Goal: Task Accomplishment & Management: Manage account settings

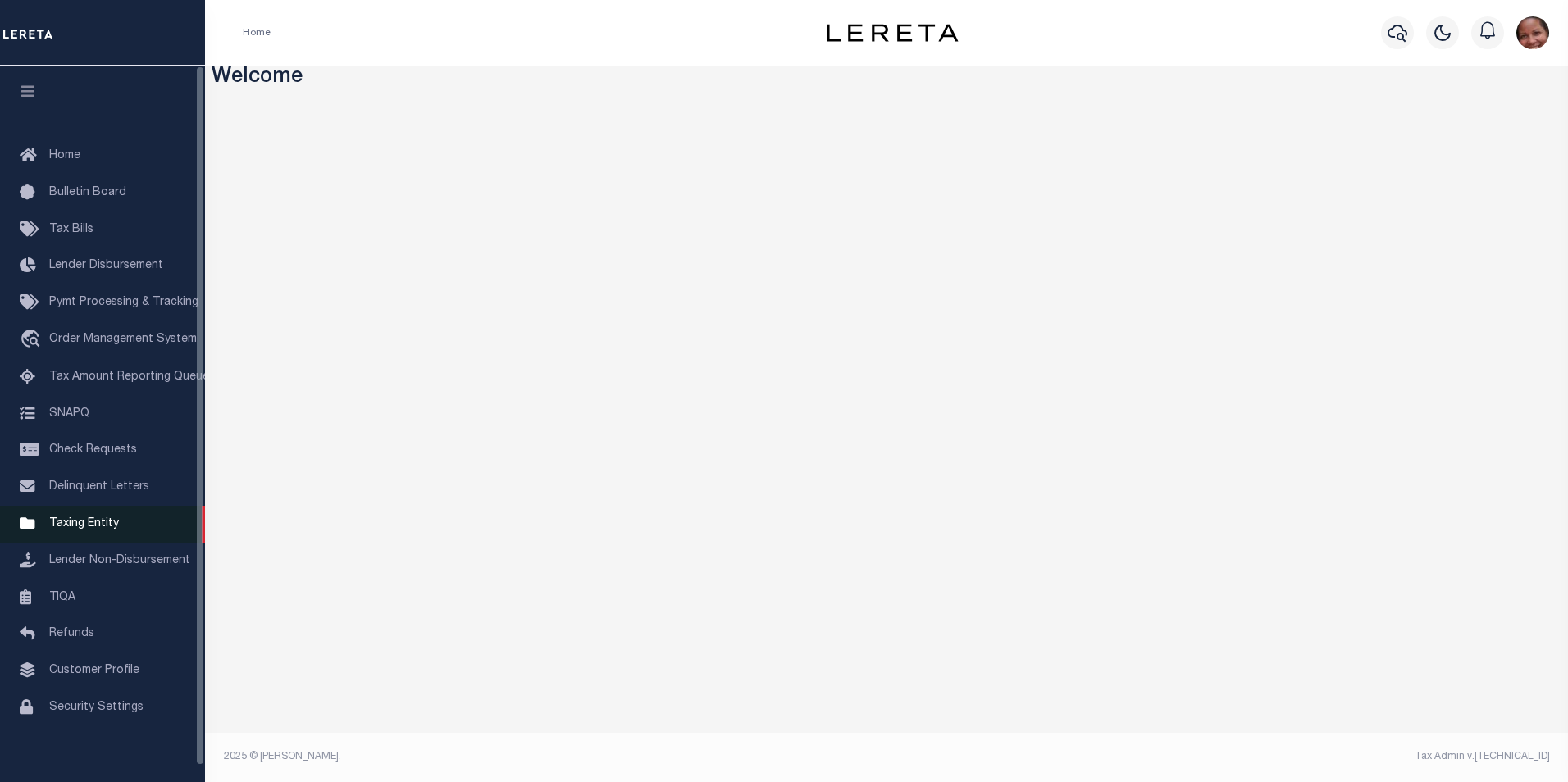
click at [95, 530] on span "Taxing Entity" at bounding box center [84, 524] width 70 height 12
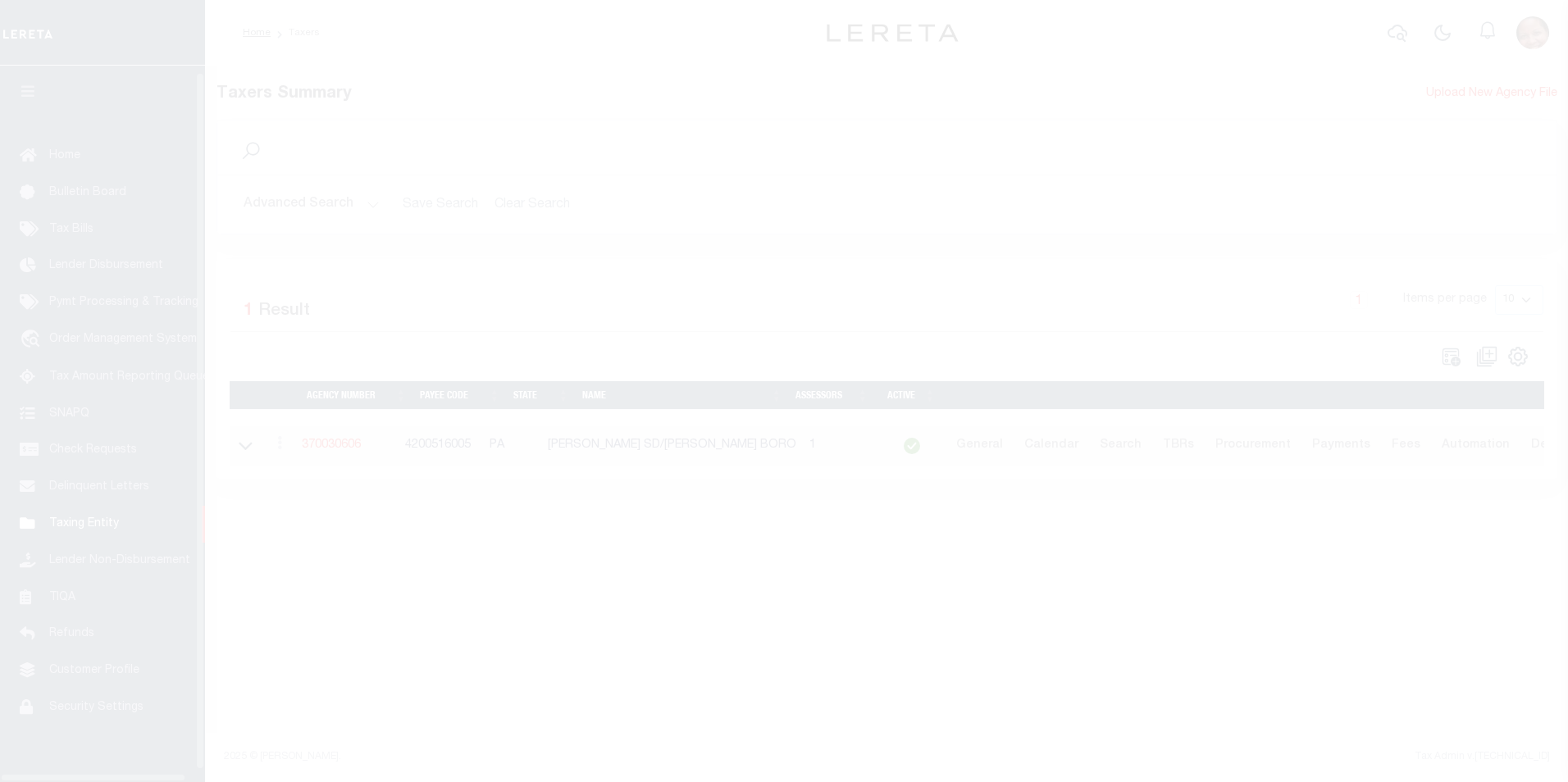
scroll to position [17, 0]
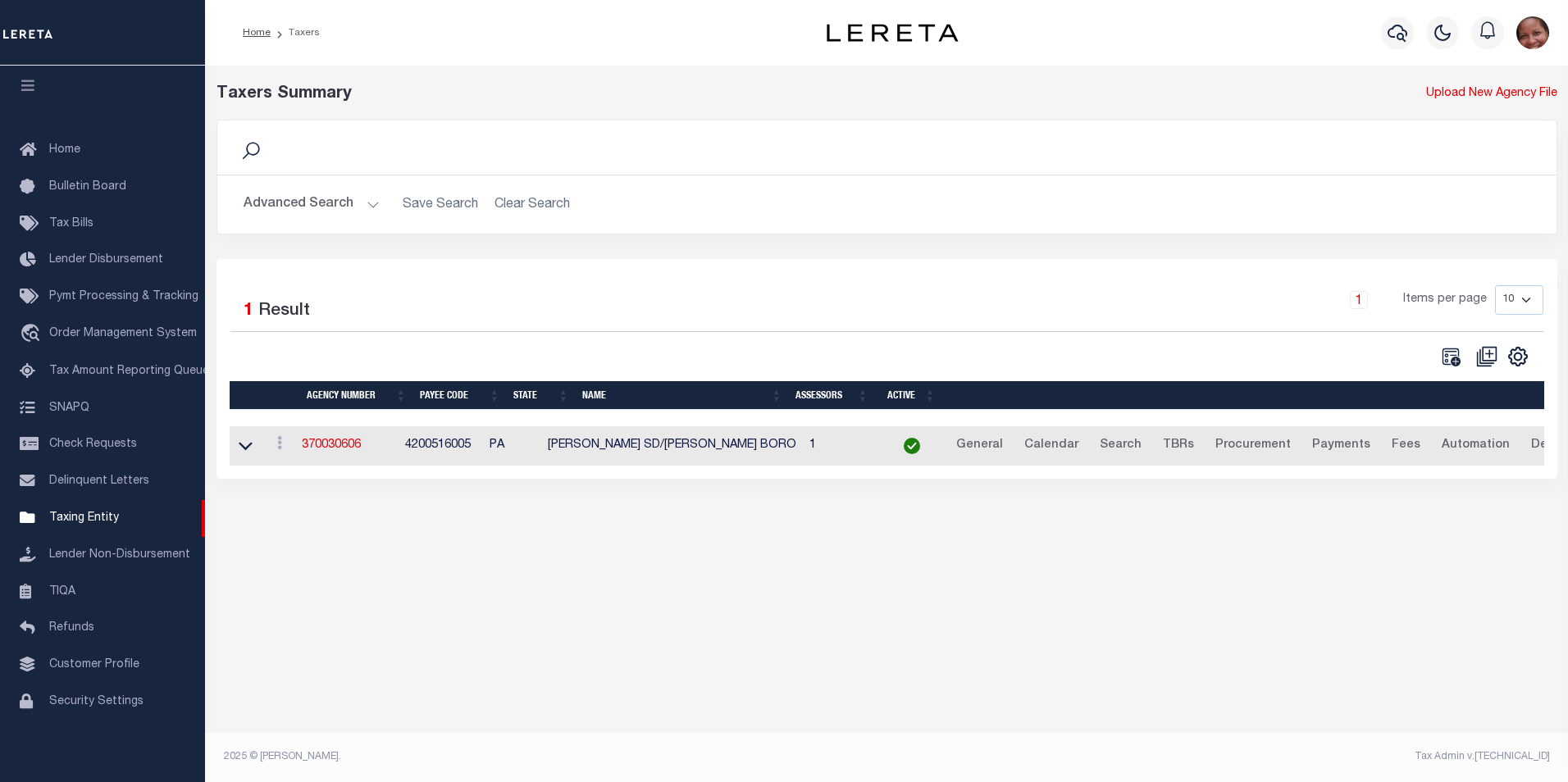
click at [370, 206] on button "Advanced Search" at bounding box center [311, 204] width 136 height 32
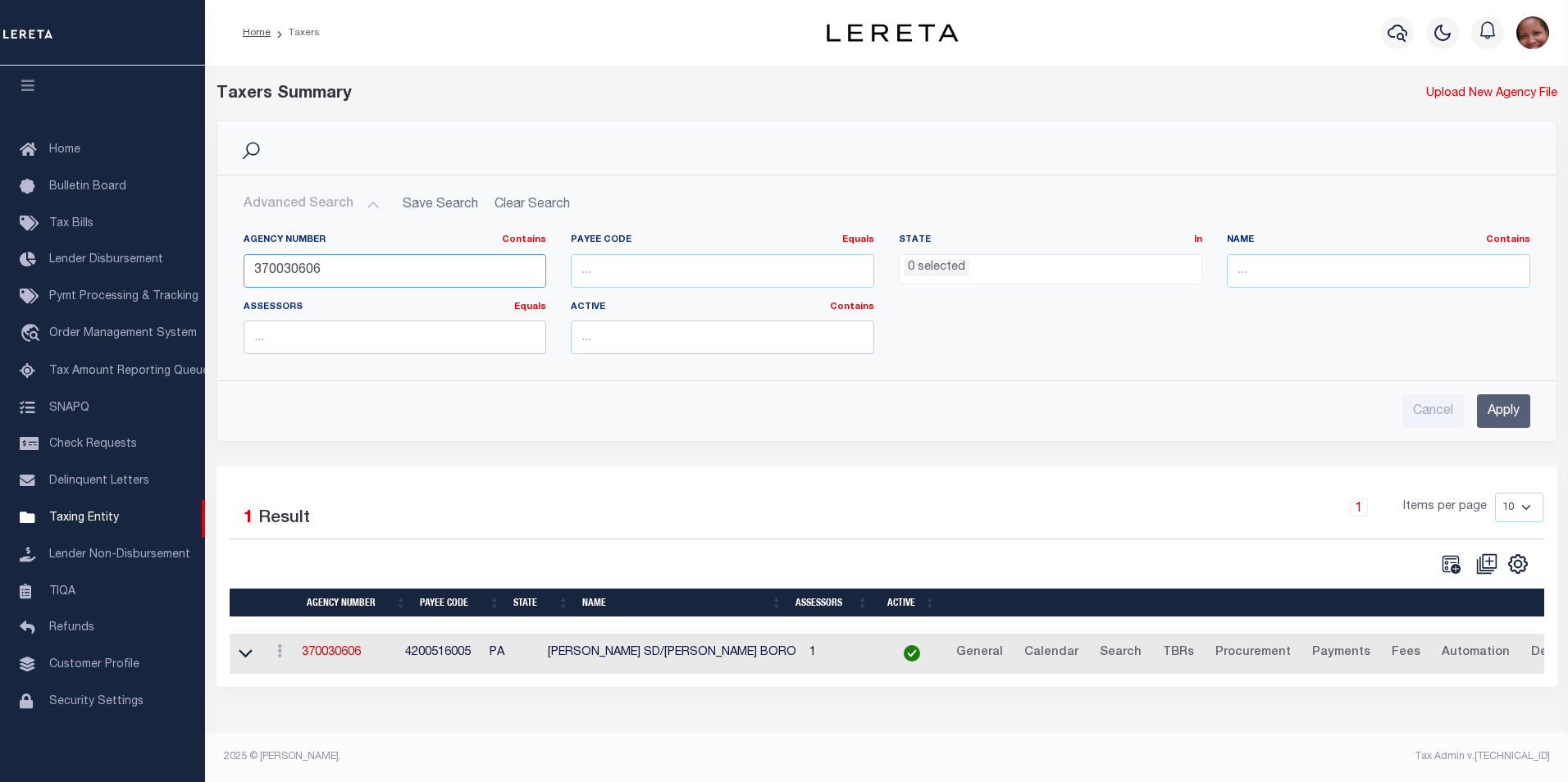
drag, startPoint x: 325, startPoint y: 270, endPoint x: 239, endPoint y: 262, distance: 86.4
click at [239, 262] on div "Agency Number Contains Contains Is 370030606" at bounding box center [396, 267] width 328 height 67
type input "040540811"
click at [1489, 414] on input "Apply" at bounding box center [1503, 411] width 53 height 33
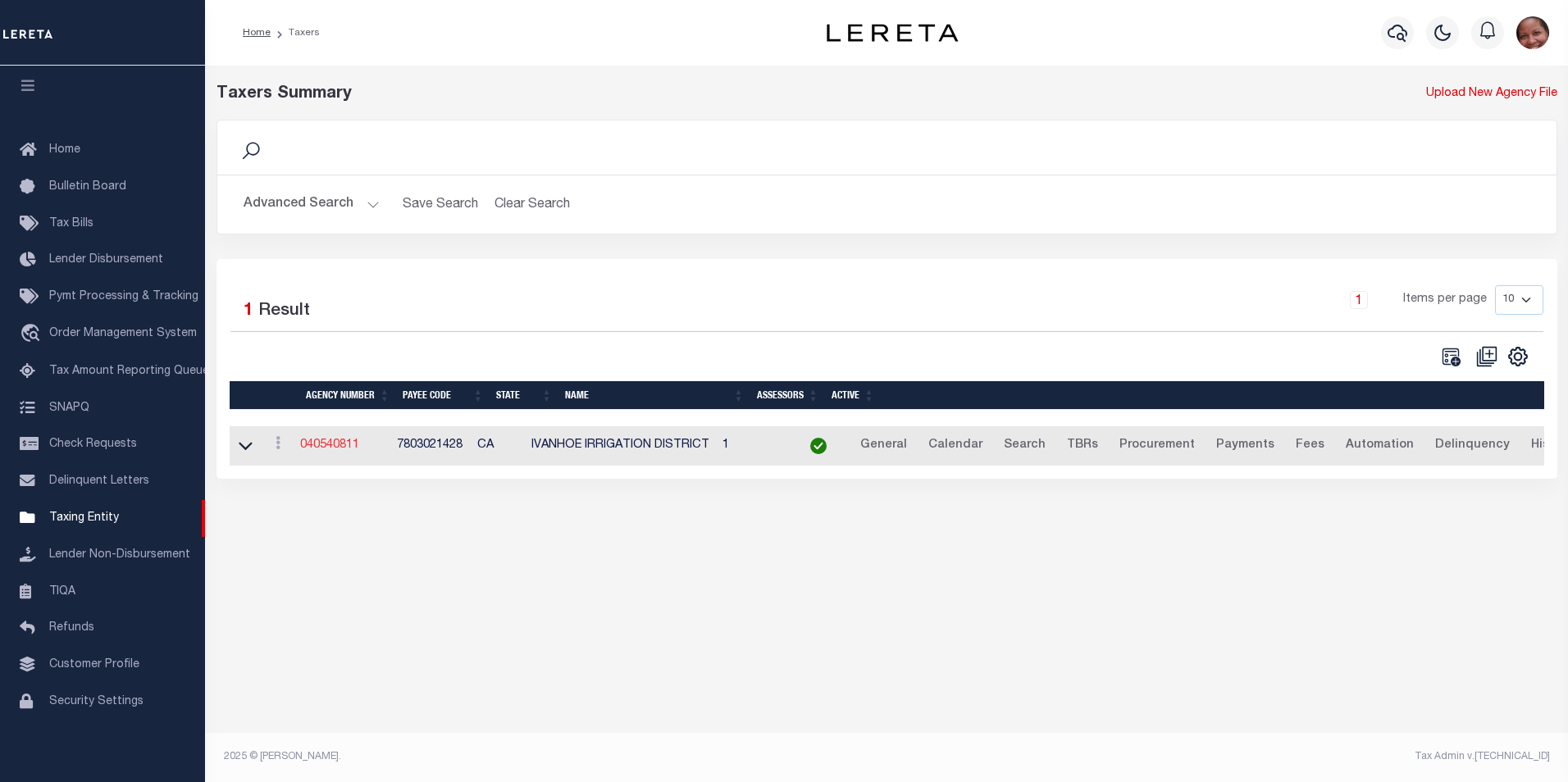
click at [328, 446] on link "040540811" at bounding box center [329, 446] width 59 height 12
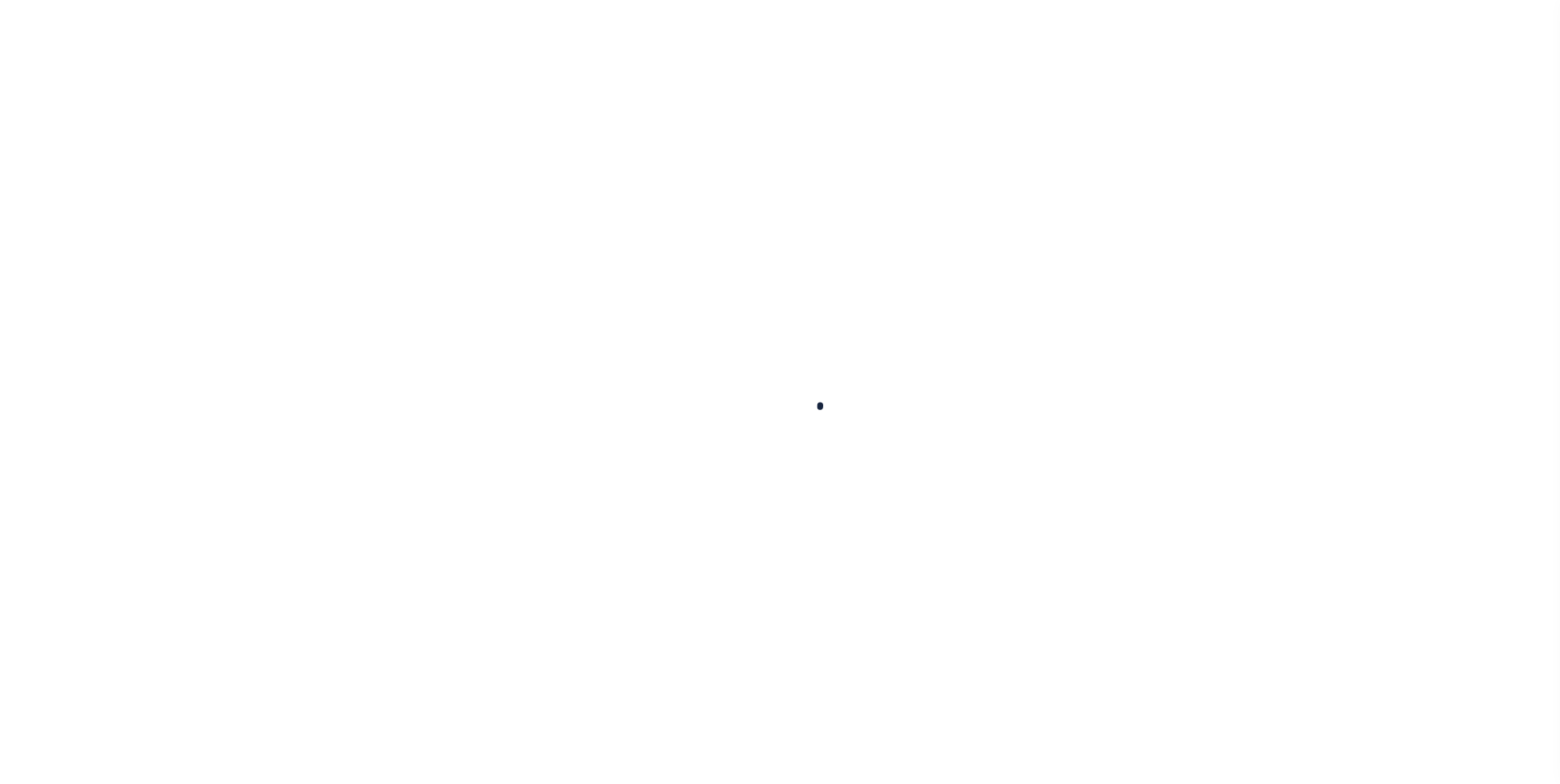
select select
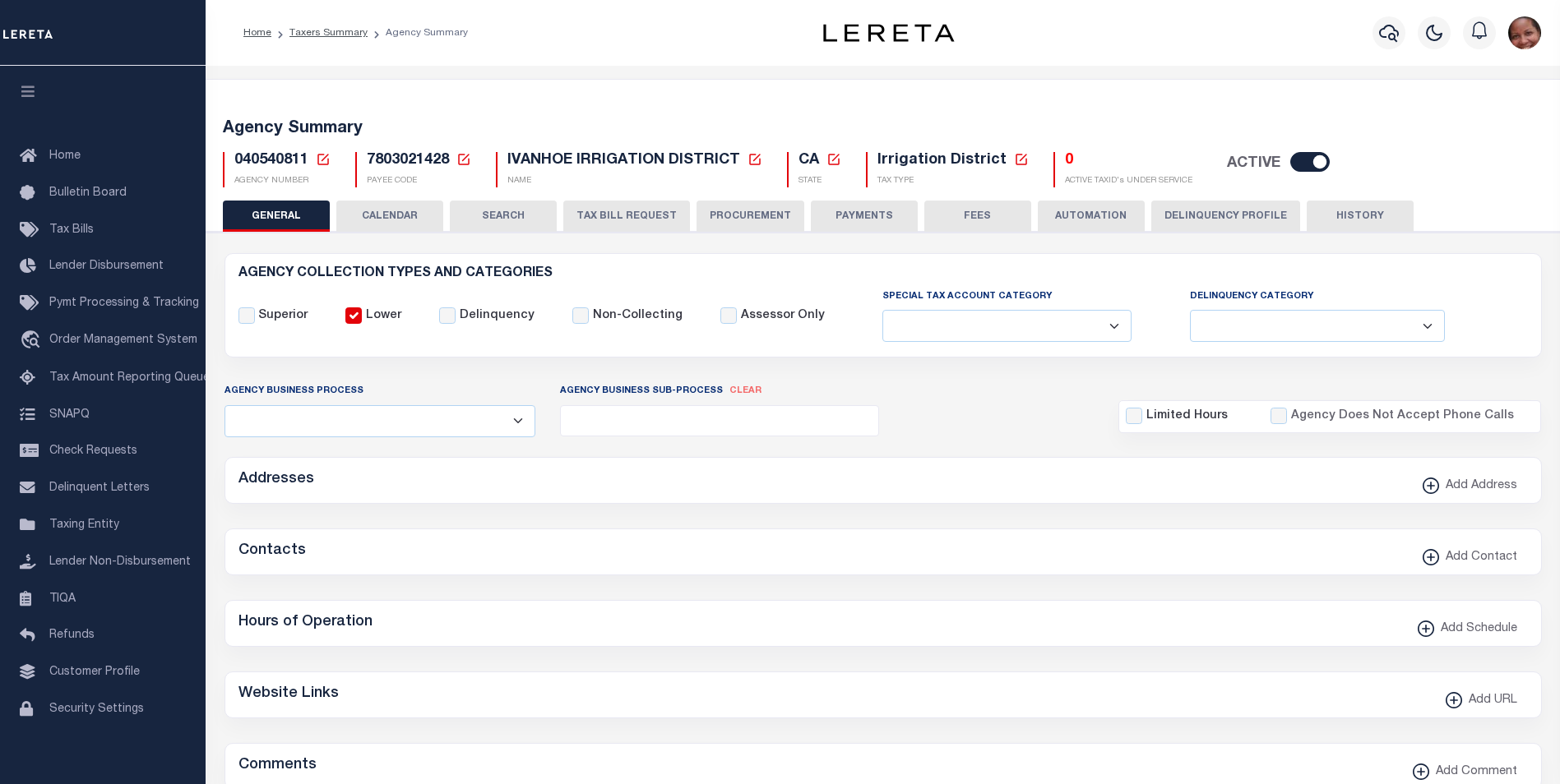
checkbox input "false"
select select "1"
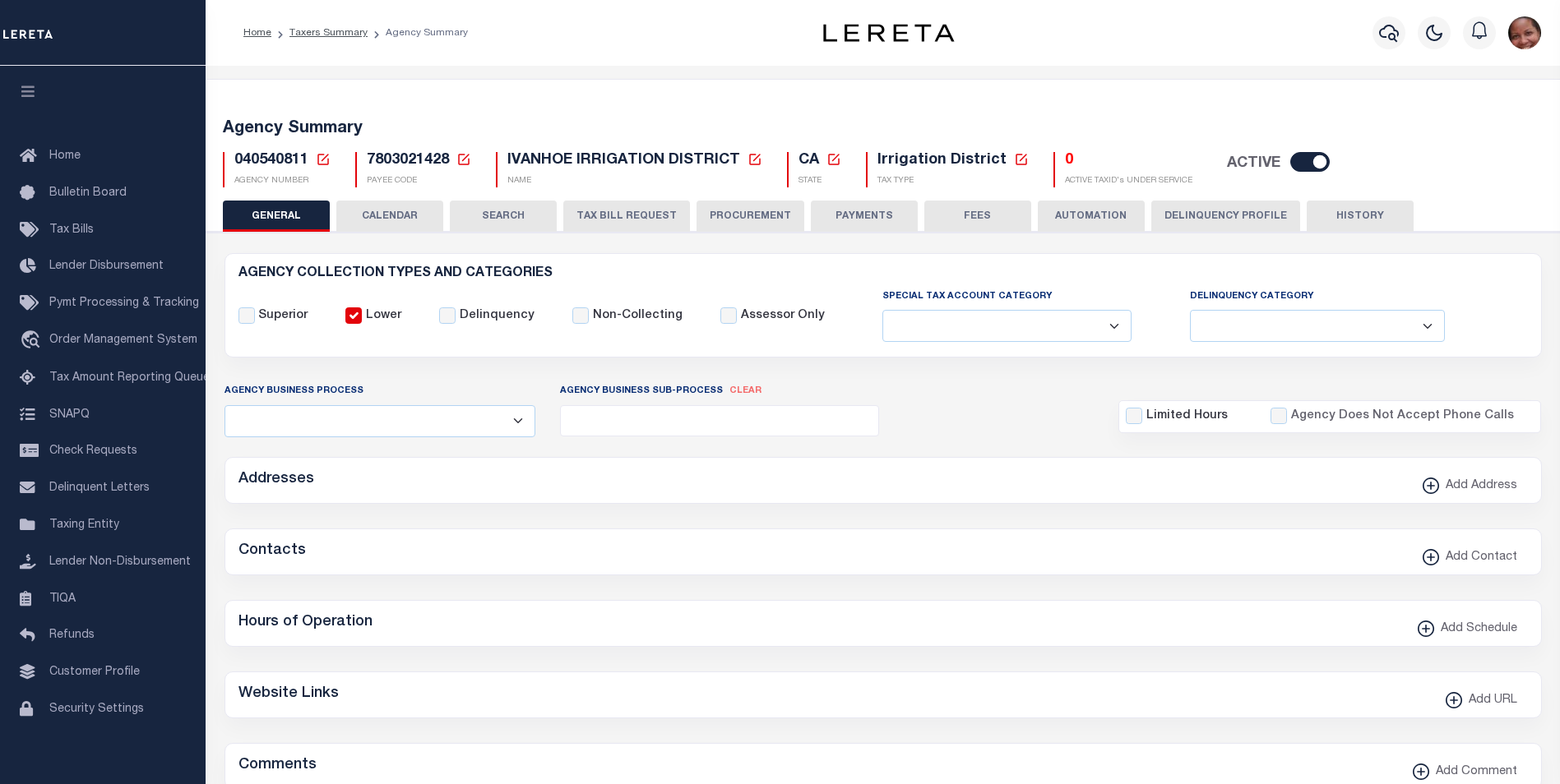
checkbox input "false"
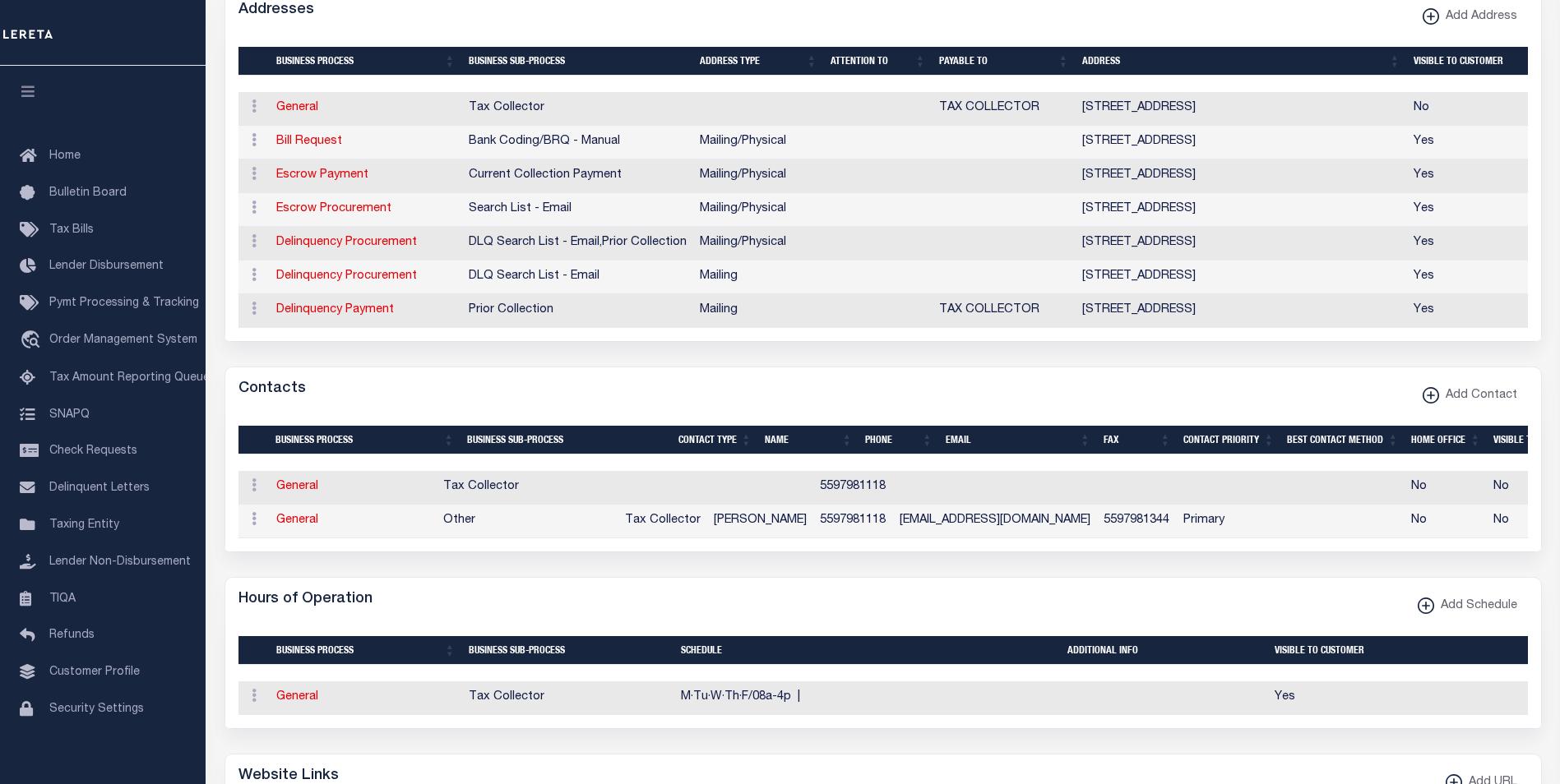
scroll to position [514, 0]
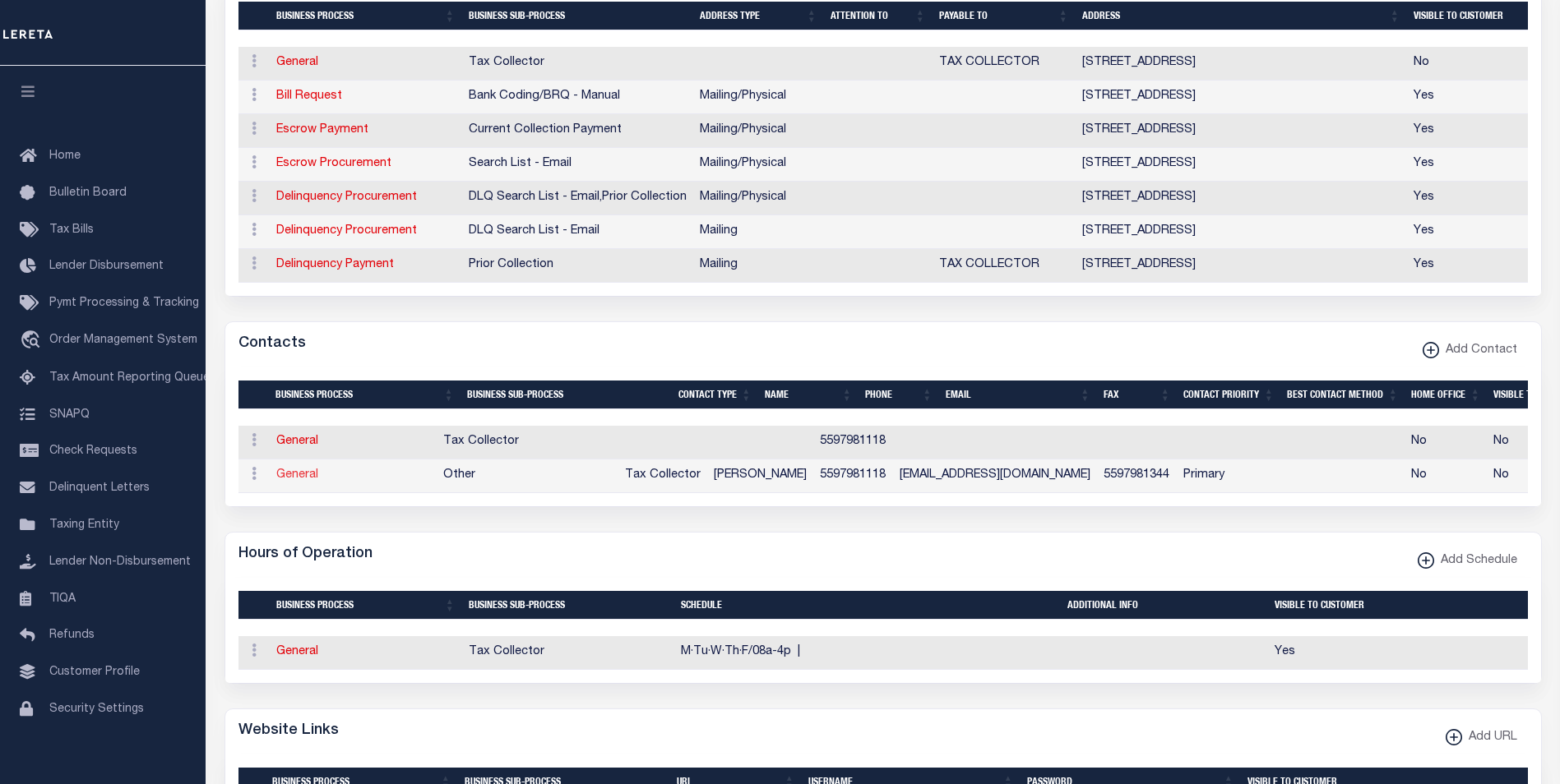
click at [301, 481] on link "General" at bounding box center [297, 475] width 42 height 12
checkbox input "false"
select select
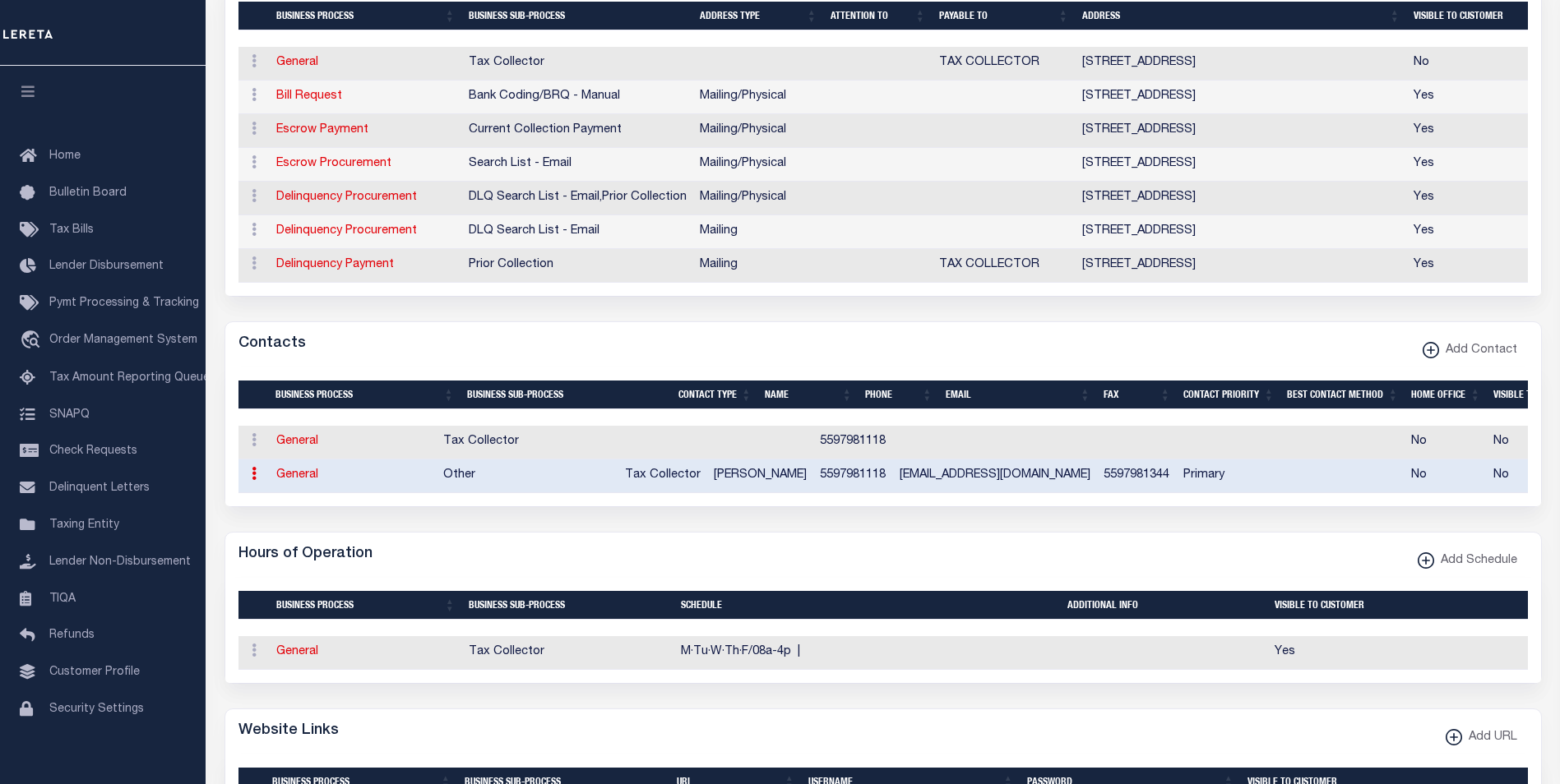
select select "2"
select select "1"
type input "GENE"
type input "KILGORE"
type input "5597981118"
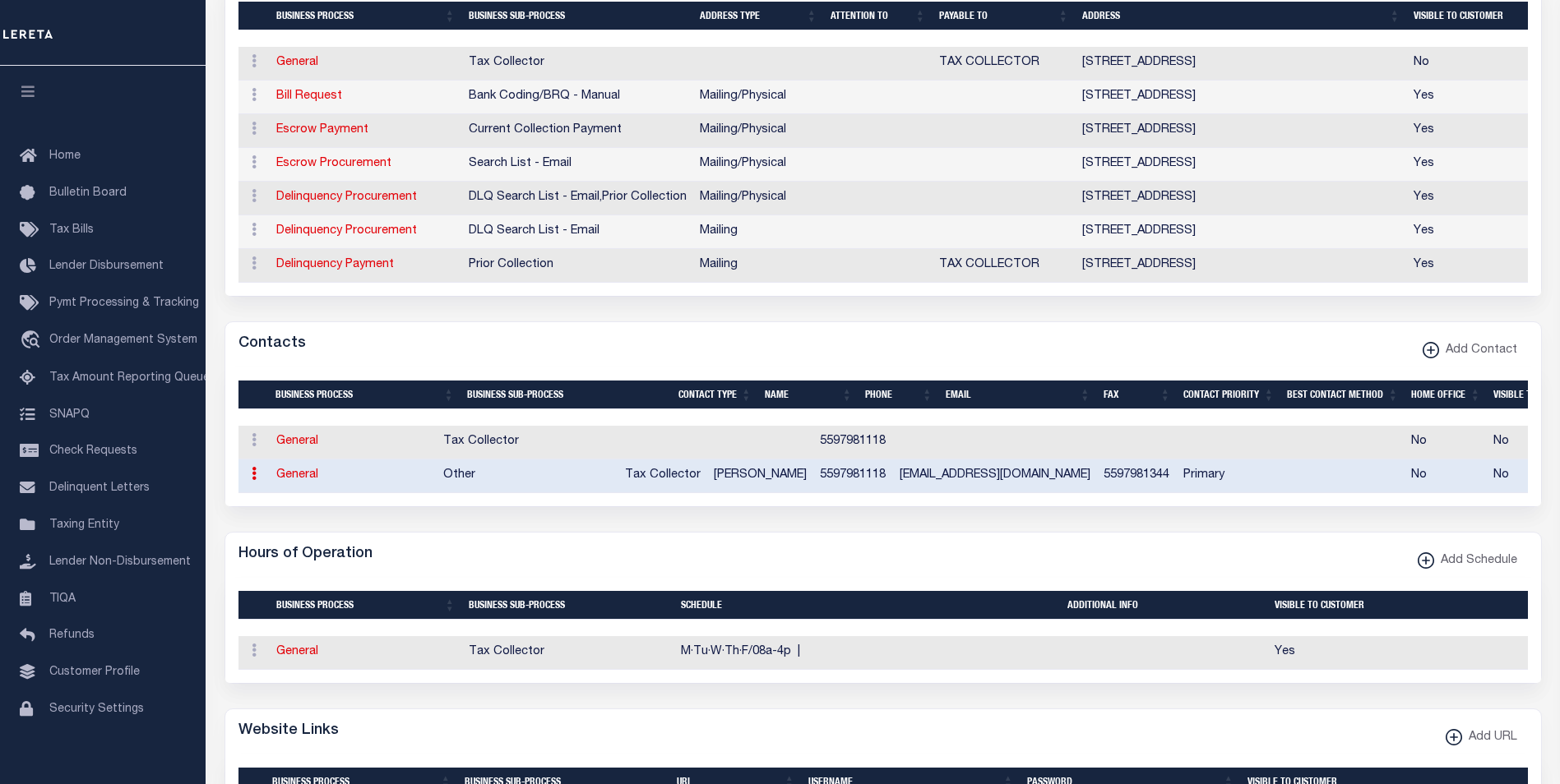
type input "5597981344"
type input "OFFICE@IVANHOEID.ORG"
select select "6"
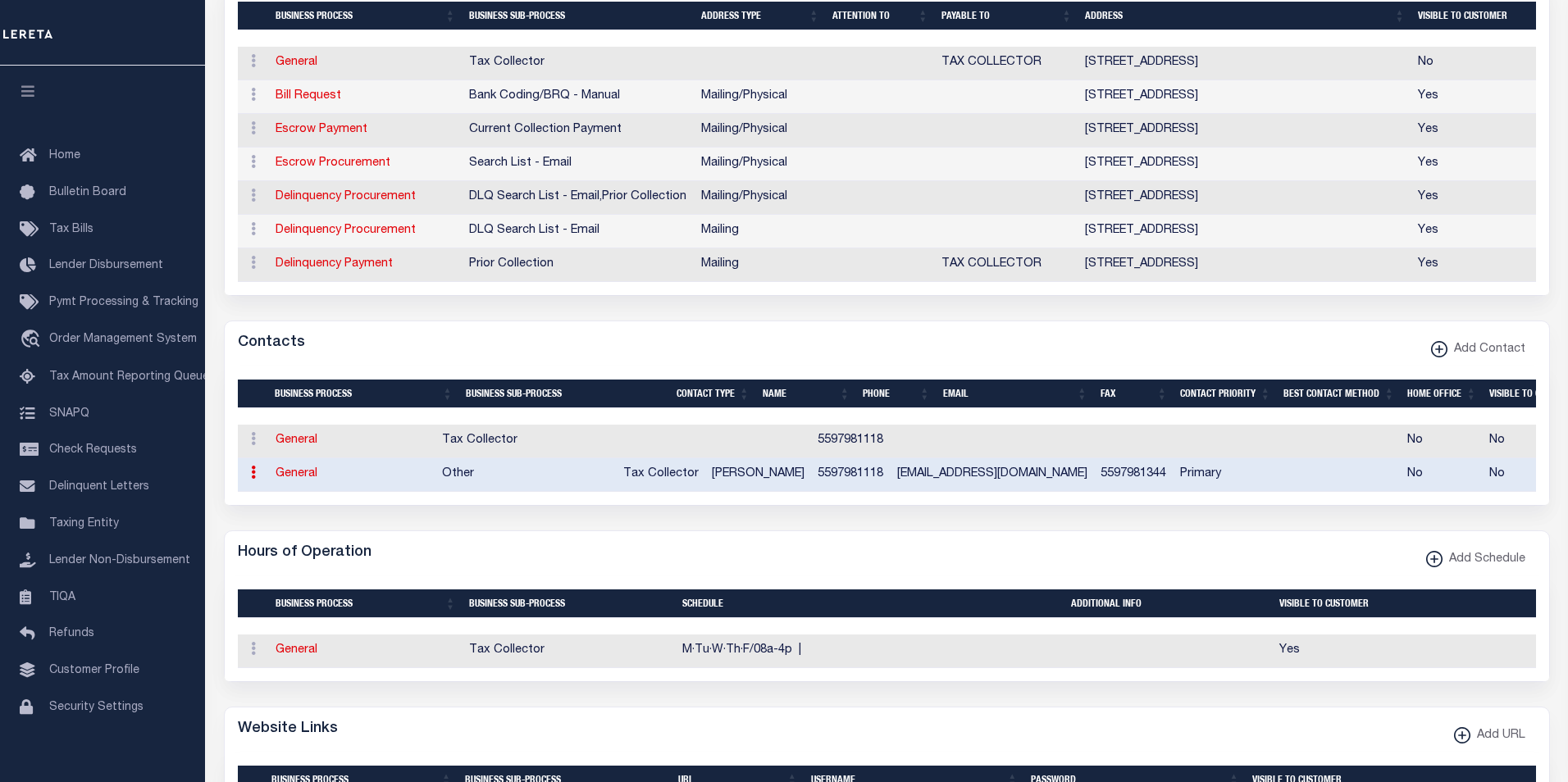
select select "39"
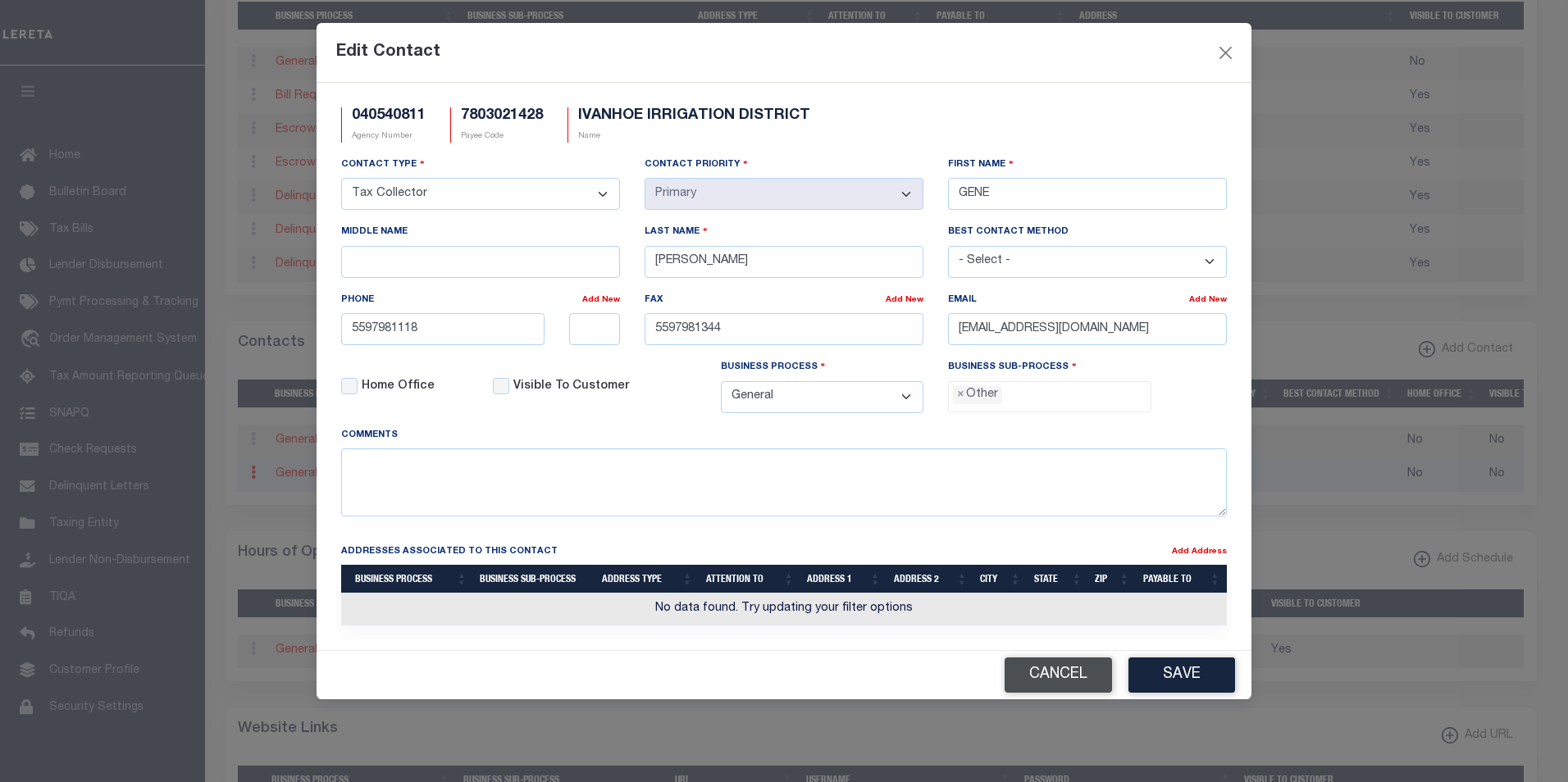
click at [1074, 687] on button "Cancel" at bounding box center [1058, 675] width 107 height 35
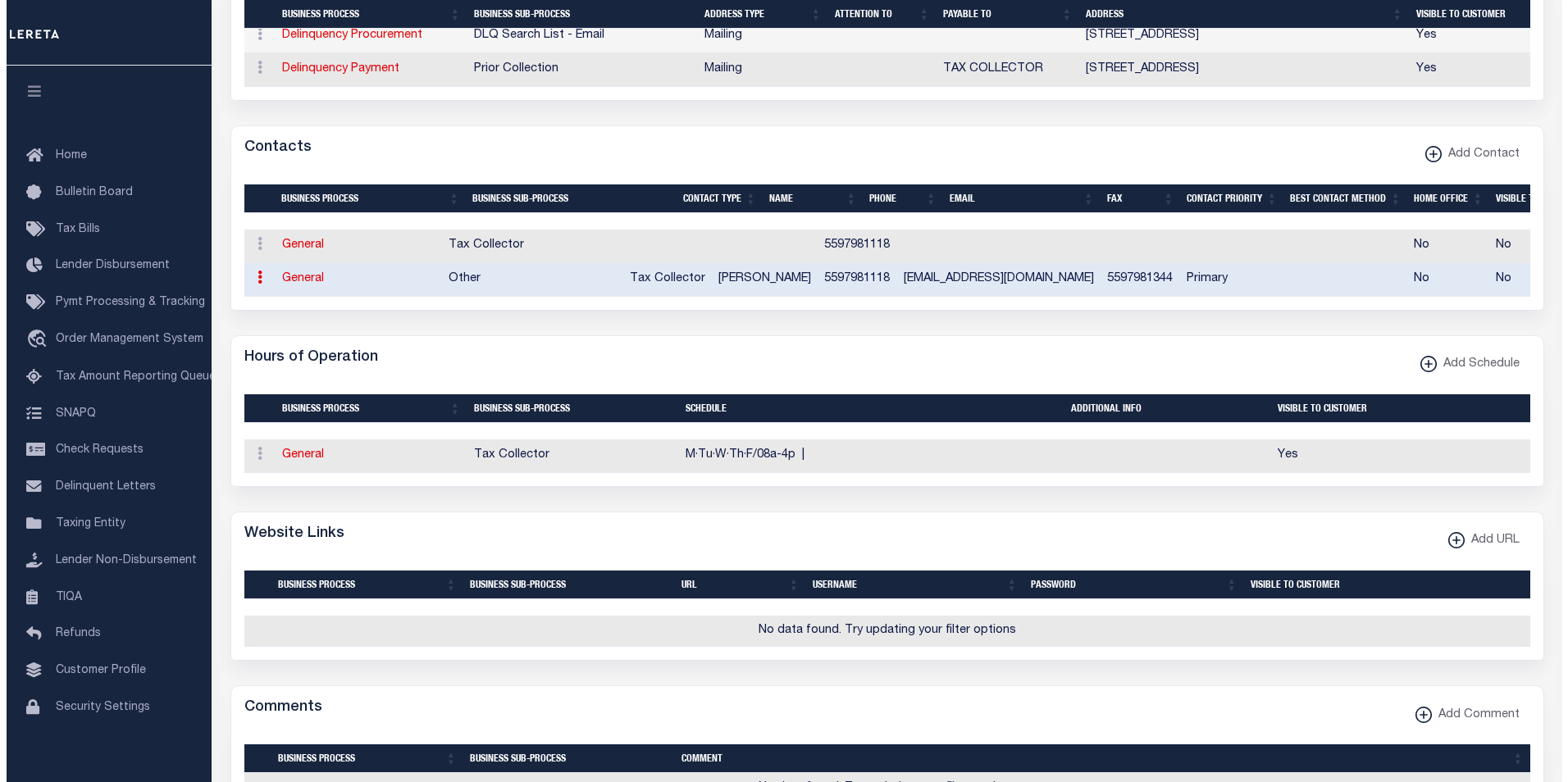
scroll to position [739, 0]
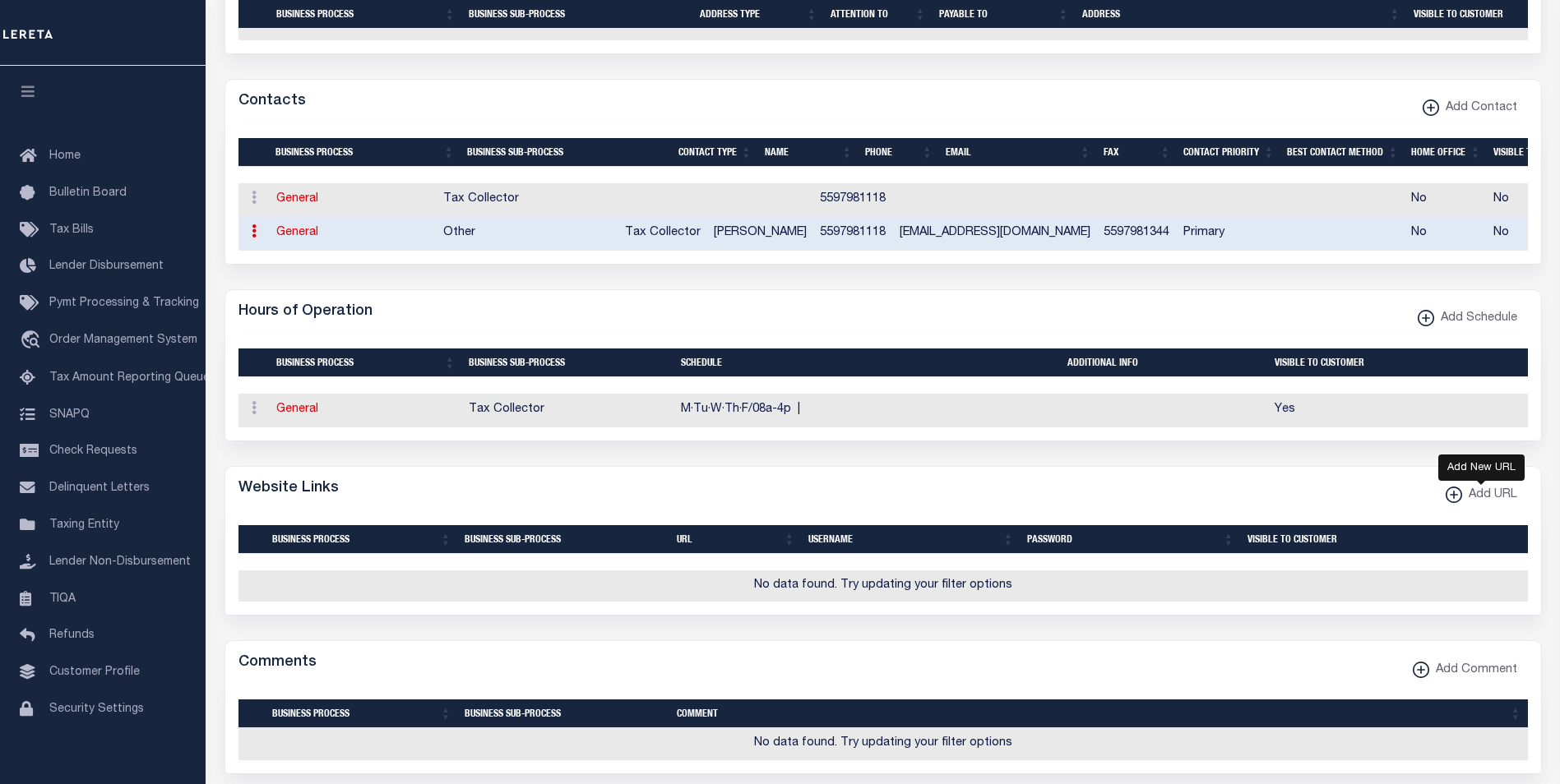
click at [1452, 503] on xmlns\ "button" at bounding box center [1454, 495] width 17 height 17
select select
checkbox input "true"
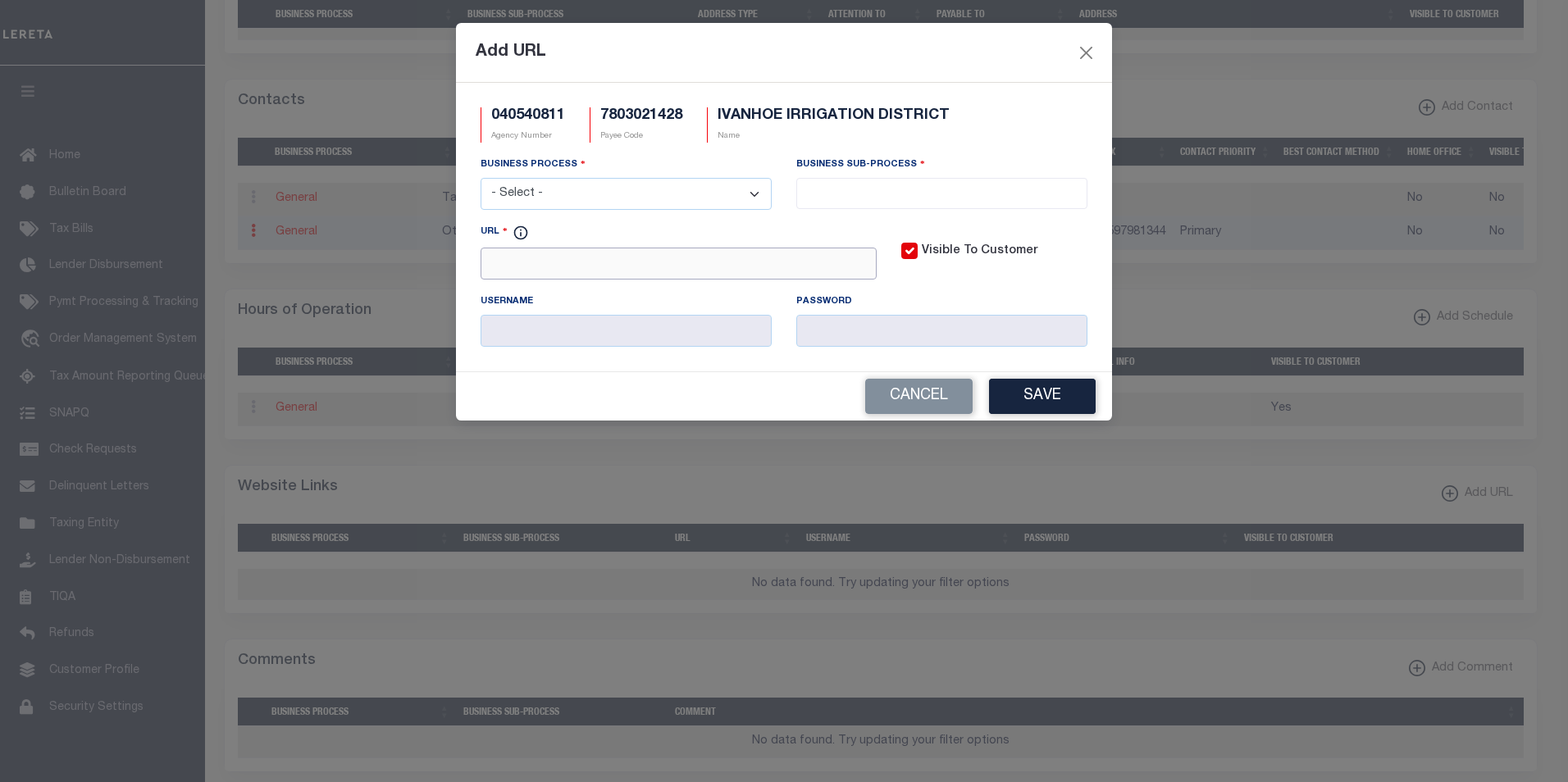
click at [521, 257] on input "URL" at bounding box center [679, 263] width 396 height 32
paste input "https://www.ivanhoeid.org/"
type input "https://www.ivanhoeid.org/"
click at [636, 197] on select "- Select - All Automation Bill Request Delinquency Payment Delinquency Procurem…" at bounding box center [626, 194] width 291 height 32
select select "6"
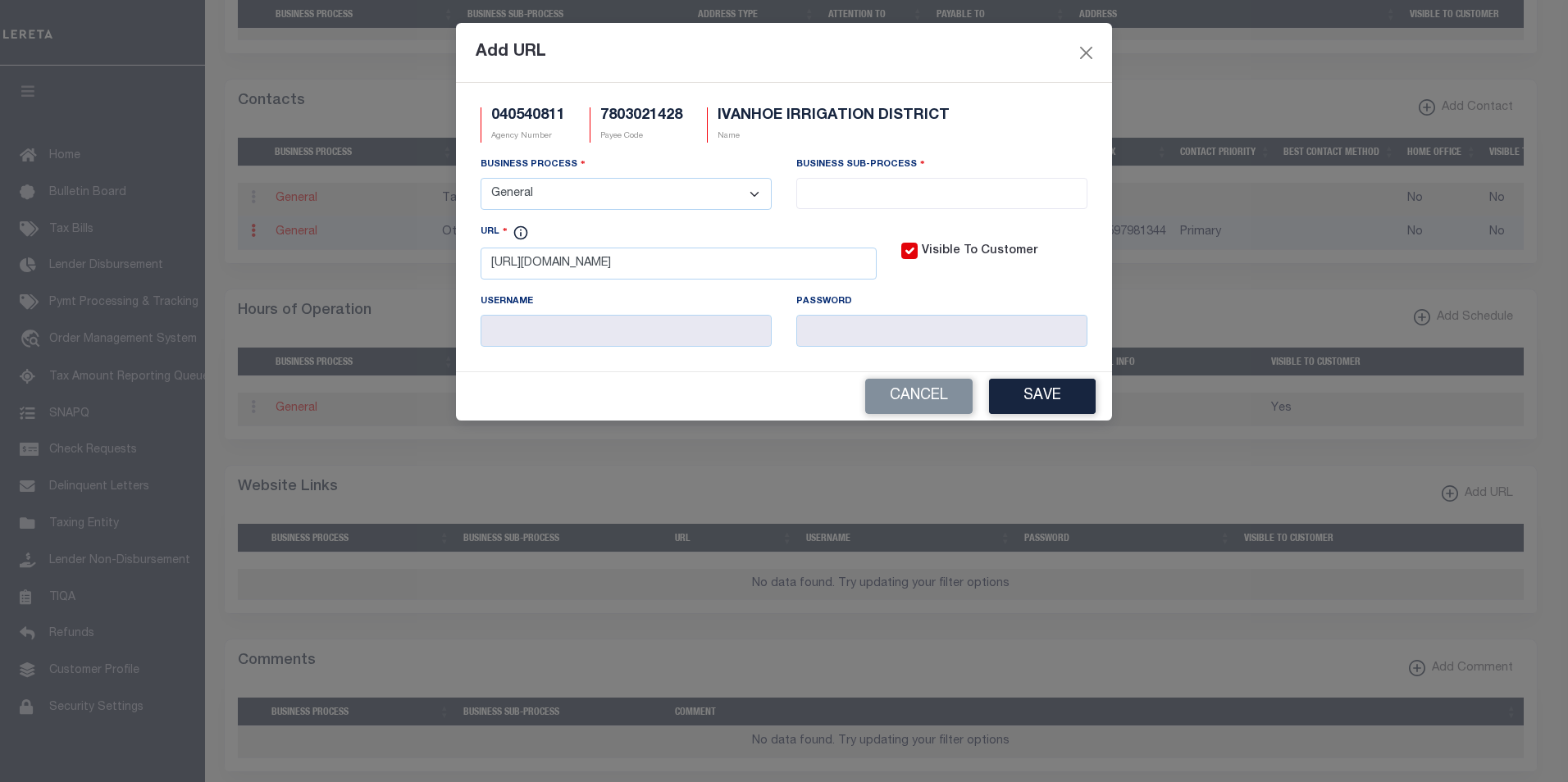
click at [480, 179] on select "- Select - All Automation Bill Request Delinquency Payment Delinquency Procurem…" at bounding box center [626, 194] width 291 height 32
click at [998, 193] on input "search" at bounding box center [942, 192] width 281 height 18
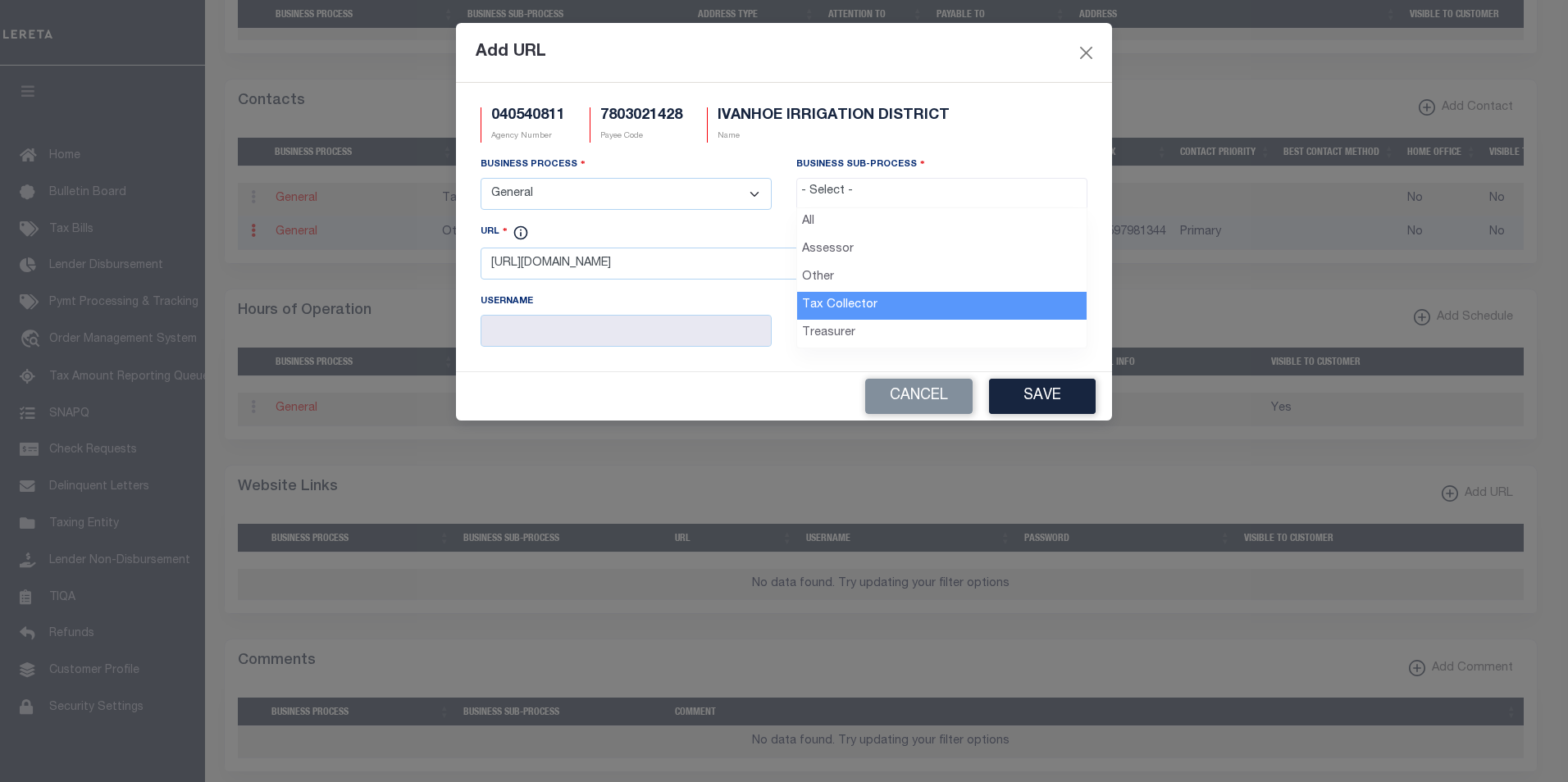
select select "31"
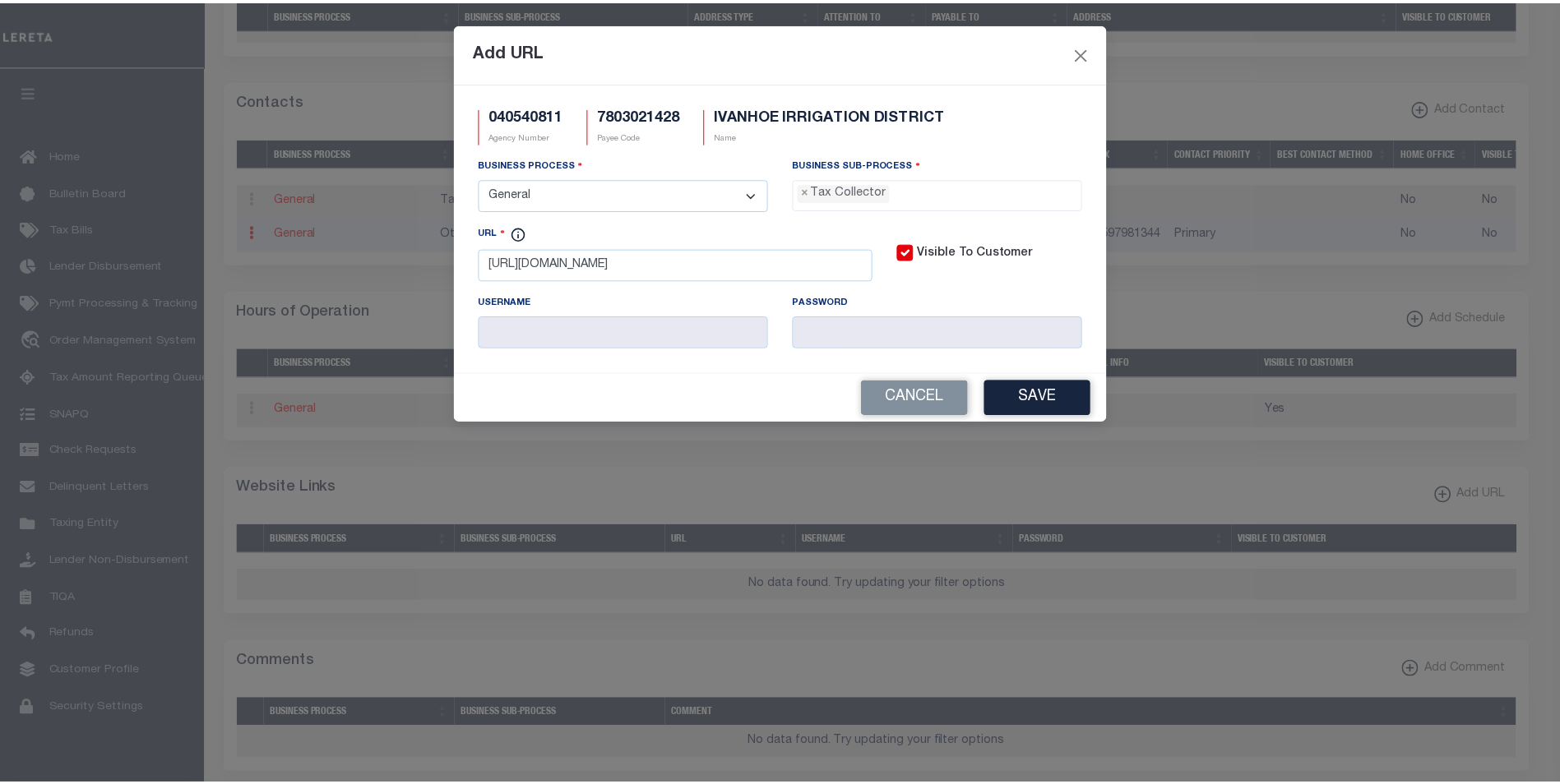
scroll to position [44, 0]
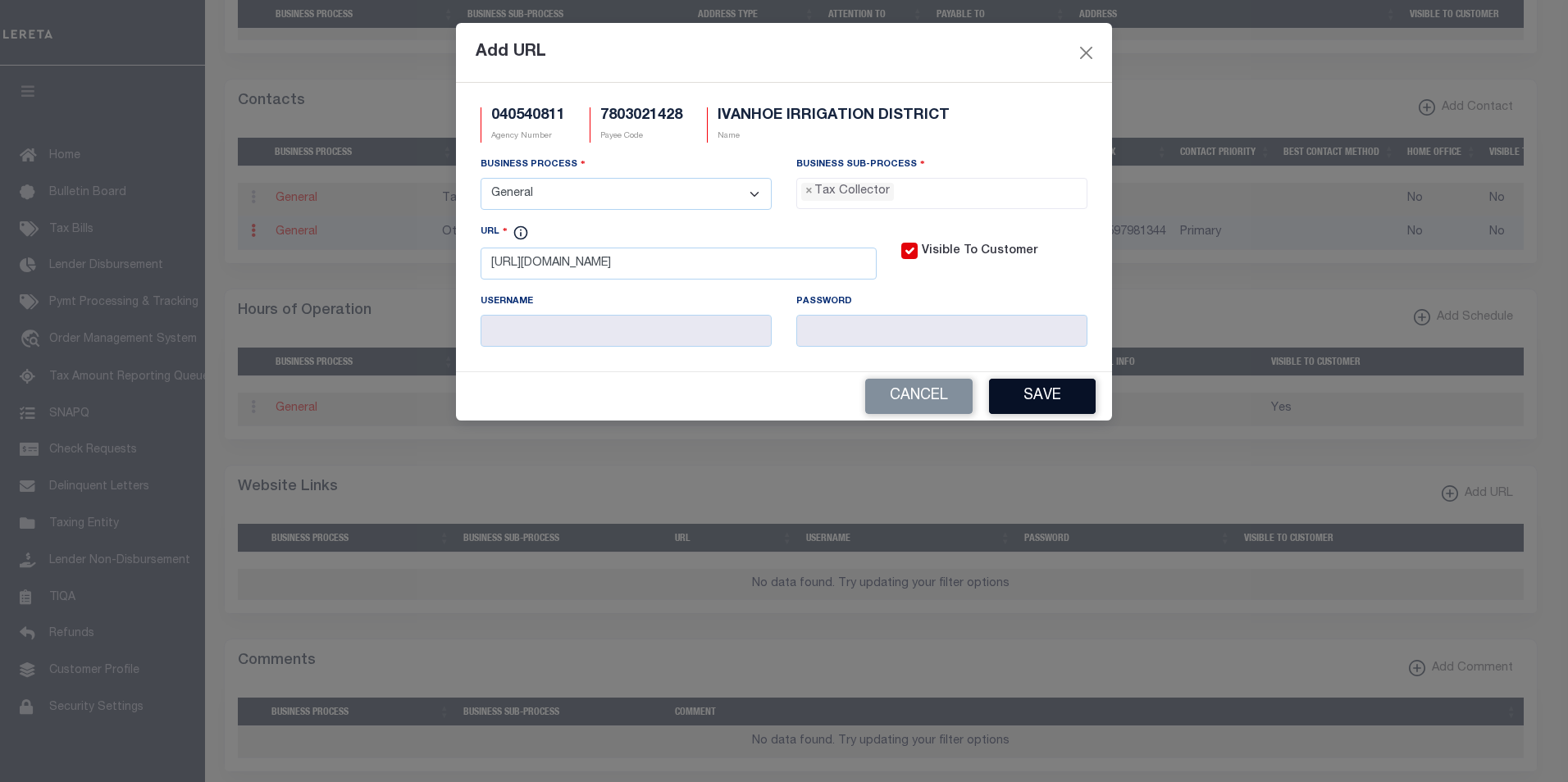
click at [1068, 404] on button "Save" at bounding box center [1042, 396] width 107 height 35
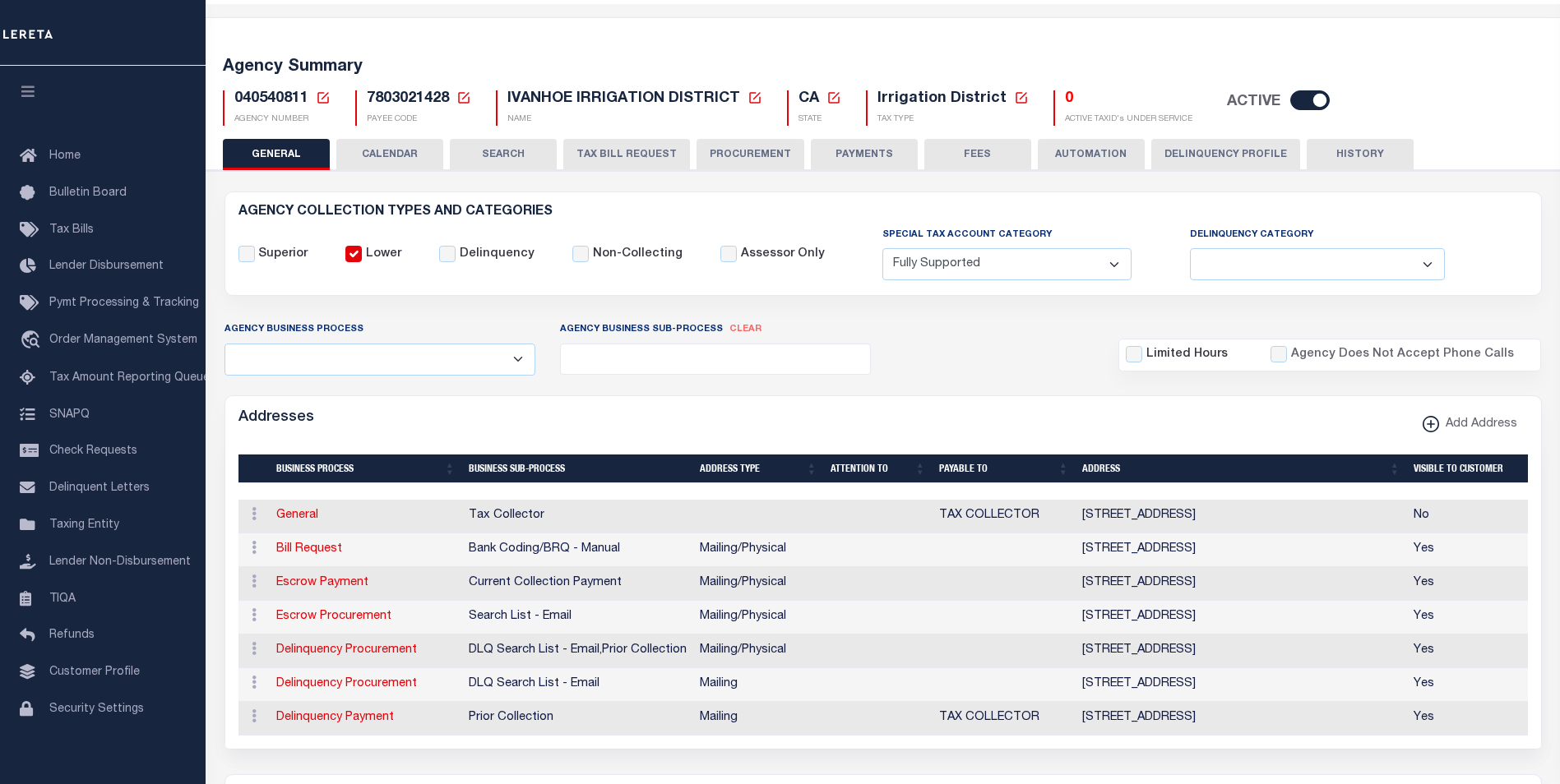
scroll to position [0, 0]
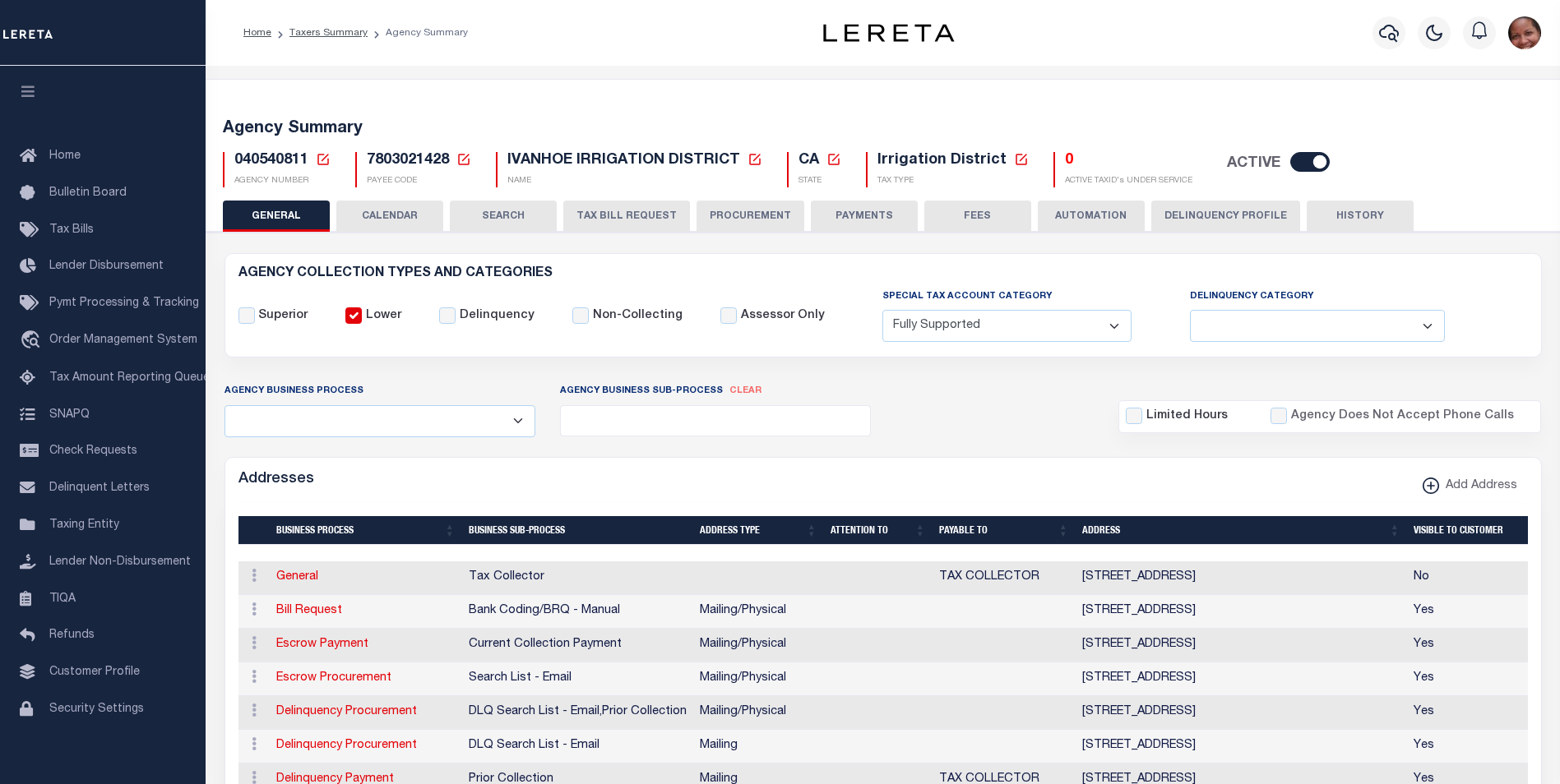
drag, startPoint x: 1228, startPoint y: 218, endPoint x: 1547, endPoint y: 431, distance: 383.6
click at [1228, 218] on button "Delinquency Profile" at bounding box center [1225, 215] width 149 height 31
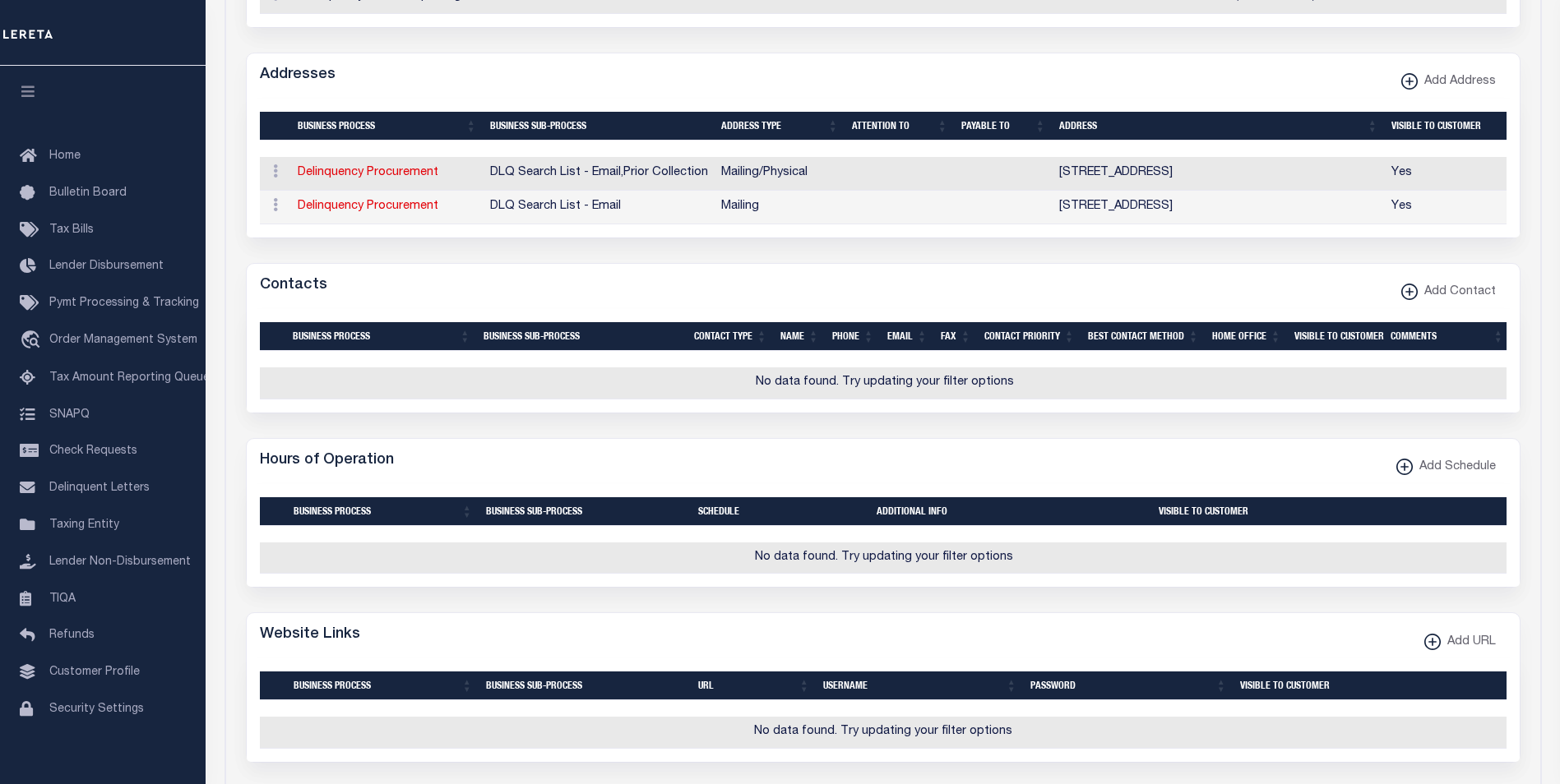
scroll to position [938, 0]
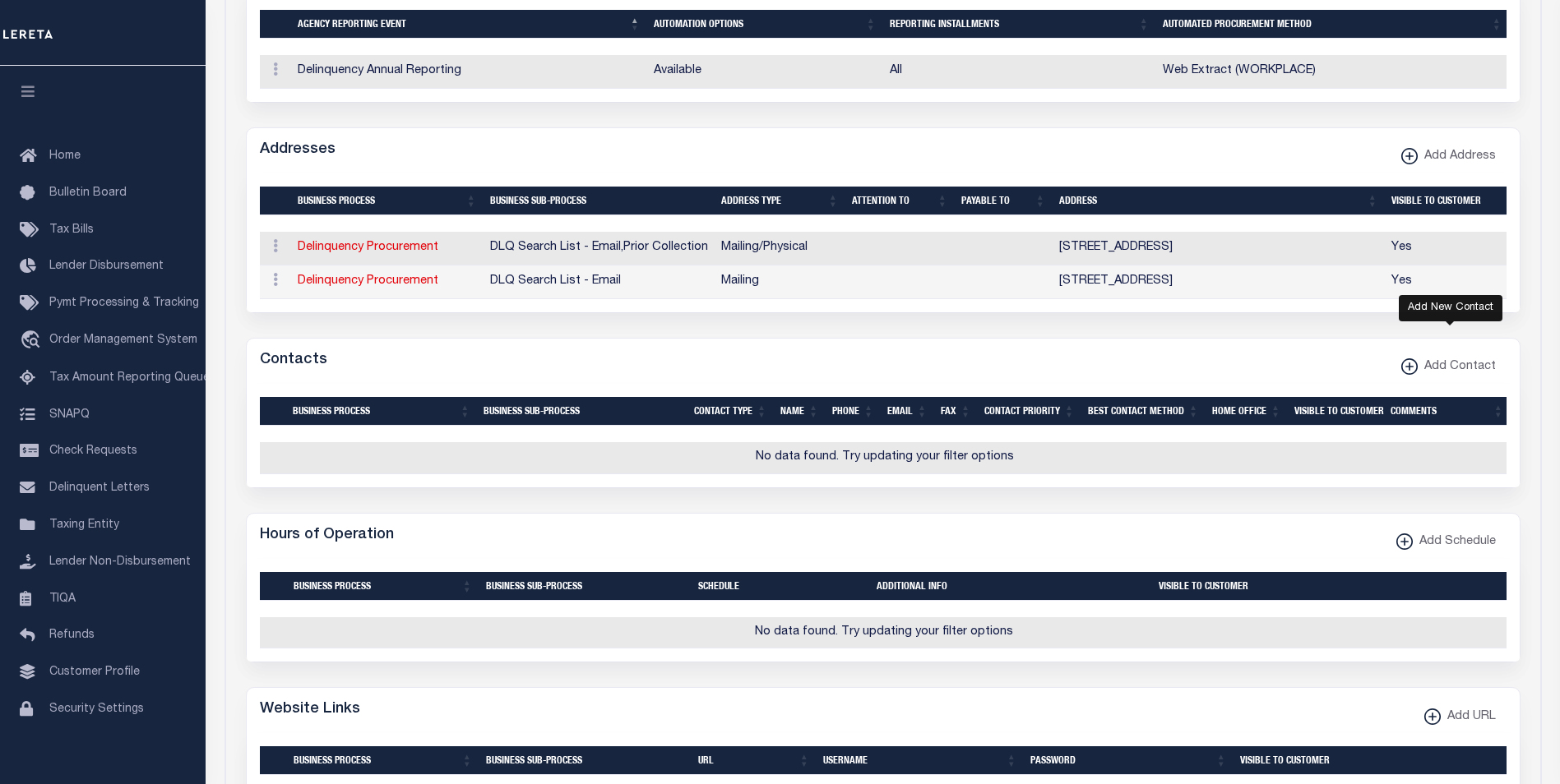
click at [1411, 367] on icon "button" at bounding box center [1410, 367] width 8 height 2
select select
select select "1"
checkbox input "false"
checkbox input "true"
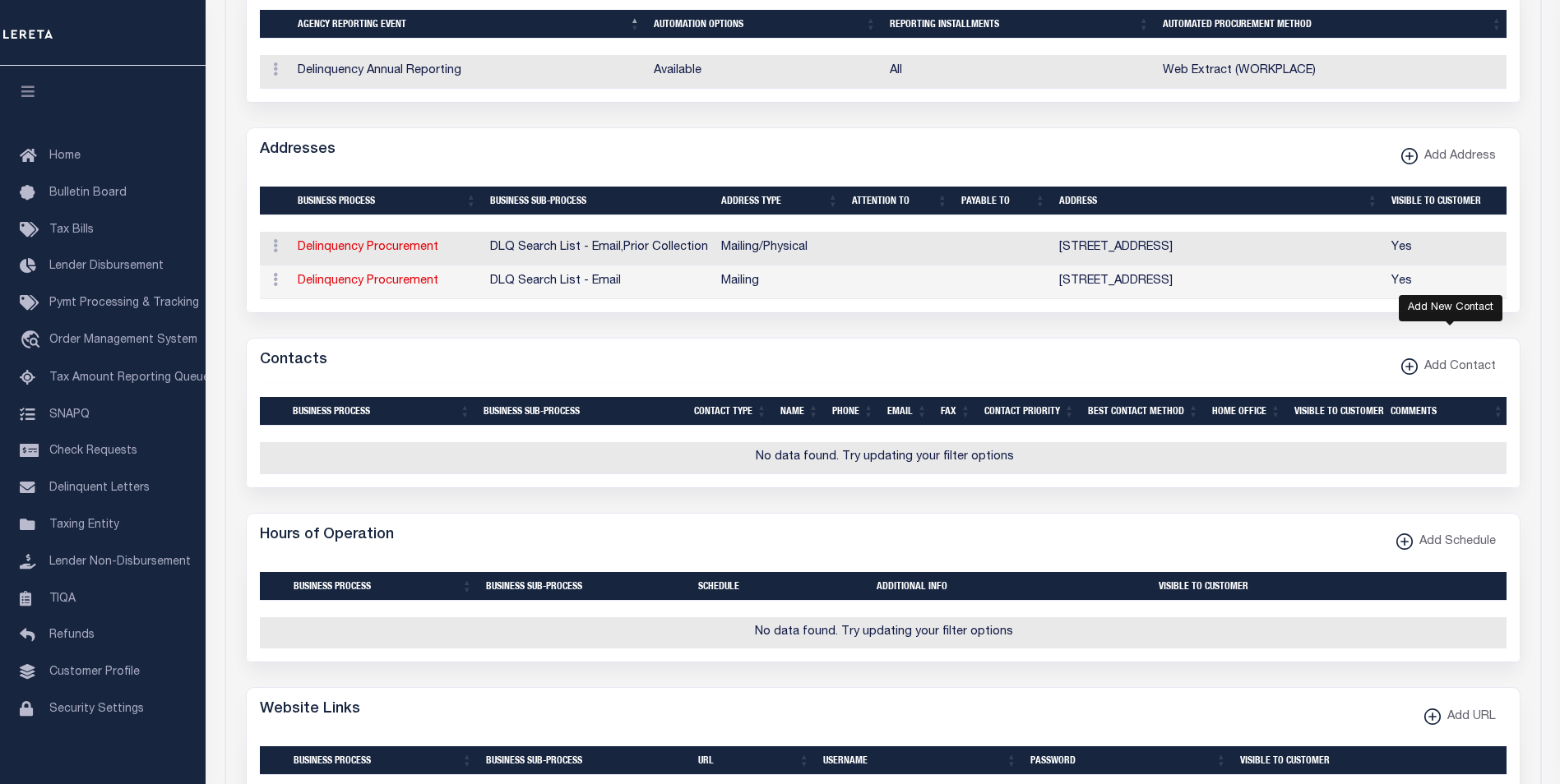
select select
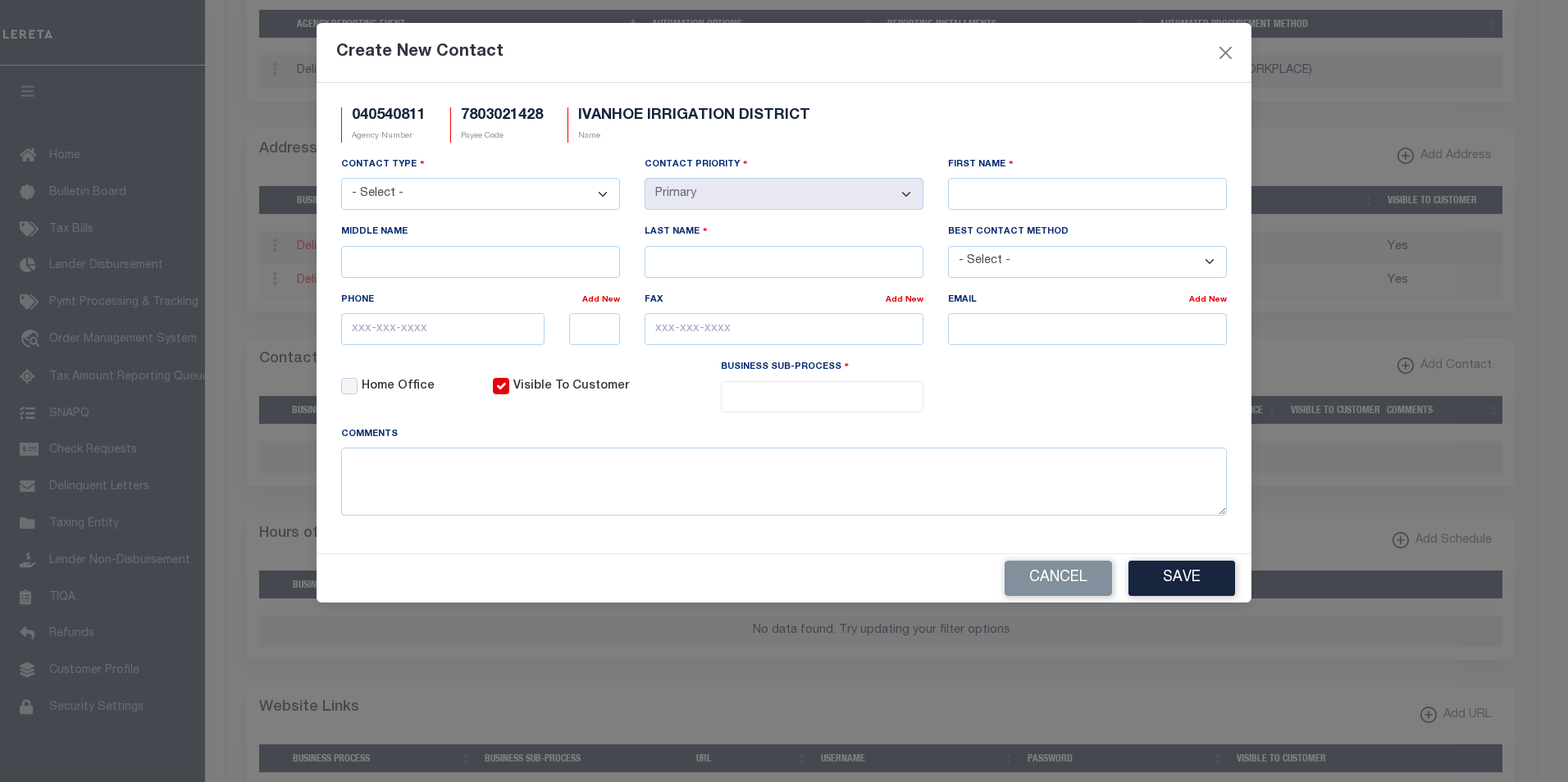
click at [1078, 560] on div "Cancel Save" at bounding box center [784, 579] width 934 height 48
click at [1070, 582] on button "Cancel" at bounding box center [1058, 578] width 107 height 35
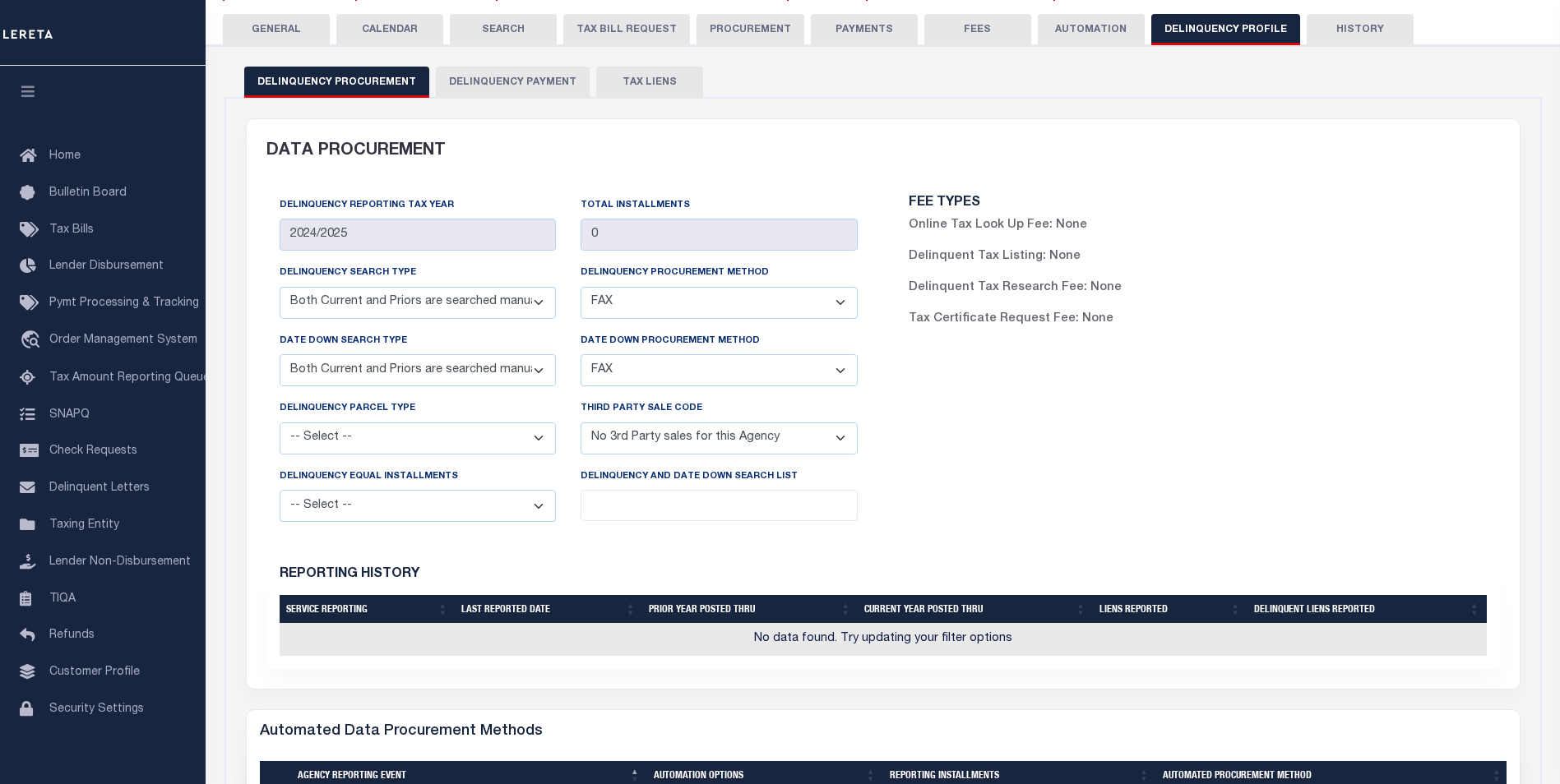
scroll to position [0, 0]
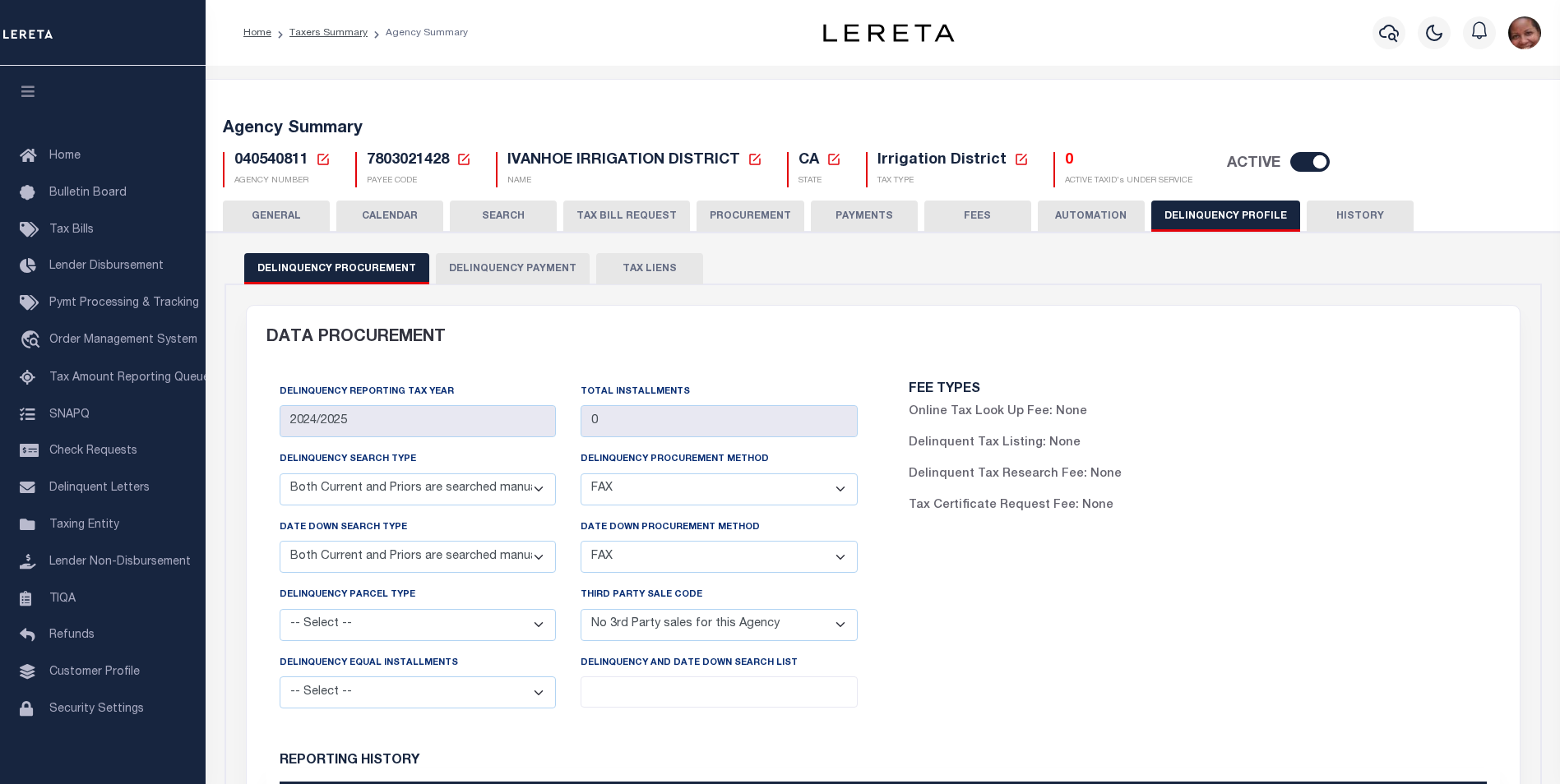
click at [271, 210] on button "GENERAL" at bounding box center [276, 215] width 107 height 31
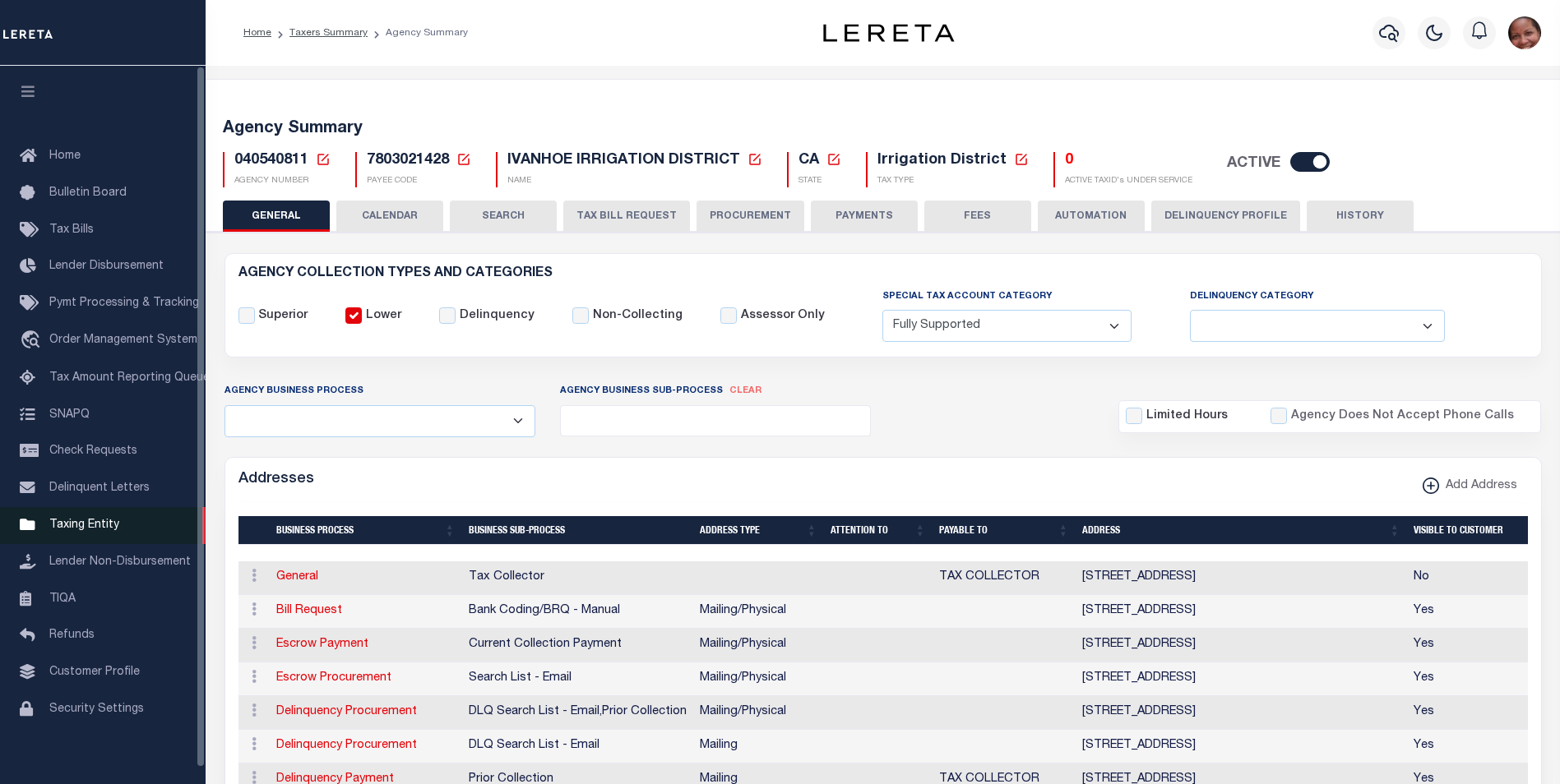
click at [89, 530] on span "Taxing Entity" at bounding box center [84, 525] width 70 height 12
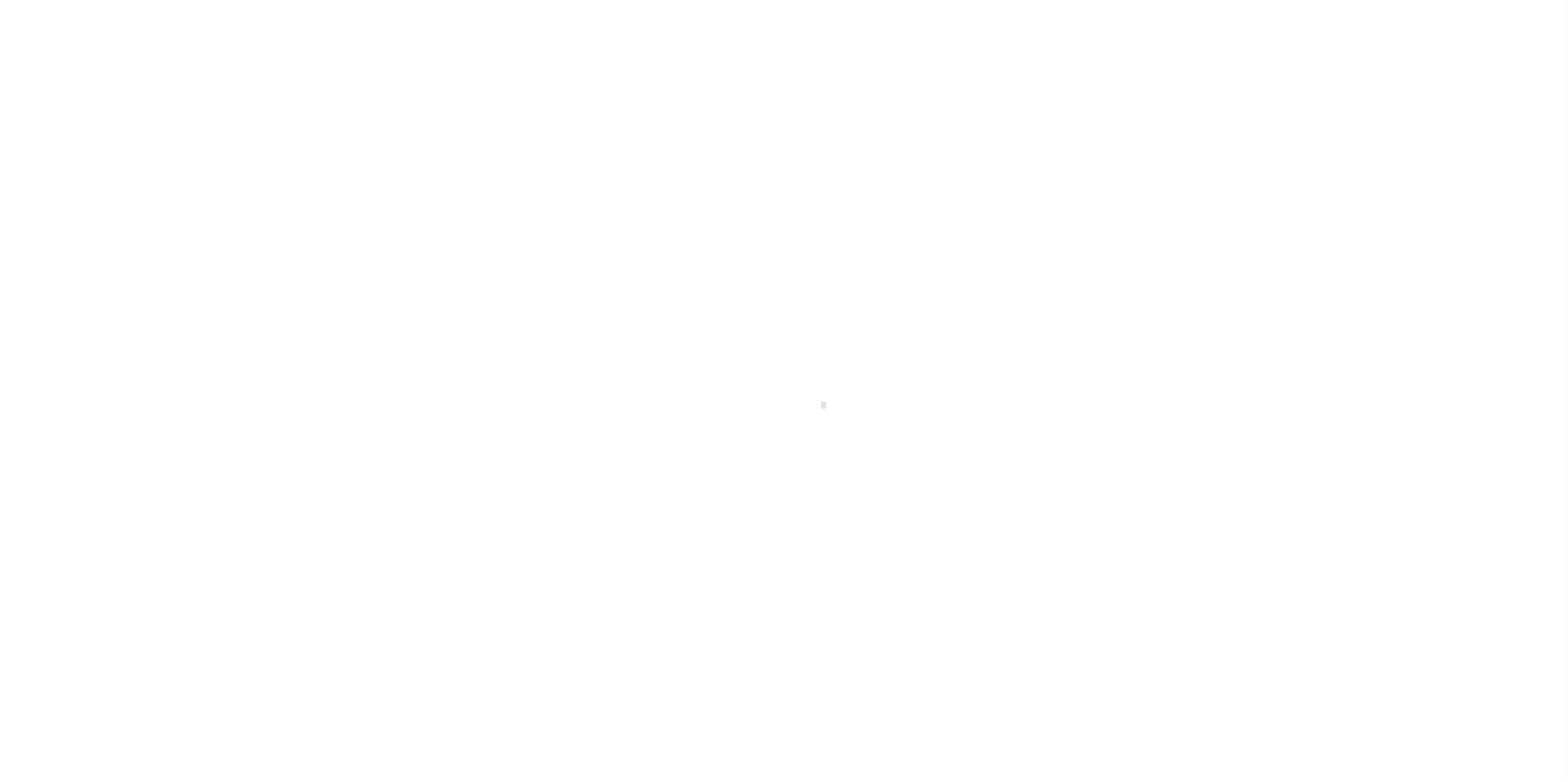
scroll to position [17, 0]
select select
checkbox input "false"
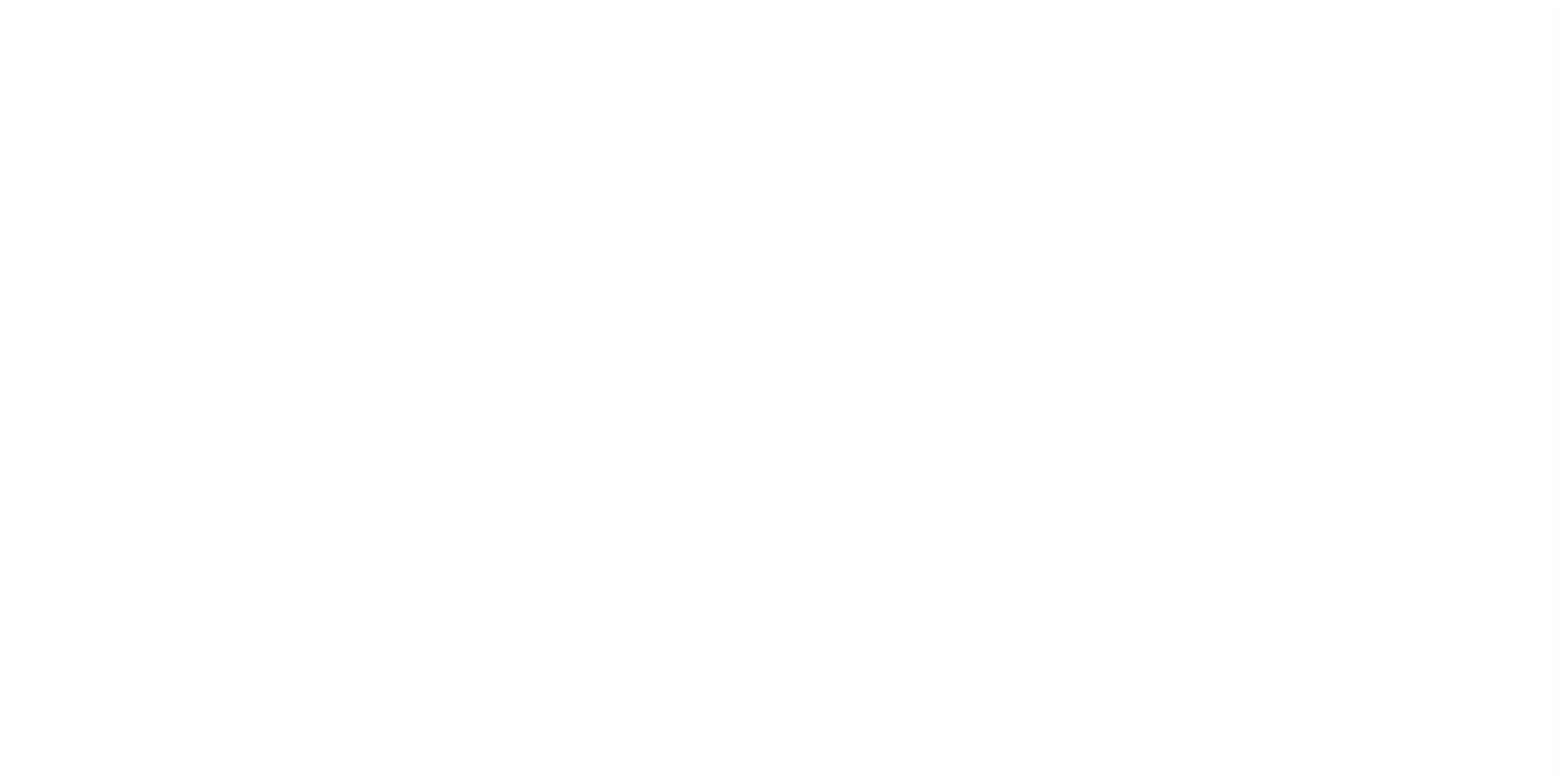
checkbox input "false"
type input "1306704006"
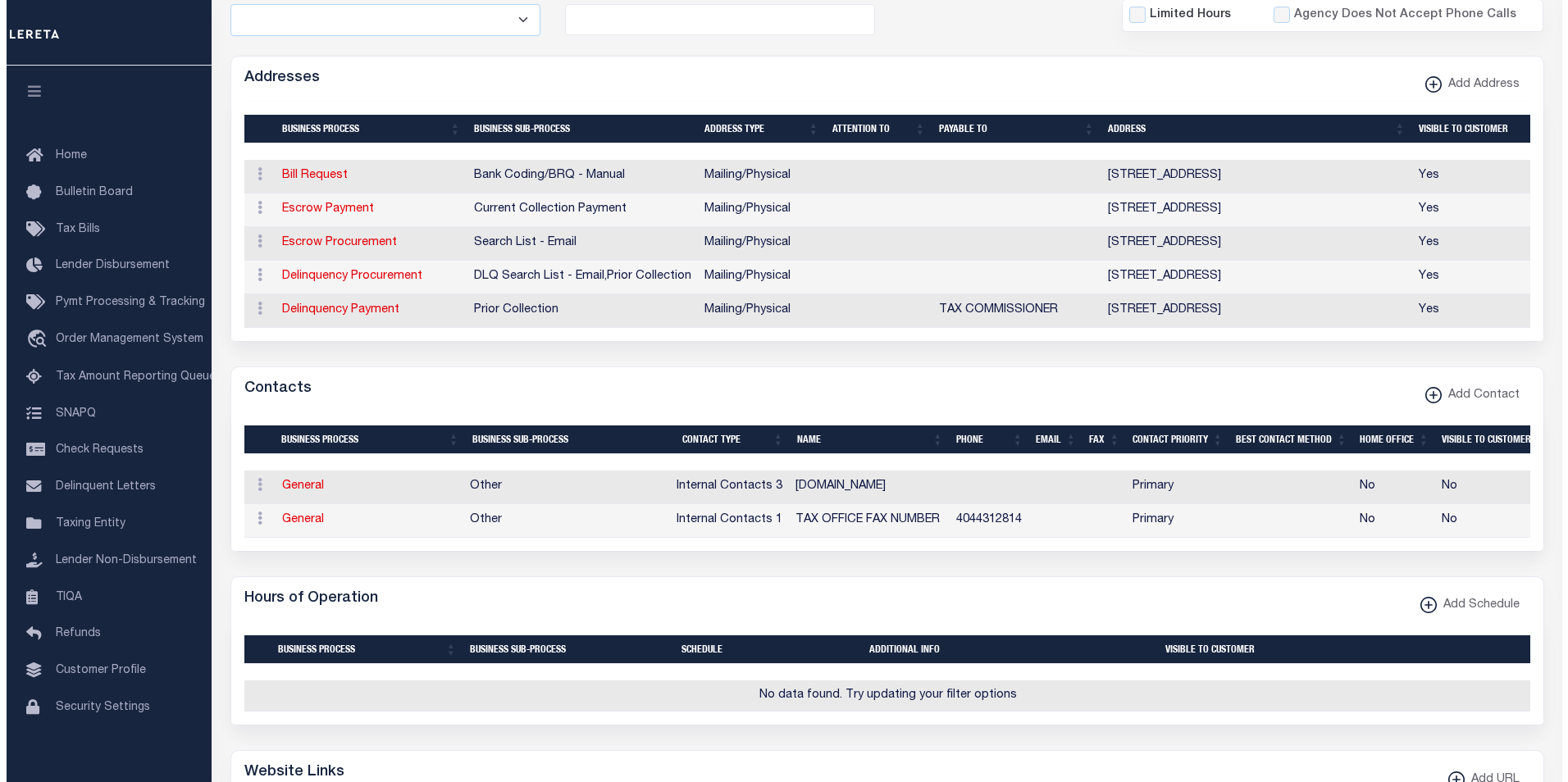
scroll to position [401, 0]
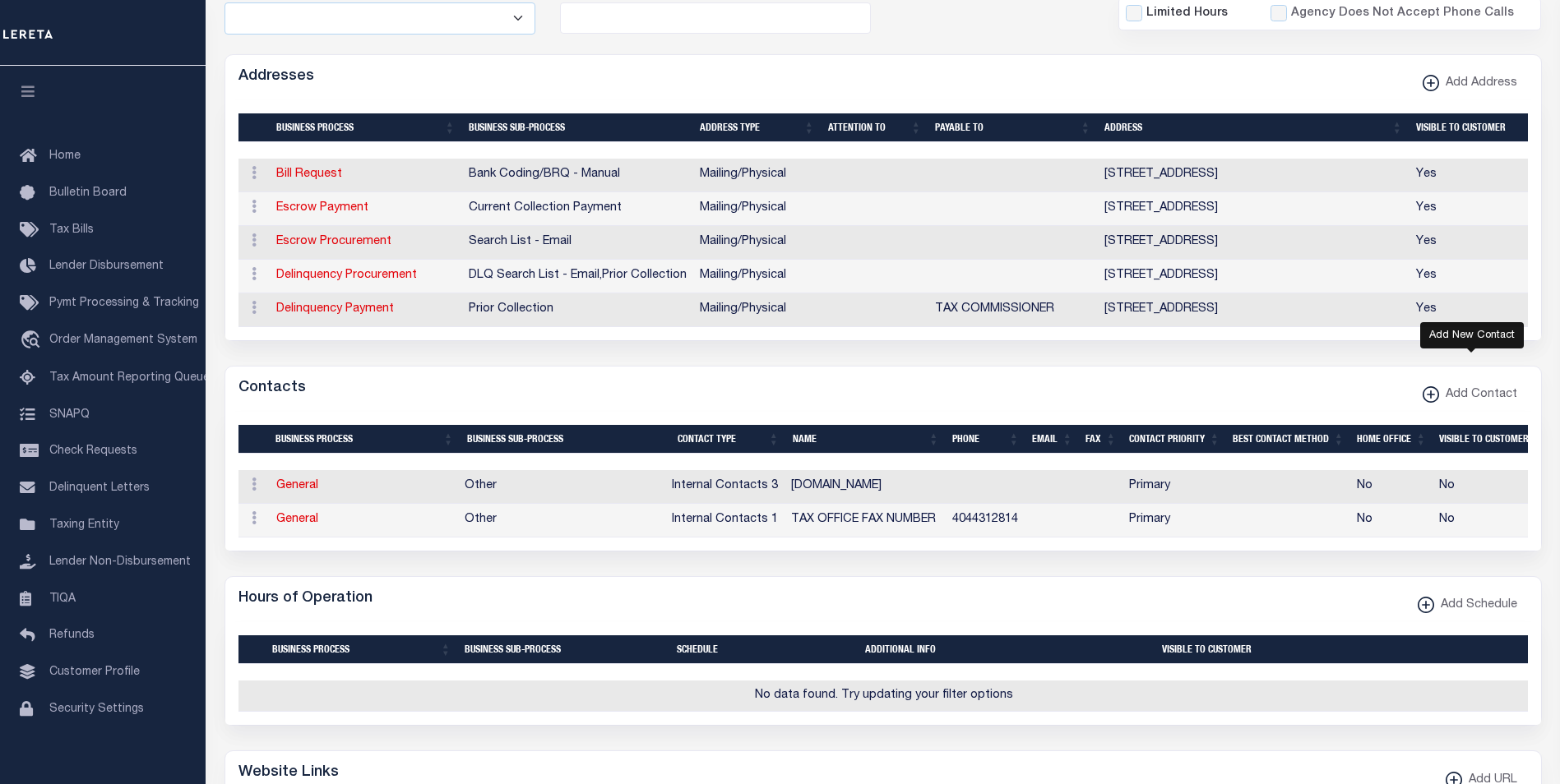
click at [1431, 399] on icon "button" at bounding box center [1431, 395] width 2 height 8
select select "1"
checkbox input "false"
checkbox input "true"
select select
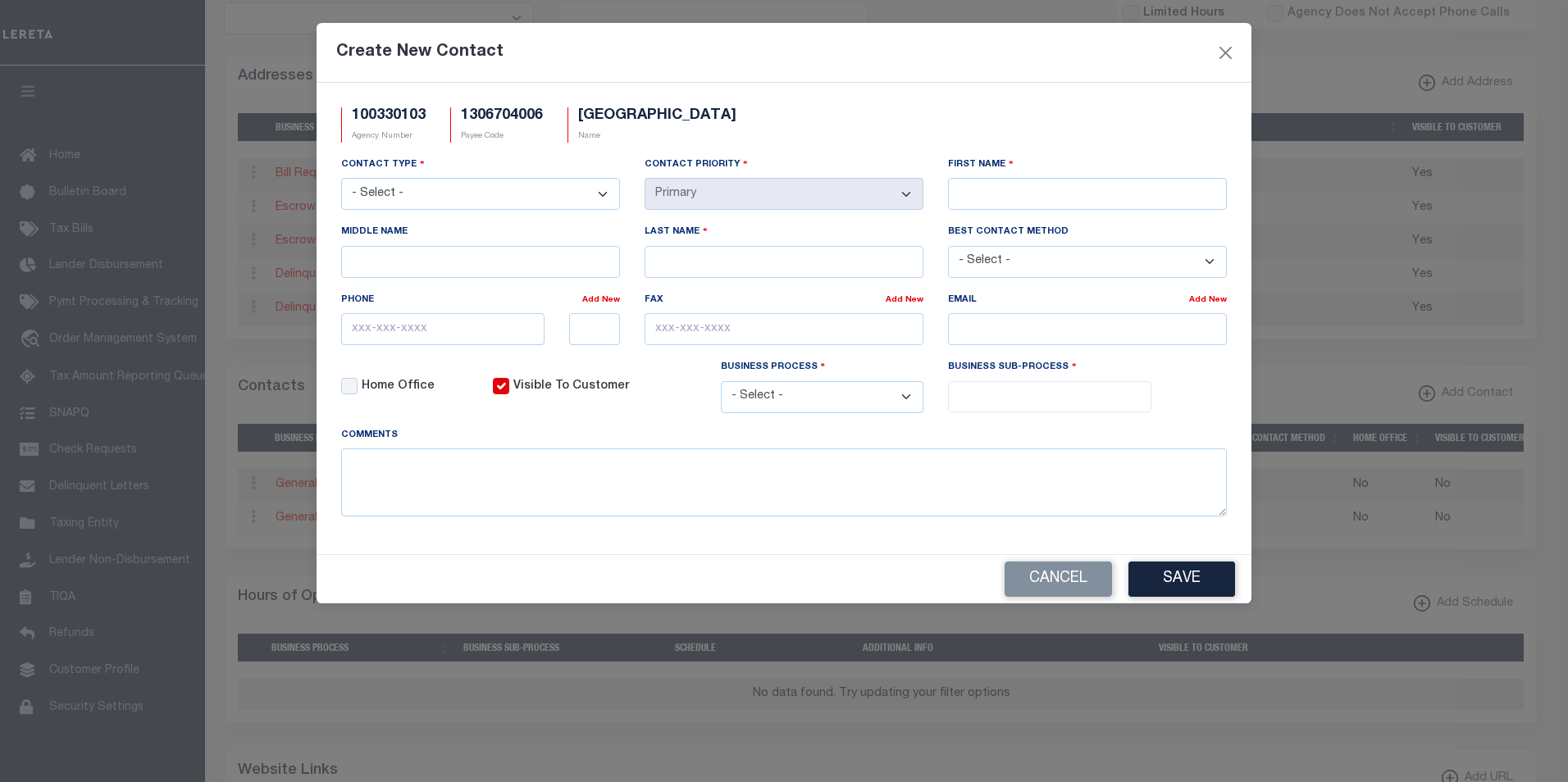
click at [604, 192] on select "- Select - Assessor Clerk Internal Contacts 1 Internal Contacts 2 Internal Cont…" at bounding box center [480, 194] width 279 height 32
select select "2"
click at [341, 179] on select "- Select - Assessor Clerk Internal Contacts 1 Internal Contacts 2 Internal Cont…" at bounding box center [480, 194] width 279 height 32
click at [1127, 194] on input "First Name" at bounding box center [1087, 194] width 279 height 32
paste input "SAVANNAH"
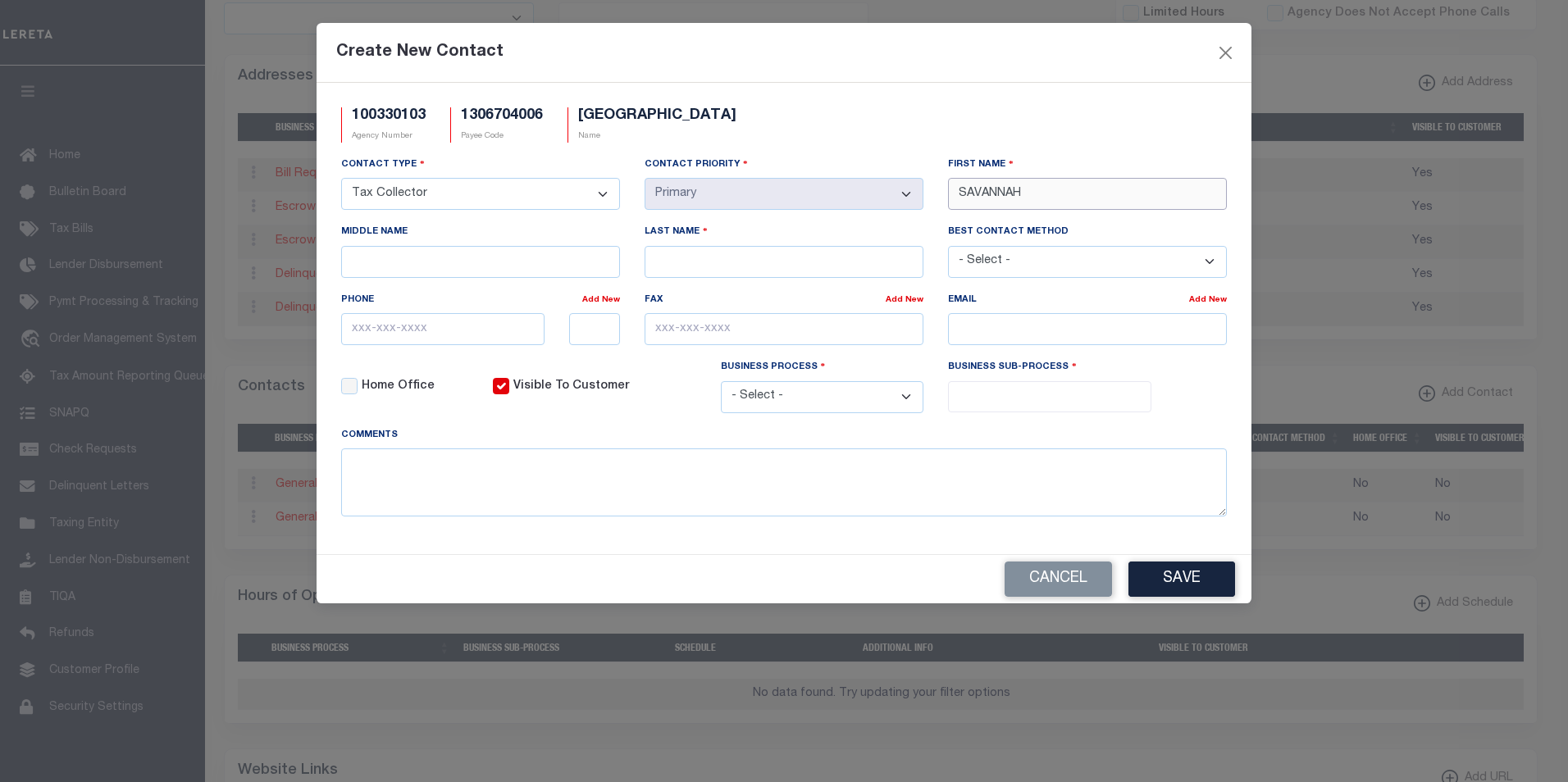
type input "SAVANNAH"
click at [821, 266] on input "Last Name" at bounding box center [784, 261] width 279 height 32
paste input "BOURQUARDEZ"
type input "BOURQUARDEZ"
click at [1007, 325] on input "email" at bounding box center [1087, 329] width 279 height 32
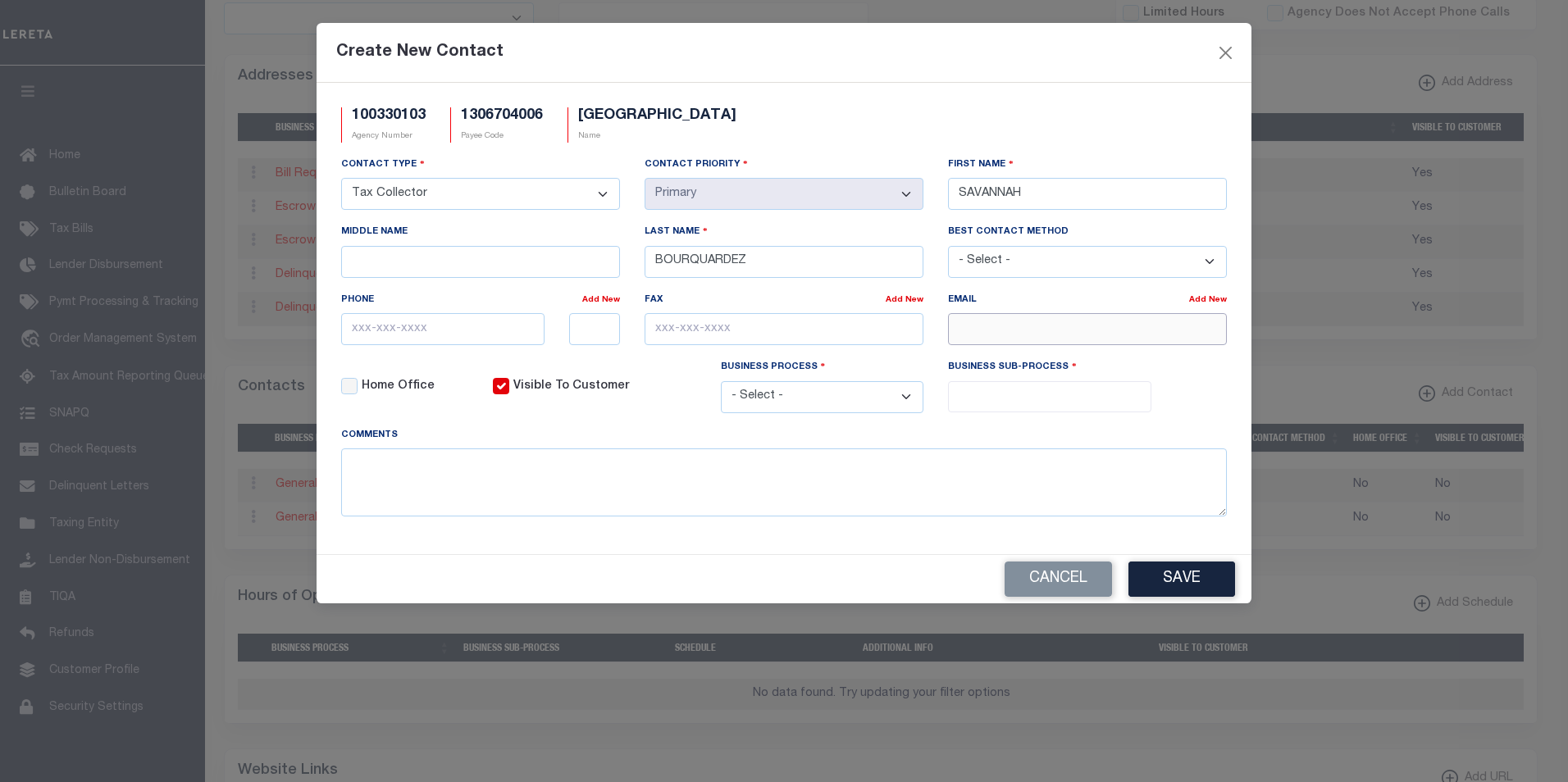
paste input "SBOURQUARDEZ@SMYRNAGA.GOV"
type input "SBOURQUARDEZ@SMYRNAGA.GOV"
click at [355, 331] on input "text" at bounding box center [443, 329] width 203 height 32
paste input "678-631-5325"
type input "678-631-5325"
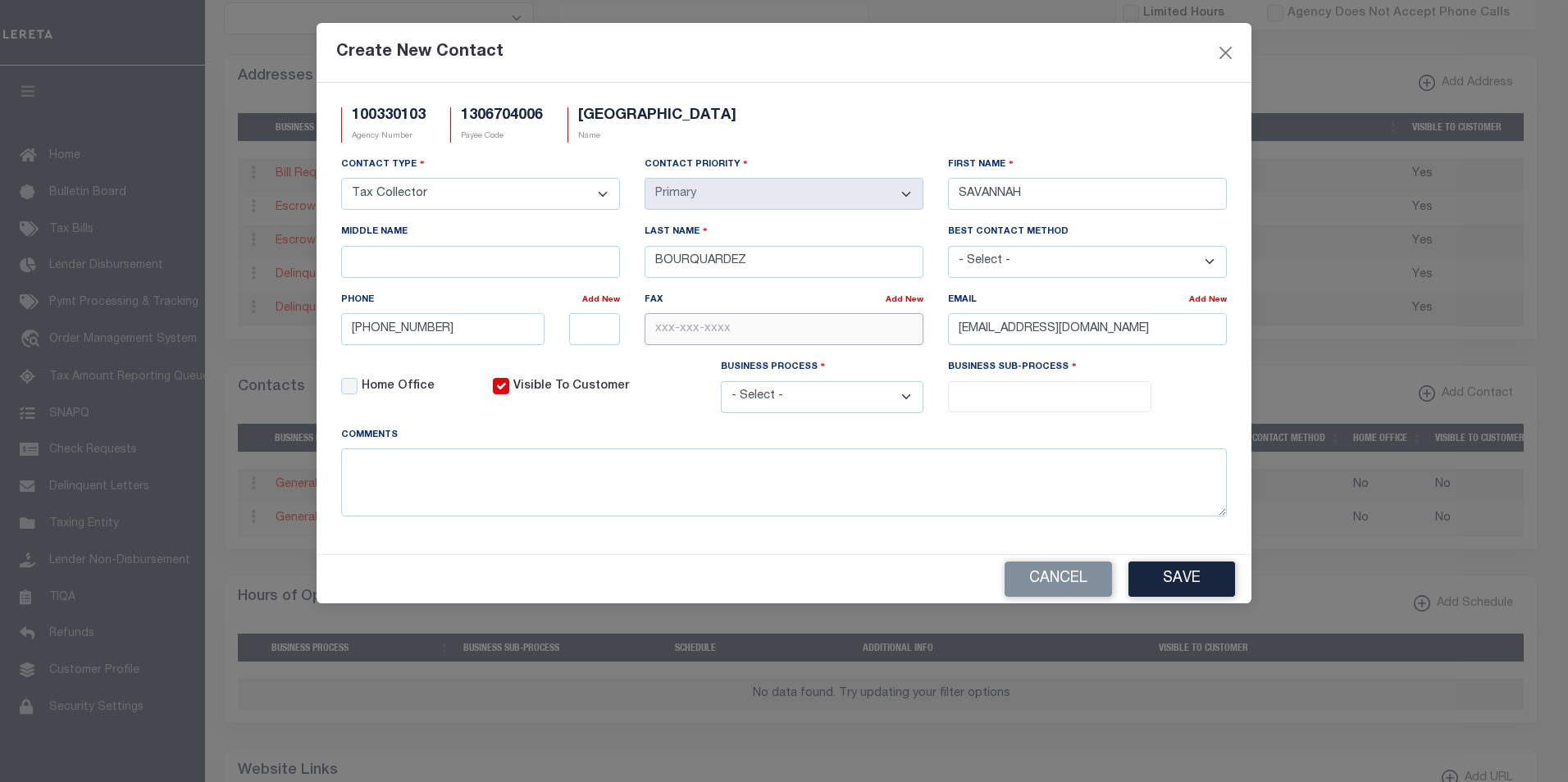
click at [655, 335] on input "text" at bounding box center [784, 329] width 279 height 32
paste input "770-431-2814"
type input "770-431-2814"
click at [908, 401] on select "- Select - All Automation Bill Request Delinquency Payment Delinquency Procurem…" at bounding box center [822, 397] width 203 height 32
select select "6"
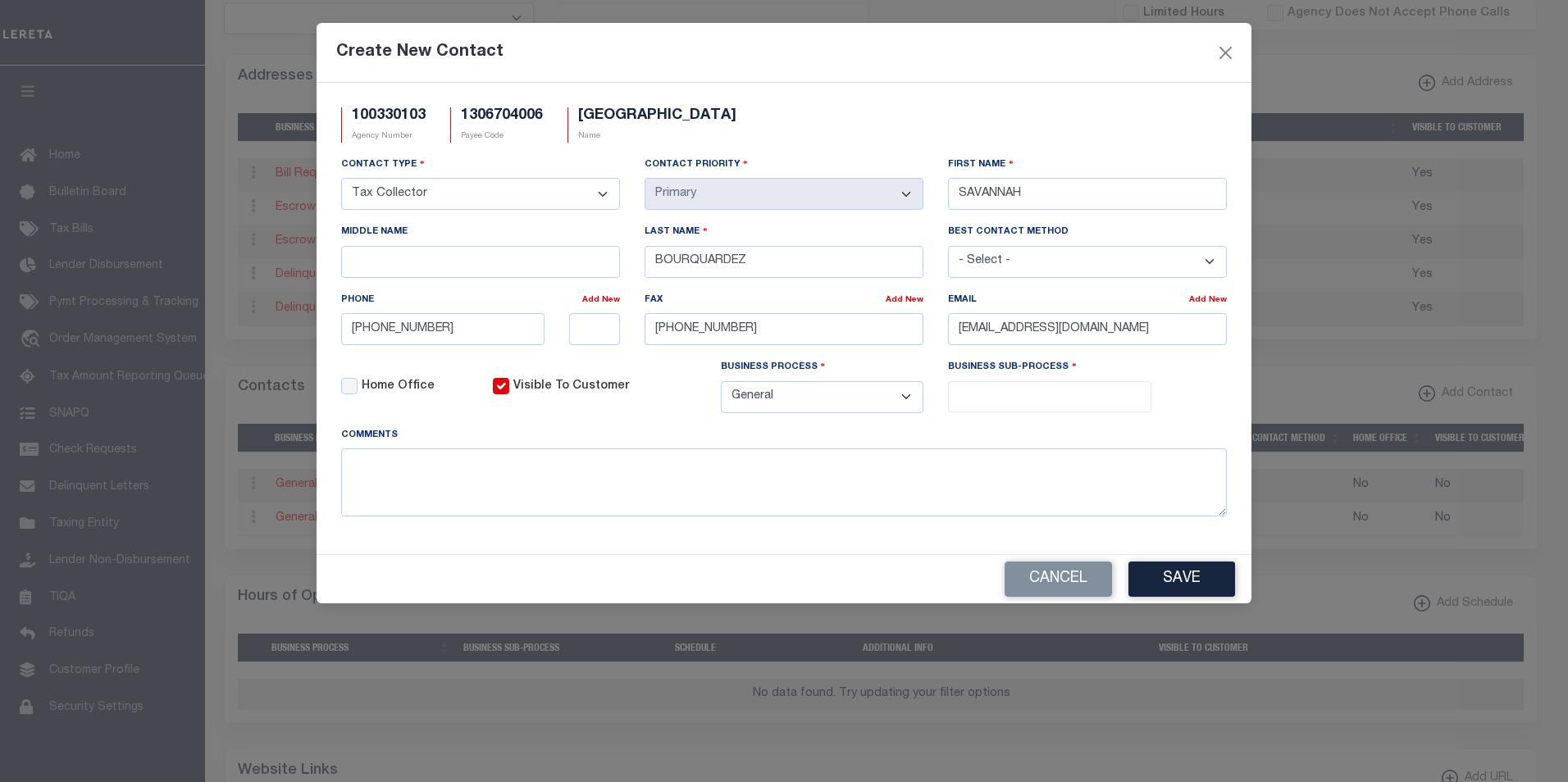
click at [720, 384] on select "- Select - All Automation Bill Request Delinquency Payment Delinquency Procurem…" at bounding box center [822, 397] width 203 height 32
click at [1053, 397] on input "search" at bounding box center [1049, 396] width 193 height 18
select select "31"
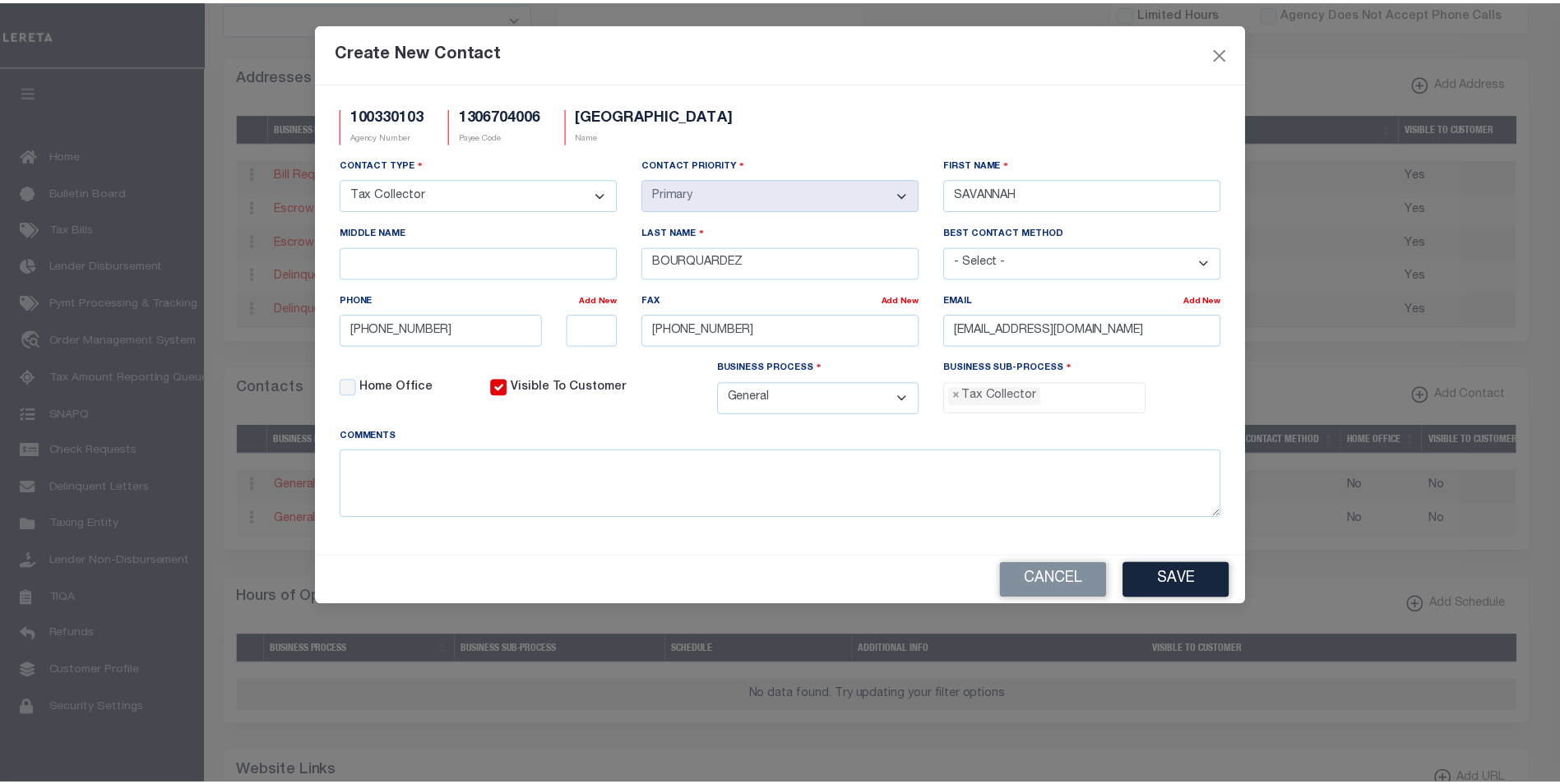
scroll to position [44, 0]
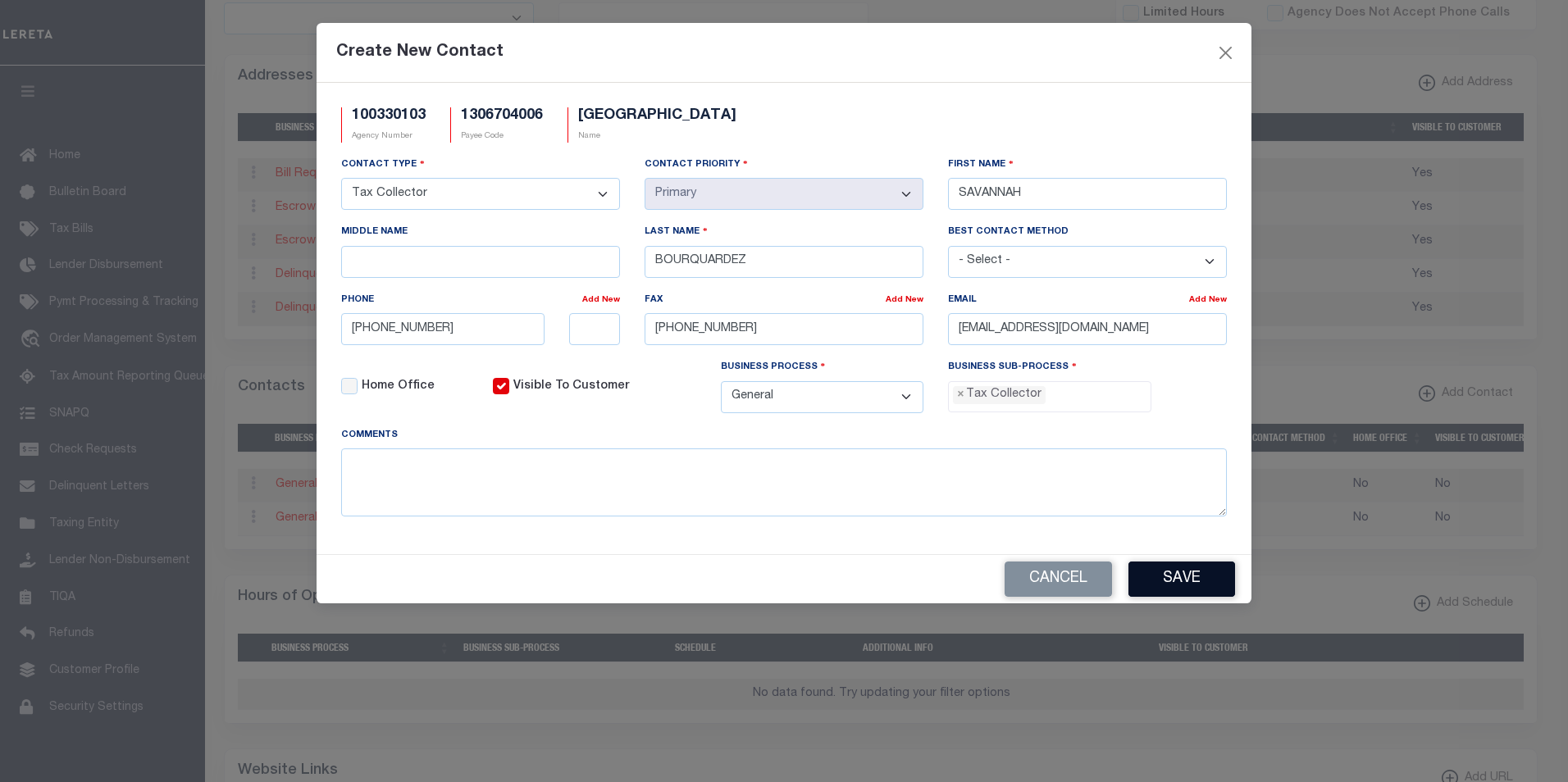
click at [1200, 580] on button "Save" at bounding box center [1182, 579] width 107 height 35
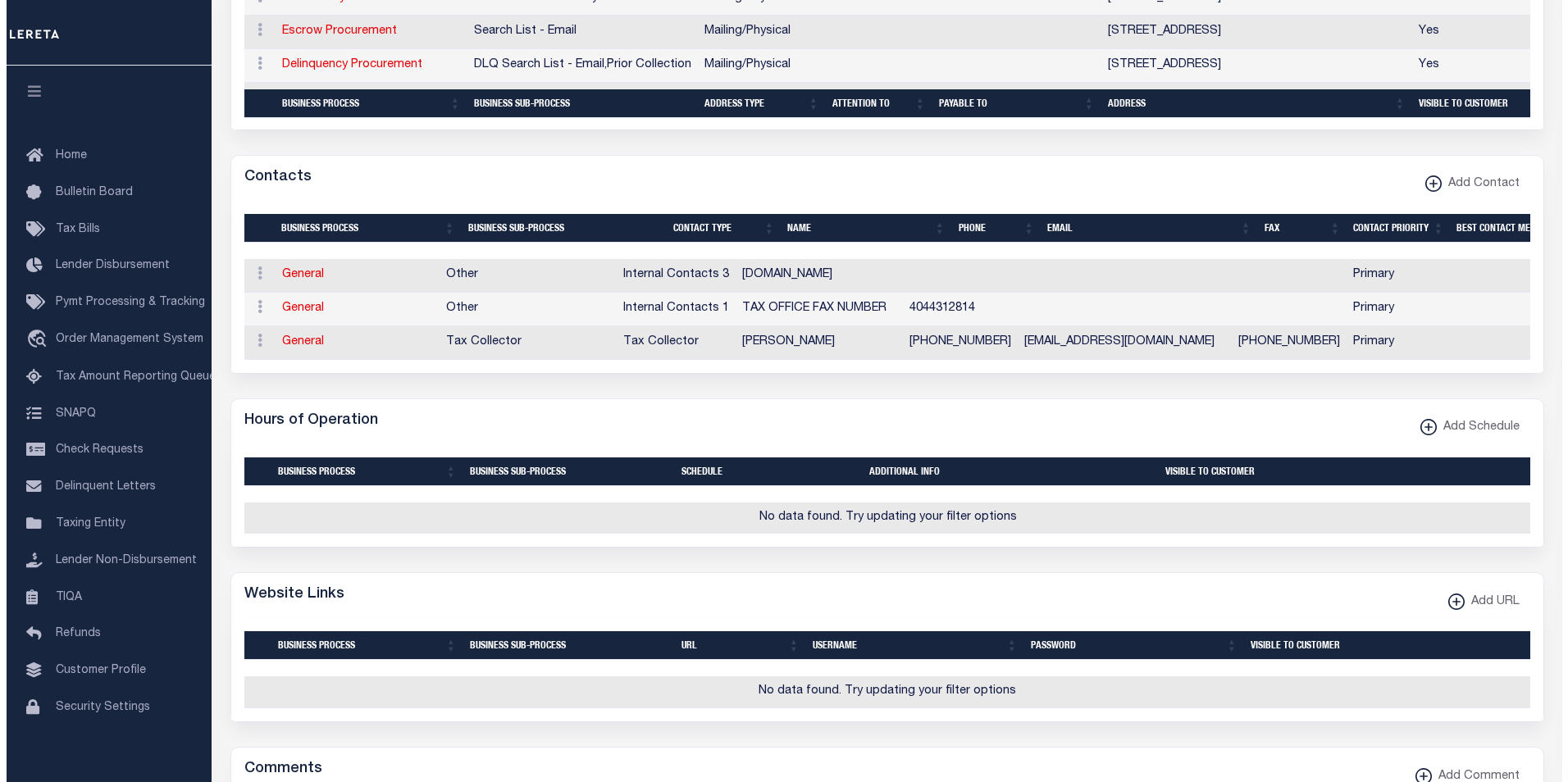
scroll to position [691, 0]
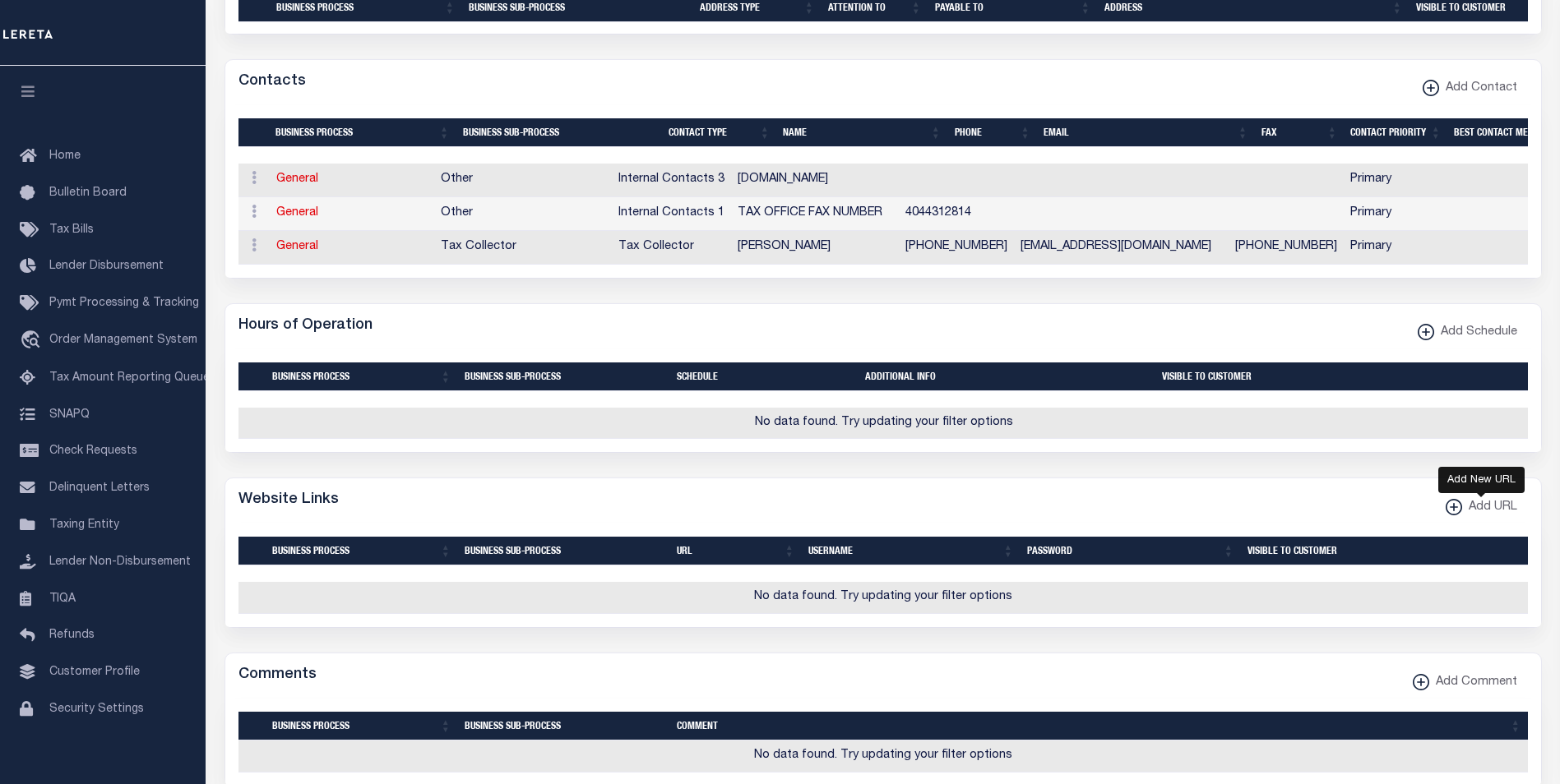
click at [1448, 515] on xmlns\ "button" at bounding box center [1454, 508] width 17 height 17
select select
checkbox input "true"
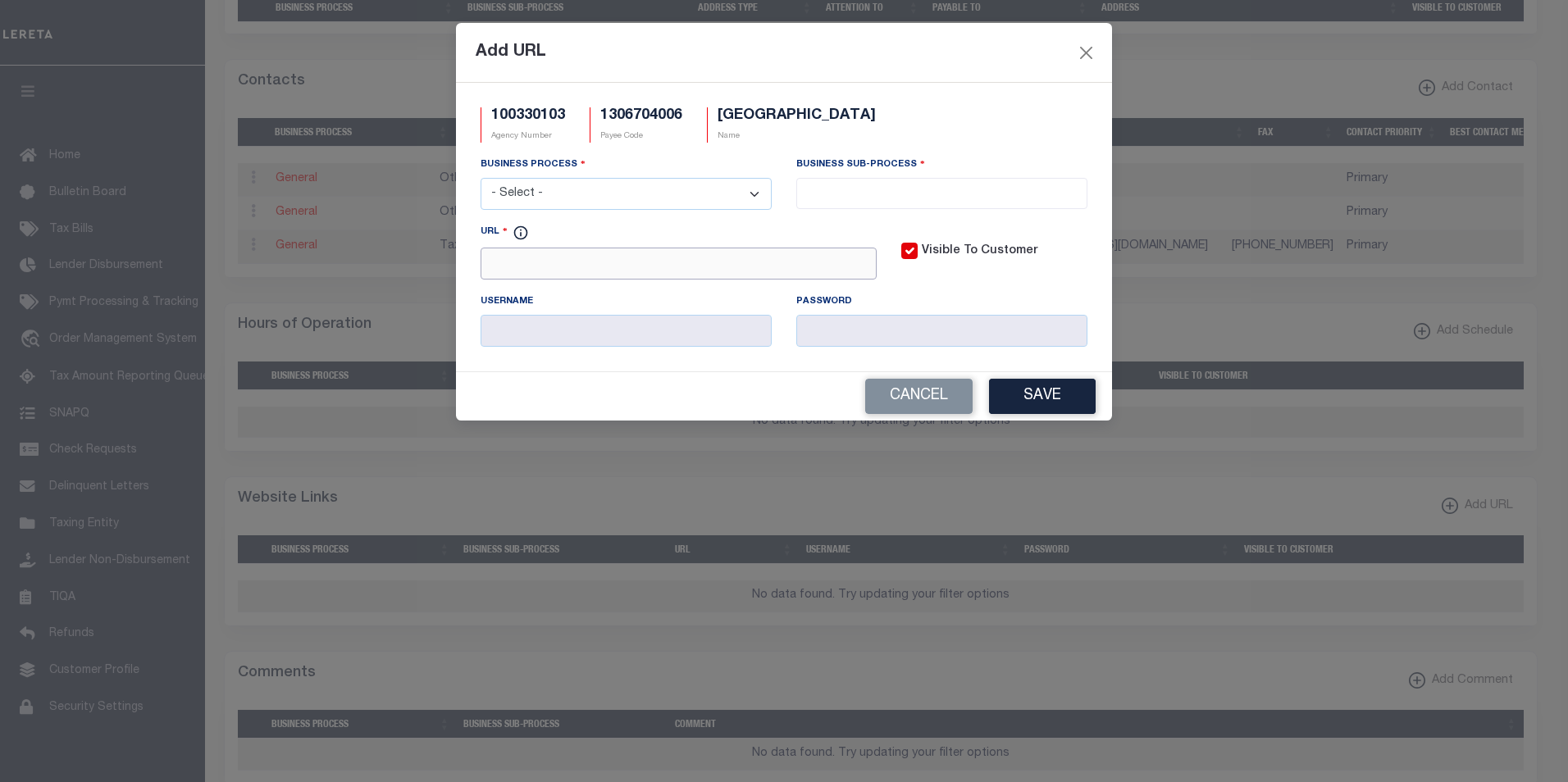
click at [500, 265] on input "URL" at bounding box center [679, 263] width 396 height 32
paste input "https://portal.smyrnaga.gov/MSS/citizens/RealEstate/Default.aspx?mode=new"
type input "https://portal.smyrnaga.gov/MSS/citizens/RealEstate/Default.aspx?mode=new"
click at [633, 202] on select "- Select - All Automation Bill Request Delinquency Payment Delinquency Procurem…" at bounding box center [626, 194] width 291 height 32
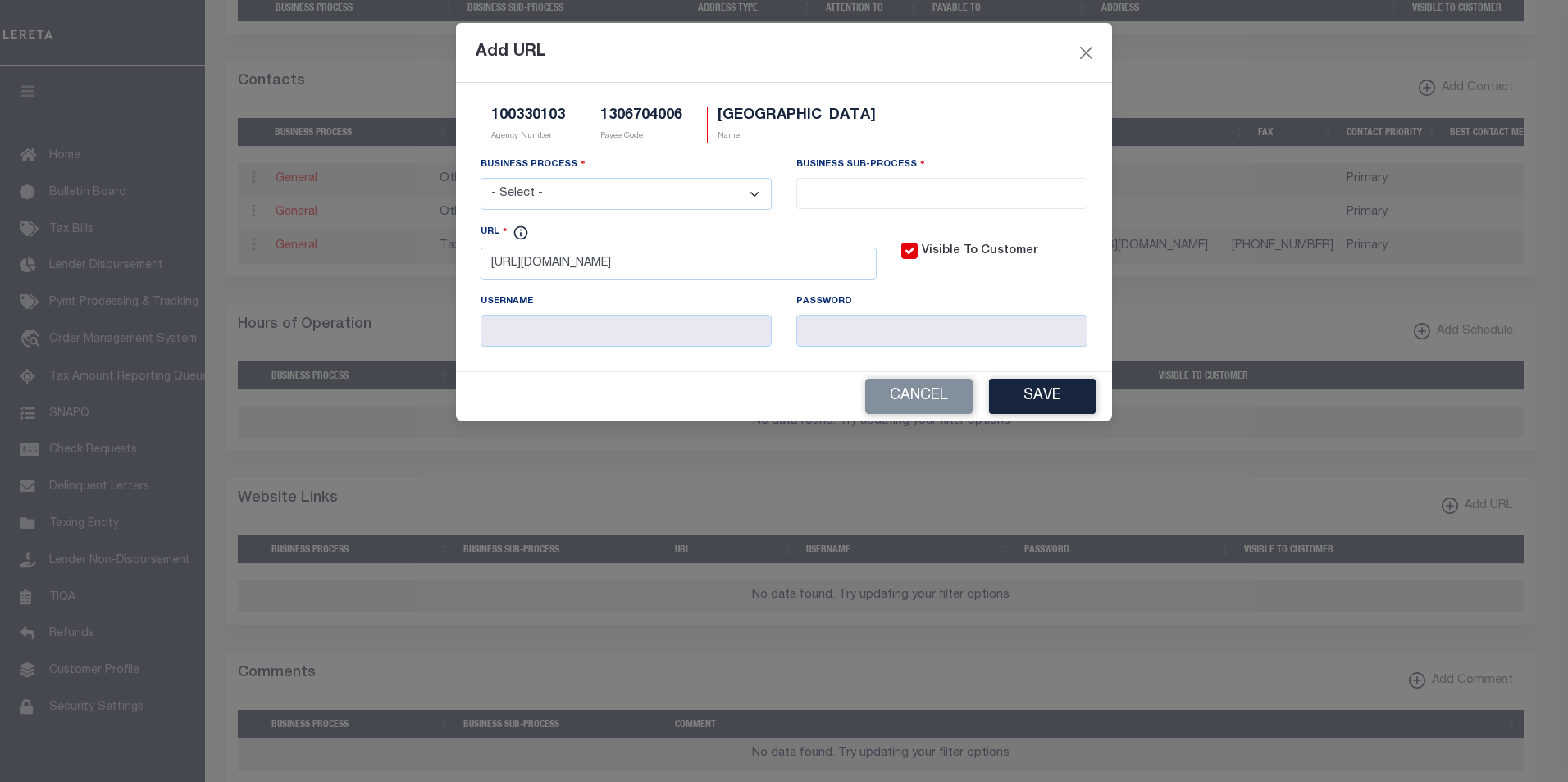
scroll to position [0, 0]
select select "6"
click at [480, 179] on select "- Select - All Automation Bill Request Delinquency Payment Delinquency Procurem…" at bounding box center [626, 194] width 291 height 32
click at [928, 187] on input "search" at bounding box center [942, 192] width 281 height 18
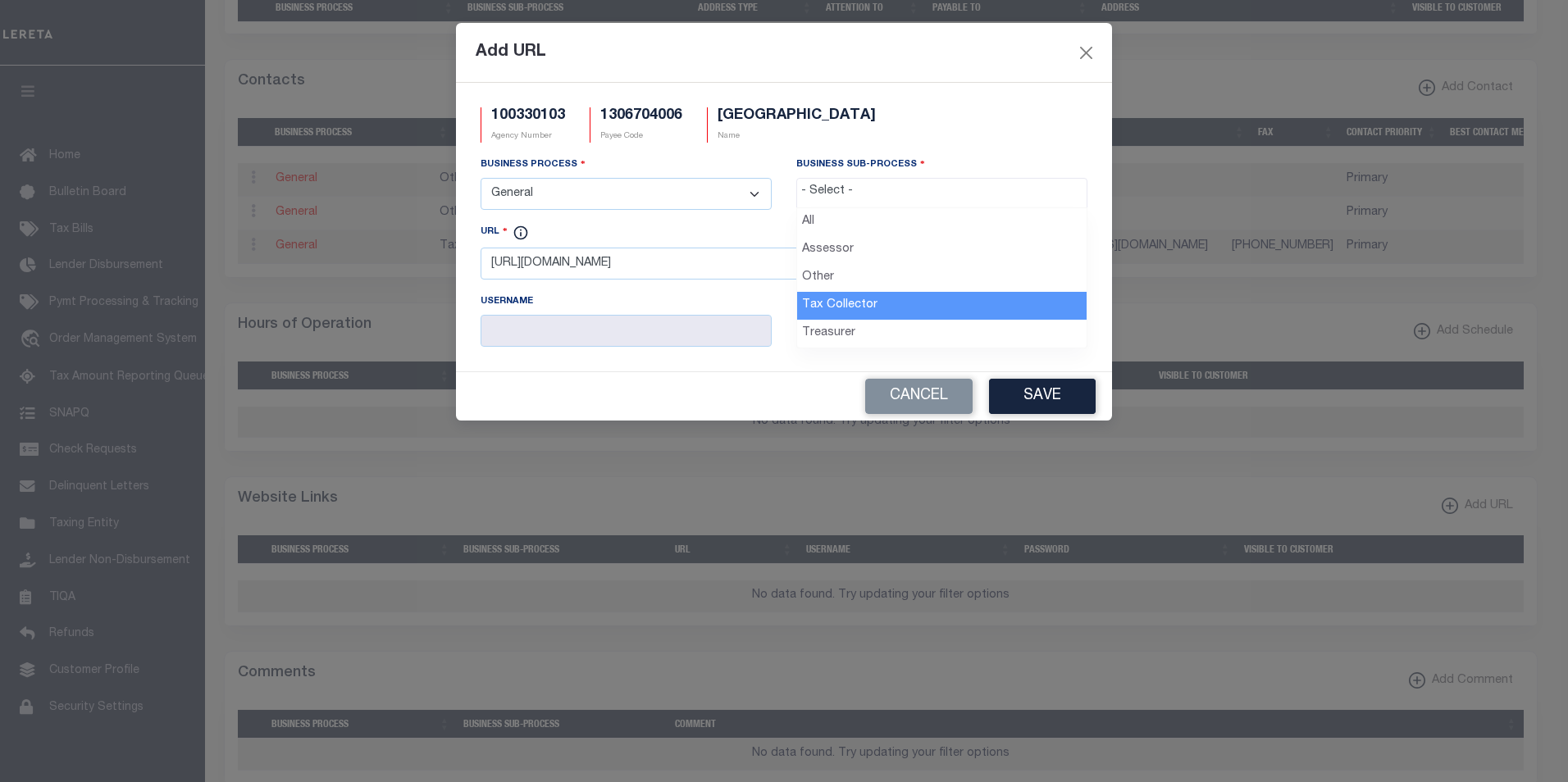
select select "31"
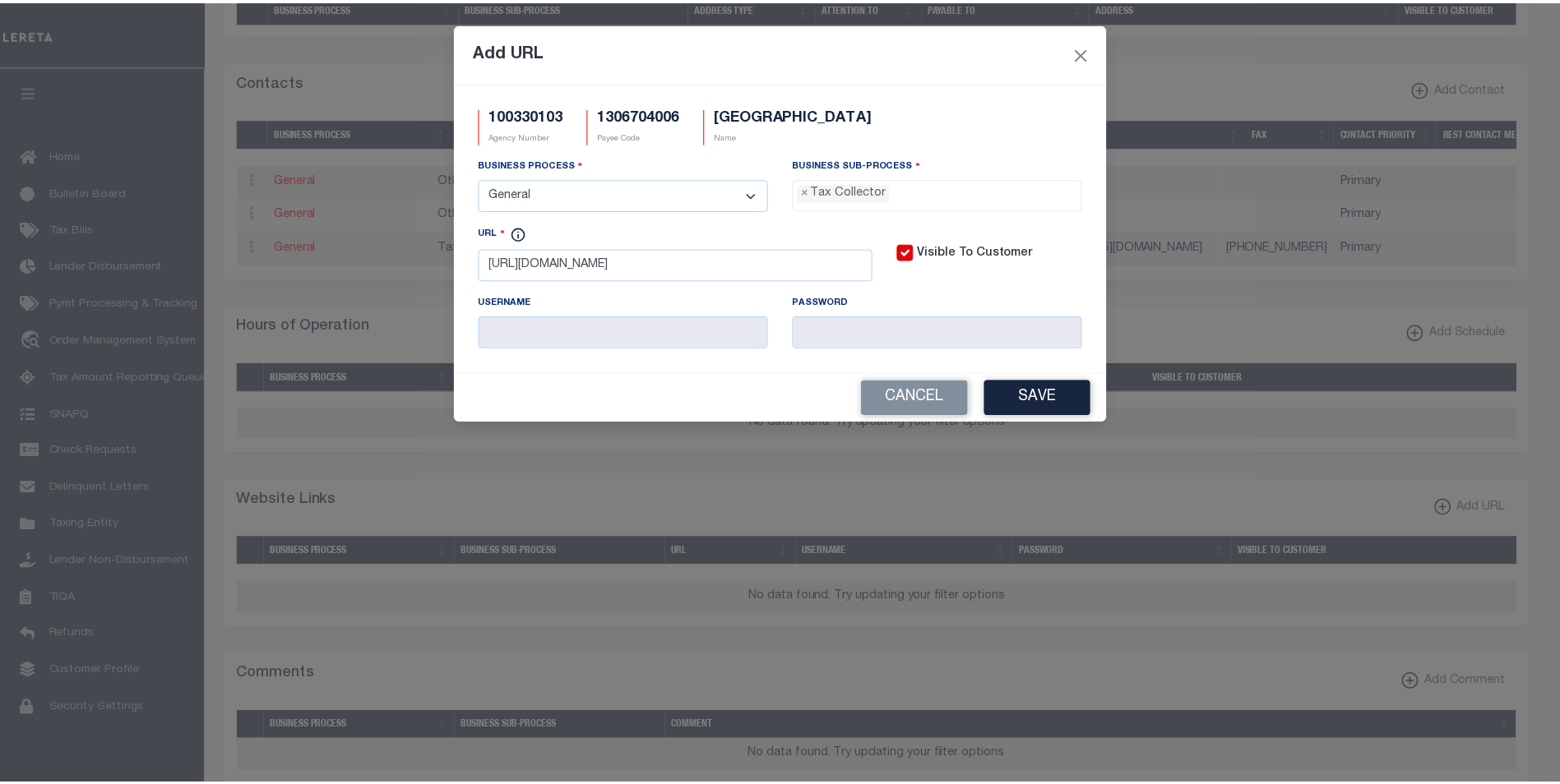
scroll to position [44, 0]
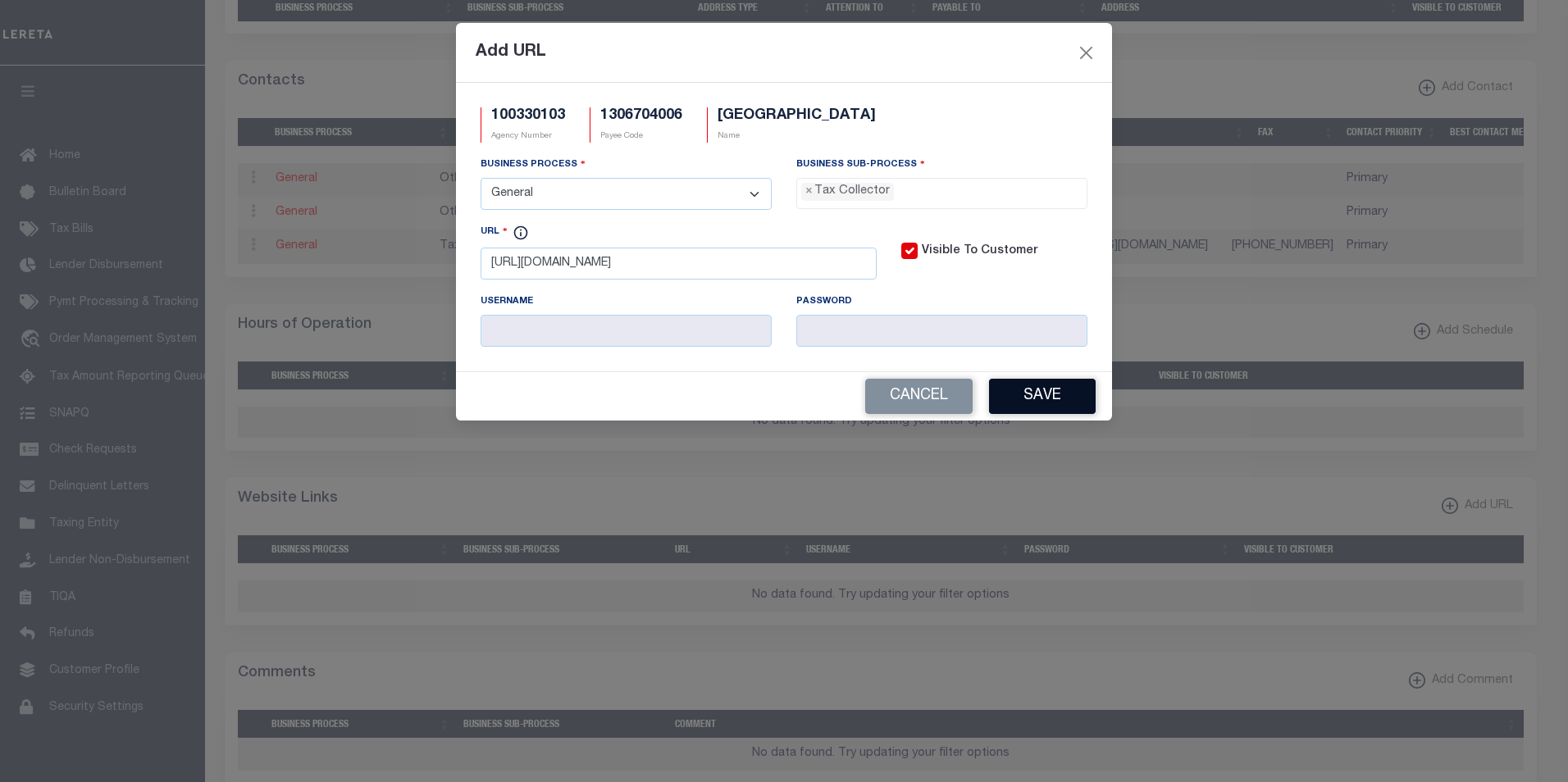
click at [1043, 399] on button "Save" at bounding box center [1042, 396] width 107 height 35
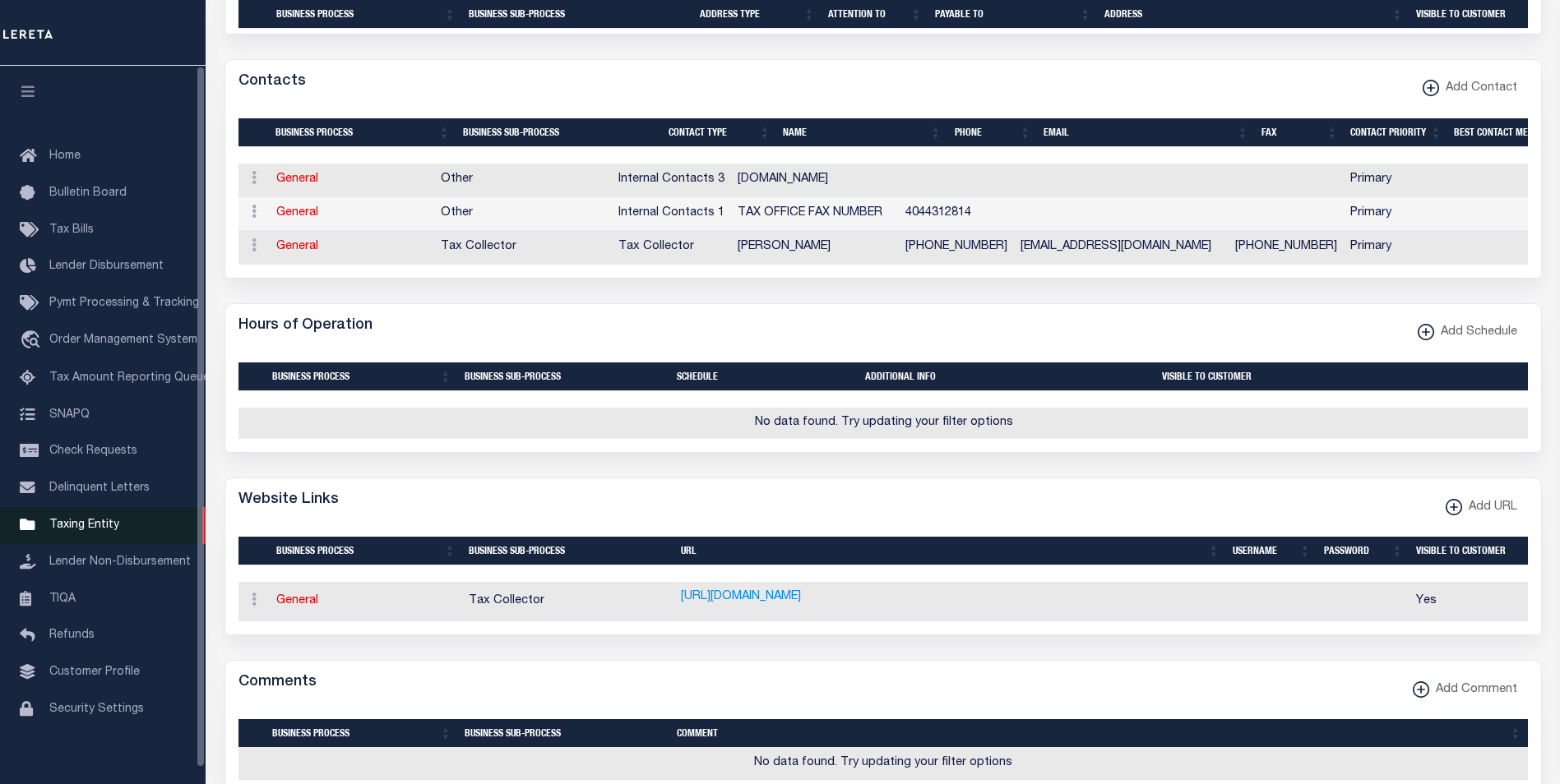
click at [112, 531] on span "Taxing Entity" at bounding box center [84, 525] width 70 height 12
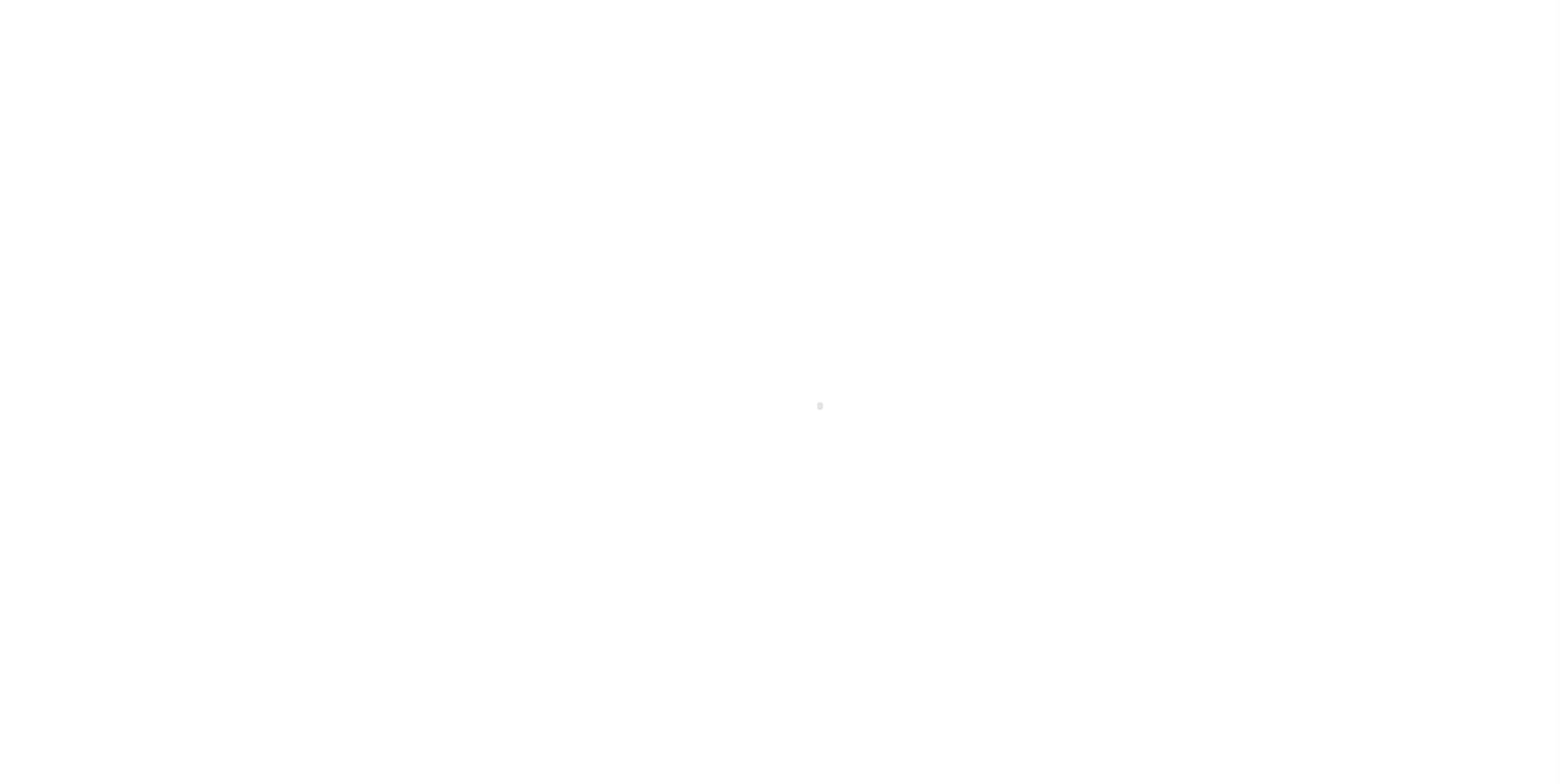
select select
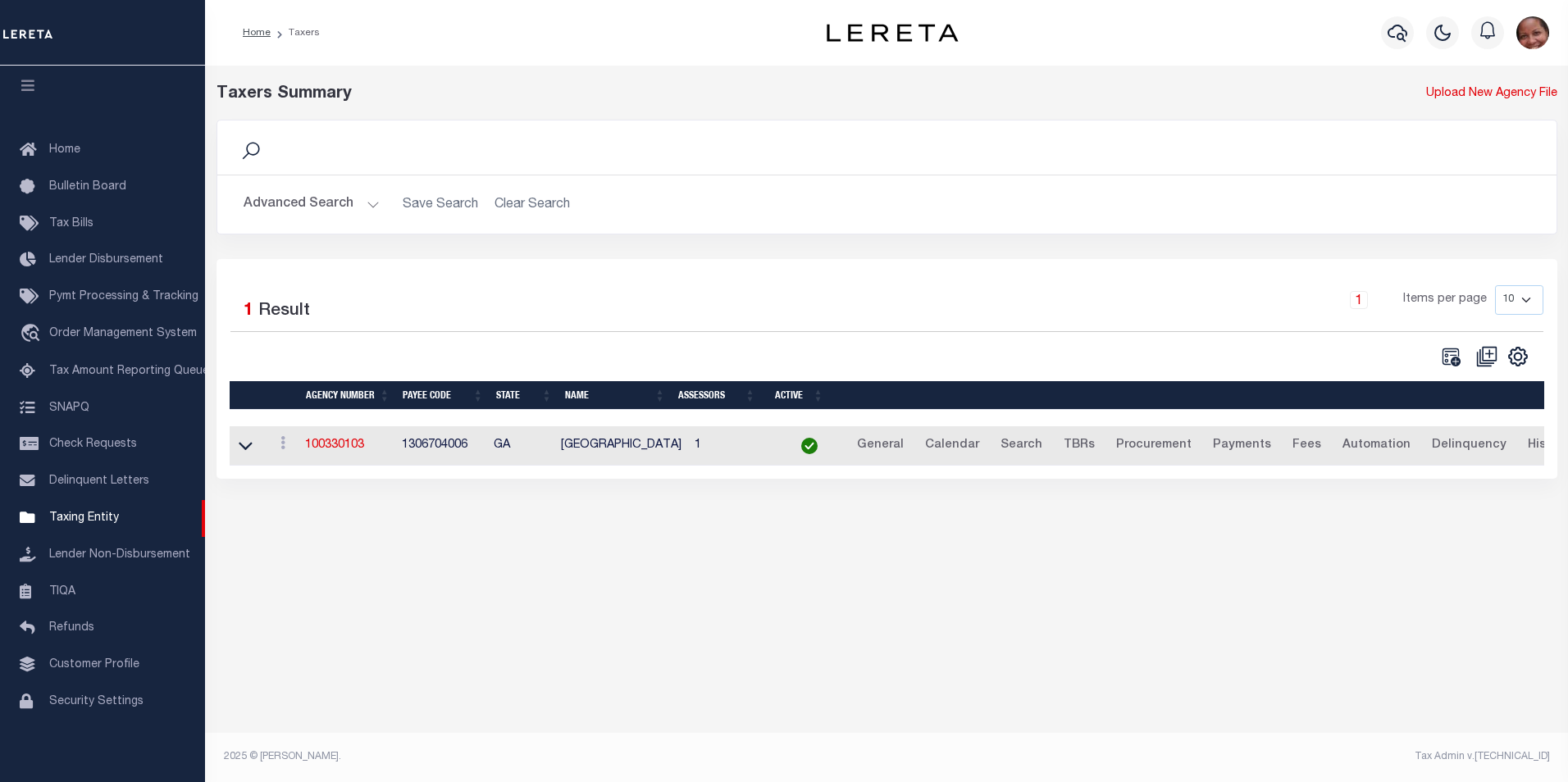
click at [372, 203] on button "Advanced Search" at bounding box center [311, 204] width 136 height 32
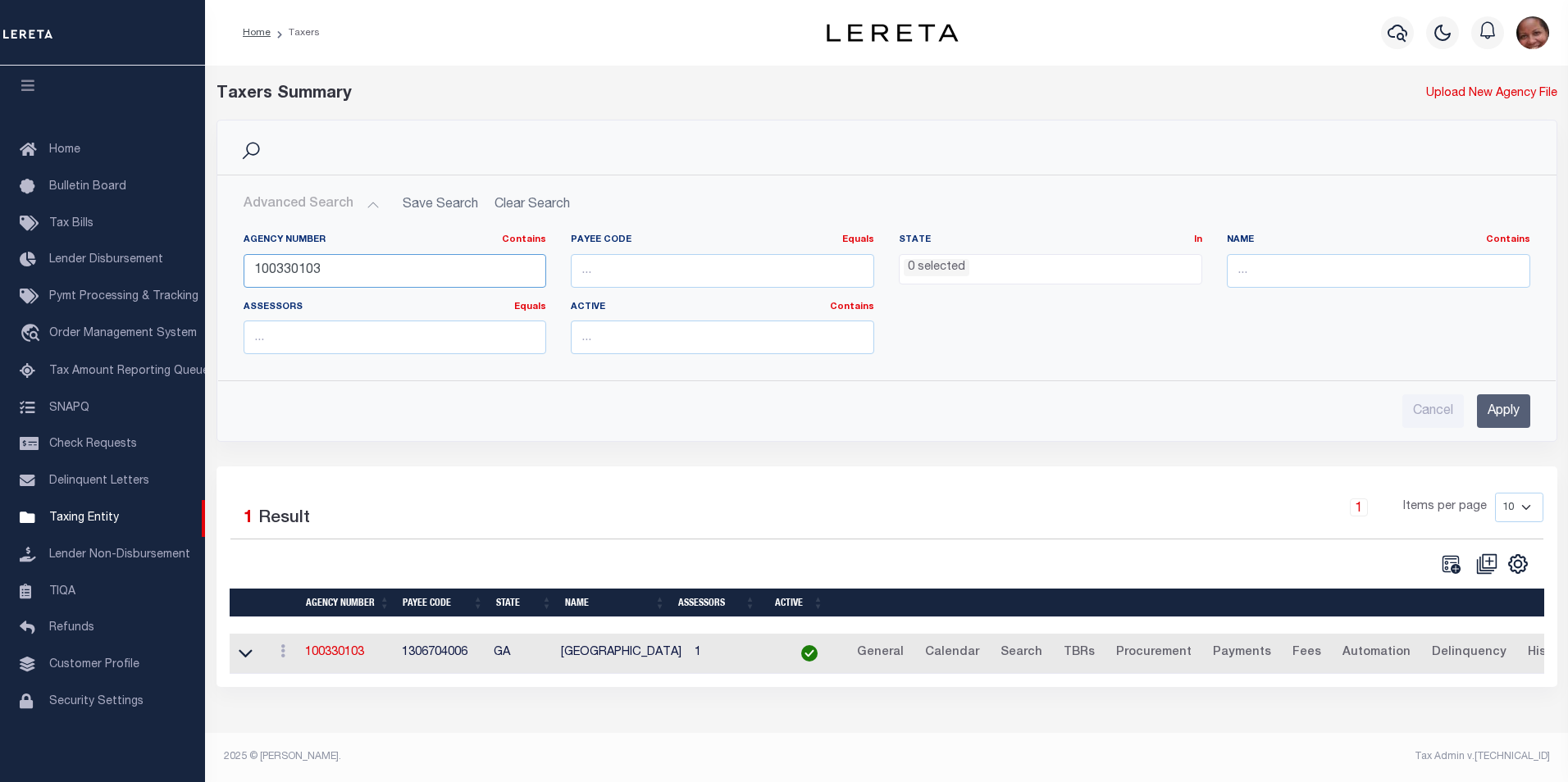
click at [333, 269] on input "100330103" at bounding box center [395, 271] width 303 height 33
type input "100330105"
click at [1521, 412] on input "Apply" at bounding box center [1503, 411] width 53 height 33
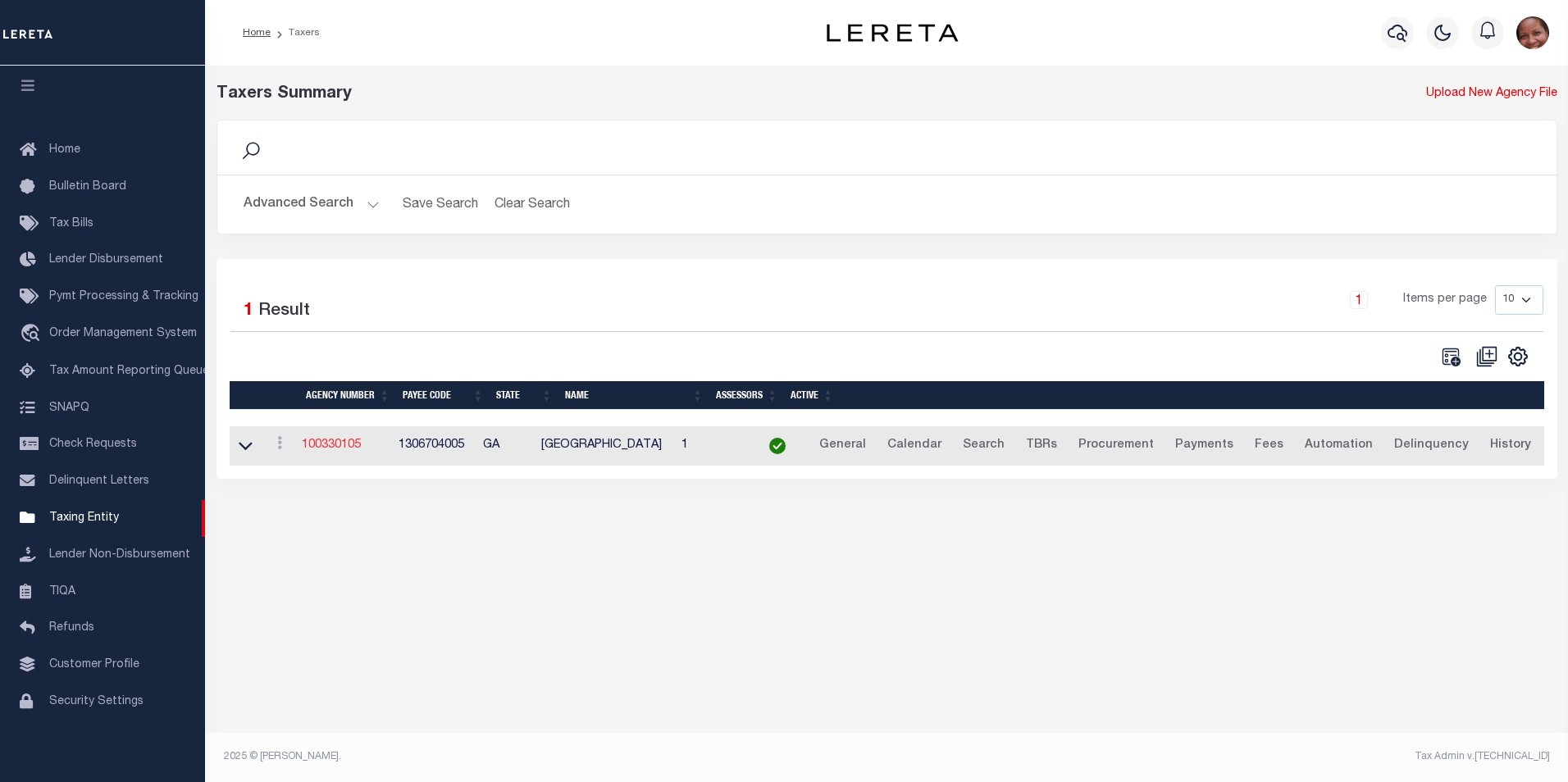
click at [336, 448] on link "100330105" at bounding box center [331, 446] width 59 height 12
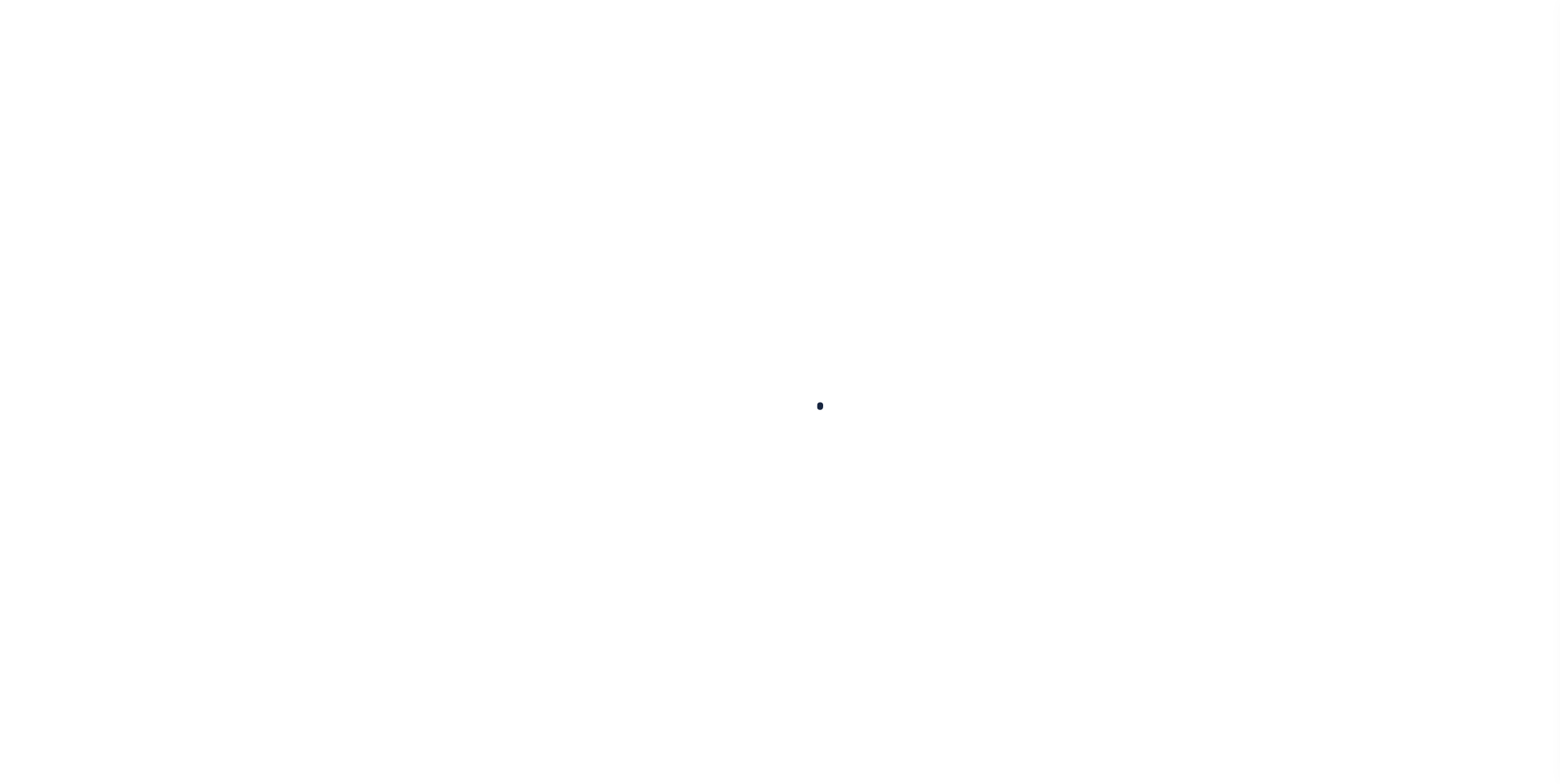
select select
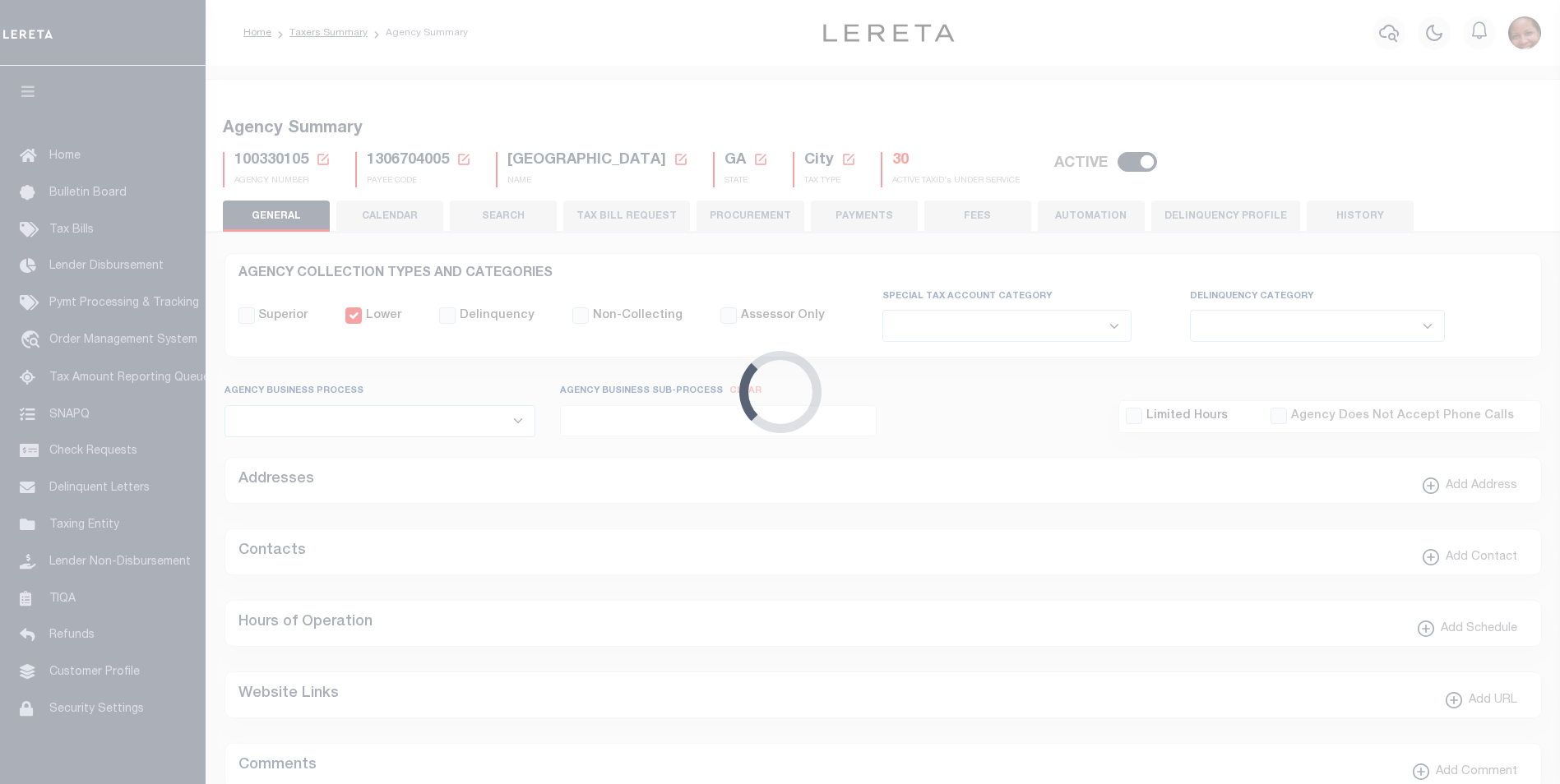
checkbox input "false"
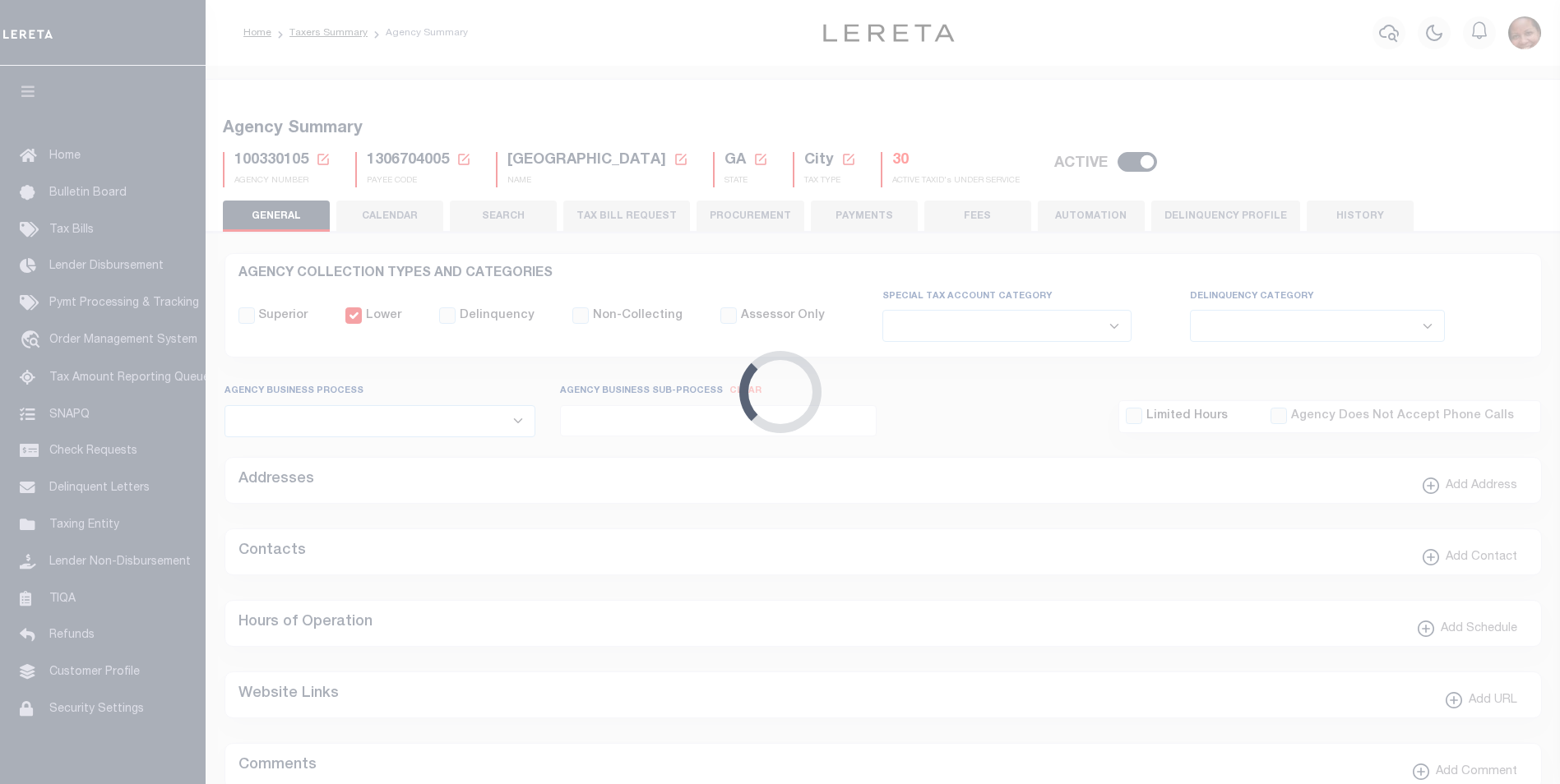
type input "1306704005"
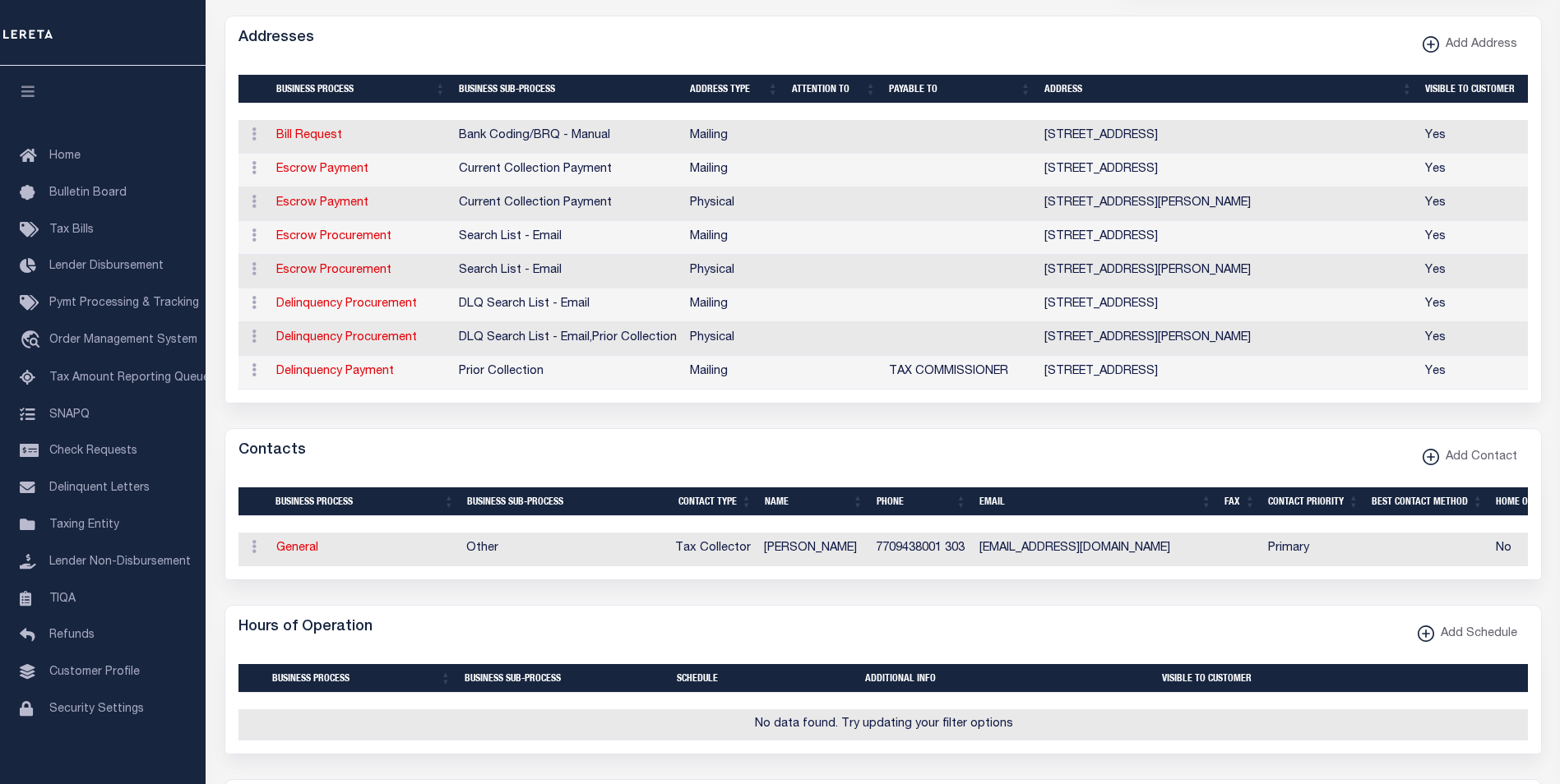
scroll to position [448, 0]
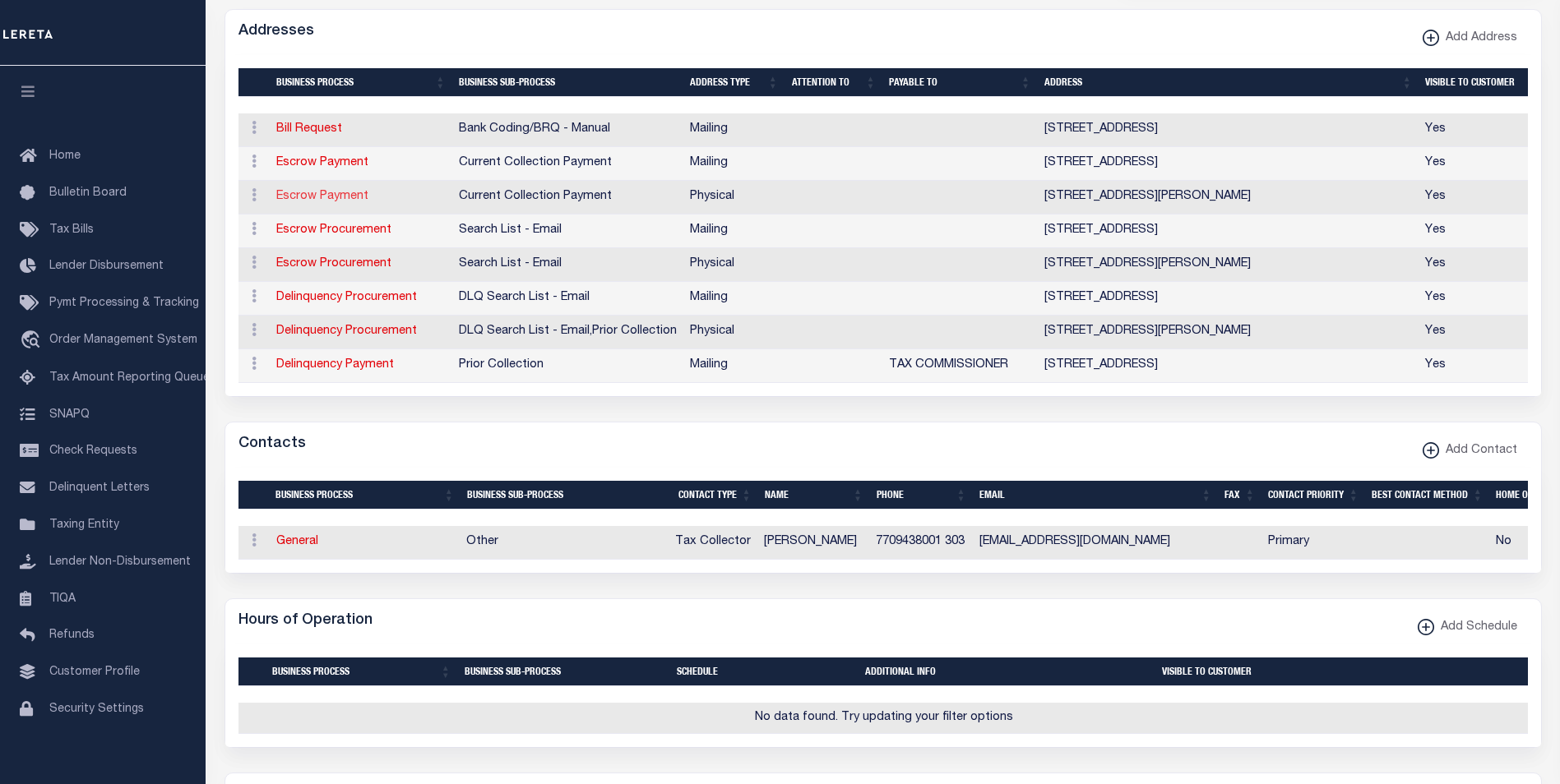
click at [314, 198] on link "Escrow Payment" at bounding box center [322, 196] width 92 height 12
select select "1"
checkbox input "false"
select select
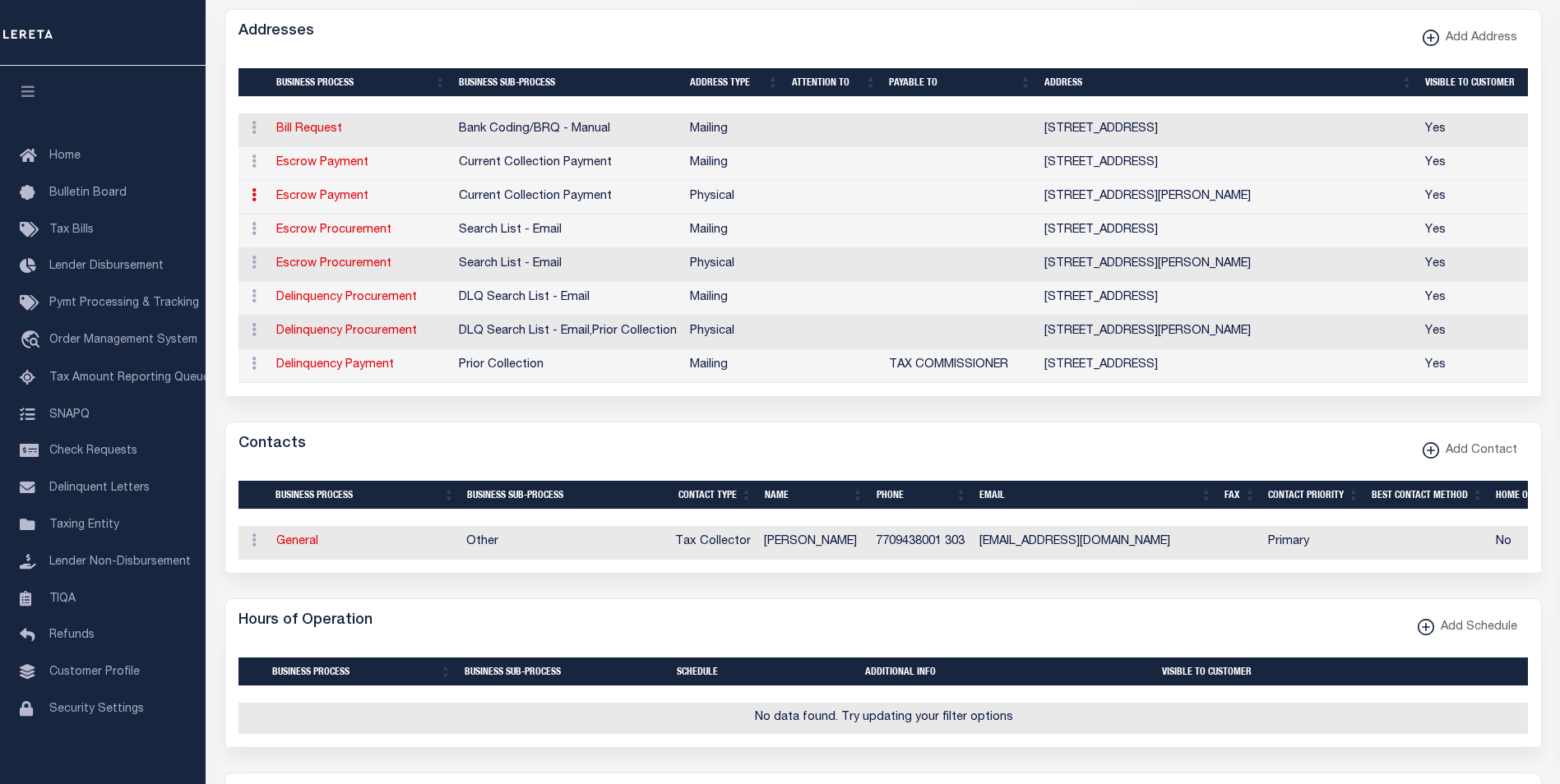
type input "1114 RICHARD D SAILORS PKWY"
type input "POWDER SPRINGS"
select select "GA"
type input "30127"
select select "2"
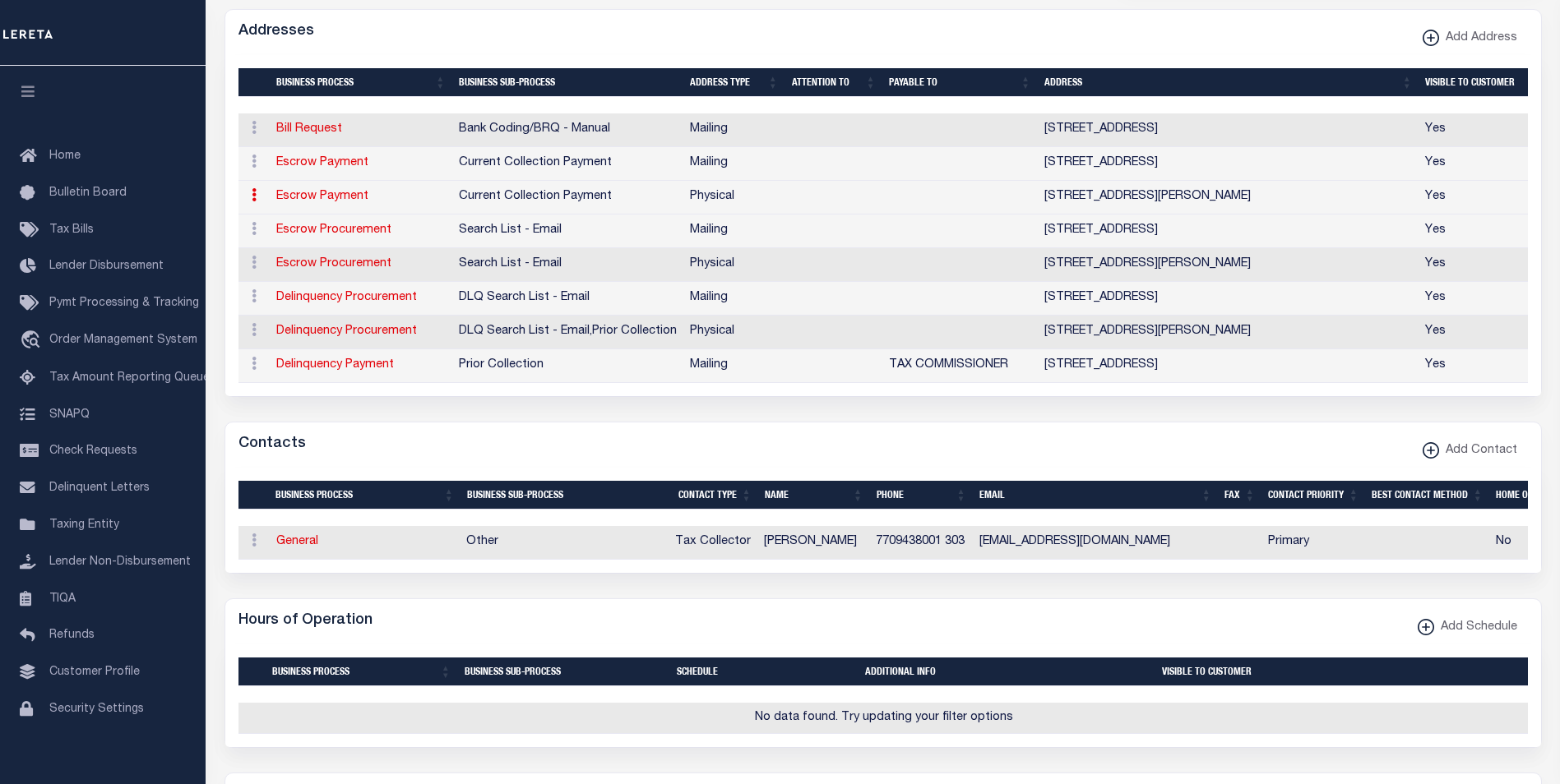
checkbox input "true"
select select "3"
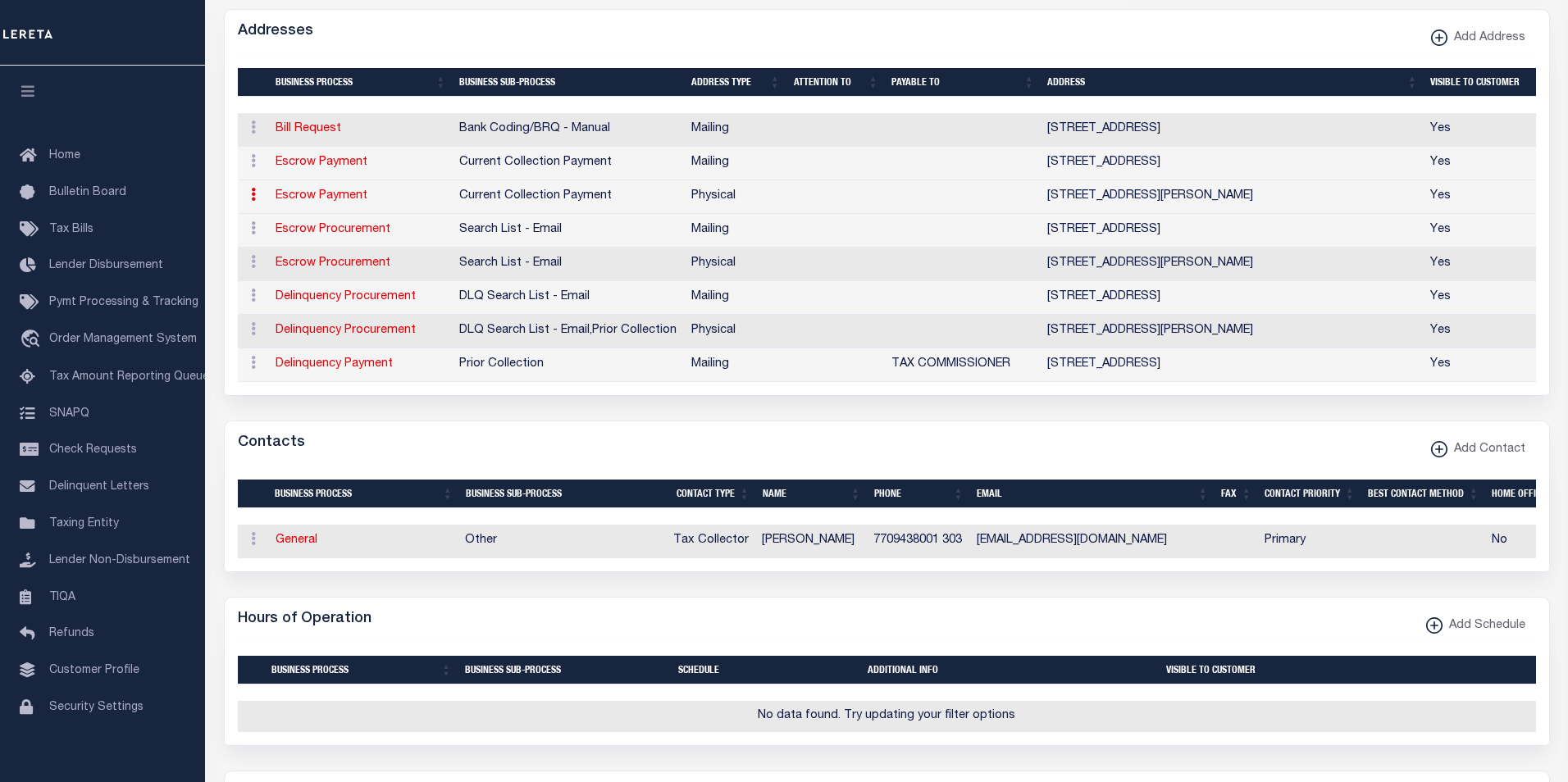
select select "11"
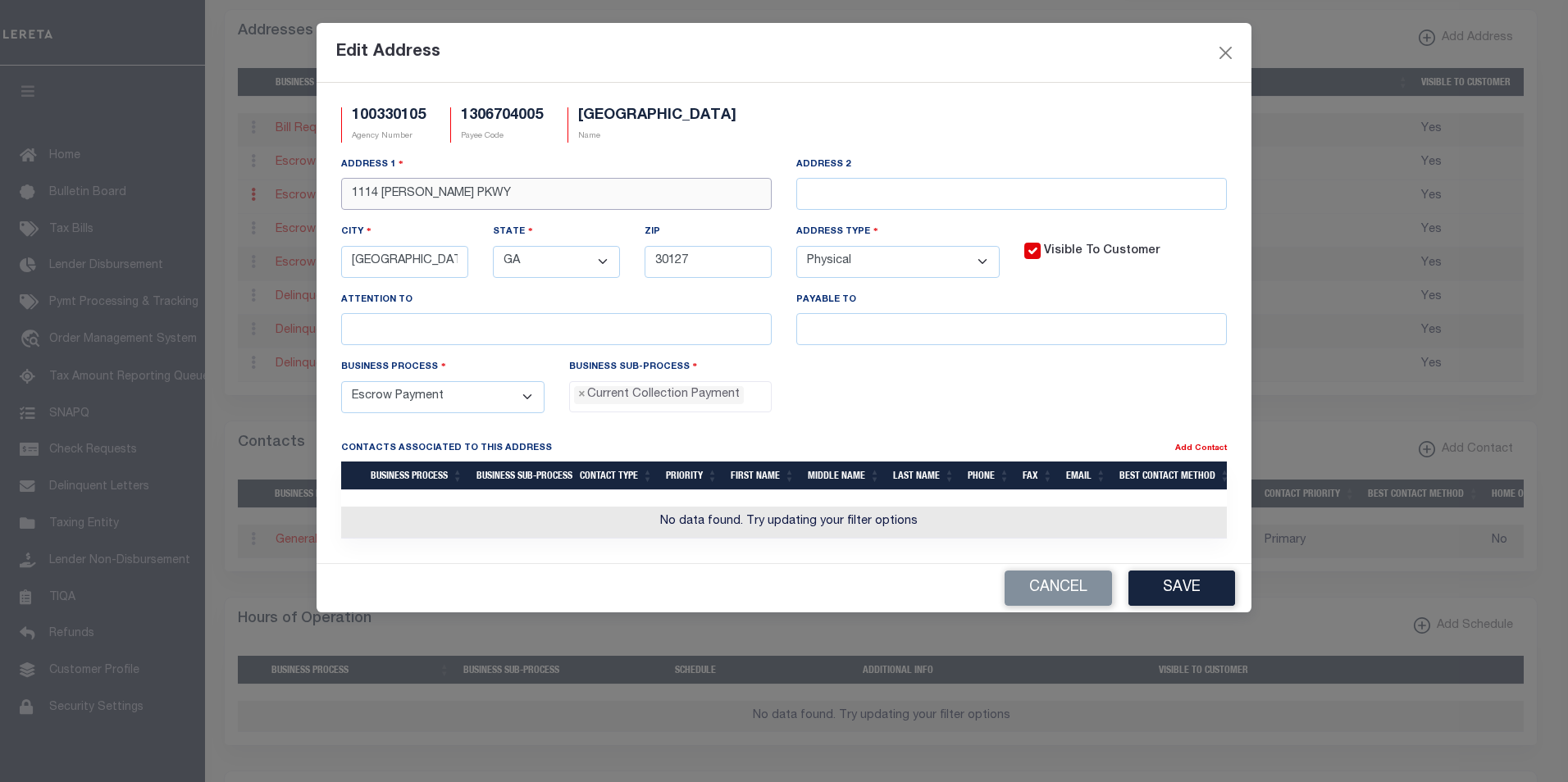
drag, startPoint x: 536, startPoint y: 192, endPoint x: 341, endPoint y: 189, distance: 195.0
click at [341, 189] on div "Address 1 1114 RICHARD D SAILORS PKWY" at bounding box center [556, 189] width 455 height 67
paste input "4483 PINE VIEW DRIVE"
type input "4483 PINE VIEW DRIVE"
click at [1183, 606] on button "Save" at bounding box center [1182, 588] width 107 height 35
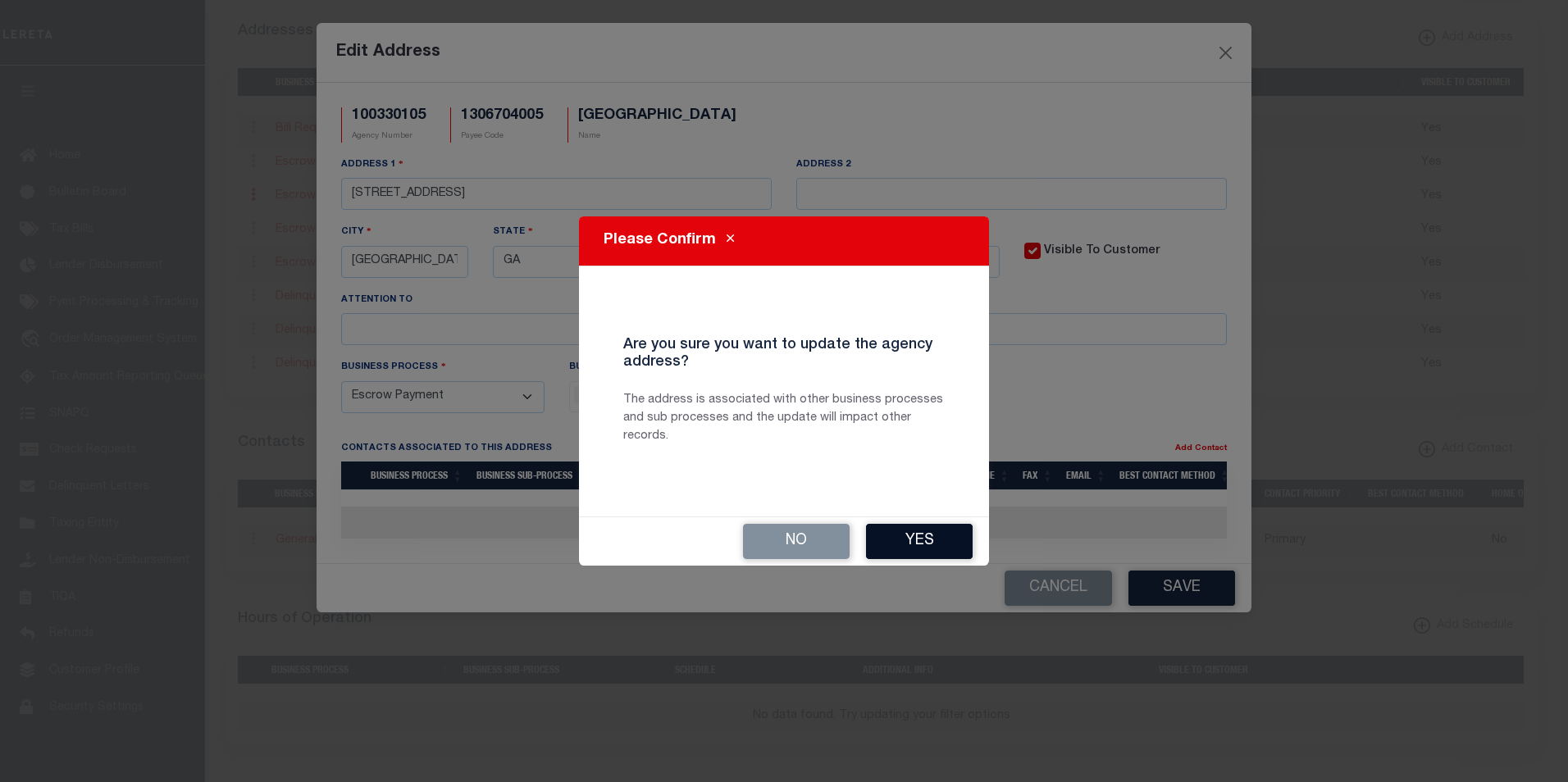
click at [928, 536] on button "Yes" at bounding box center [919, 541] width 107 height 35
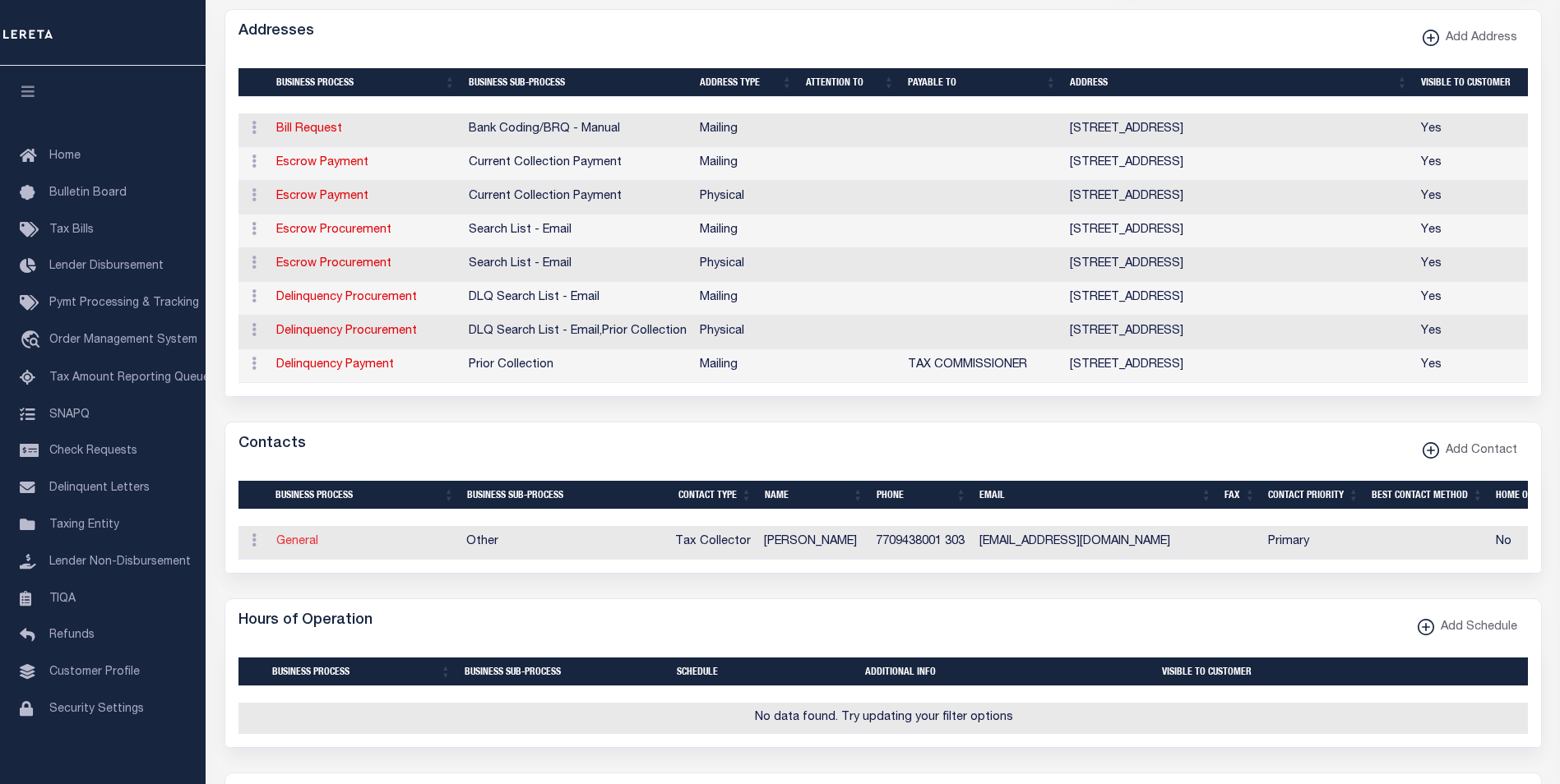
click at [296, 548] on link "General" at bounding box center [297, 542] width 42 height 12
checkbox input "false"
select select
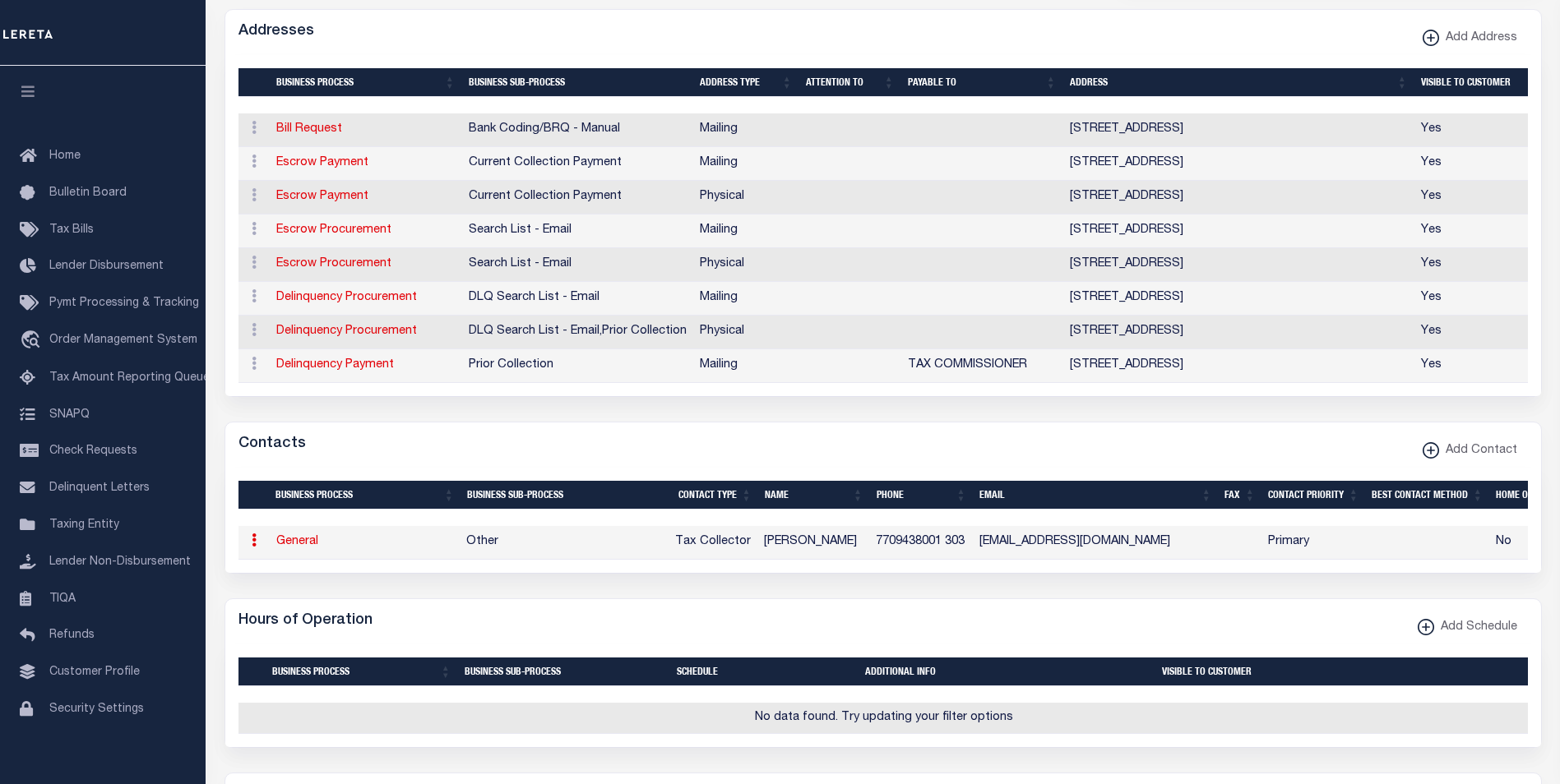
select select "2"
select select "1"
type input "GLENDA"
type input "LEHNER"
type input "7709438001"
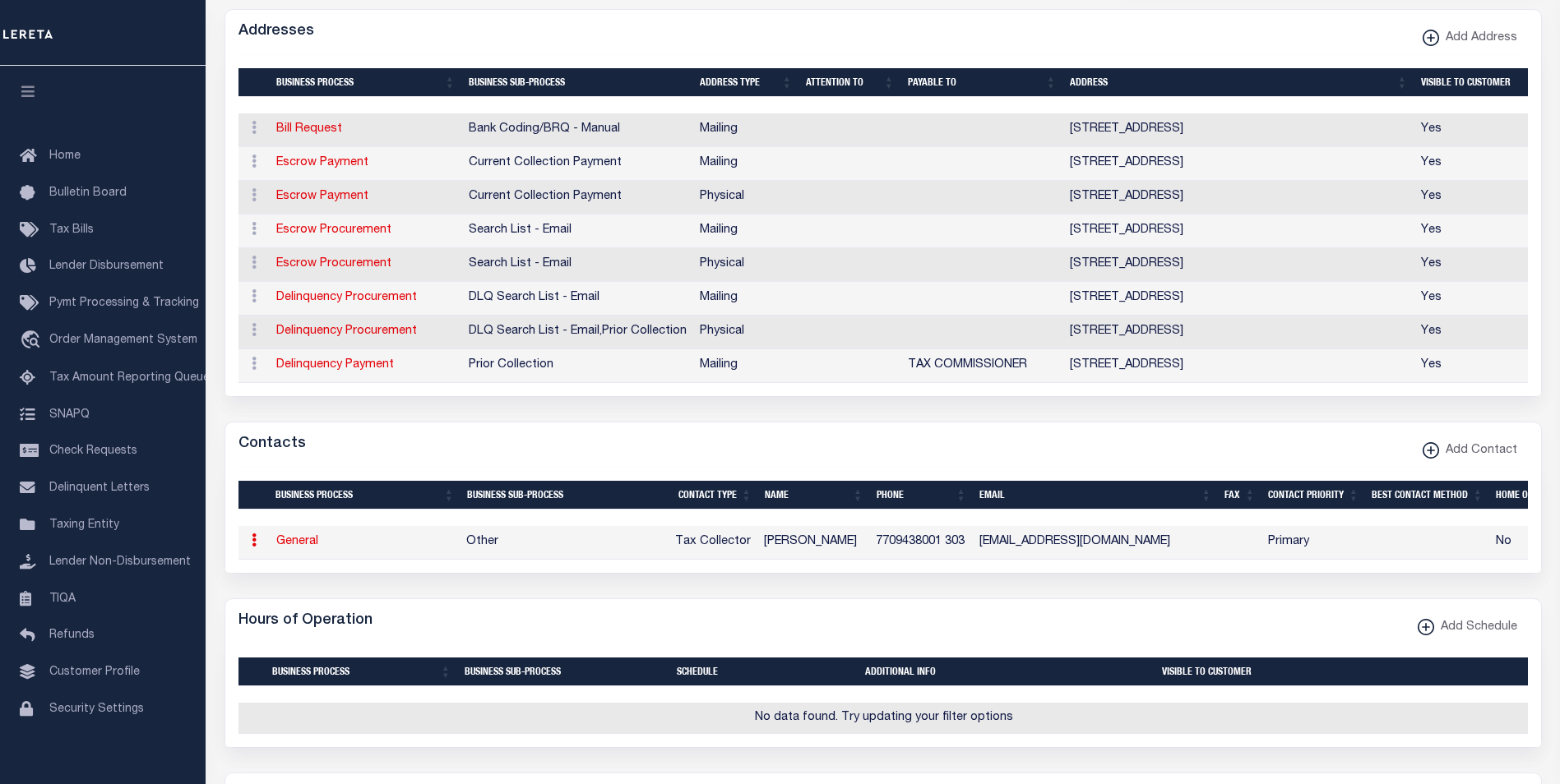
type input "303"
type input "GLEHNER@CITYFPOWDERSPRINGS.ORG"
select select "6"
select select "39"
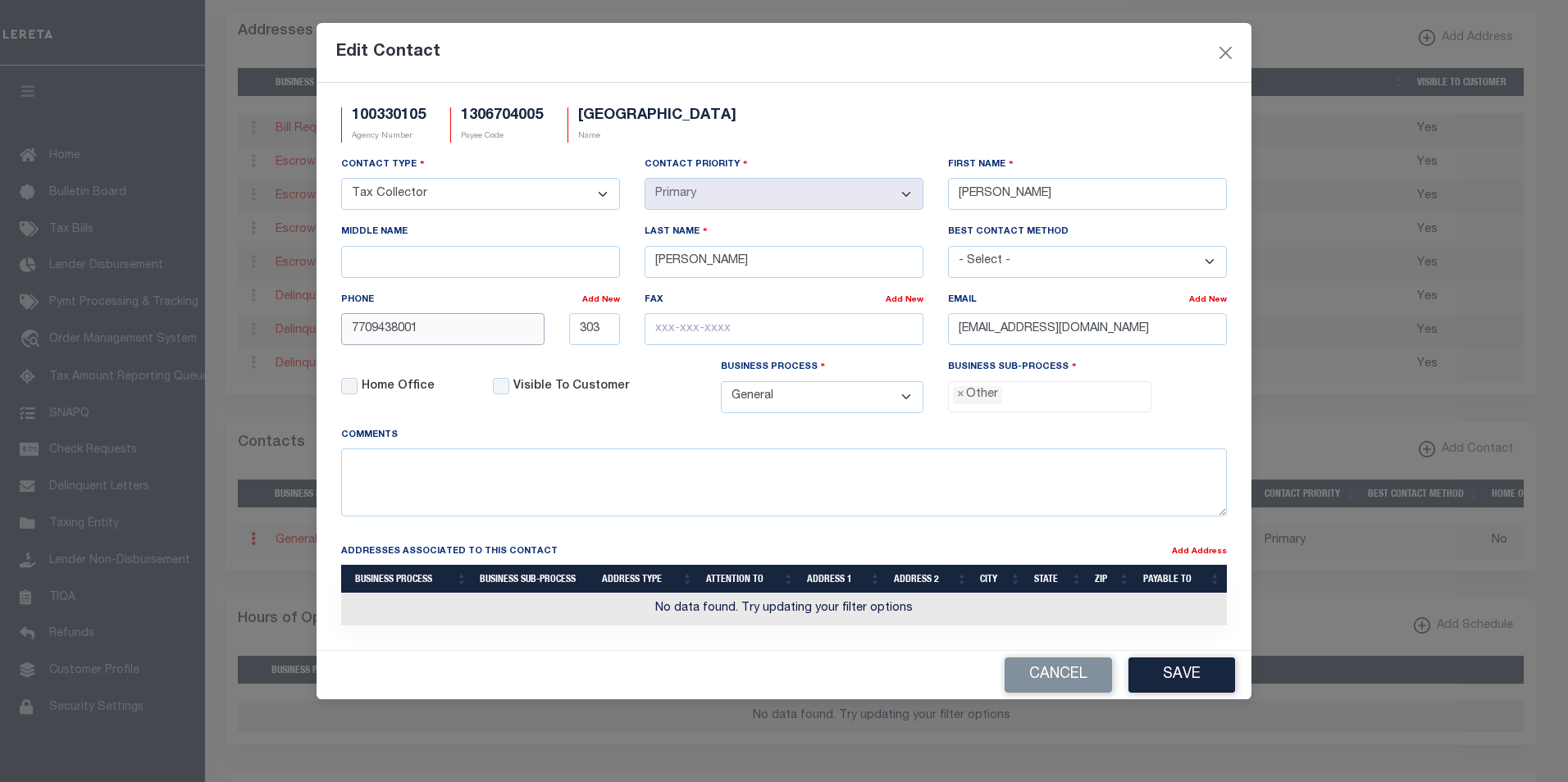
drag, startPoint x: 422, startPoint y: 336, endPoint x: 317, endPoint y: 330, distance: 105.2
click at [317, 330] on div "100330105 Agency Number 1306704005 Payee Code POWDER SPRINGS CITY Name - Select…" at bounding box center [784, 366] width 934 height 567
paste input "-943-1666"
type input "770-943-1666"
drag, startPoint x: 609, startPoint y: 331, endPoint x: 555, endPoint y: 327, distance: 54.1
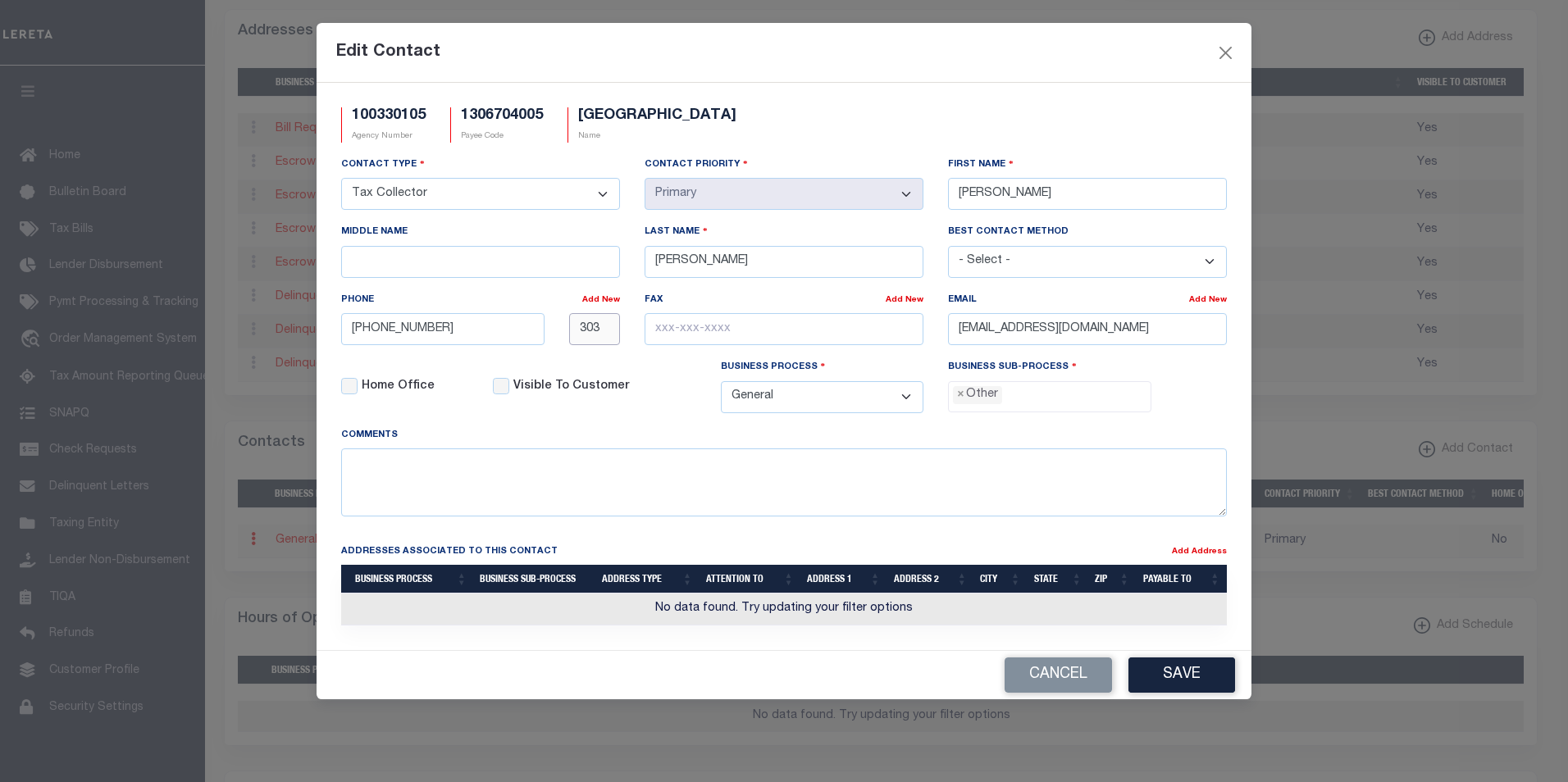
click at [555, 327] on div "770-943-1666 303" at bounding box center [480, 329] width 303 height 32
paste input "26"
type input "326"
click at [1208, 680] on button "Save" at bounding box center [1182, 675] width 107 height 35
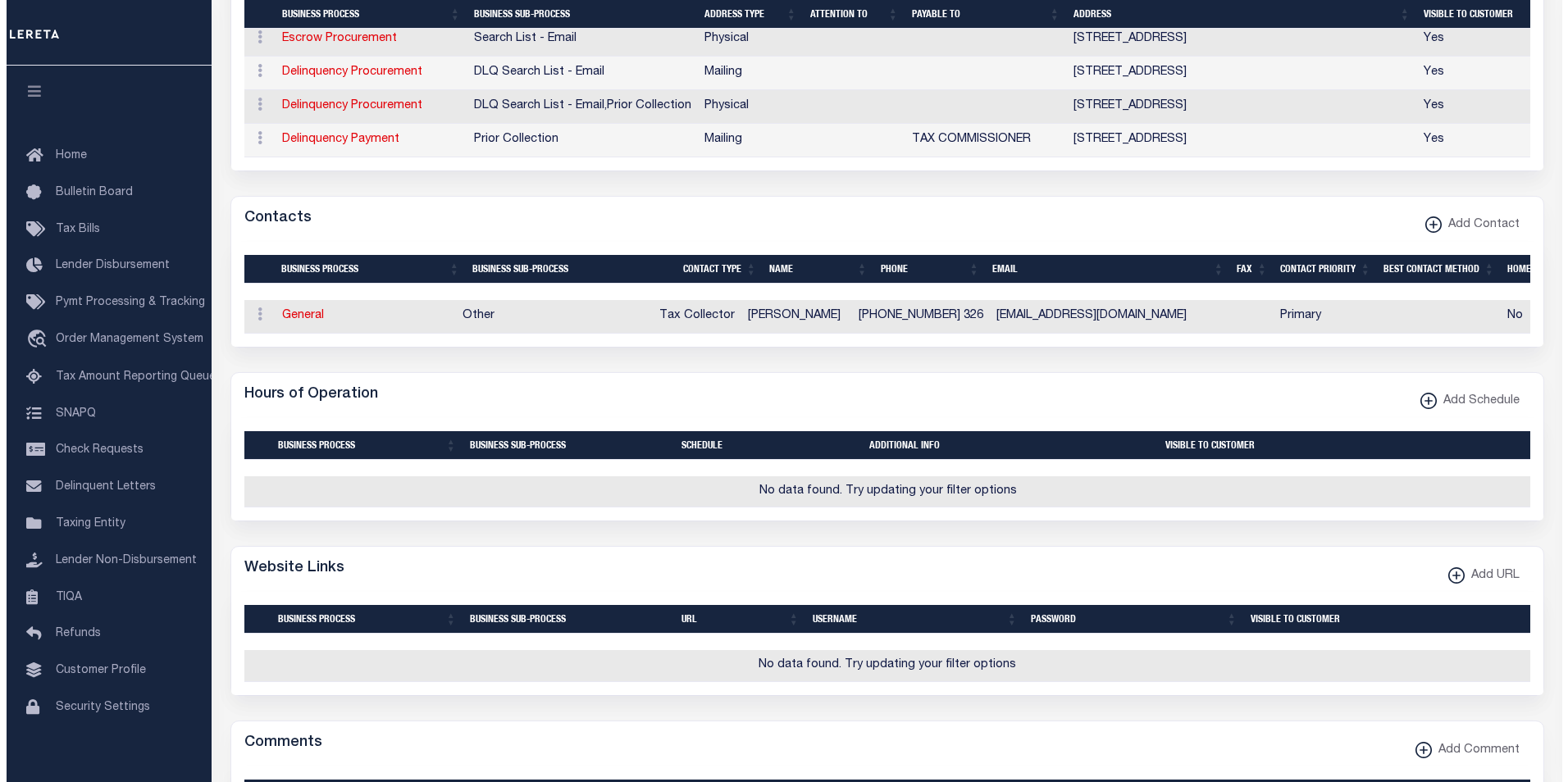
scroll to position [690, 0]
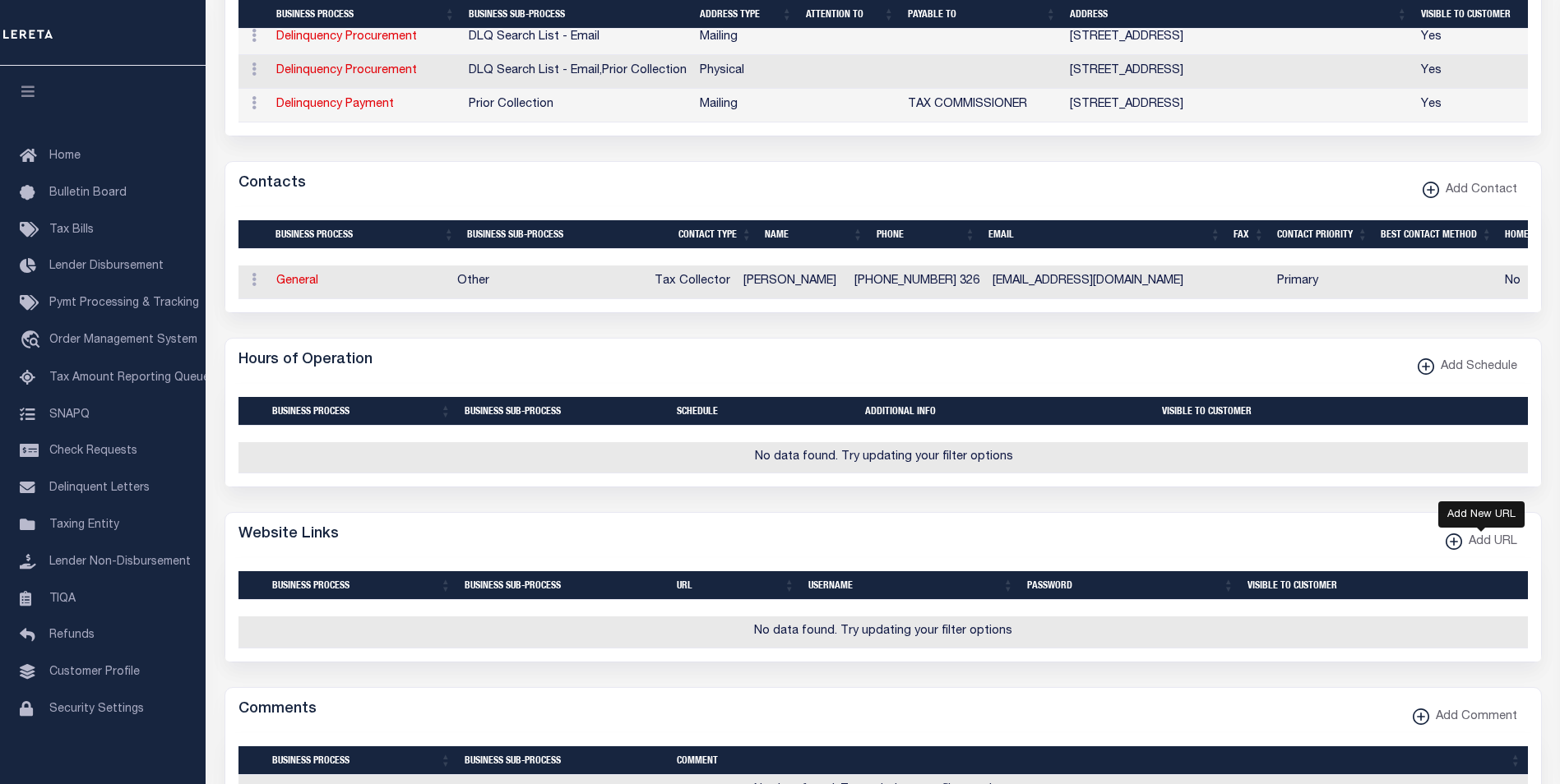
click at [1451, 550] on xmlns\ "button" at bounding box center [1454, 542] width 17 height 17
select select
checkbox input "true"
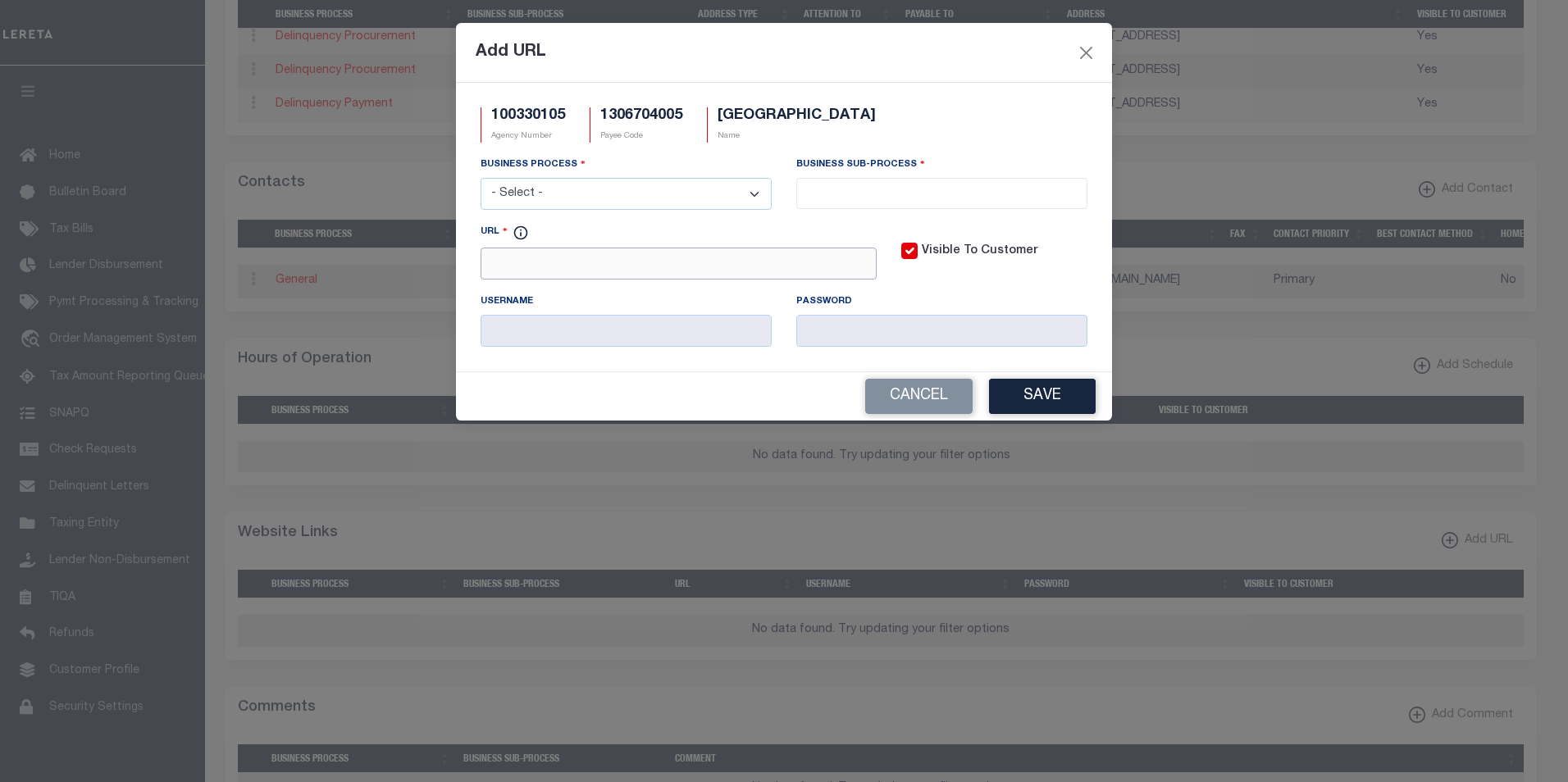
click at [561, 266] on input "URL" at bounding box center [679, 263] width 396 height 32
paste input "https://www.powderspringsga.gov/"
type input "https://www.powderspringsga.gov/"
click at [757, 195] on select "- Select - All Automation Bill Request Delinquency Payment Delinquency Procurem…" at bounding box center [626, 194] width 291 height 32
select select "6"
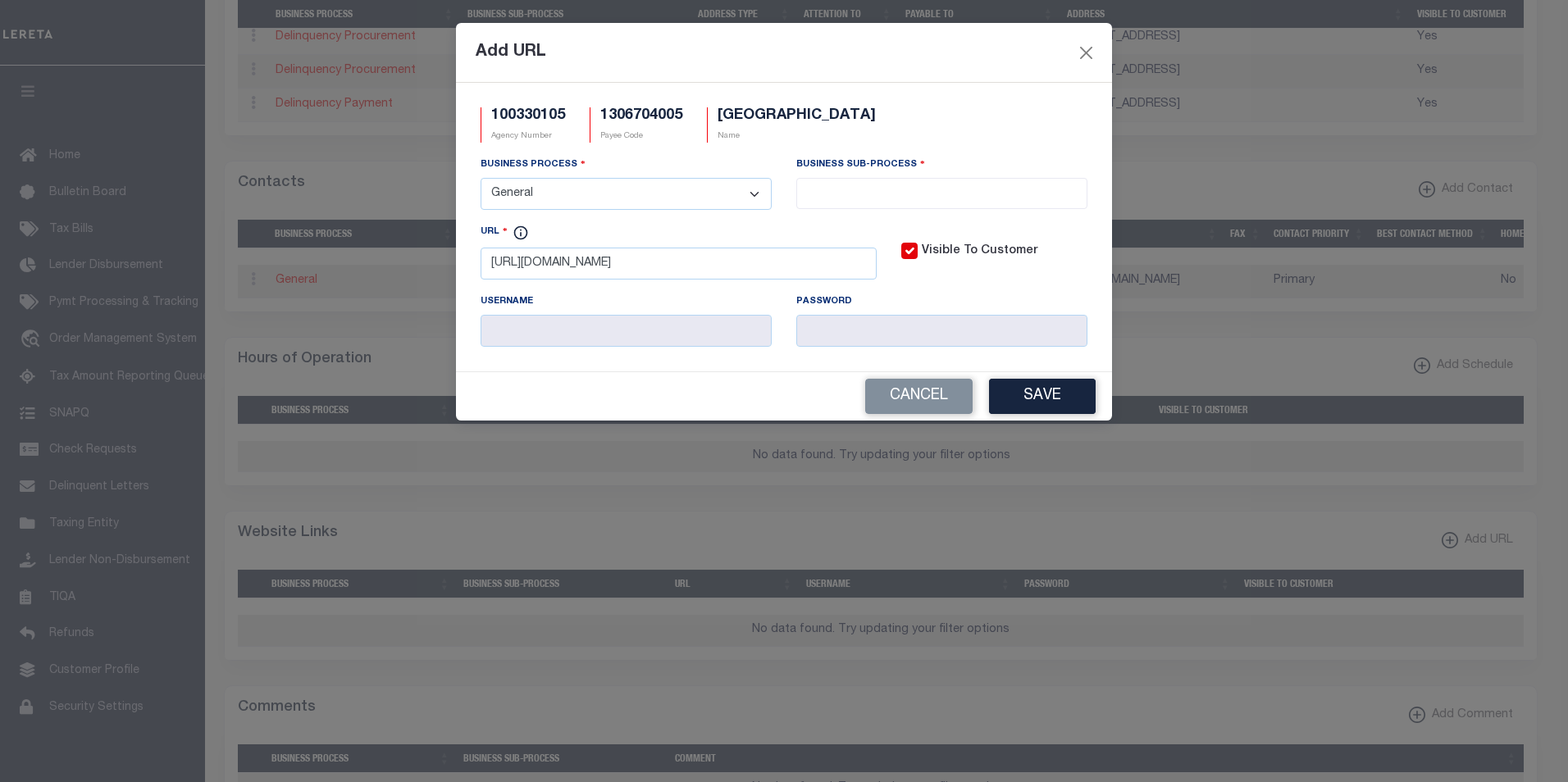
click at [480, 179] on select "- Select - All Automation Bill Request Delinquency Payment Delinquency Procurem…" at bounding box center [626, 194] width 291 height 32
click at [850, 192] on input "search" at bounding box center [942, 192] width 281 height 18
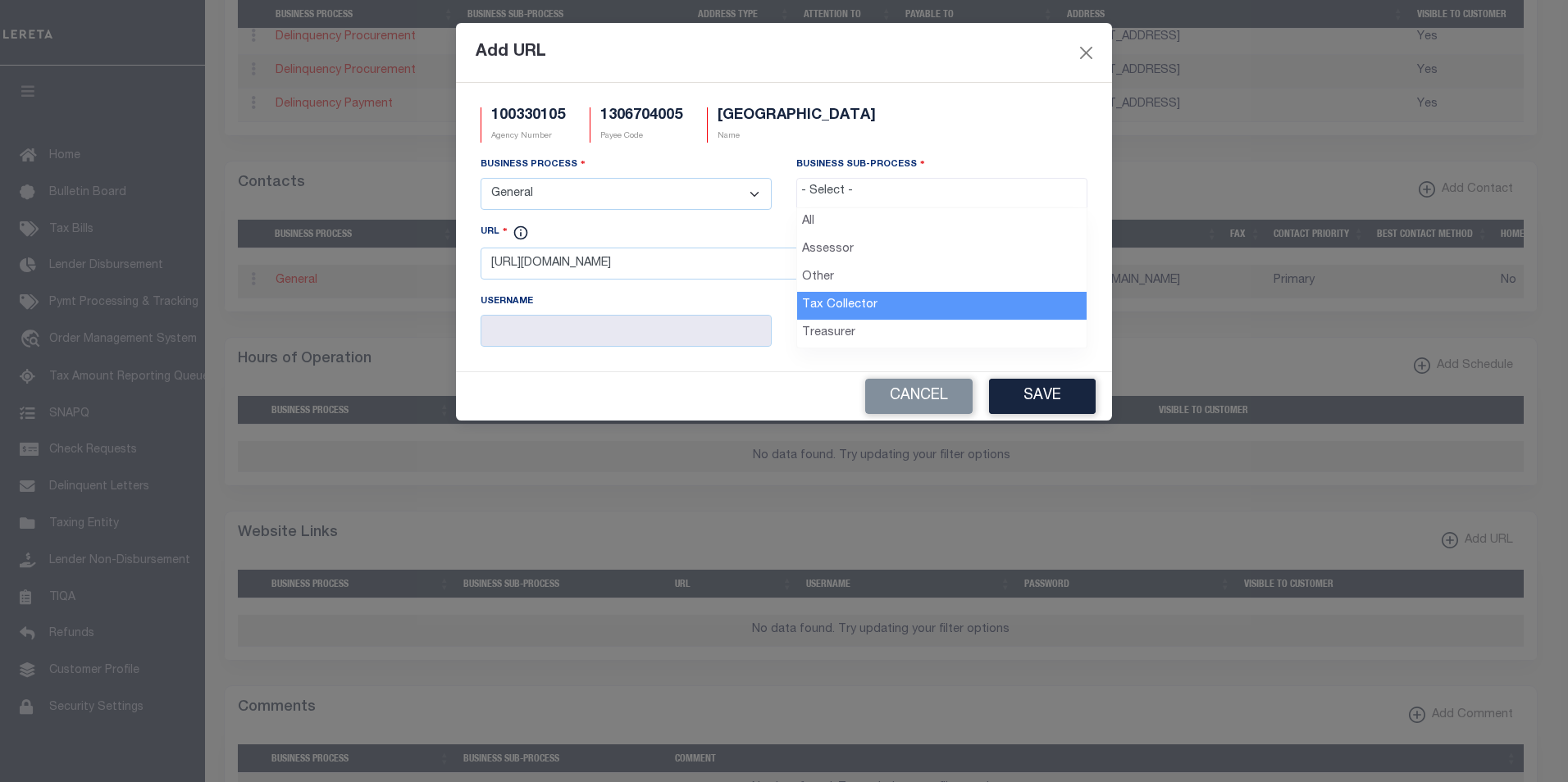
select select "31"
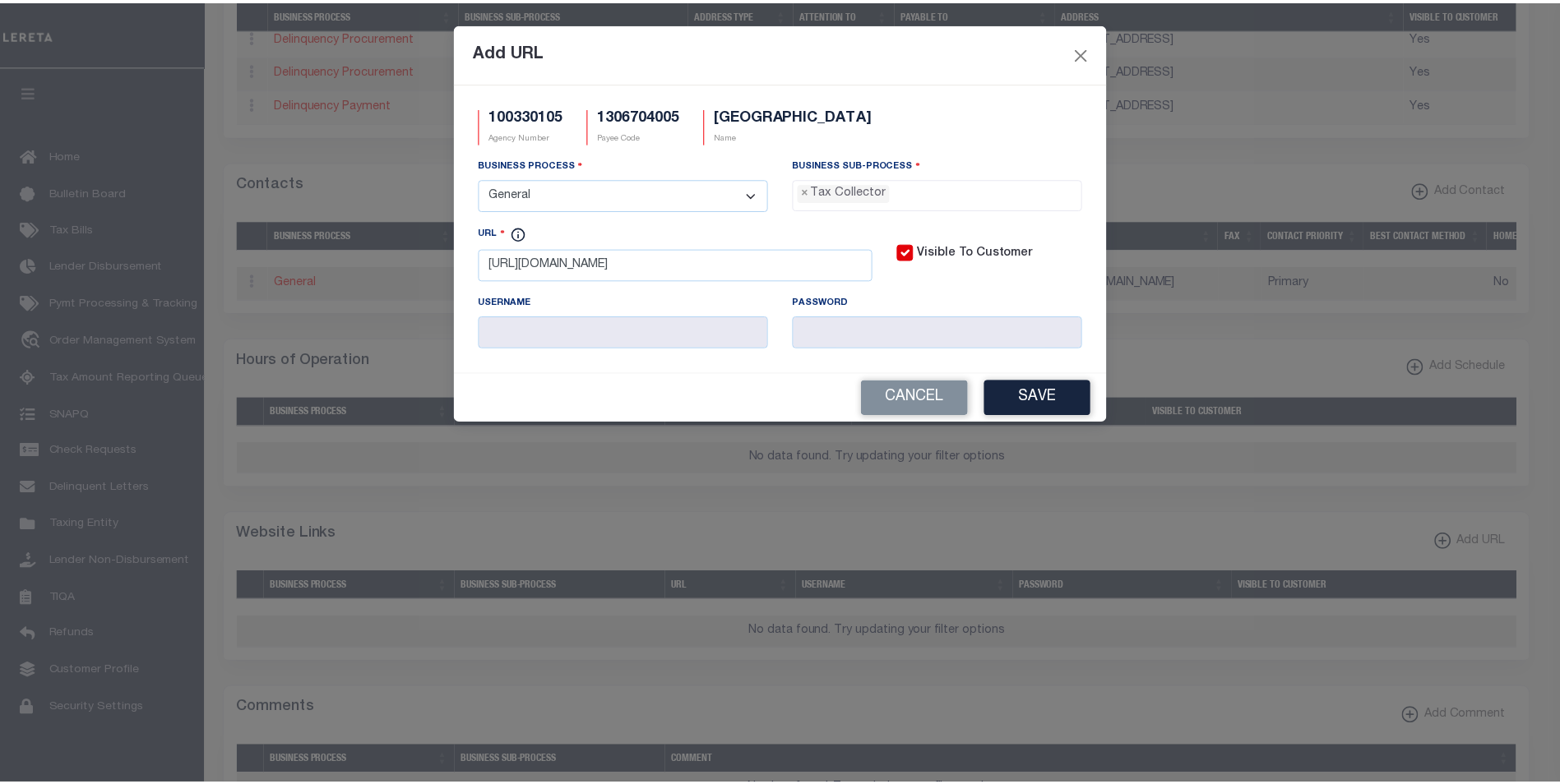
scroll to position [44, 0]
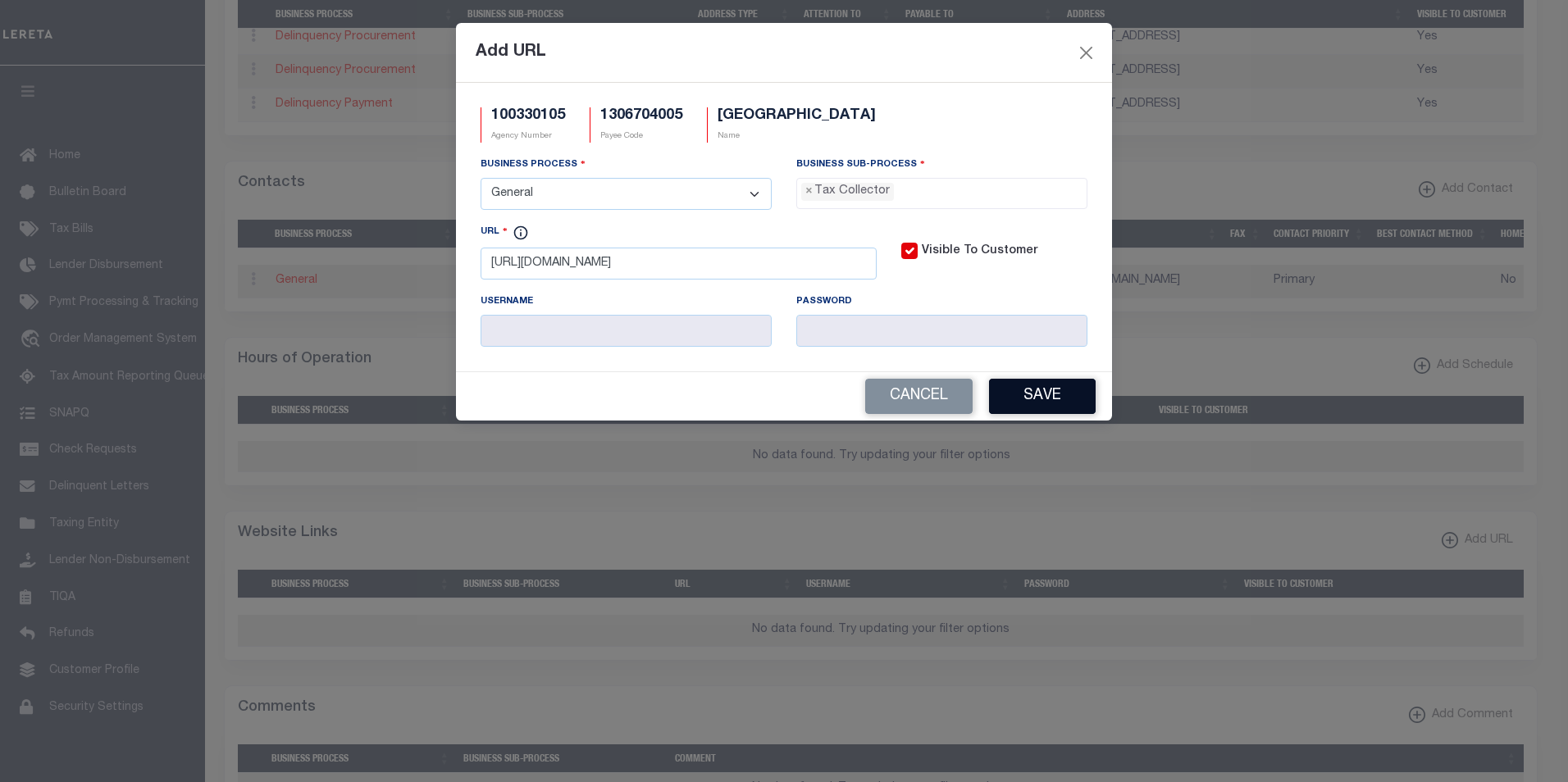
click at [1031, 401] on button "Save" at bounding box center [1042, 396] width 107 height 35
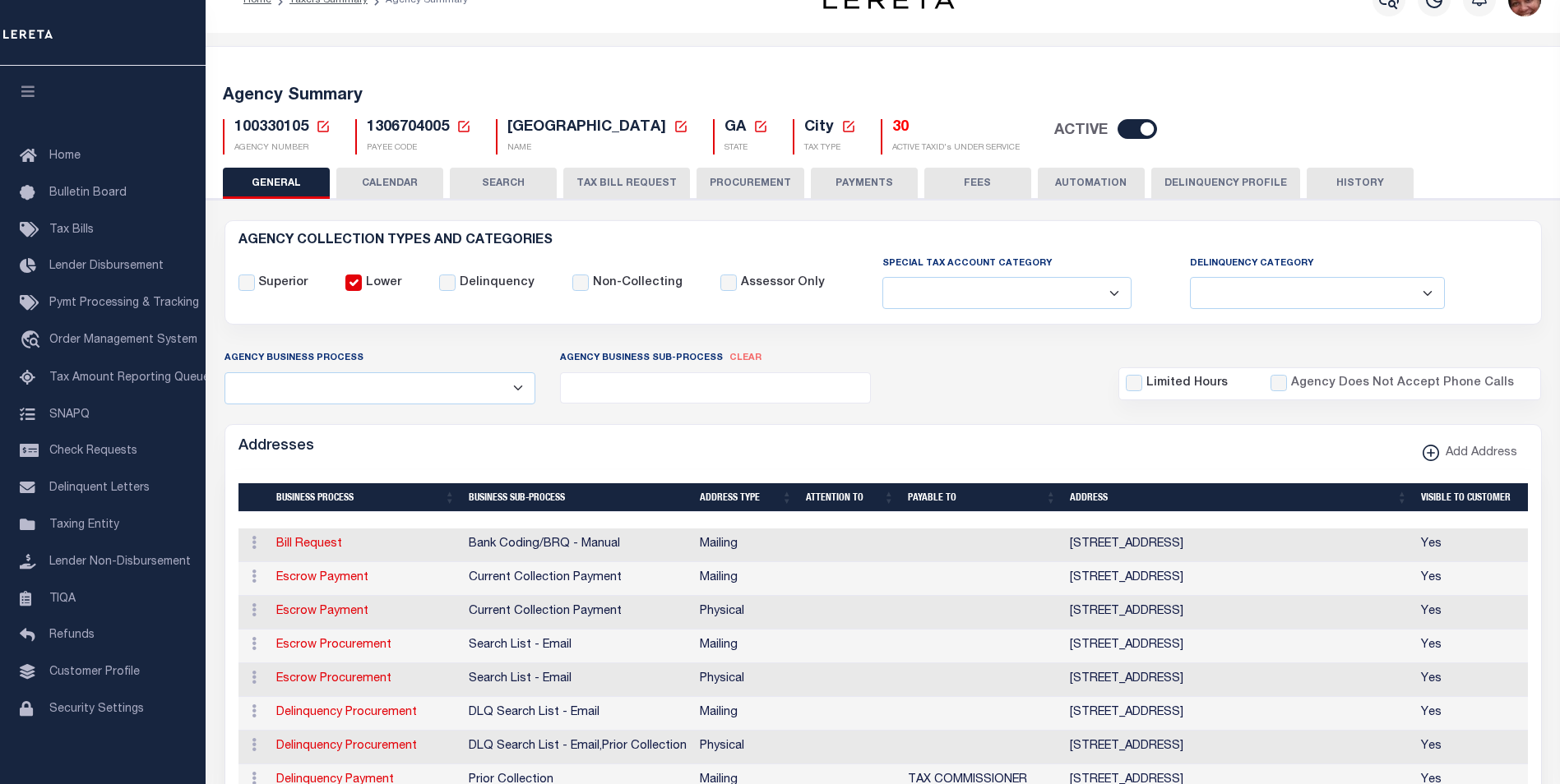
scroll to position [0, 0]
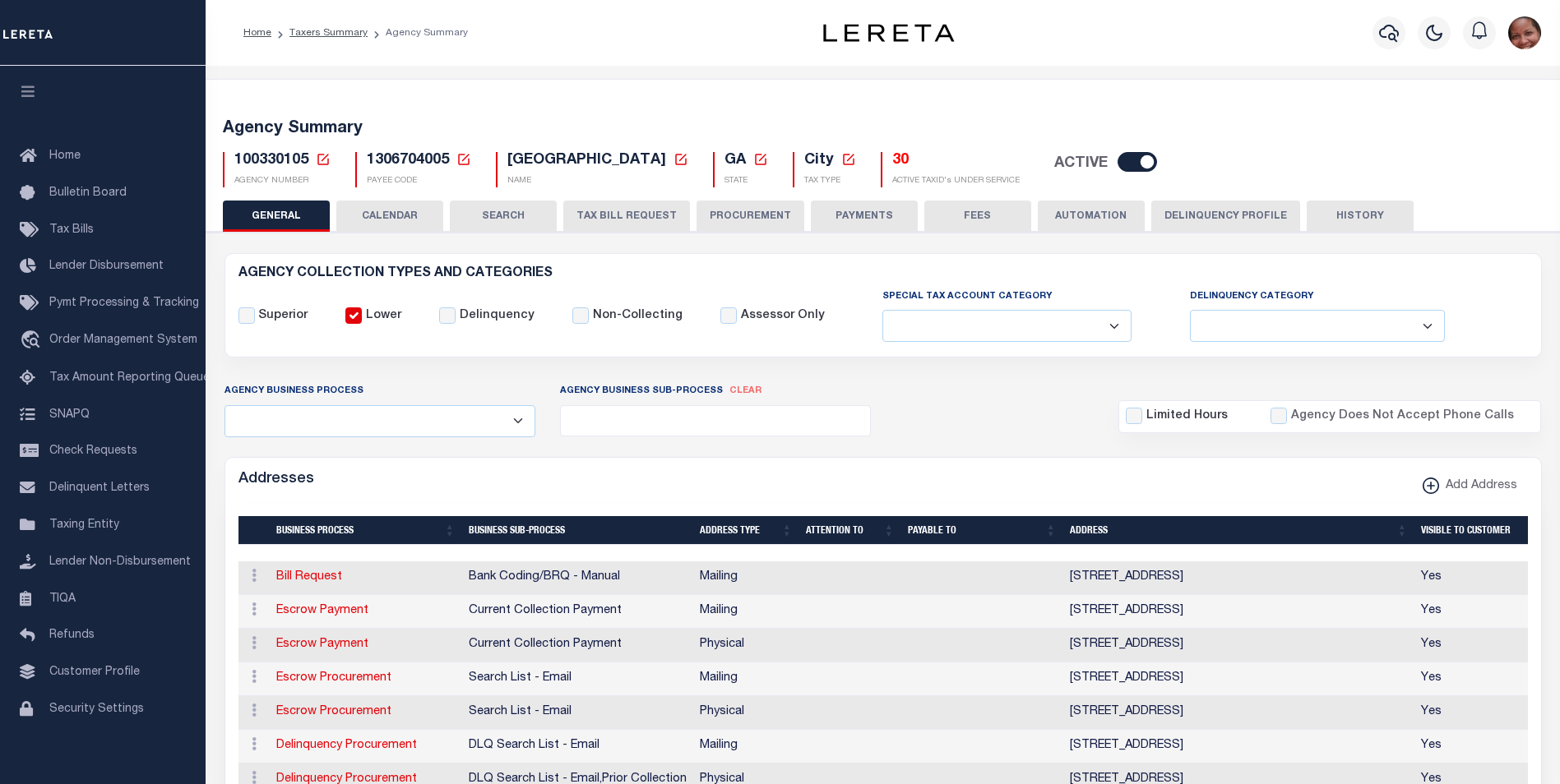
click at [1361, 217] on button "HISTORY" at bounding box center [1360, 215] width 107 height 31
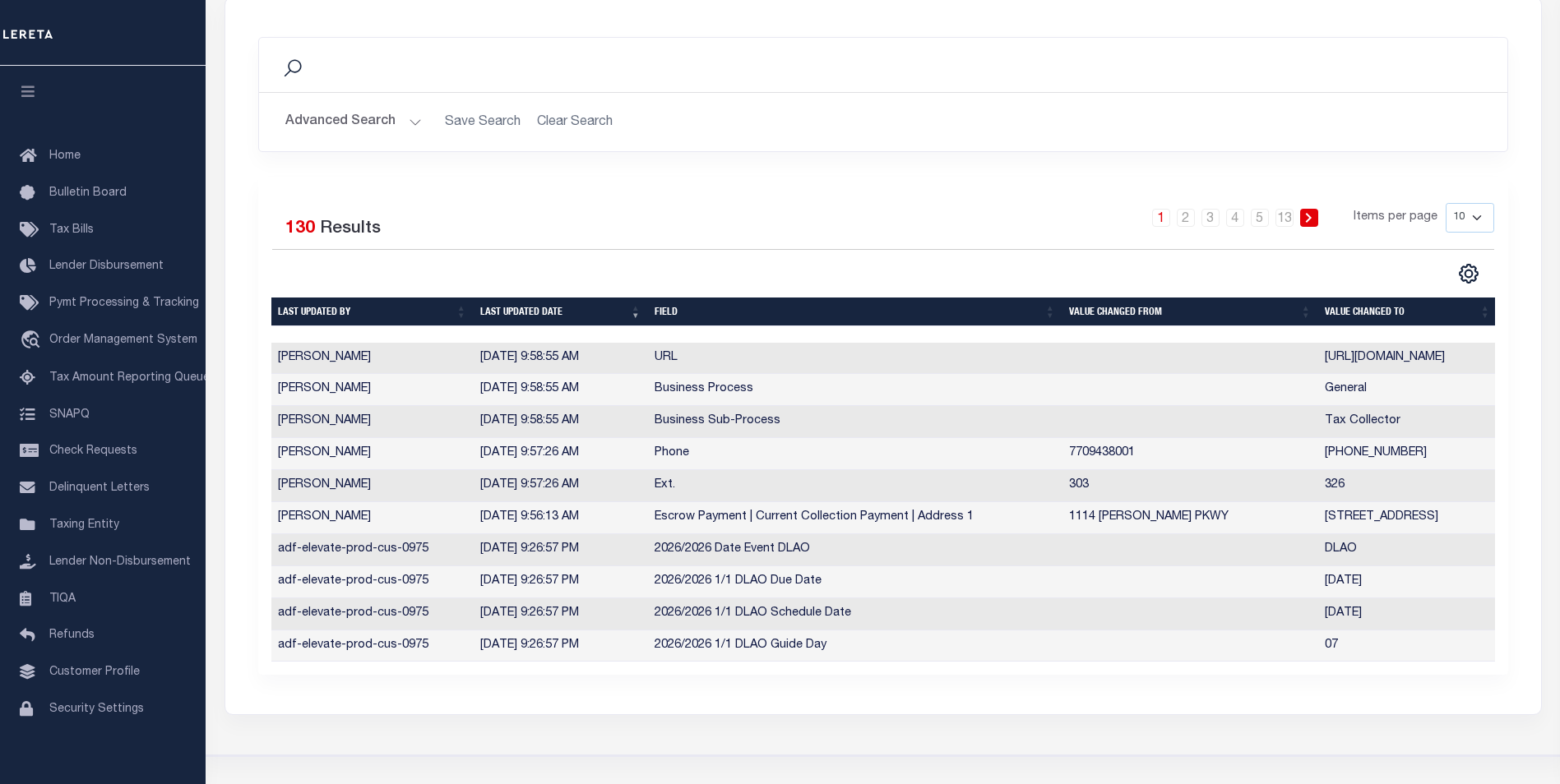
scroll to position [267, 0]
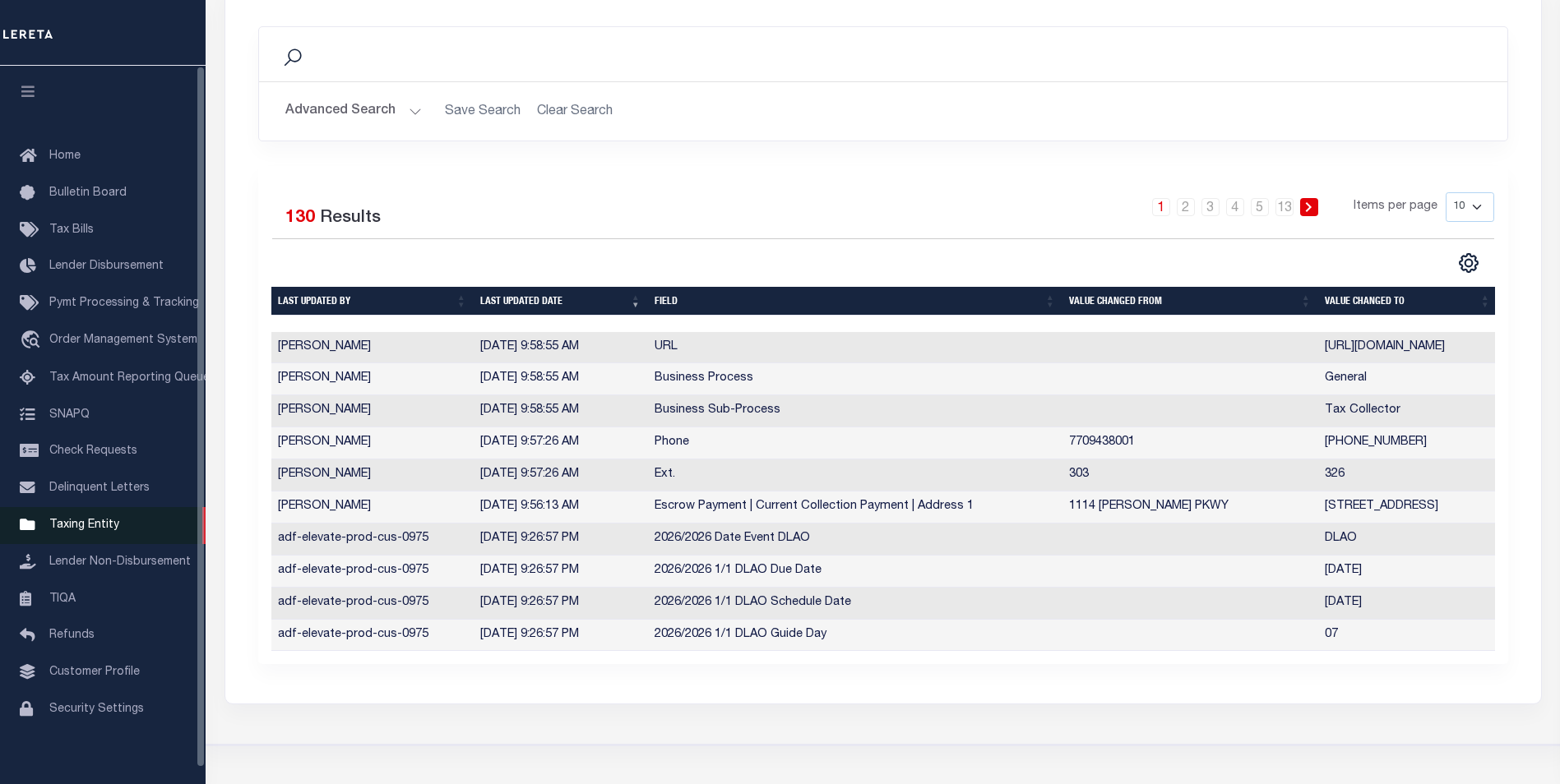
click at [94, 531] on span "Taxing Entity" at bounding box center [84, 525] width 70 height 12
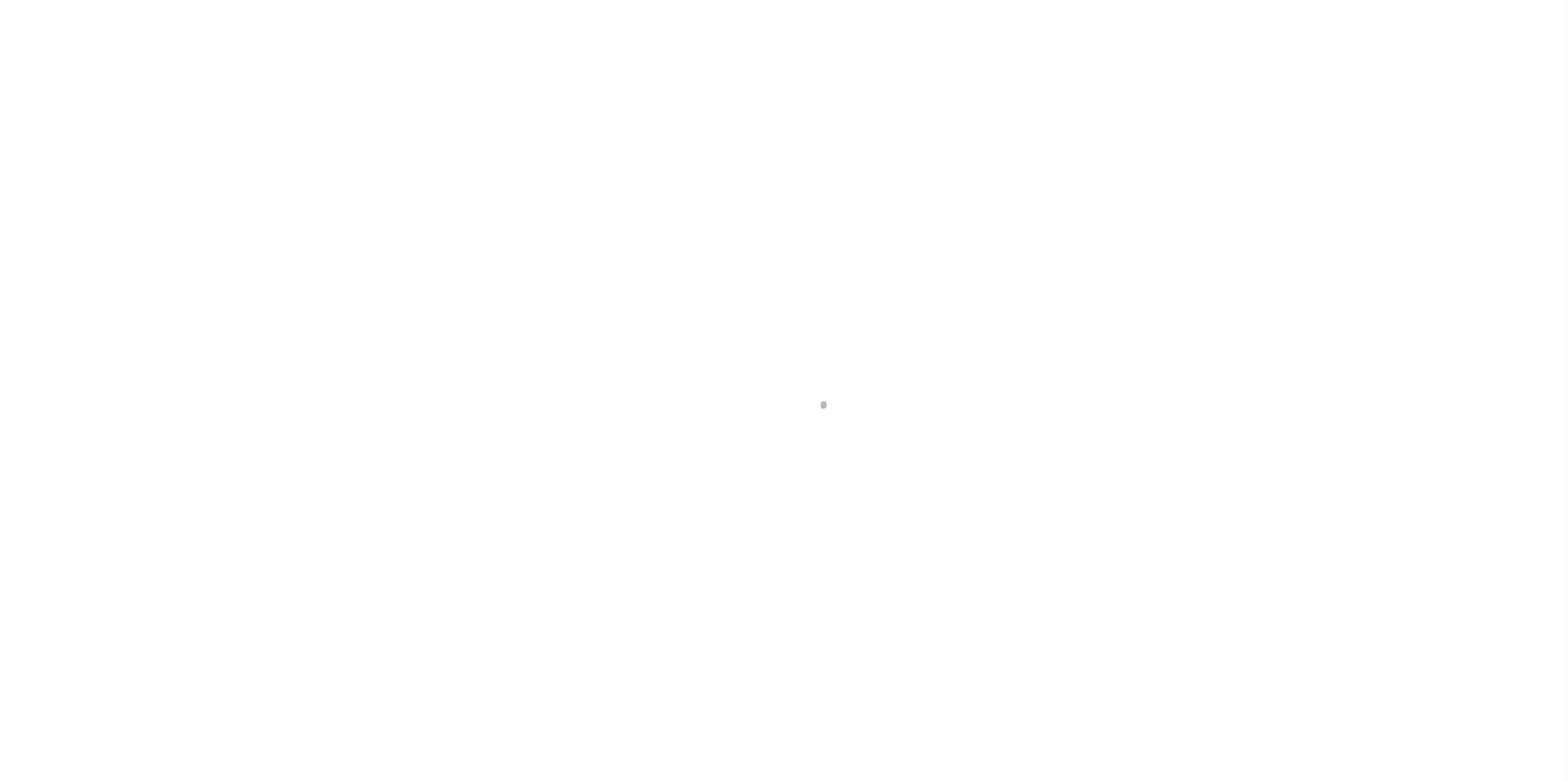
scroll to position [17, 0]
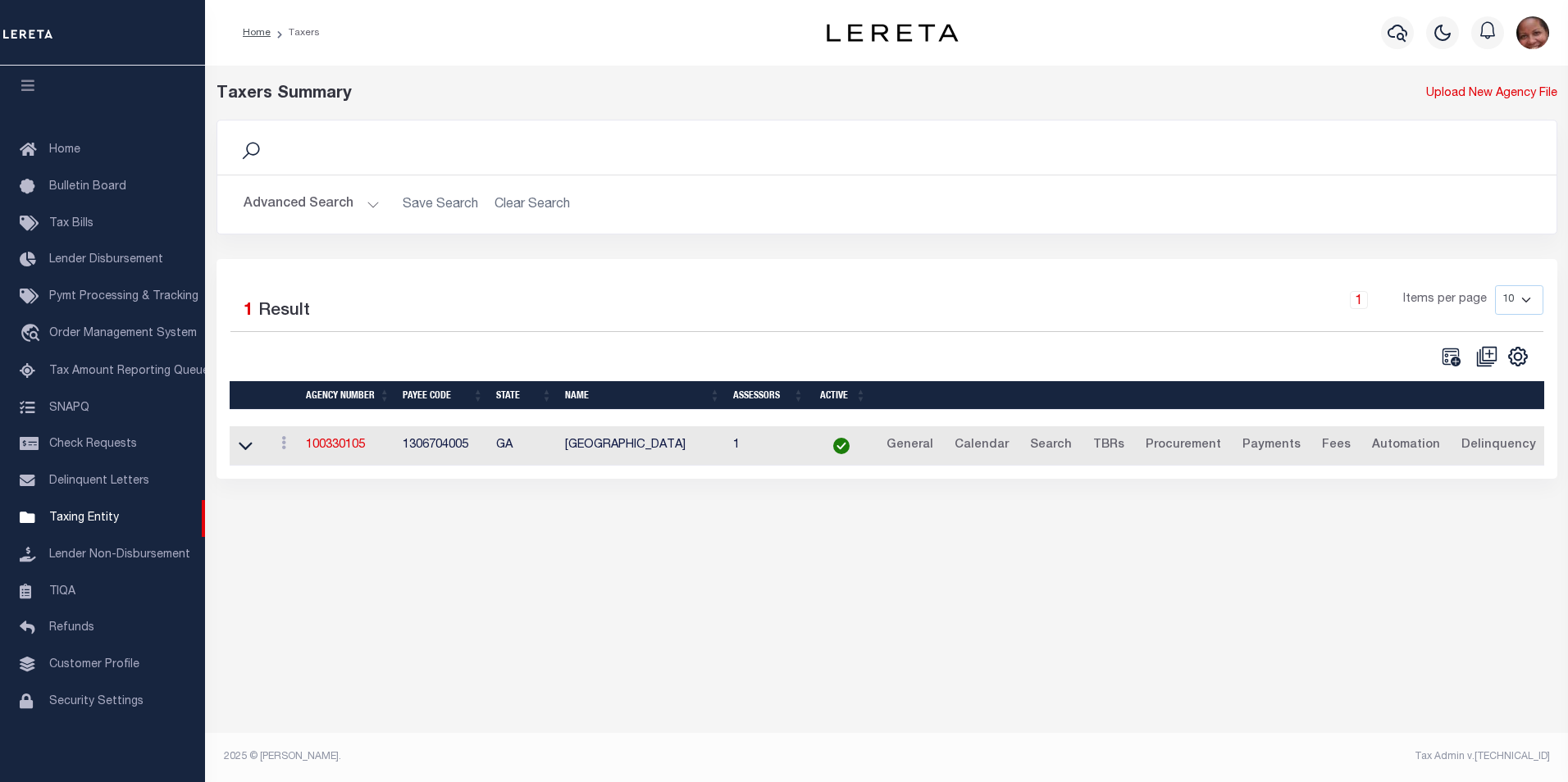
click at [372, 204] on button "Advanced Search" at bounding box center [311, 204] width 136 height 32
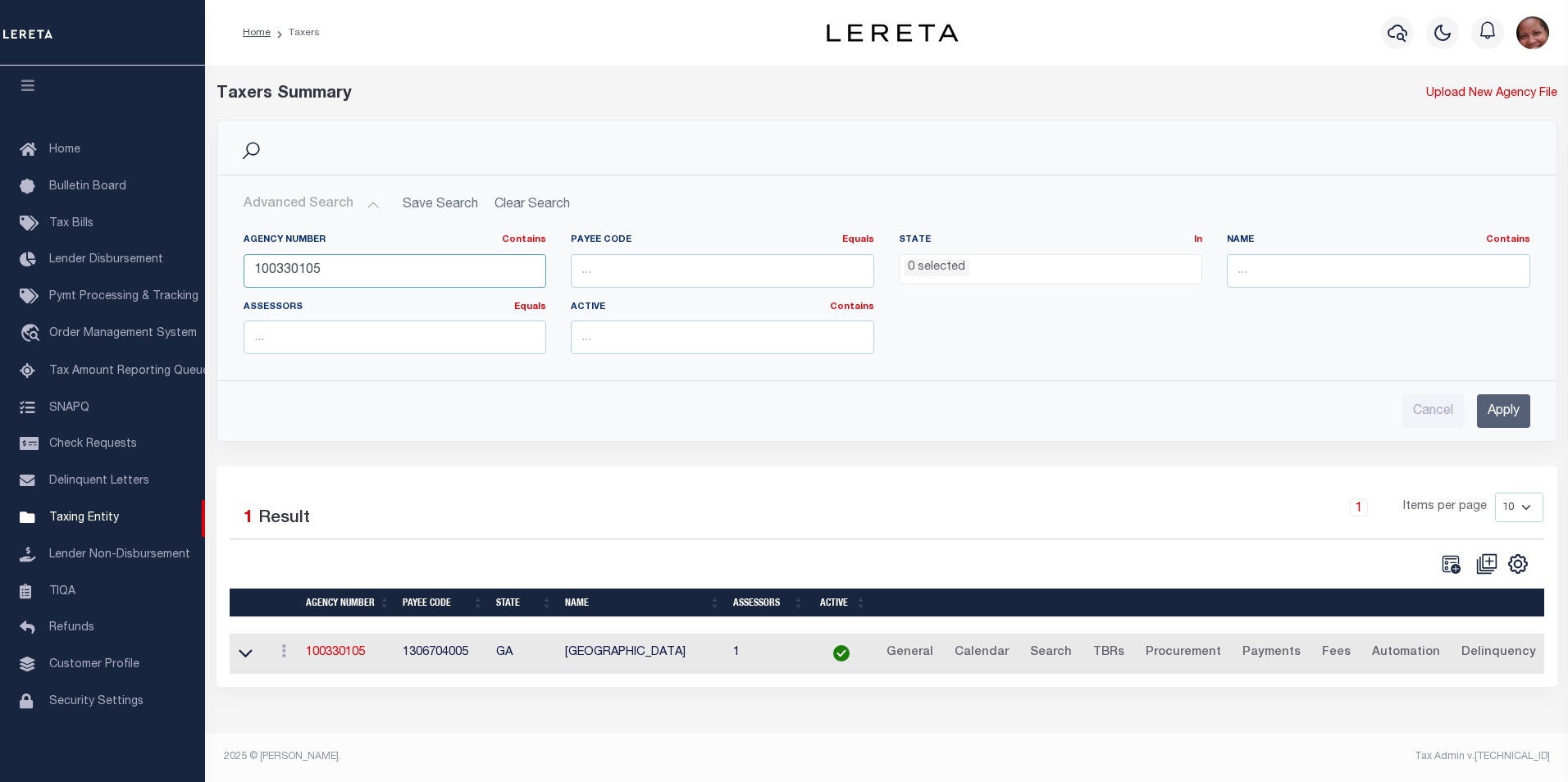
drag, startPoint x: 326, startPoint y: 266, endPoint x: 237, endPoint y: 259, distance: 89.3
click at [237, 259] on div "Agency Number Contains Contains Is 100330105" at bounding box center [396, 267] width 328 height 67
type input "120500000"
click at [1508, 415] on input "Apply" at bounding box center [1503, 411] width 53 height 33
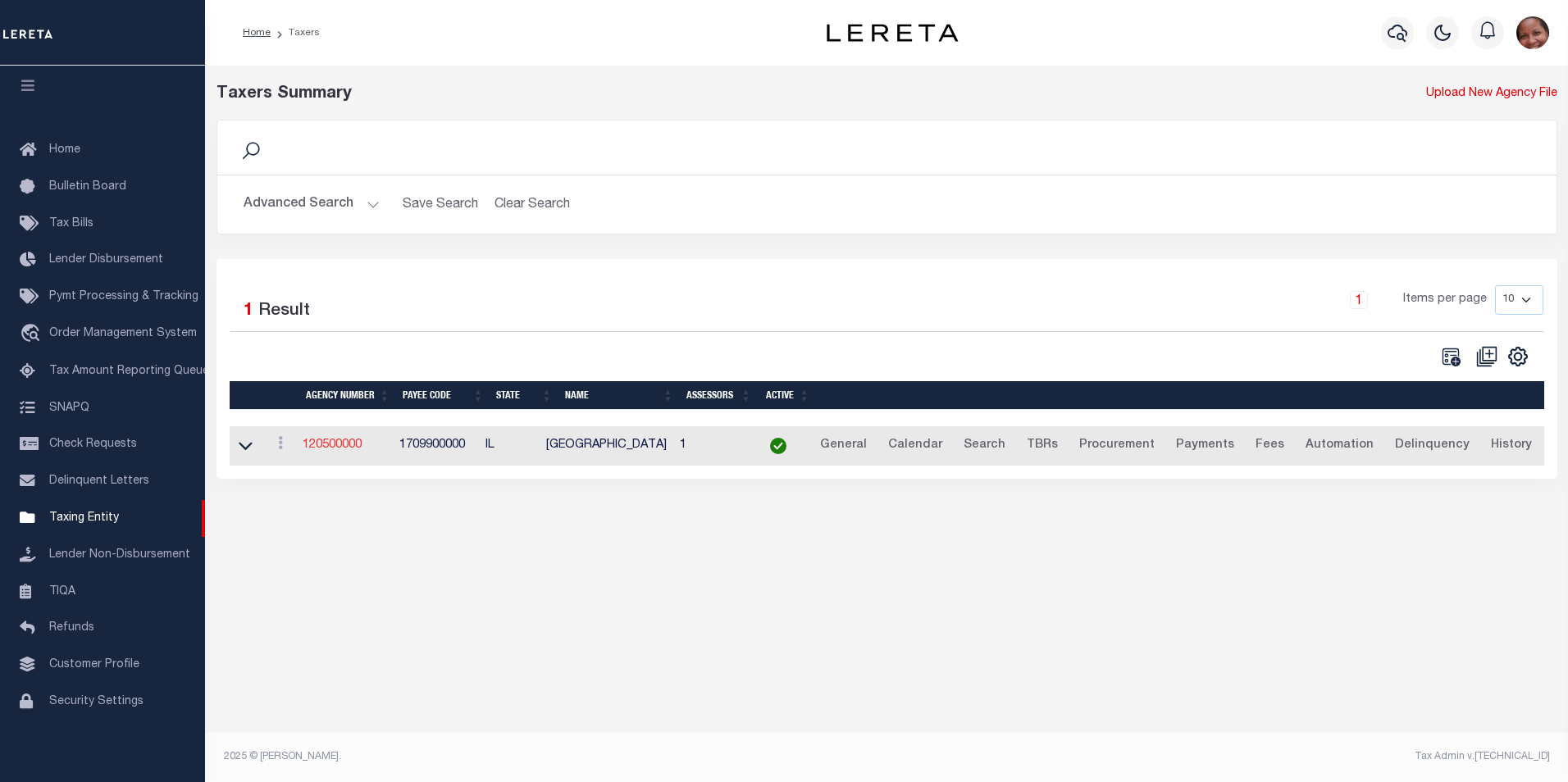
click at [348, 449] on link "120500000" at bounding box center [331, 446] width 59 height 12
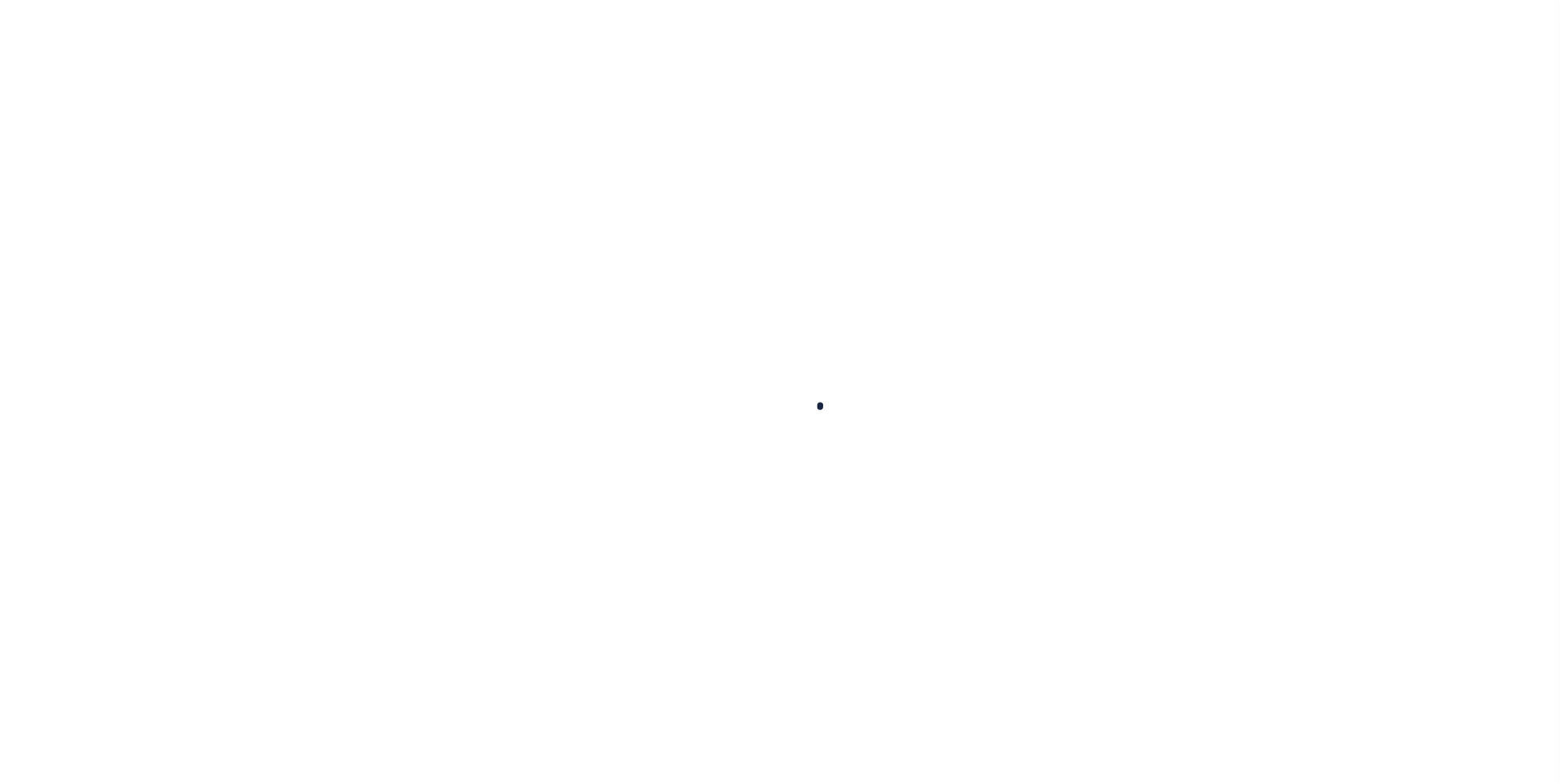
select select
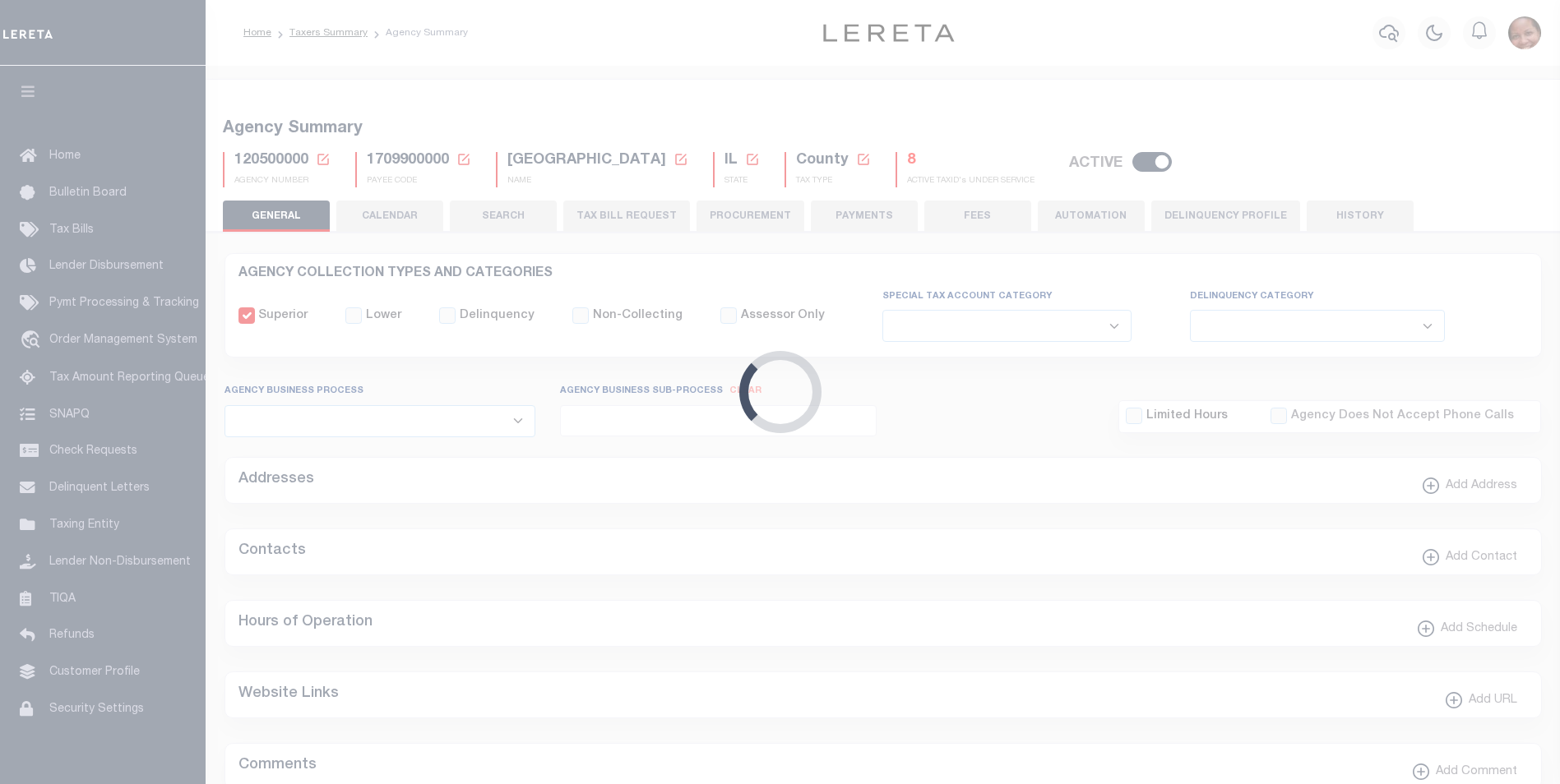
checkbox input "false"
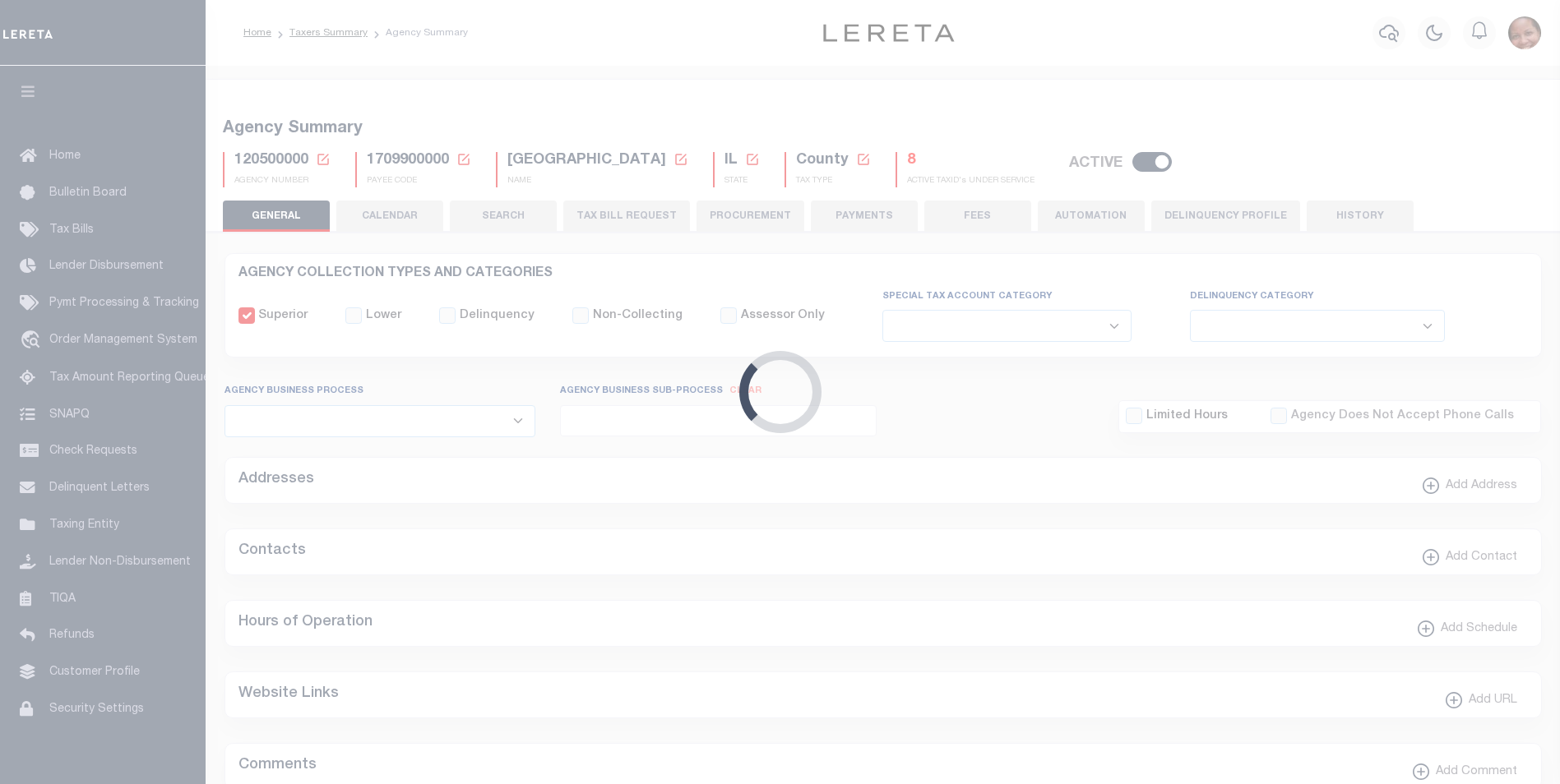
type input "1709900000"
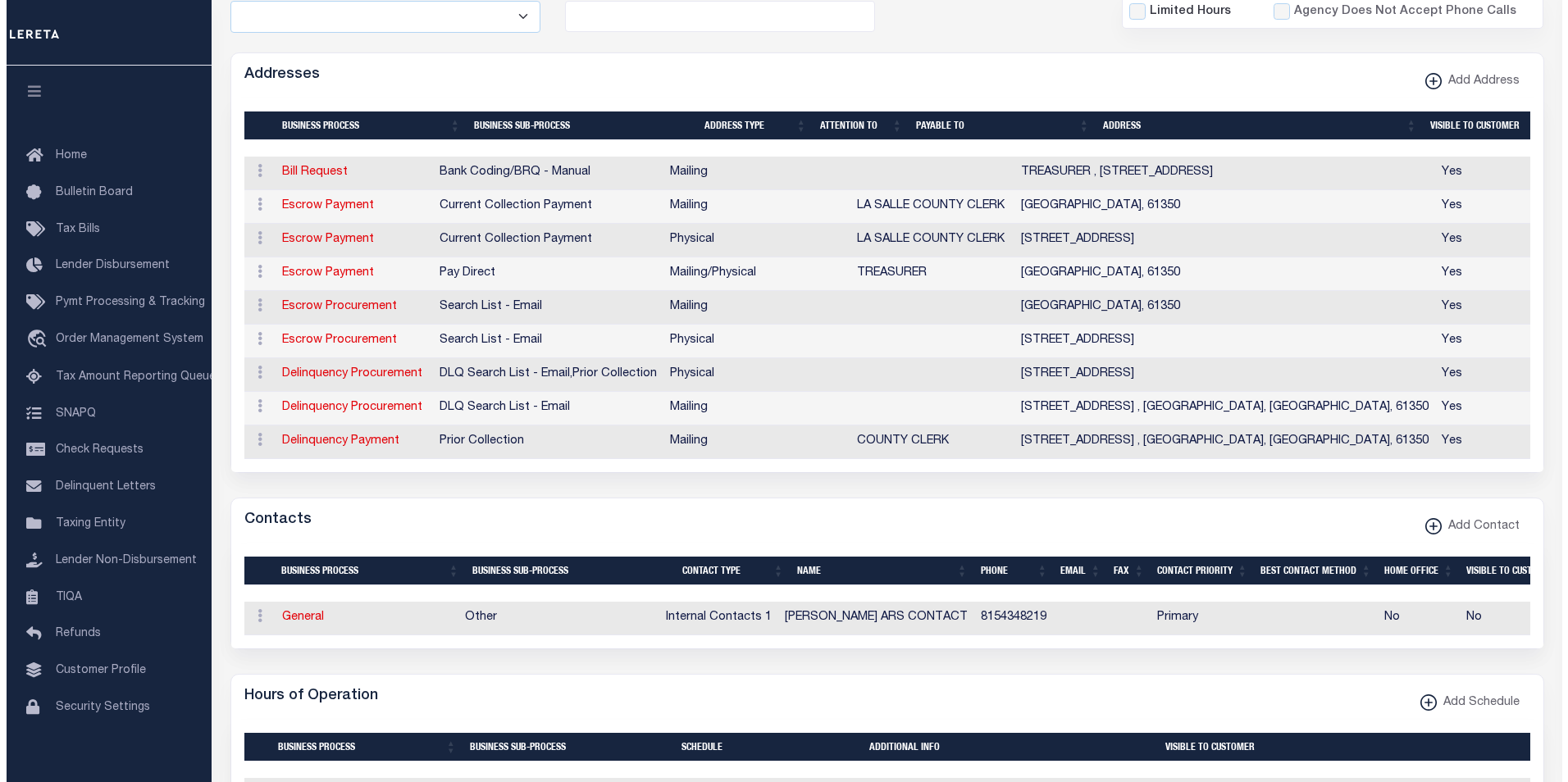
scroll to position [427, 0]
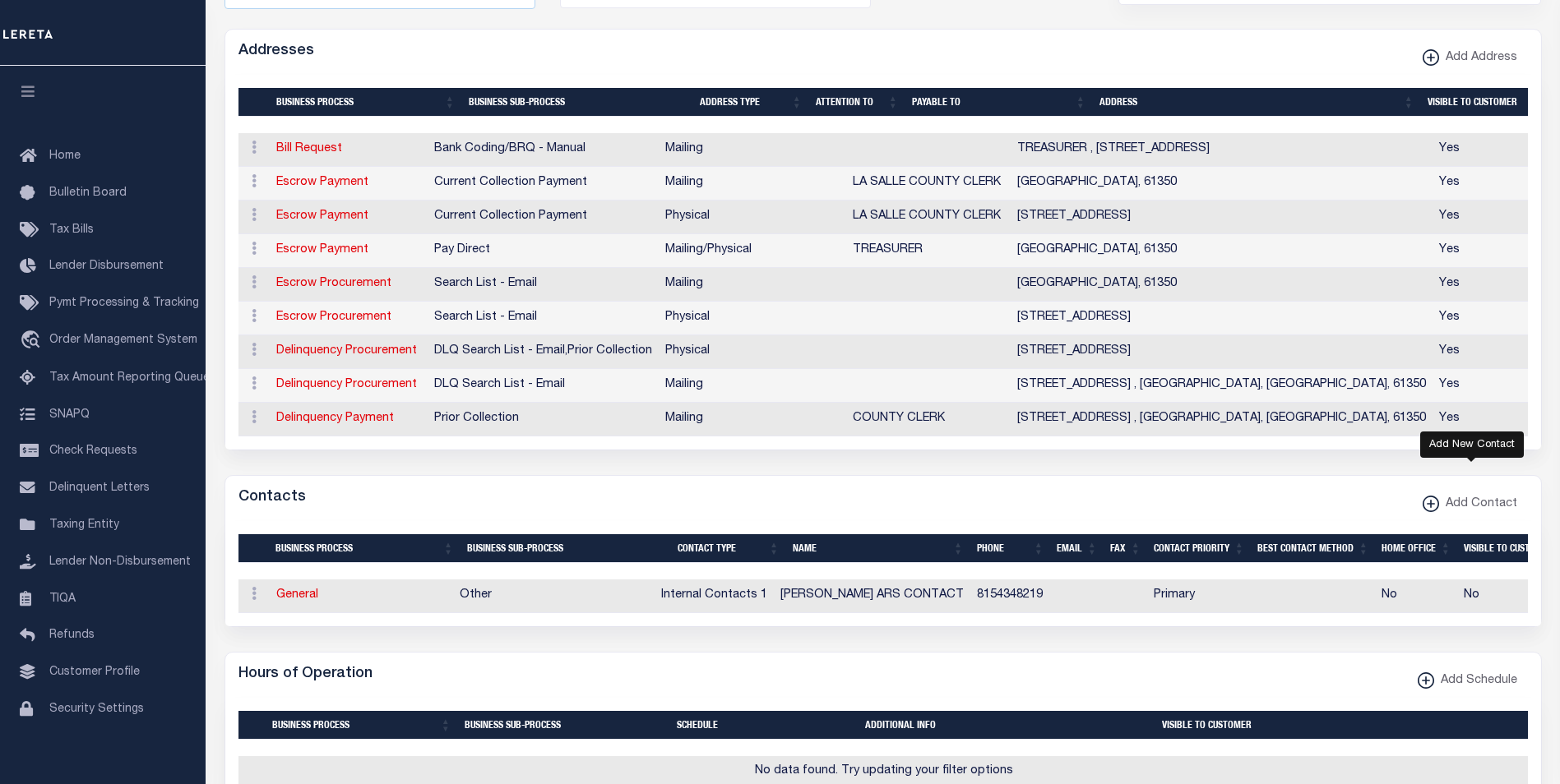
click at [1432, 512] on xmlns\ "button" at bounding box center [1431, 504] width 17 height 17
select select "1"
checkbox input "false"
checkbox input "true"
select select
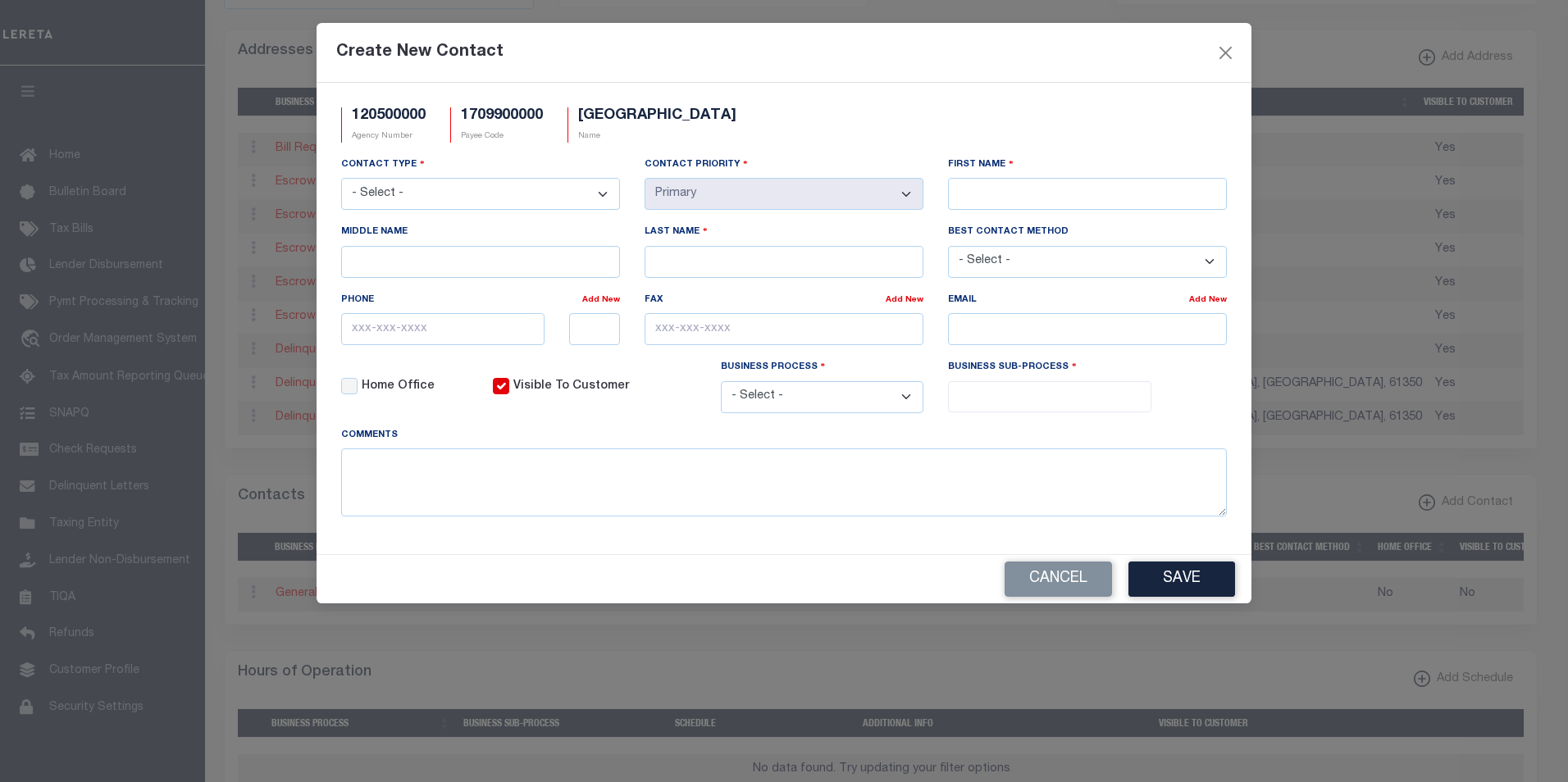
click at [602, 196] on select "- Select - Assessor Clerk Internal Contacts 1 Internal Contacts 2 Internal Cont…" at bounding box center [480, 194] width 279 height 32
select select "2"
click at [341, 179] on select "- Select - Assessor Clerk Internal Contacts 1 Internal Contacts 2 Internal Cont…" at bounding box center [480, 194] width 279 height 32
click at [997, 197] on input "First Name" at bounding box center [1087, 194] width 279 height 32
paste input "[PERSON_NAME]"
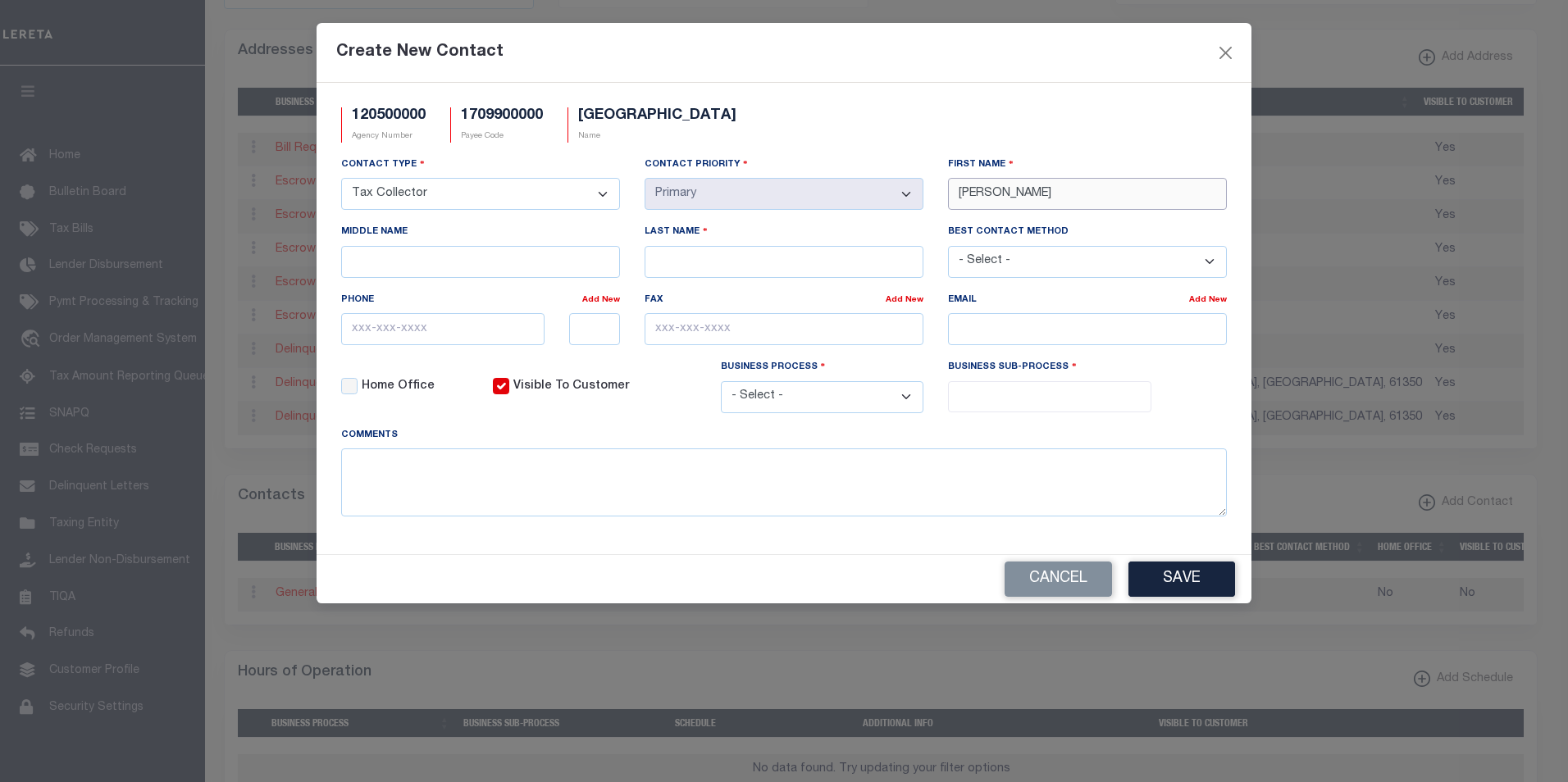
type input "[PERSON_NAME]"
click at [724, 268] on input "Last Name" at bounding box center [784, 261] width 279 height 32
paste input "[PERSON_NAME]"
type input "[PERSON_NAME]"
click at [1033, 336] on input "email" at bounding box center [1087, 329] width 279 height 32
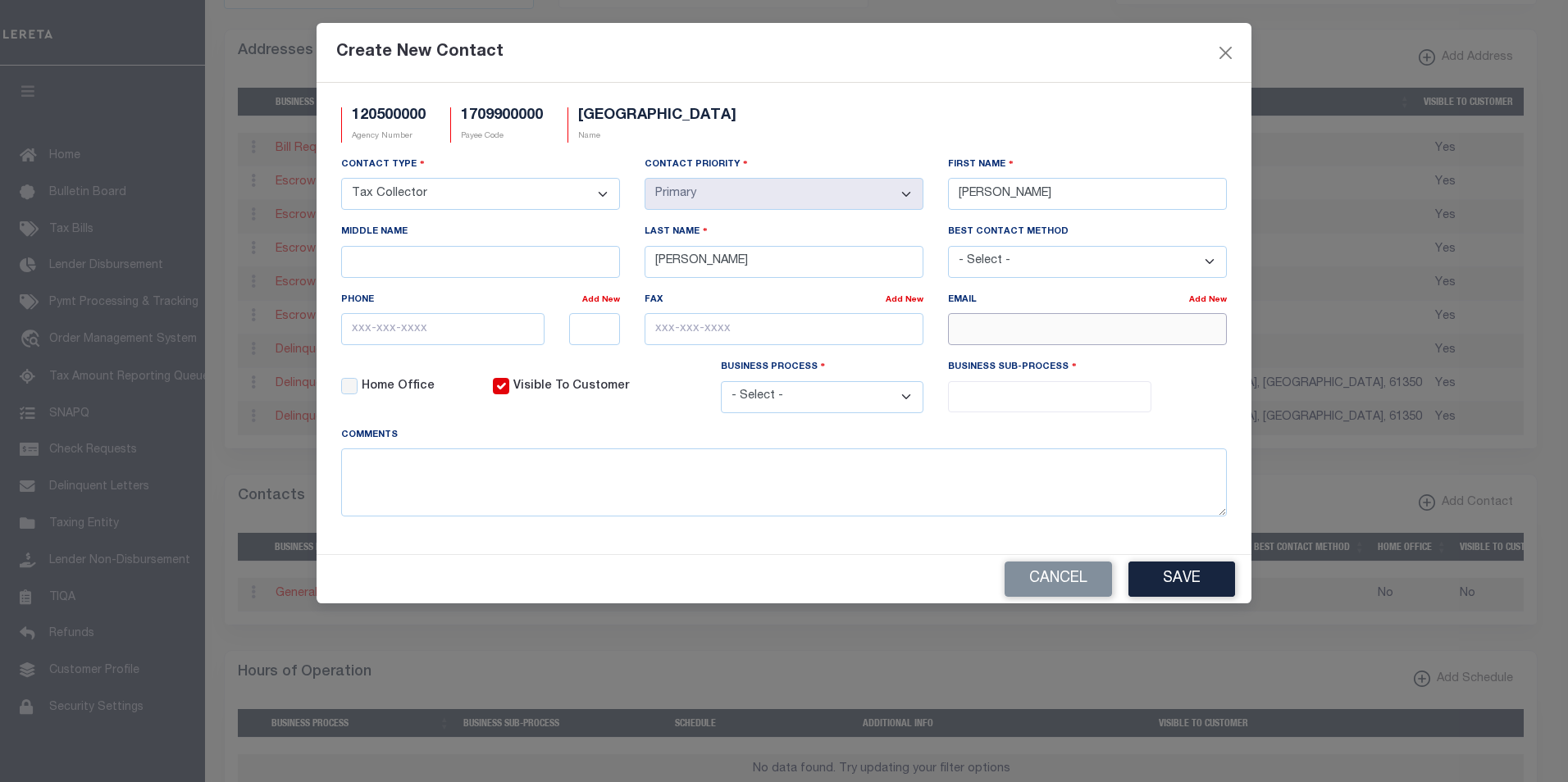
paste input "[EMAIL_ADDRESS][DOMAIN_NAME]"
type input "[EMAIL_ADDRESS][DOMAIN_NAME]"
click at [352, 334] on input "text" at bounding box center [443, 329] width 203 height 32
paste input "[PHONE_NUMBER]"
type input "[PHONE_NUMBER]"
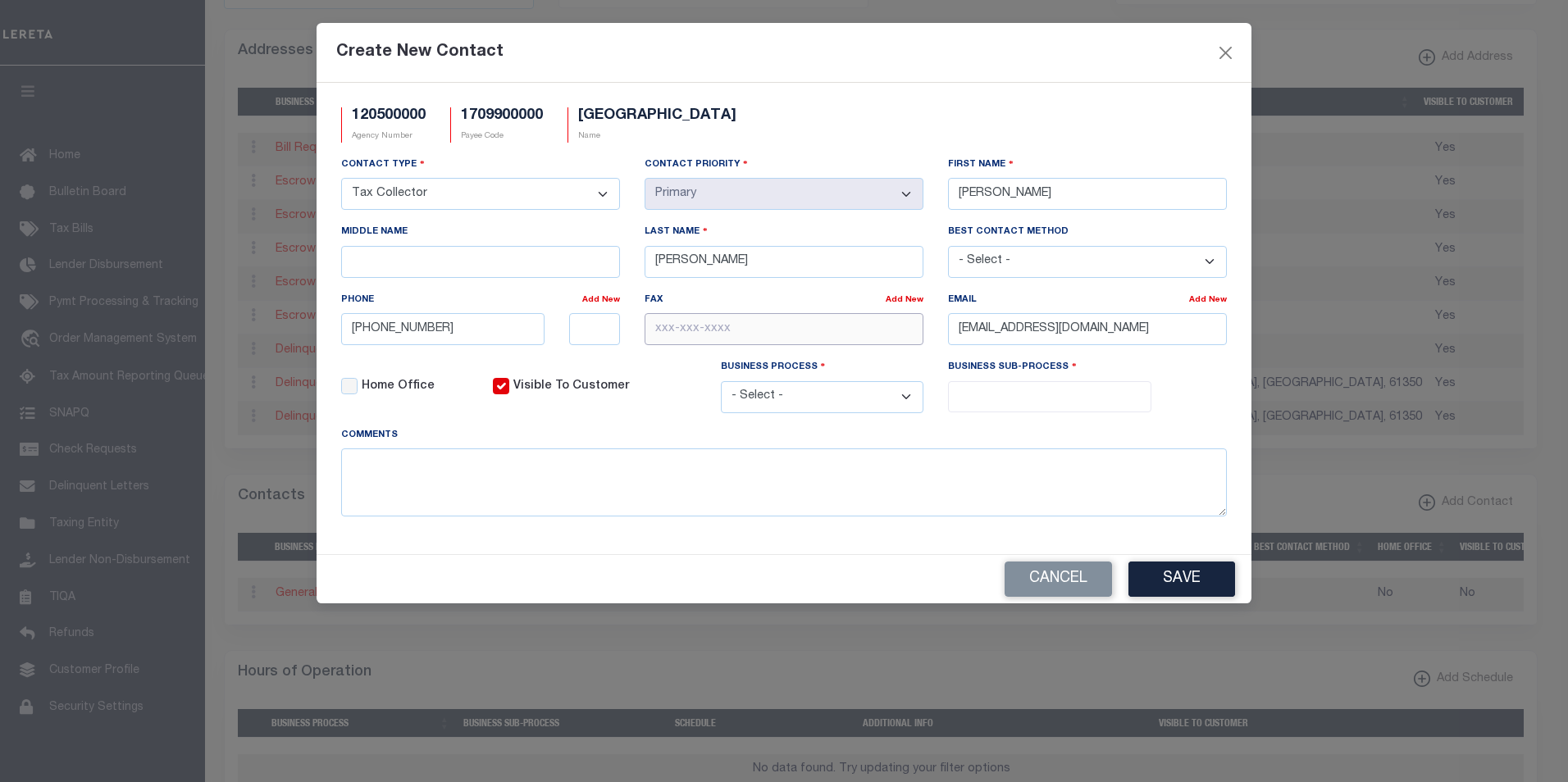
click at [659, 331] on input "text" at bounding box center [784, 329] width 279 height 32
paste input "[PHONE_NUMBER]"
type input "[PHONE_NUMBER]"
click at [904, 401] on select "- Select - All Automation Bill Request Delinquency Payment Delinquency Procurem…" at bounding box center [822, 397] width 203 height 32
select select "6"
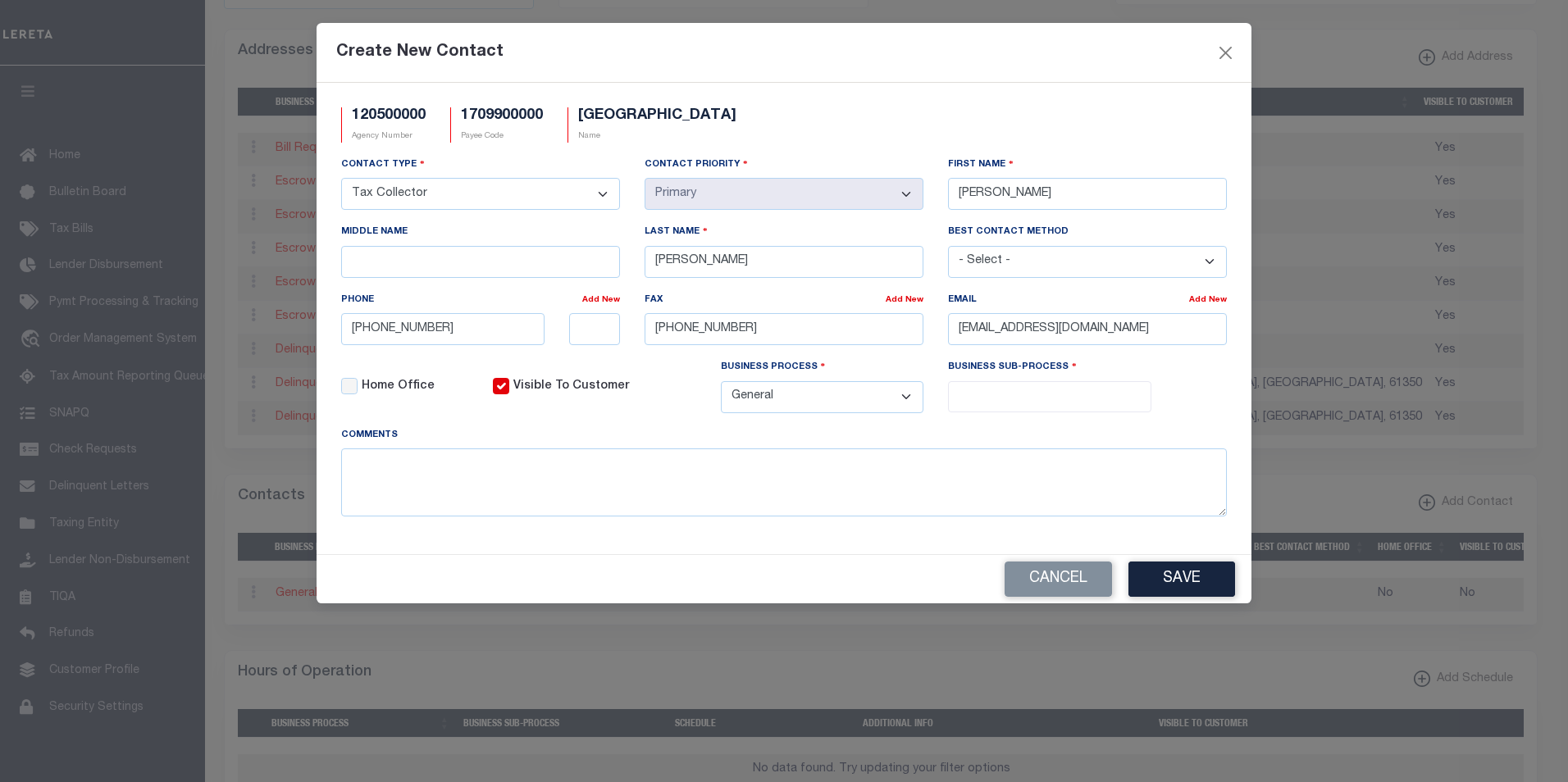
click at [720, 384] on select "- Select - All Automation Bill Request Delinquency Payment Delinquency Procurem…" at bounding box center [822, 397] width 203 height 32
click at [1038, 391] on input "search" at bounding box center [1049, 396] width 193 height 18
select select "31"
click at [1186, 583] on button "Save" at bounding box center [1182, 579] width 107 height 35
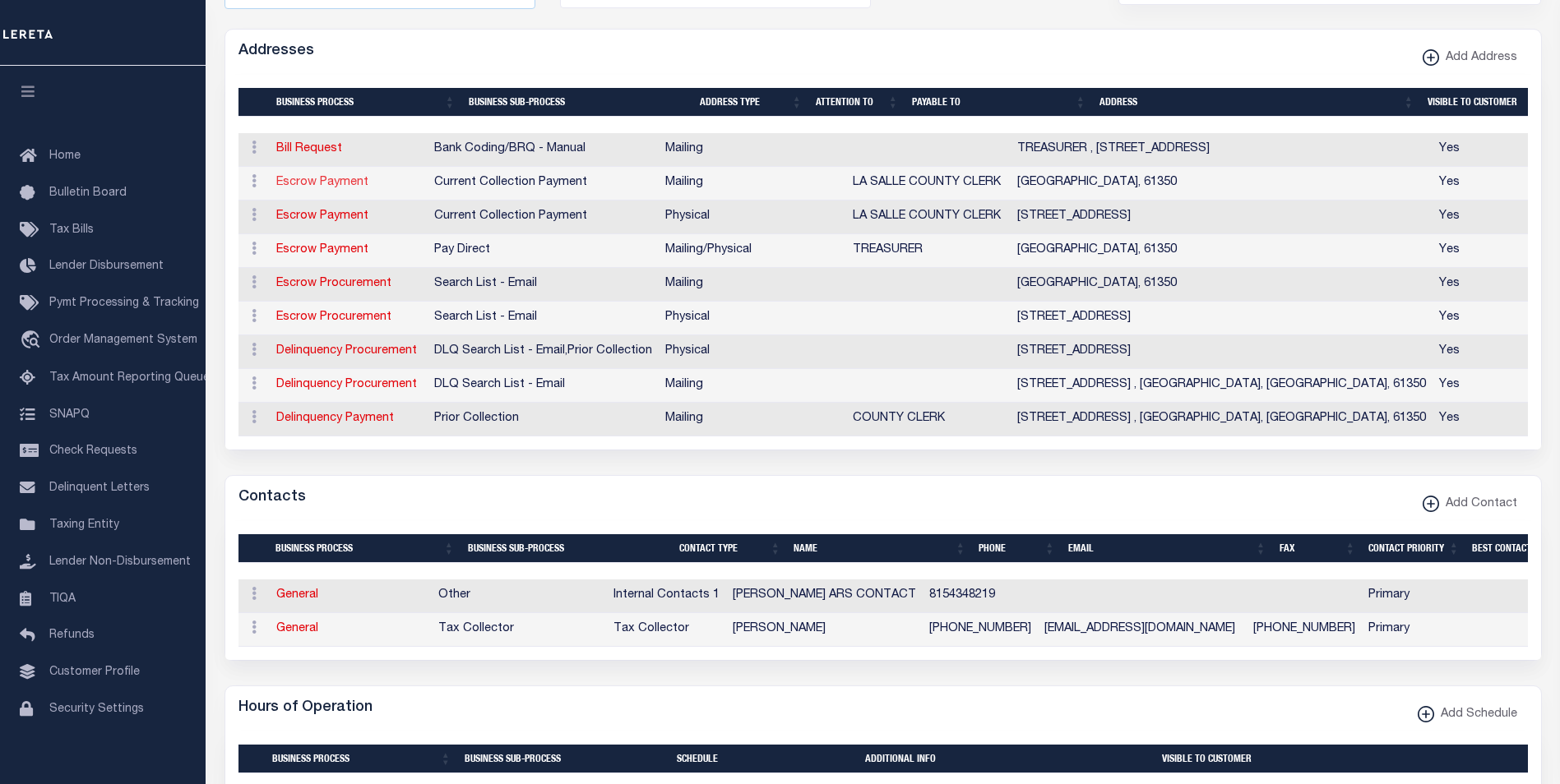
click at [344, 181] on link "Escrow Payment" at bounding box center [322, 183] width 92 height 12
select select "1"
checkbox input "false"
select select
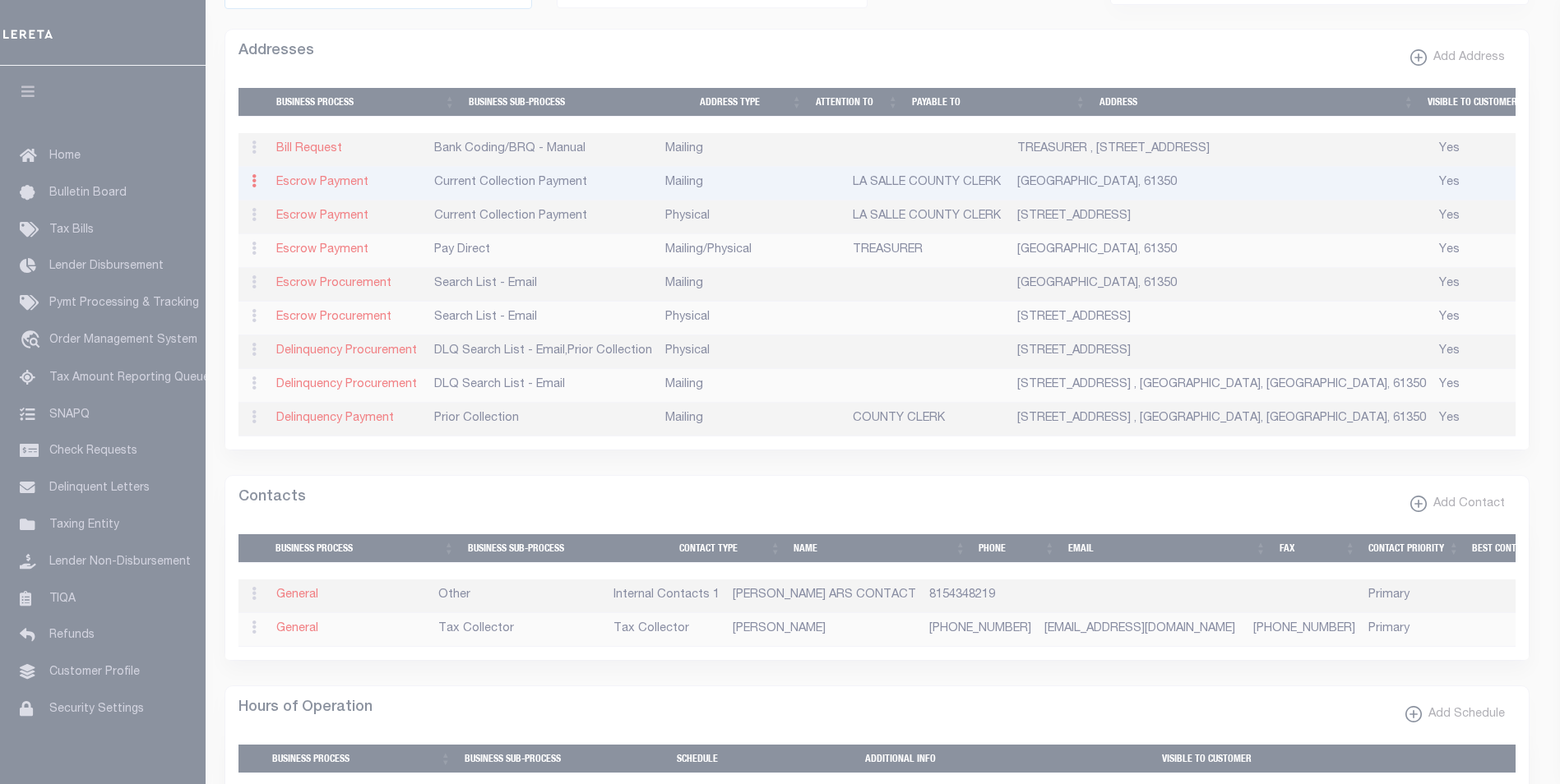
type input "PO BOX 1560"
type input "[GEOGRAPHIC_DATA]"
select select "IL"
type input "61350"
checkbox input "true"
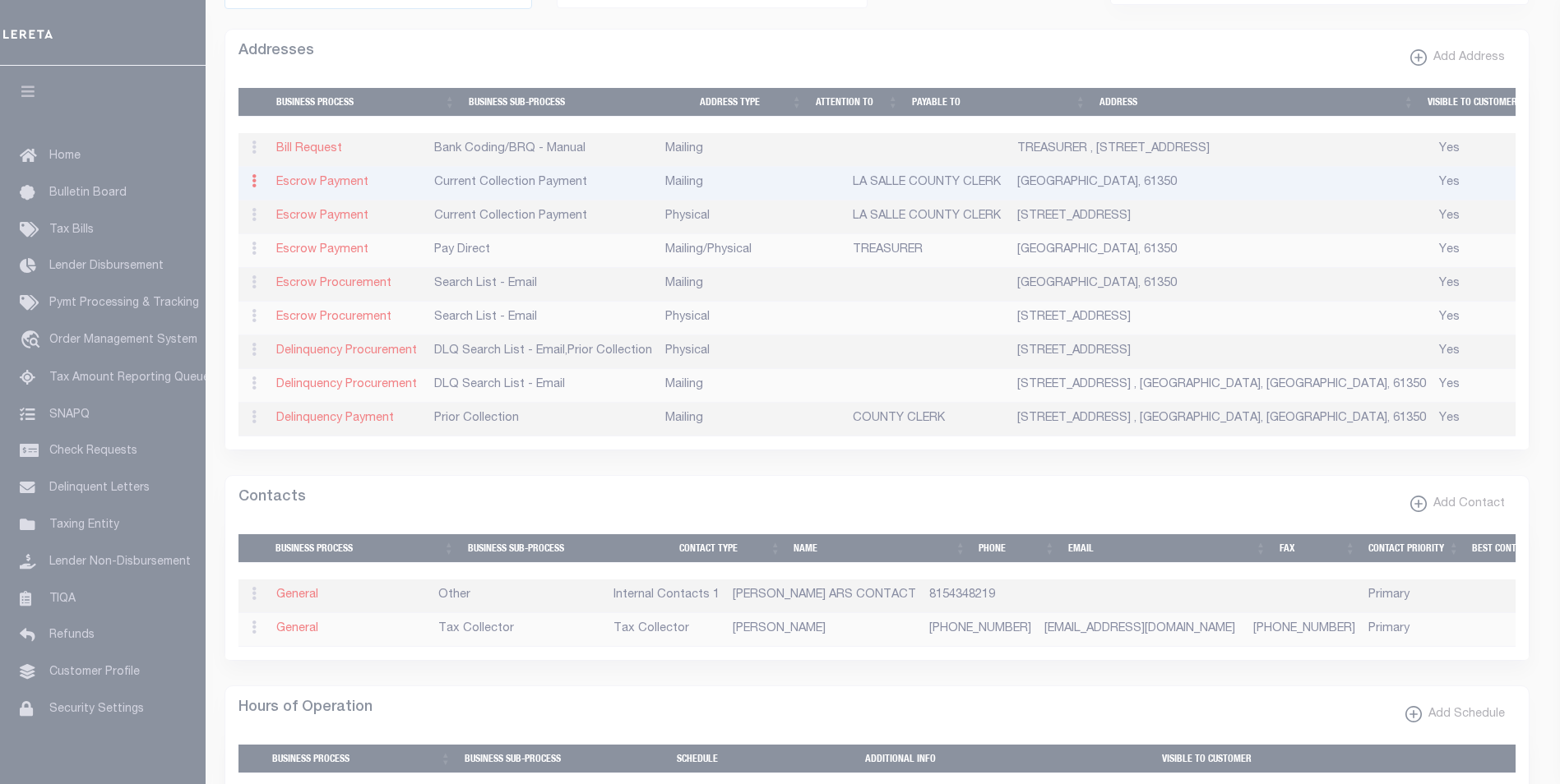
type input "LA SALLE COUNTY CLERK"
select select "3"
select select "11"
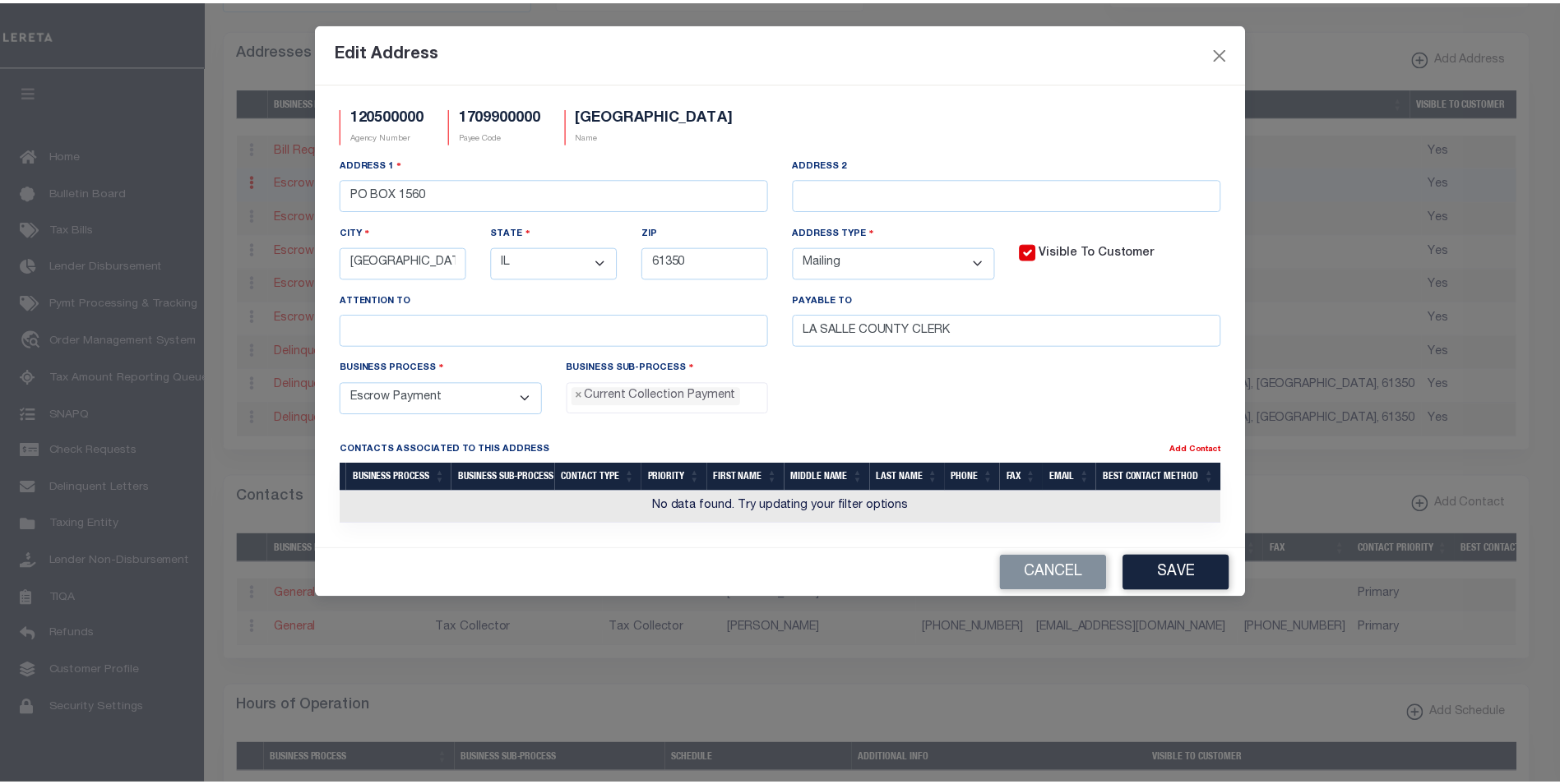
scroll to position [15, 0]
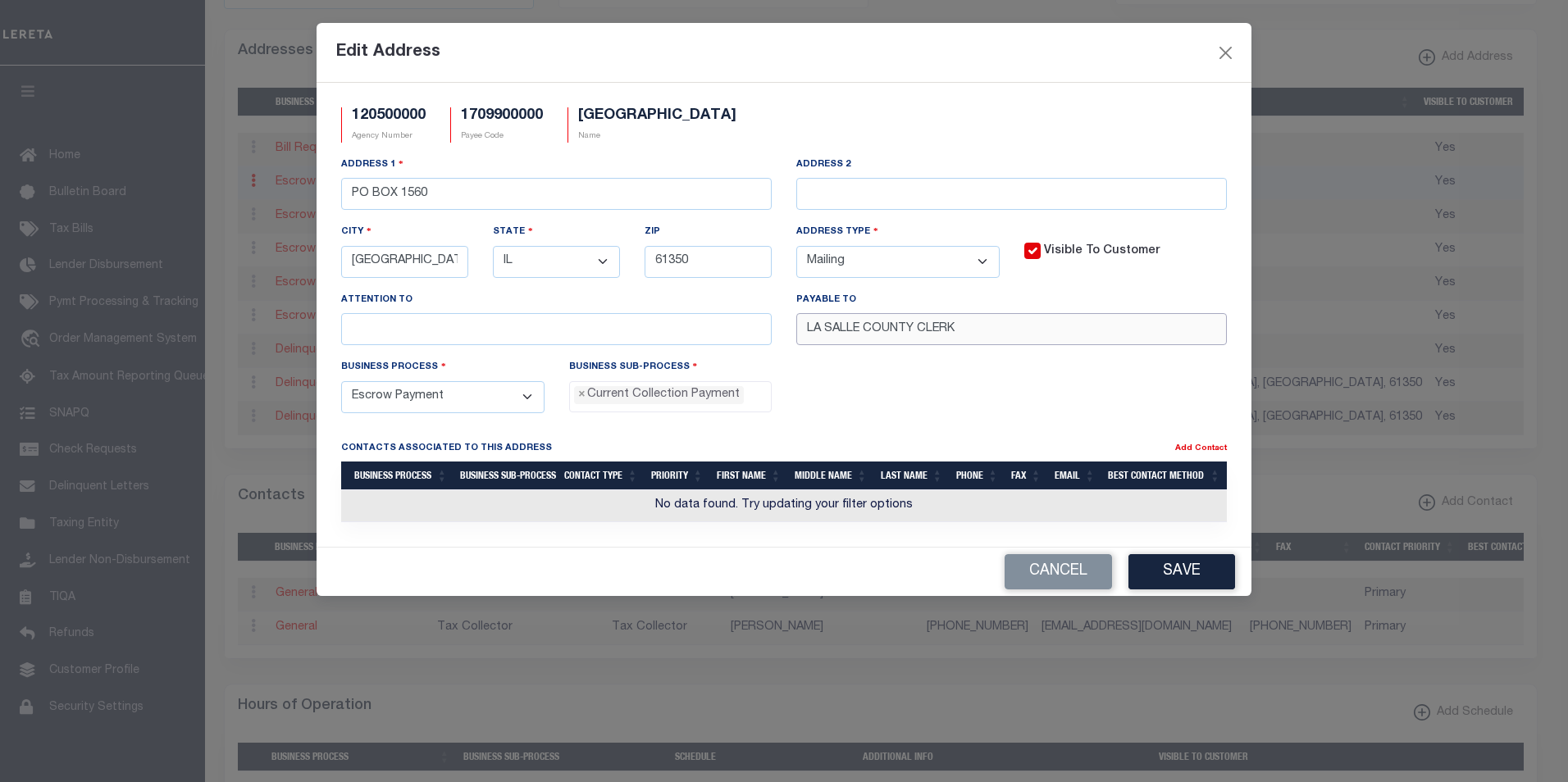
drag, startPoint x: 970, startPoint y: 336, endPoint x: 792, endPoint y: 326, distance: 178.3
click at [792, 326] on div "Payable To LA SALLE COUNTY CLERK" at bounding box center [1011, 325] width 455 height 67
paste input "TREASURER"
type input "TREASURER"
click at [1175, 576] on button "Save" at bounding box center [1182, 572] width 107 height 35
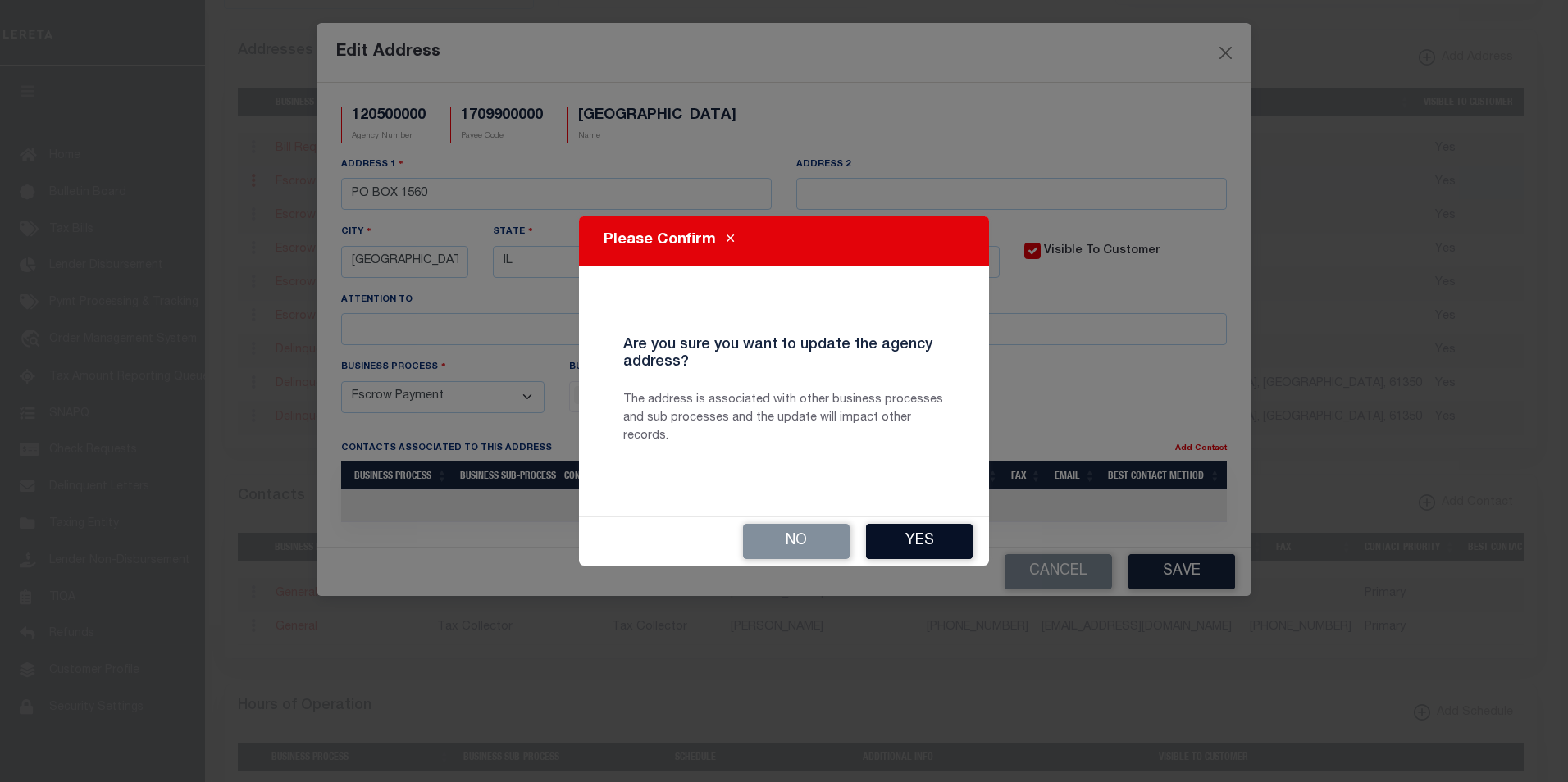
click at [946, 541] on button "Yes" at bounding box center [919, 541] width 107 height 35
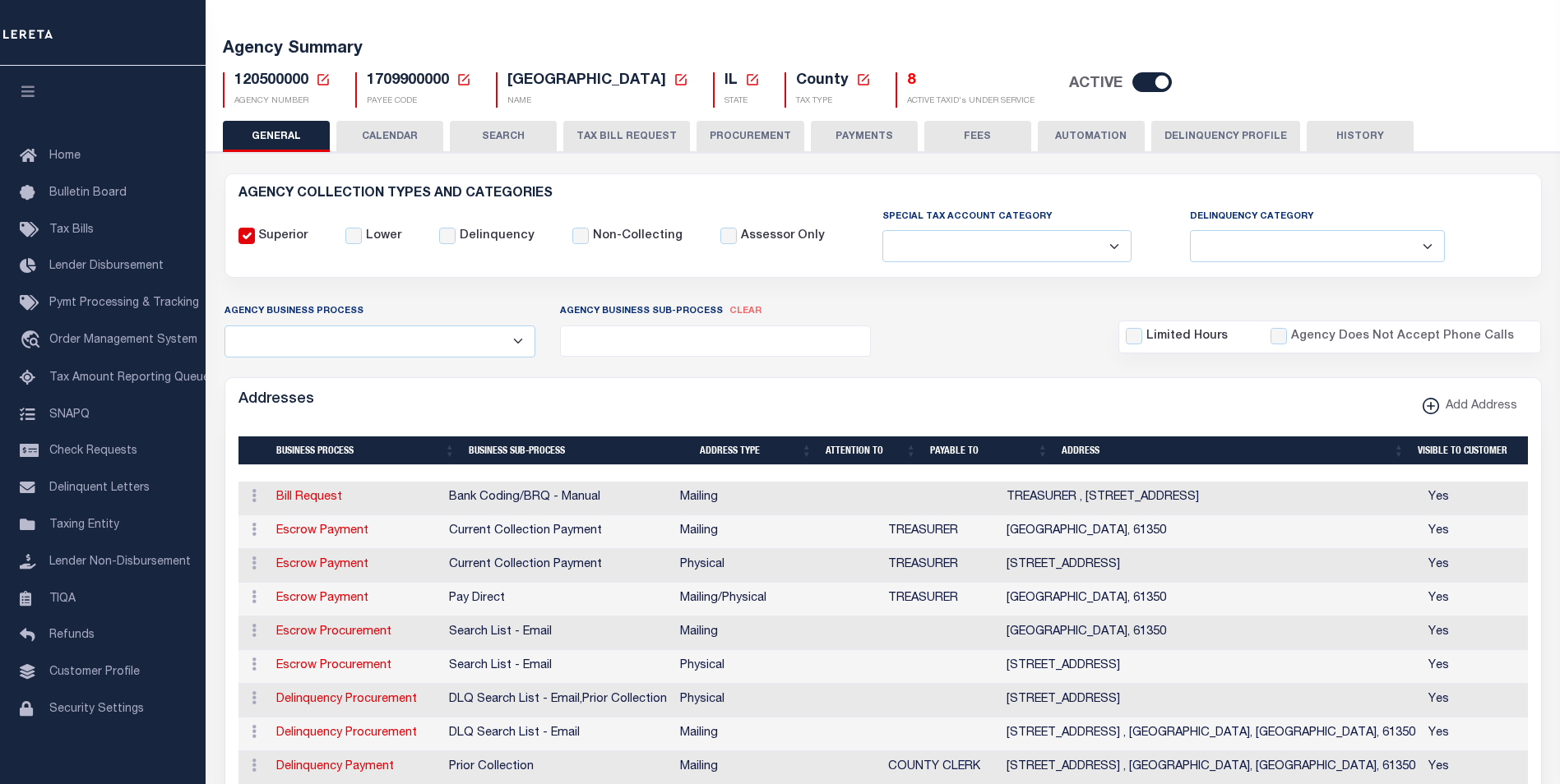
scroll to position [81, 0]
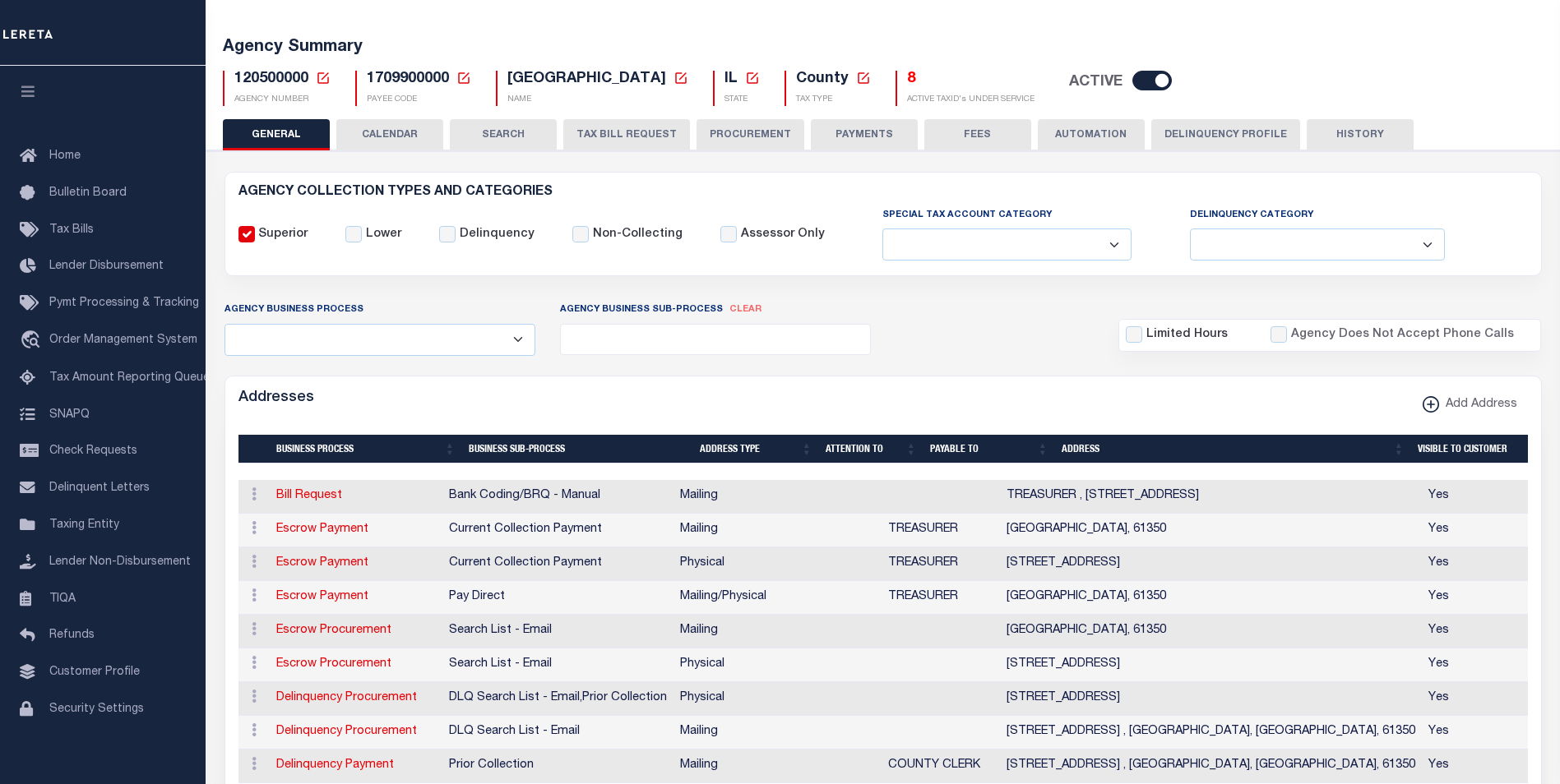
click at [1364, 134] on button "HISTORY" at bounding box center [1360, 134] width 107 height 31
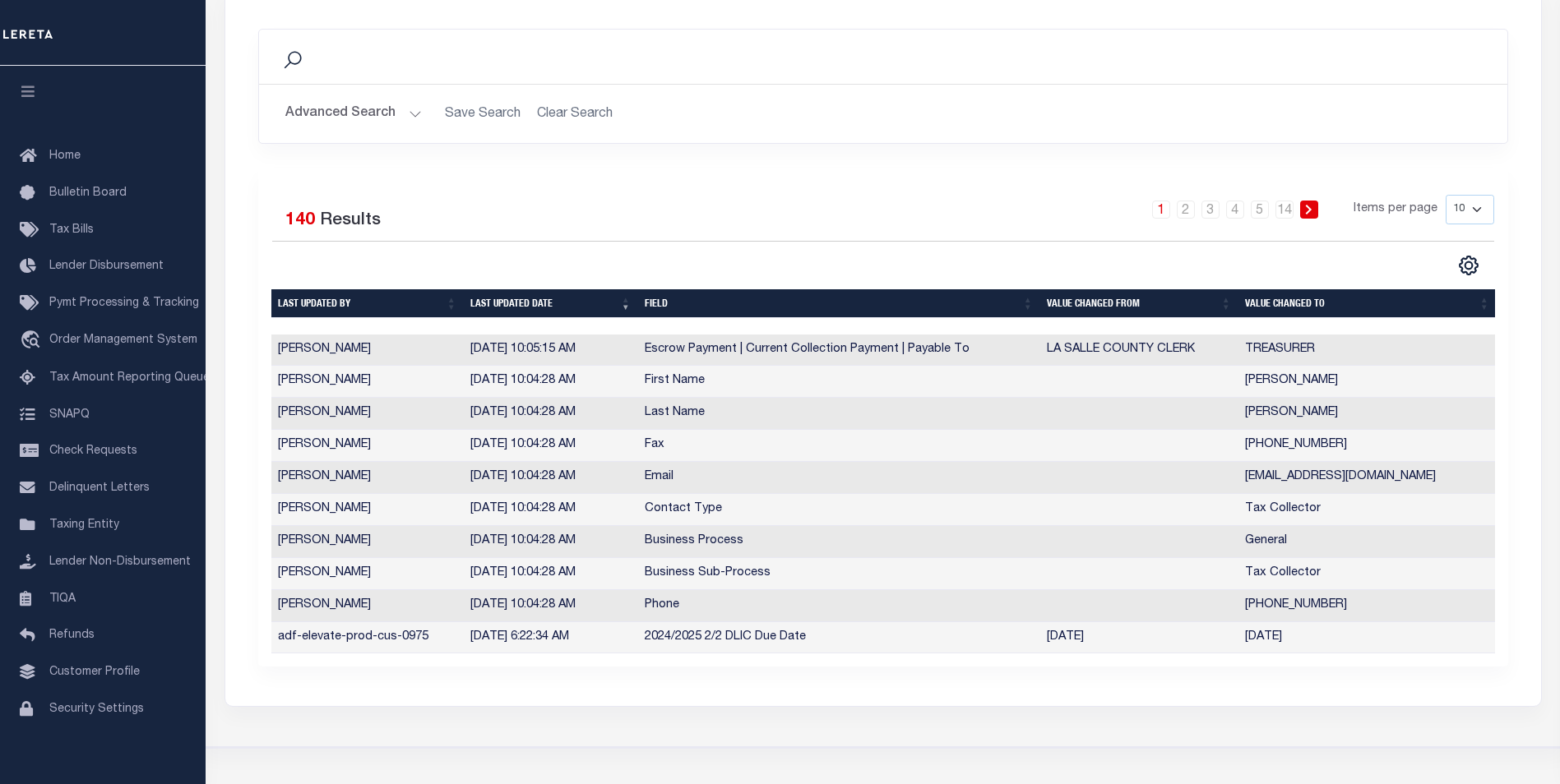
scroll to position [270, 0]
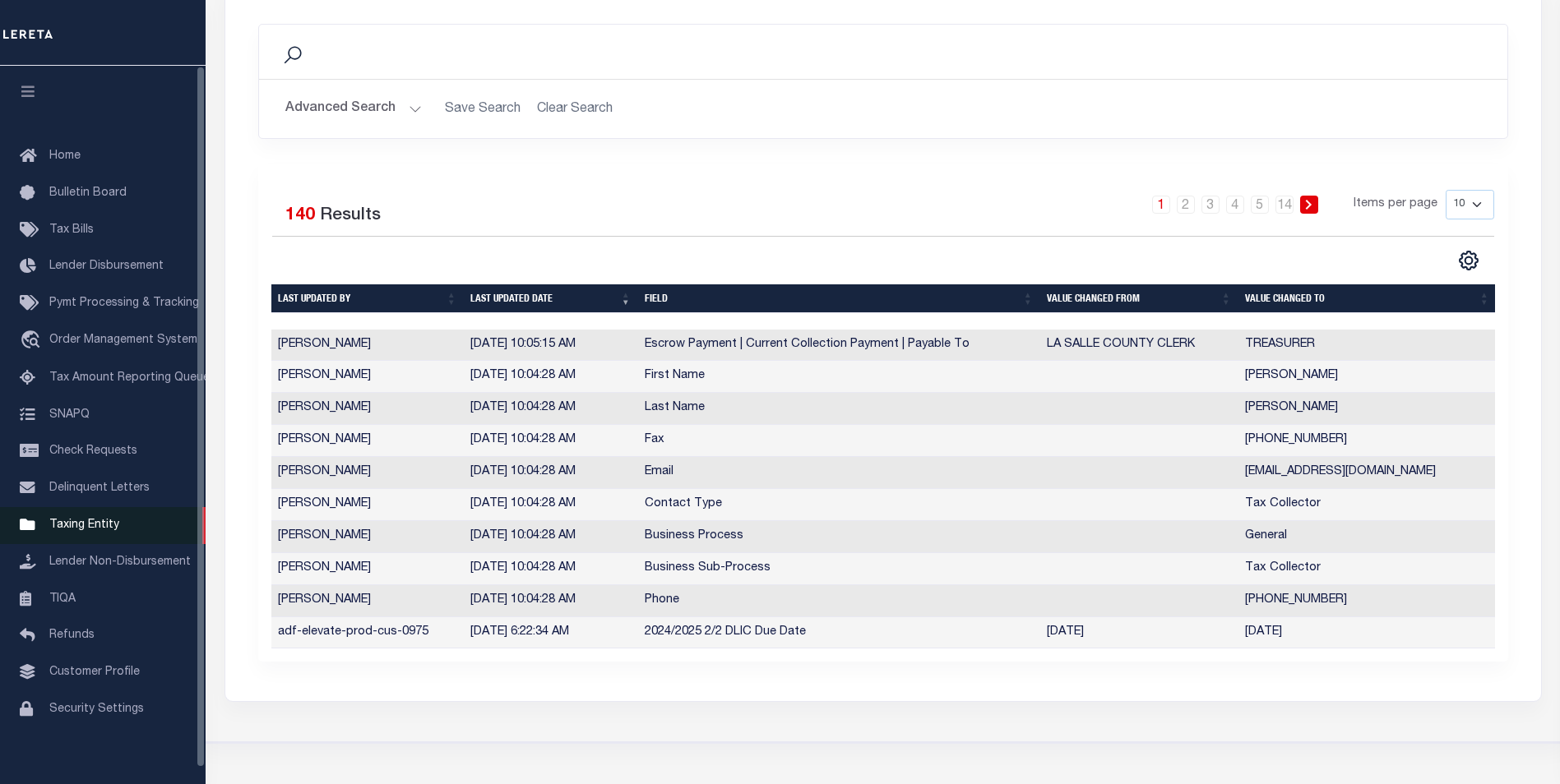
click at [95, 531] on span "Taxing Entity" at bounding box center [84, 525] width 70 height 12
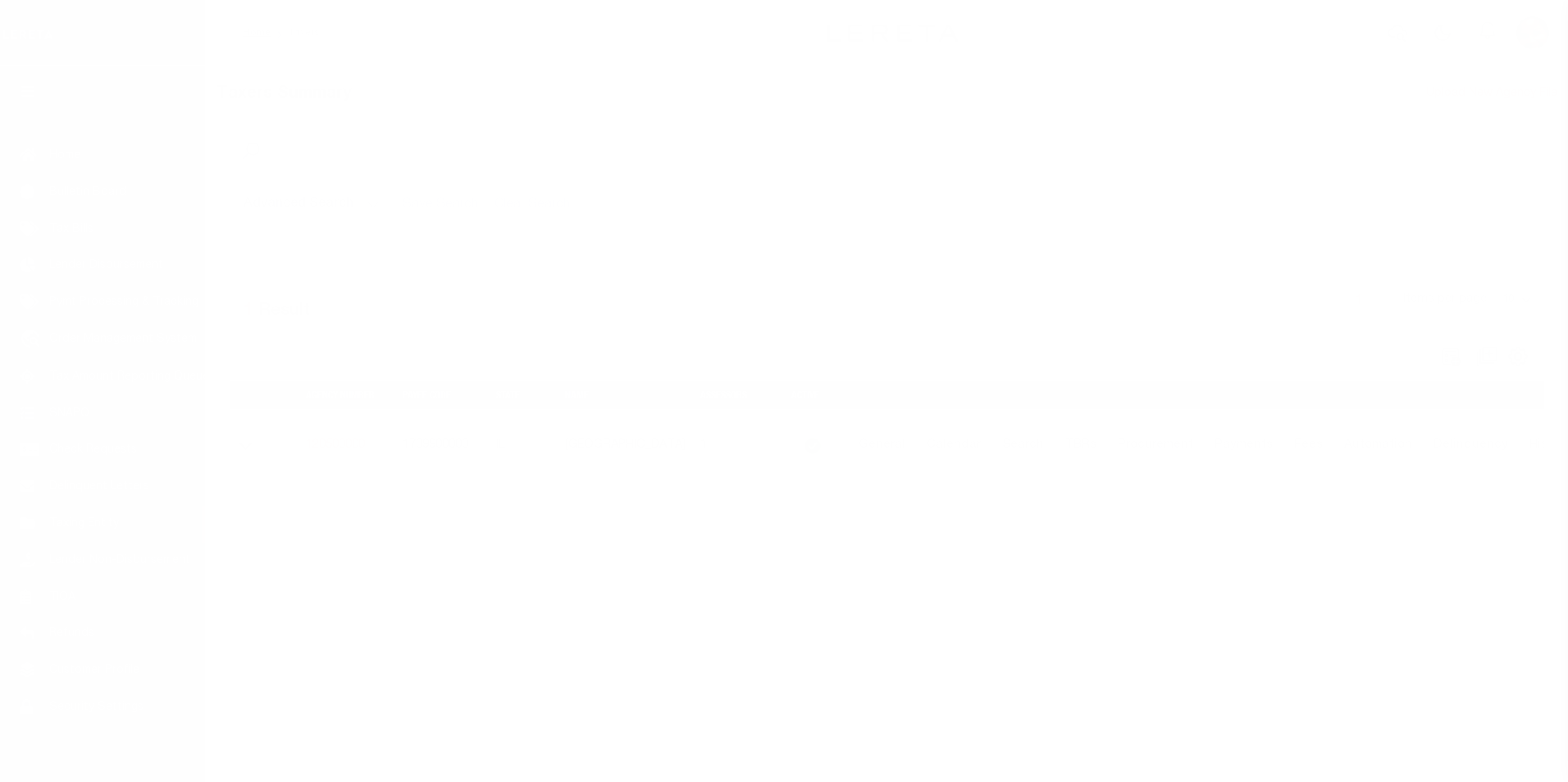
scroll to position [17, 0]
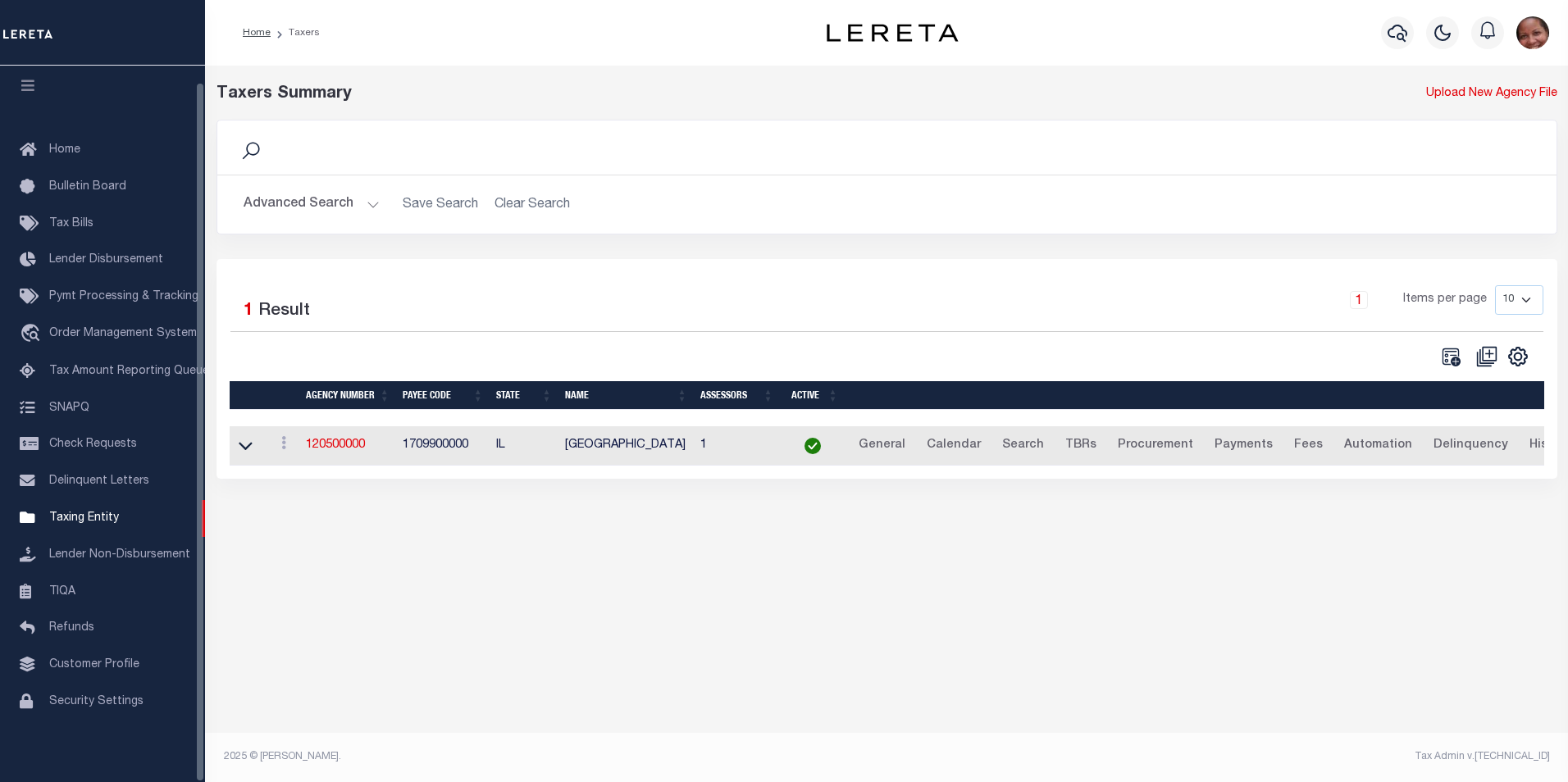
click at [370, 207] on button "Advanced Search" at bounding box center [311, 204] width 136 height 32
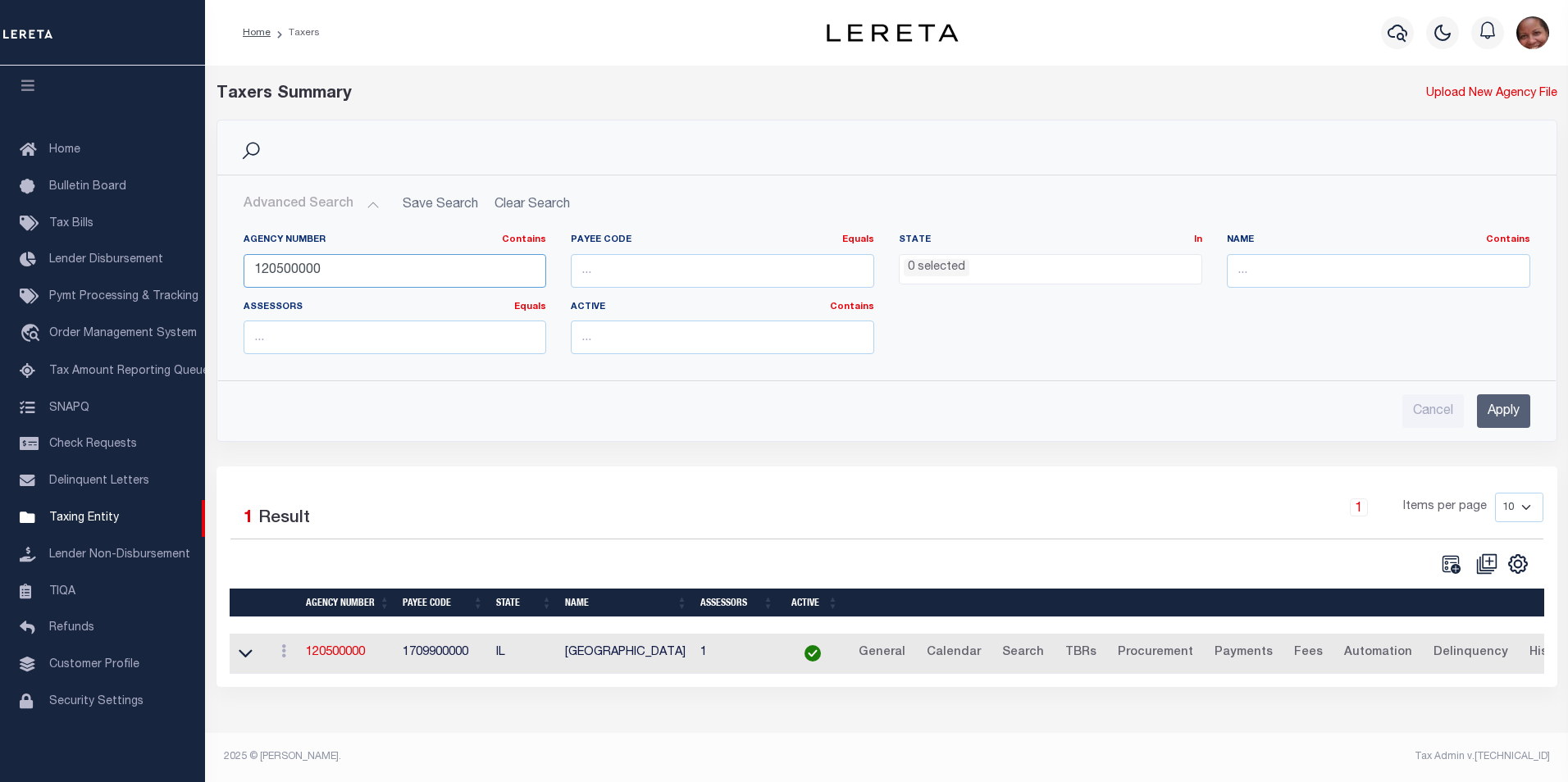
drag, startPoint x: 328, startPoint y: 268, endPoint x: 236, endPoint y: 267, distance: 92.0
click at [236, 267] on div "Agency Number Contains Contains Is 120500000" at bounding box center [396, 267] width 328 height 67
type input "480390211"
click at [1495, 413] on input "Apply" at bounding box center [1503, 411] width 53 height 33
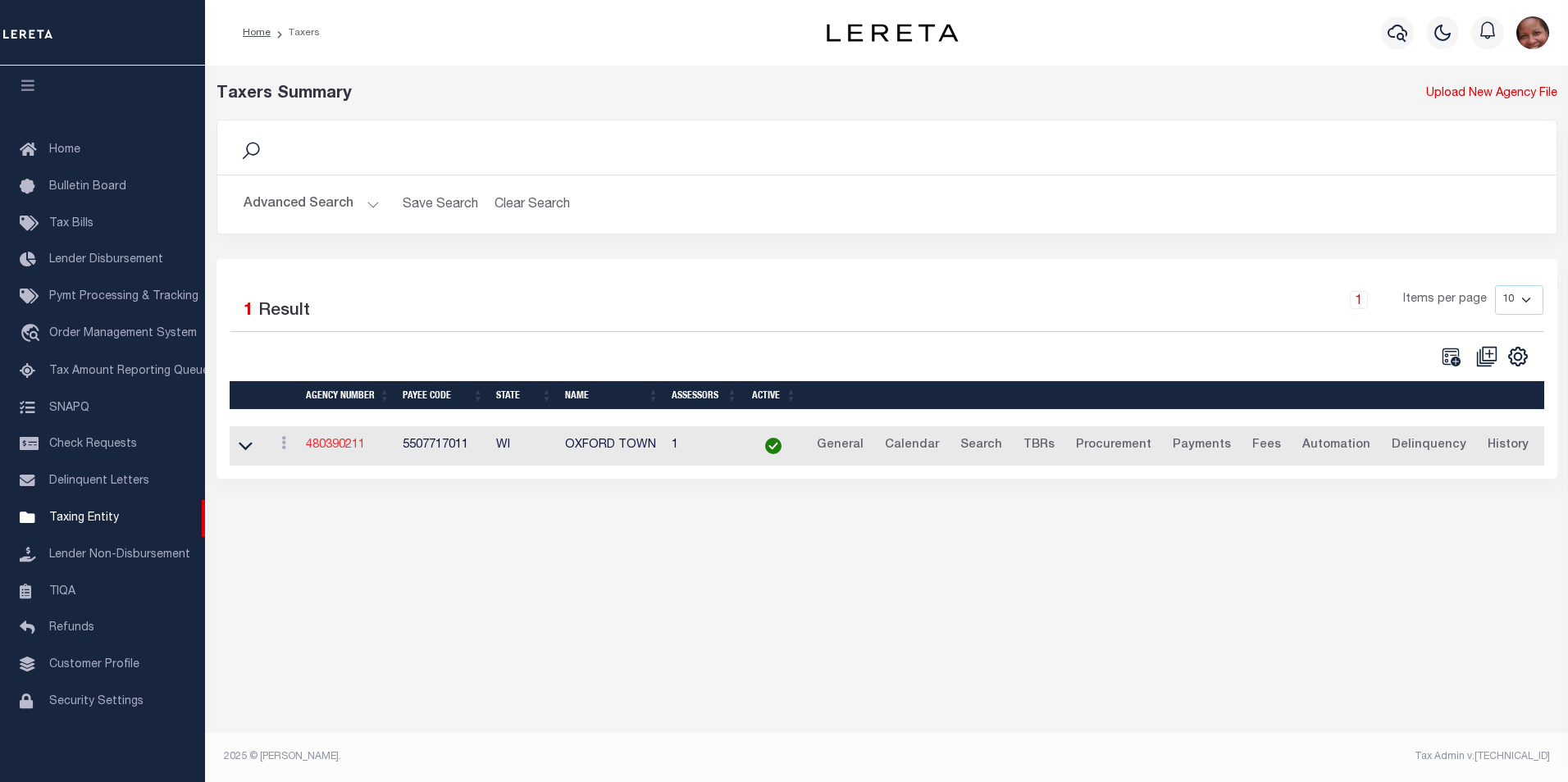
click at [336, 448] on link "480390211" at bounding box center [335, 446] width 59 height 12
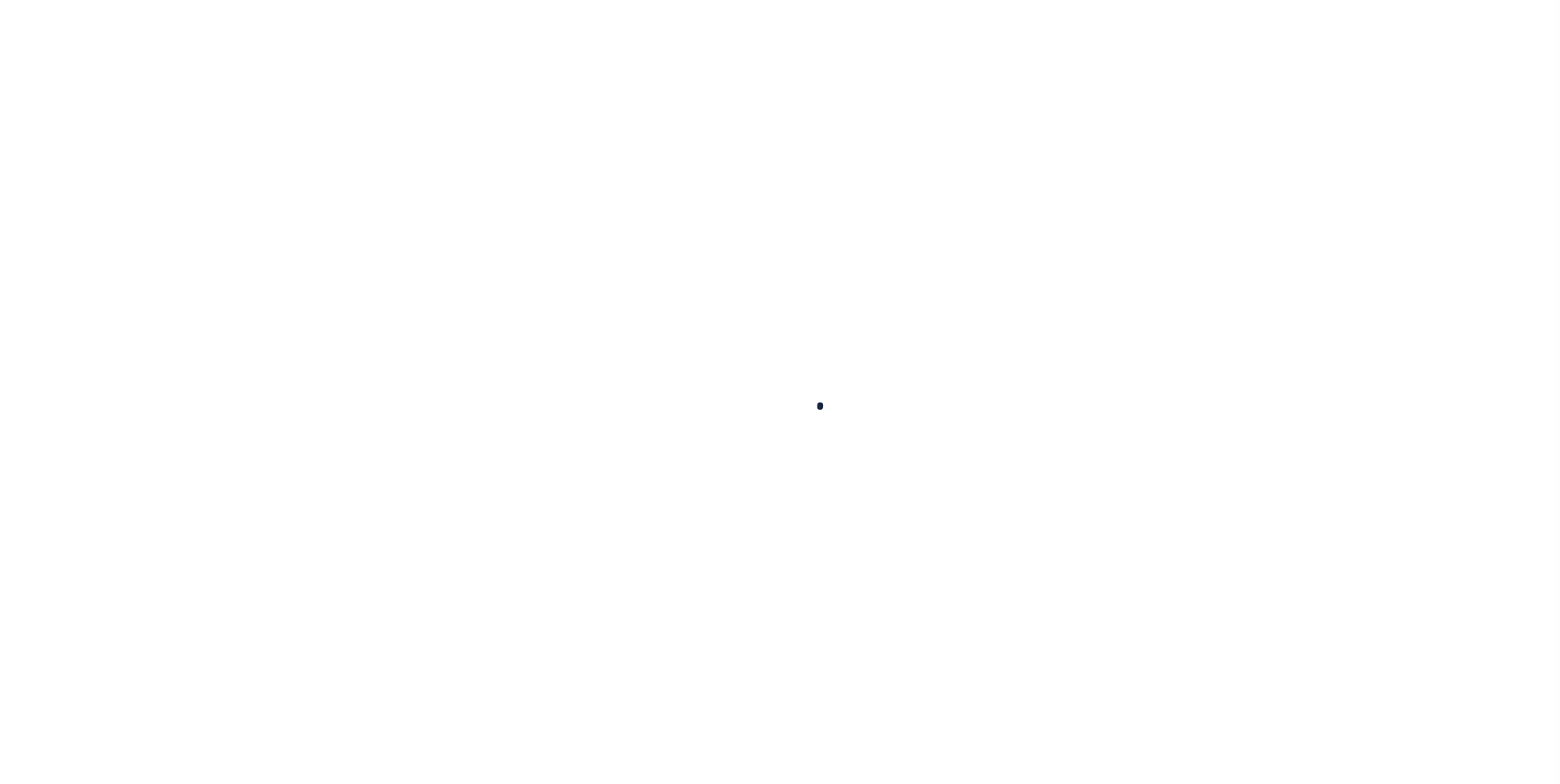
select select
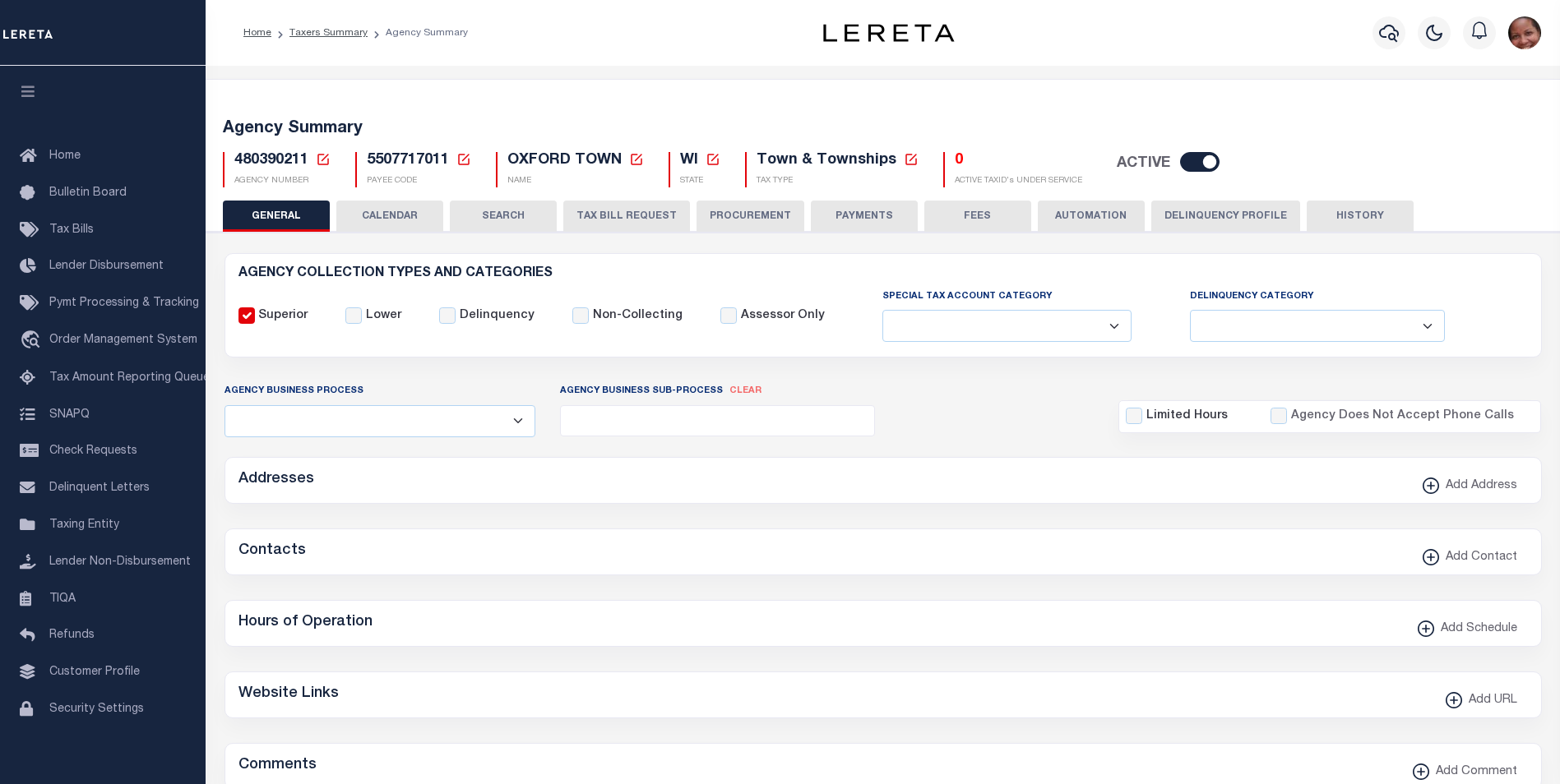
checkbox input "false"
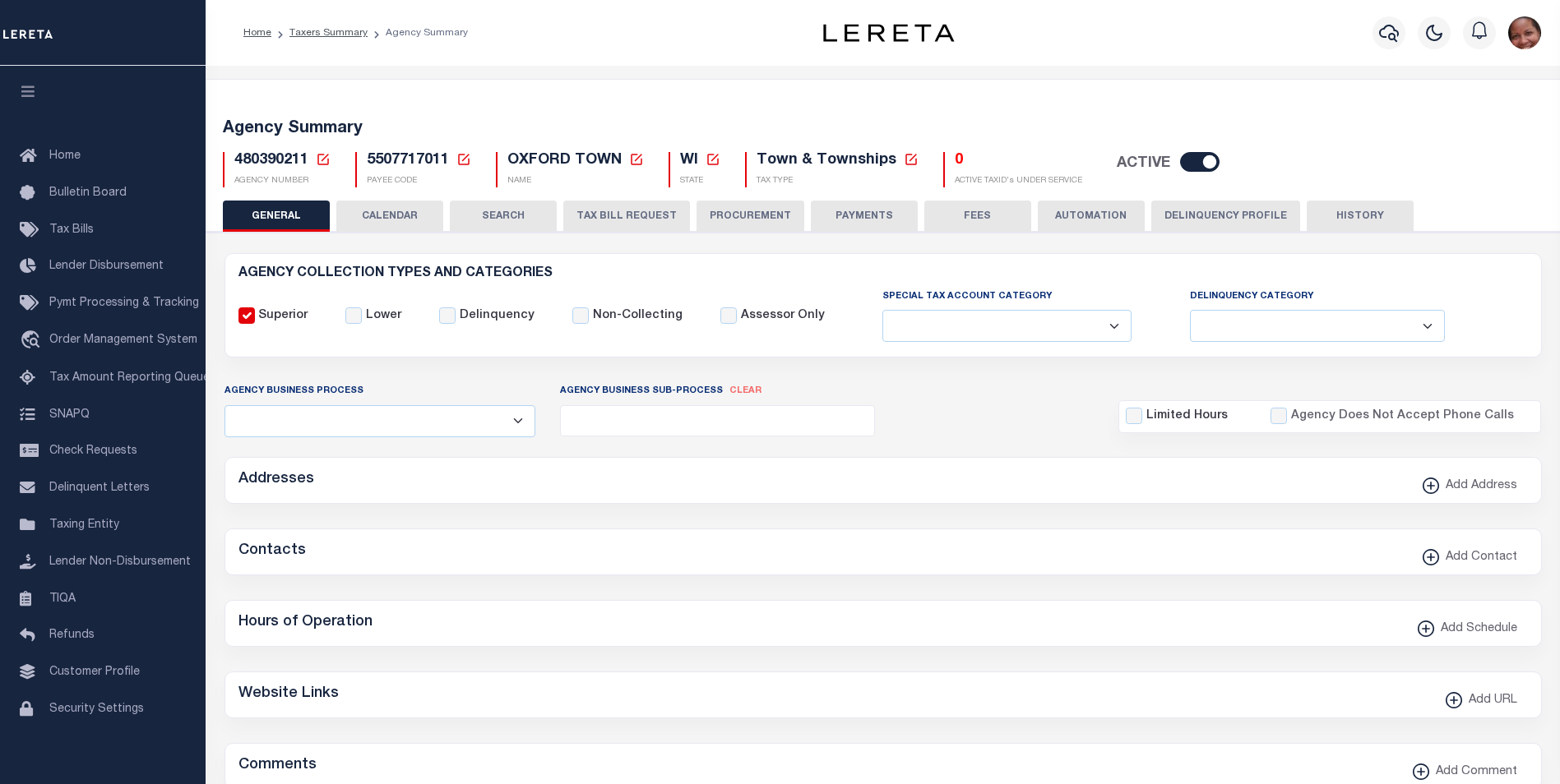
type input "5507717011"
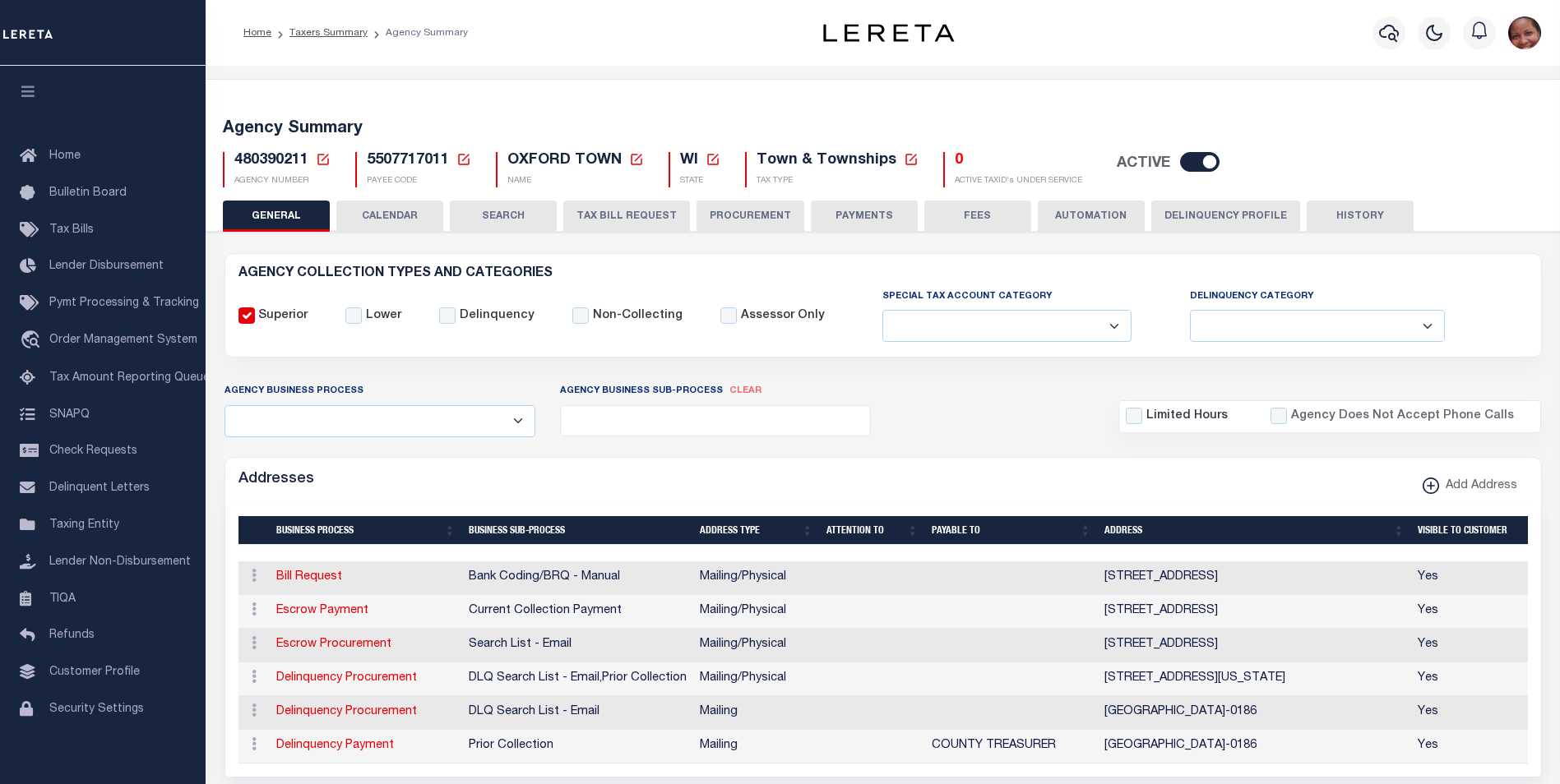
click at [978, 214] on button "FEES" at bounding box center [978, 215] width 107 height 31
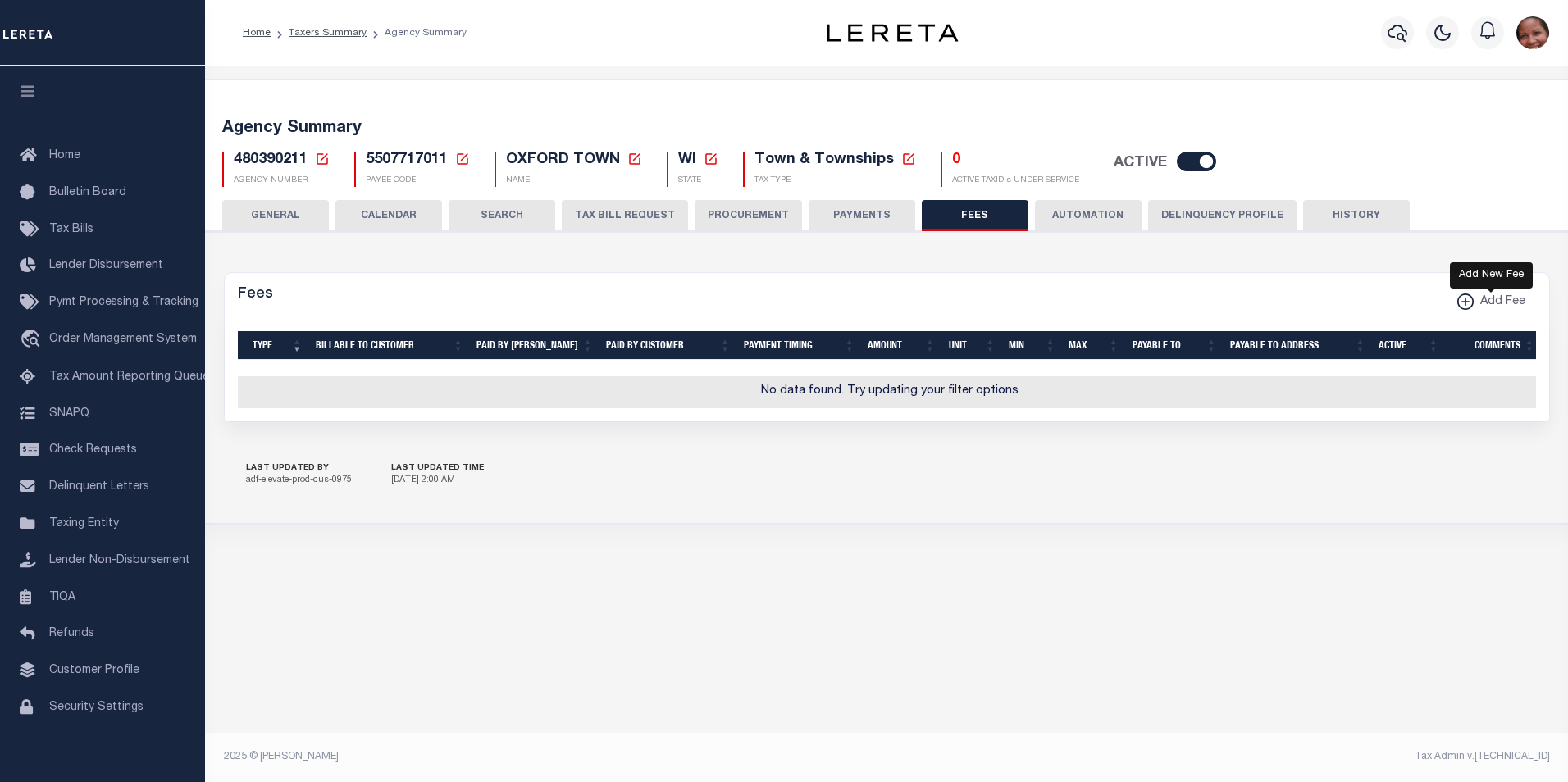
click at [1460, 299] on xmlns\ "button" at bounding box center [1466, 302] width 17 height 17
select select
checkbox input "false"
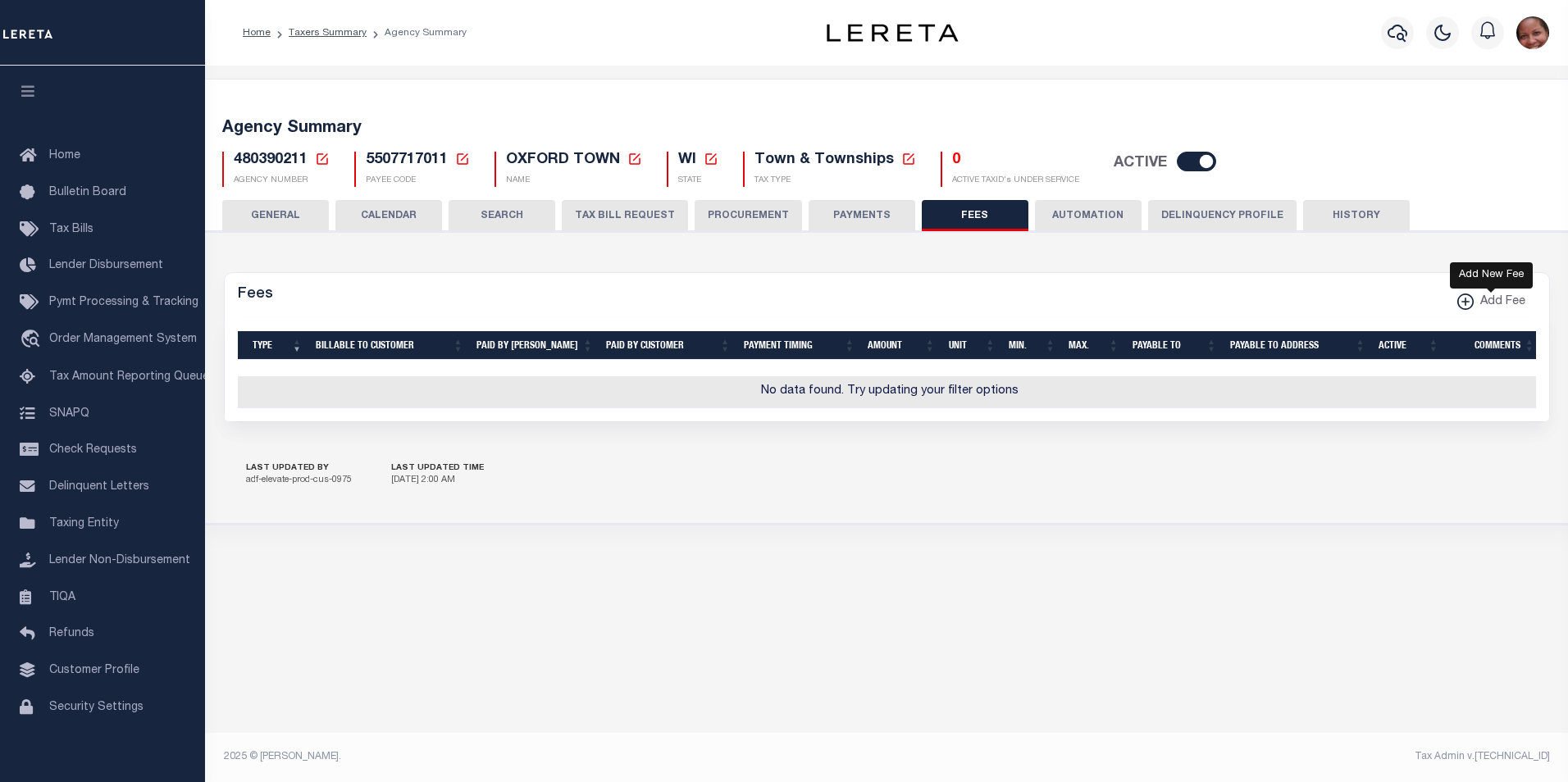
checkbox input "false"
checkbox input "true"
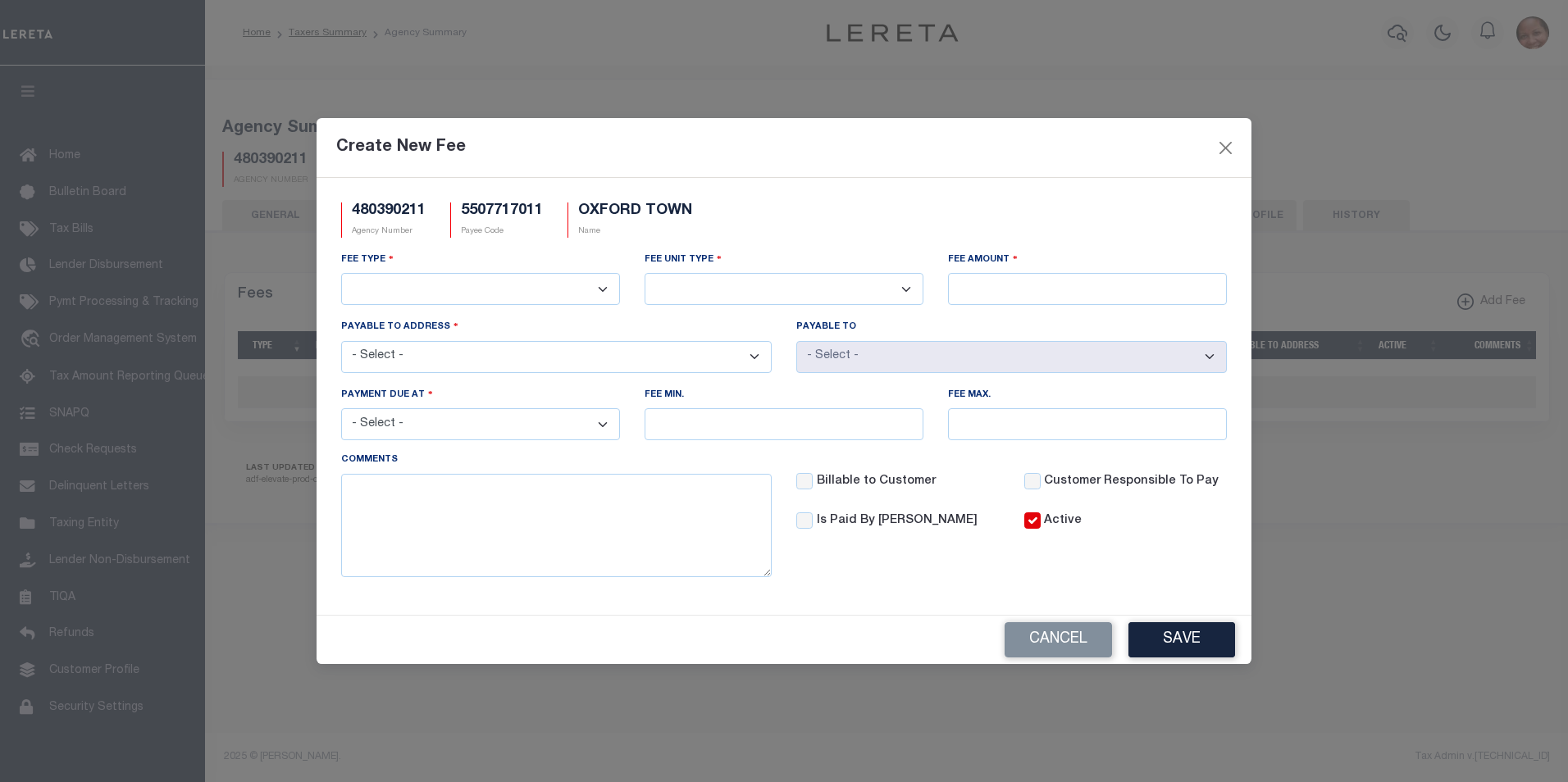
click at [602, 289] on select "3rd Party Web Extract Fee Current 3rd Party Web Extract Fee Prior Automation Fe…" at bounding box center [480, 289] width 279 height 32
select select "1"
click at [341, 273] on select "3rd Party Web Extract Fee Current 3rd Party Web Extract Fee Prior Automation Fe…" at bounding box center [480, 289] width 279 height 32
click at [909, 291] on select "Per Agency Per Agency Parcel Per B Service Parcel Per C Service Parcel Per File…" at bounding box center [784, 289] width 279 height 32
select select "10"
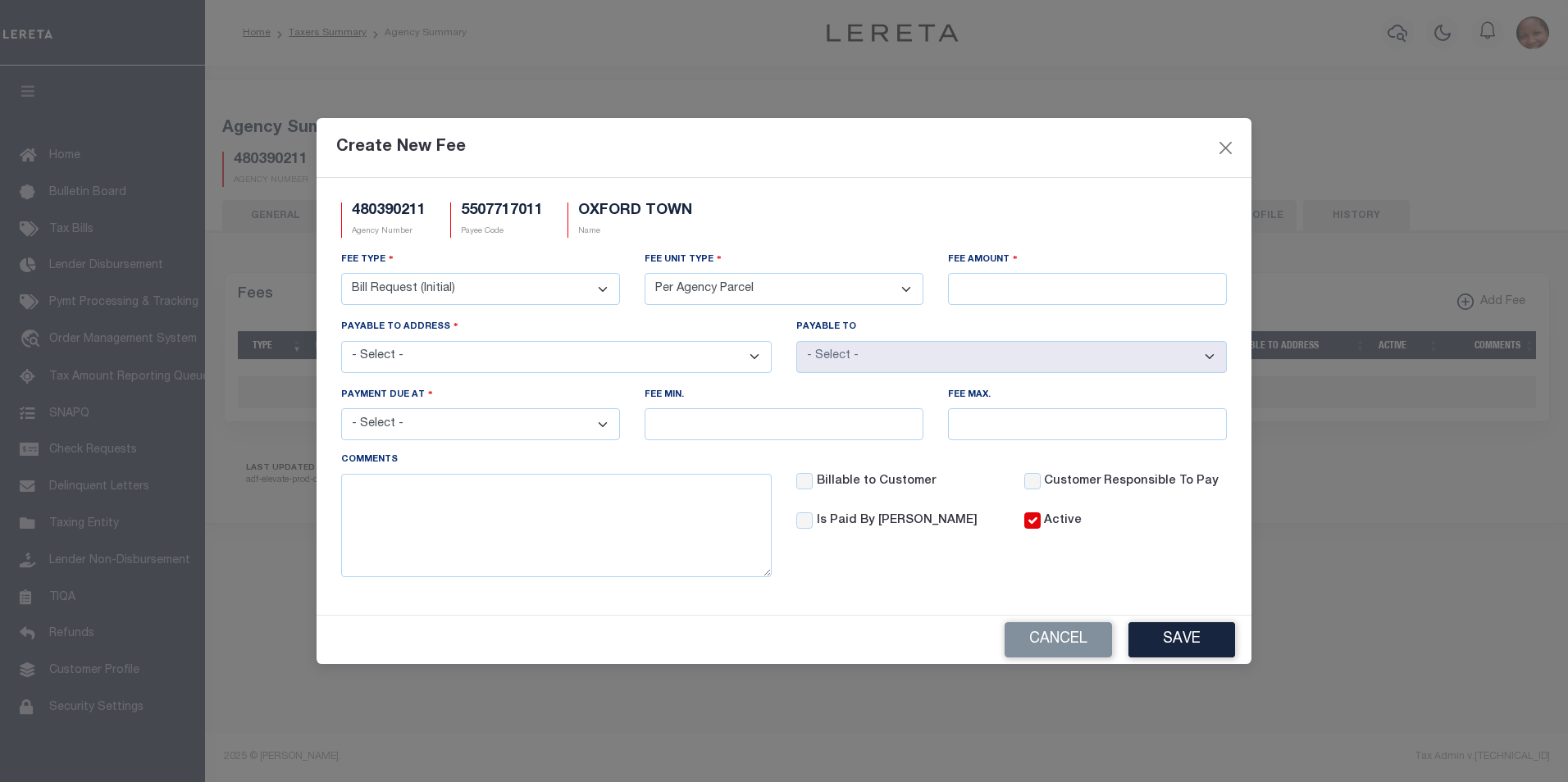
click at [645, 273] on select "Per Agency Per Agency Parcel Per B Service Parcel Per C Service Parcel Per File…" at bounding box center [784, 289] width 279 height 32
click at [1063, 294] on input "Fee Amount" at bounding box center [1087, 289] width 279 height 32
type input "$5.00"
click at [754, 356] on select "- Select - W7592 FREEDOM ROAD, OXFORD, WI, 53952-8919 825 PHILADELPHIA ST, INDI…" at bounding box center [556, 357] width 431 height 32
select select "21408"
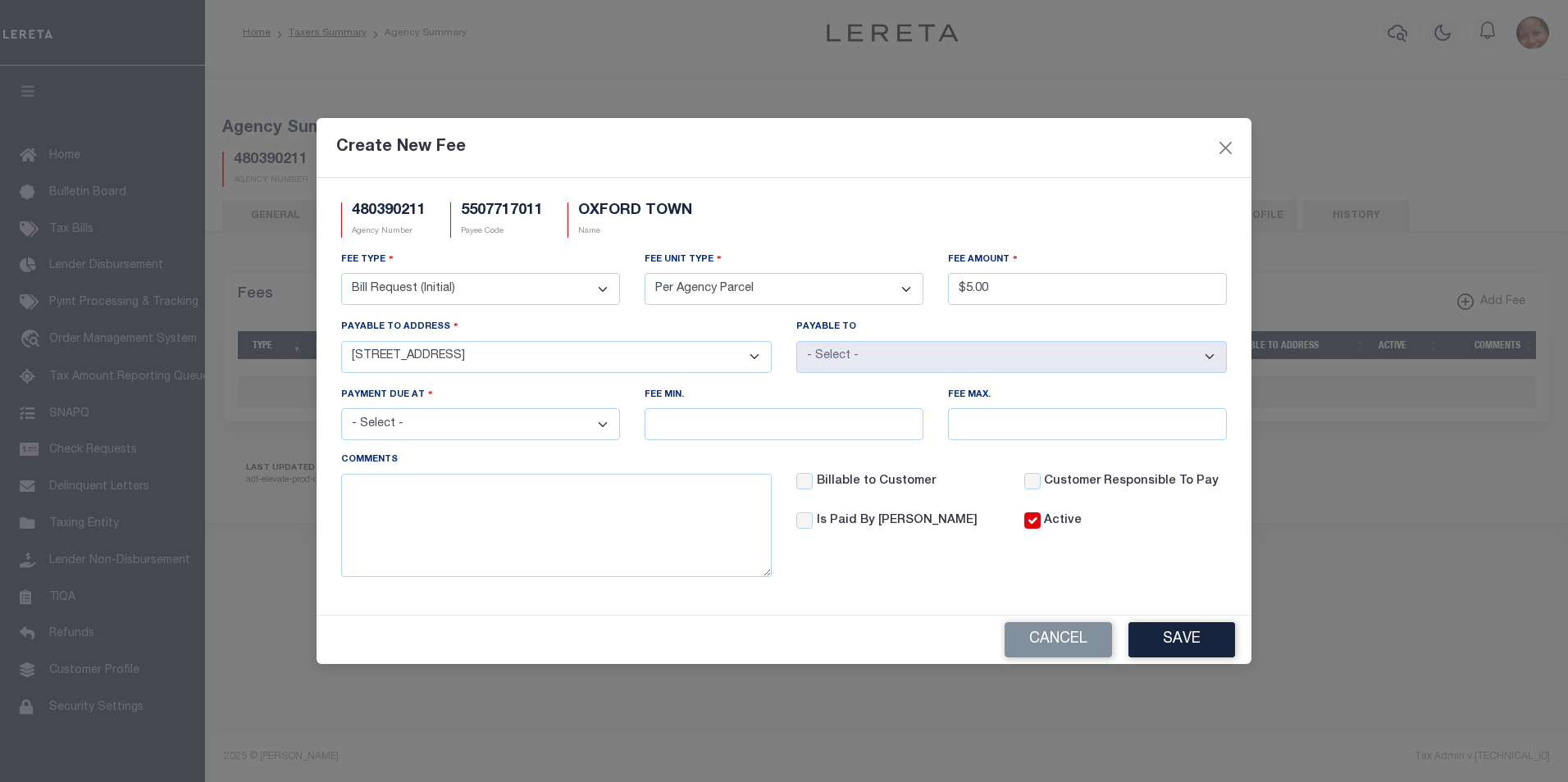
click at [341, 341] on select "- Select - W7592 FREEDOM ROAD, OXFORD, WI, 53952-8919 825 PHILADELPHIA ST, INDI…" at bounding box center [556, 357] width 431 height 32
click at [606, 424] on select "- Select - File download Invoice (Prepay) Invoice (Trailing) Time of payment Ti…" at bounding box center [480, 424] width 279 height 32
select select "3"
click at [341, 409] on select "- Select - File download Invoice (Prepay) Invoice (Trailing) Time of payment Ti…" at bounding box center [480, 424] width 279 height 32
click at [1182, 637] on button "Save" at bounding box center [1182, 640] width 107 height 35
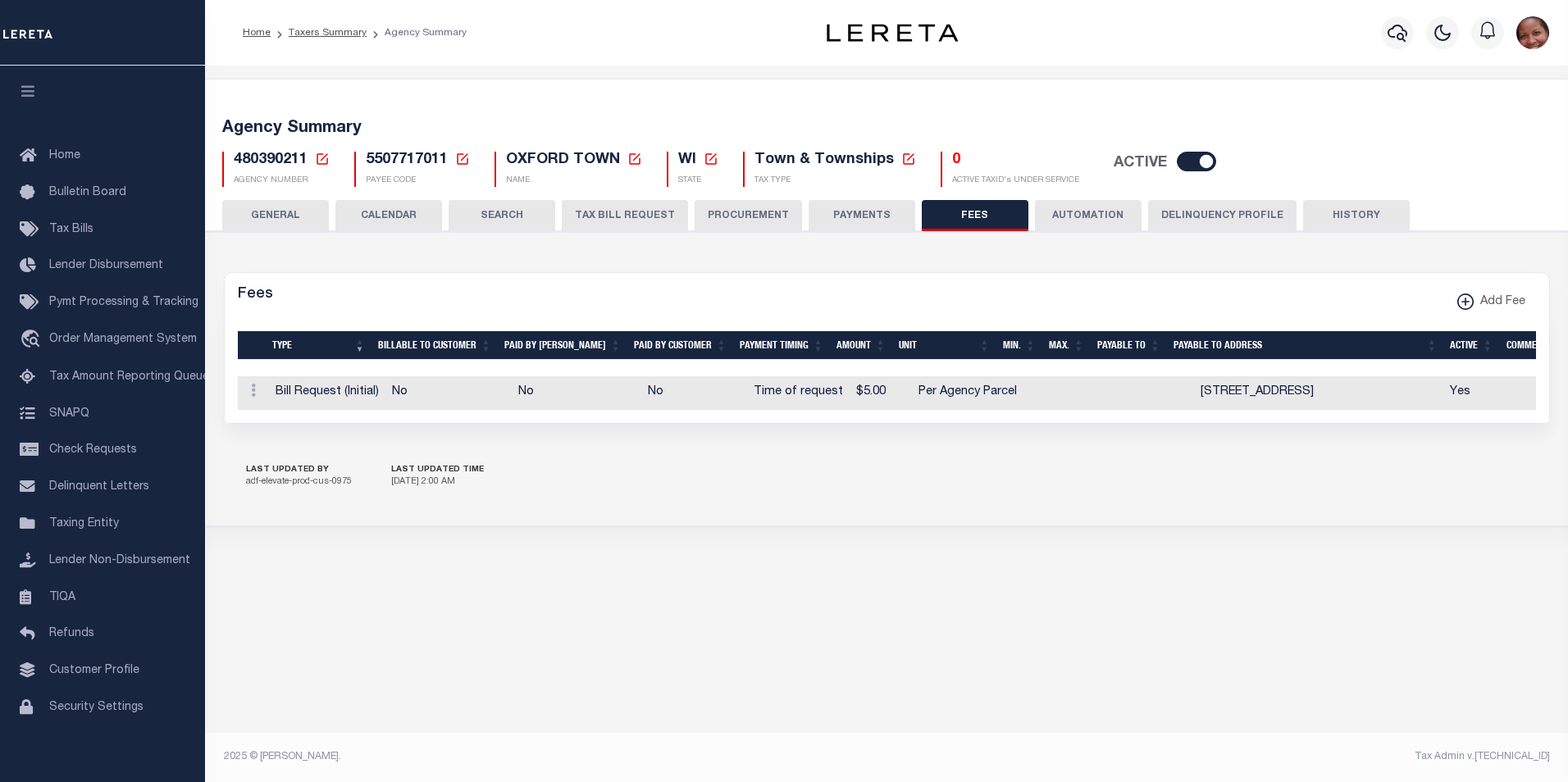
click at [1366, 221] on button "HISTORY" at bounding box center [1356, 215] width 107 height 31
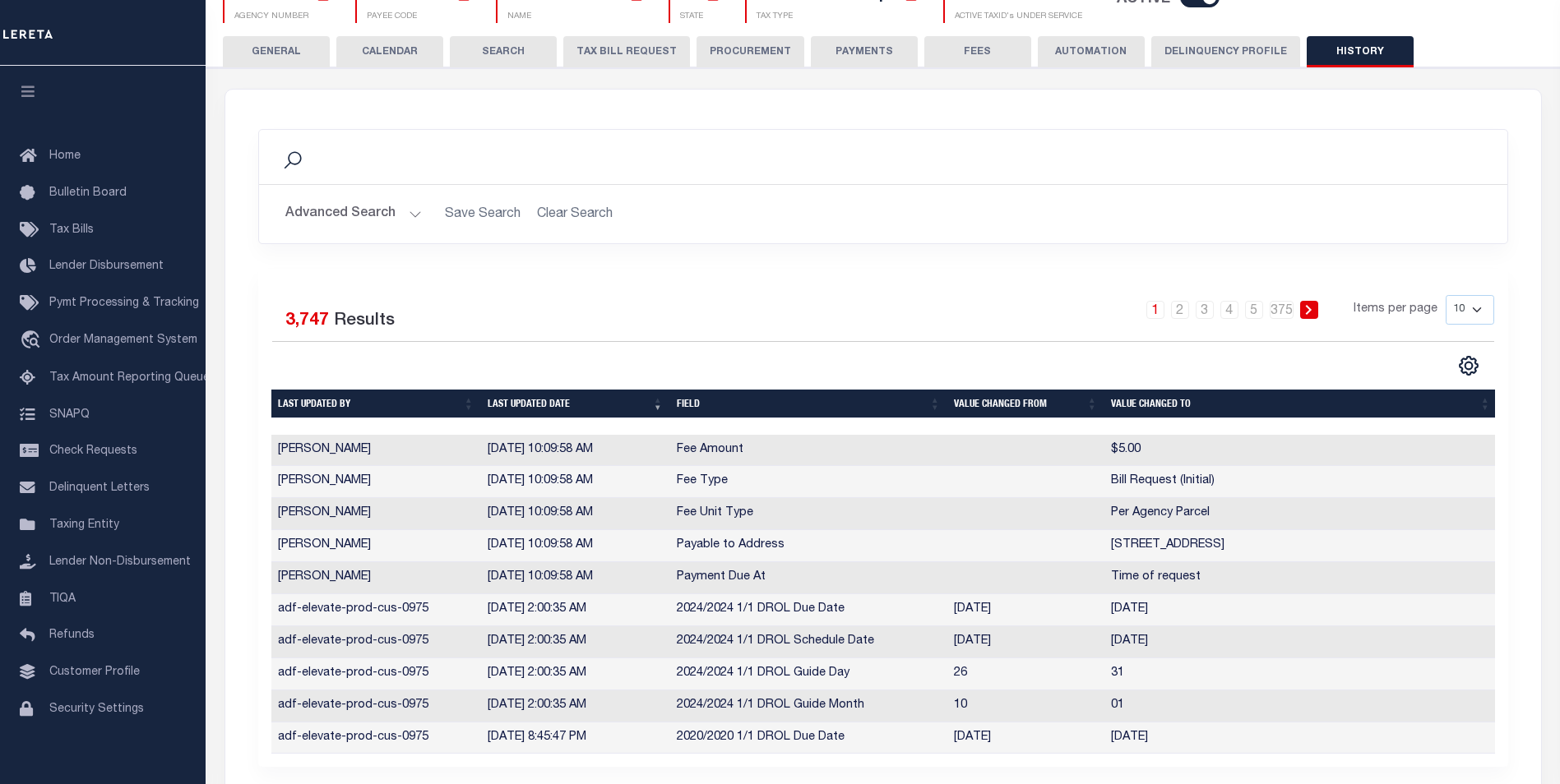
scroll to position [186, 0]
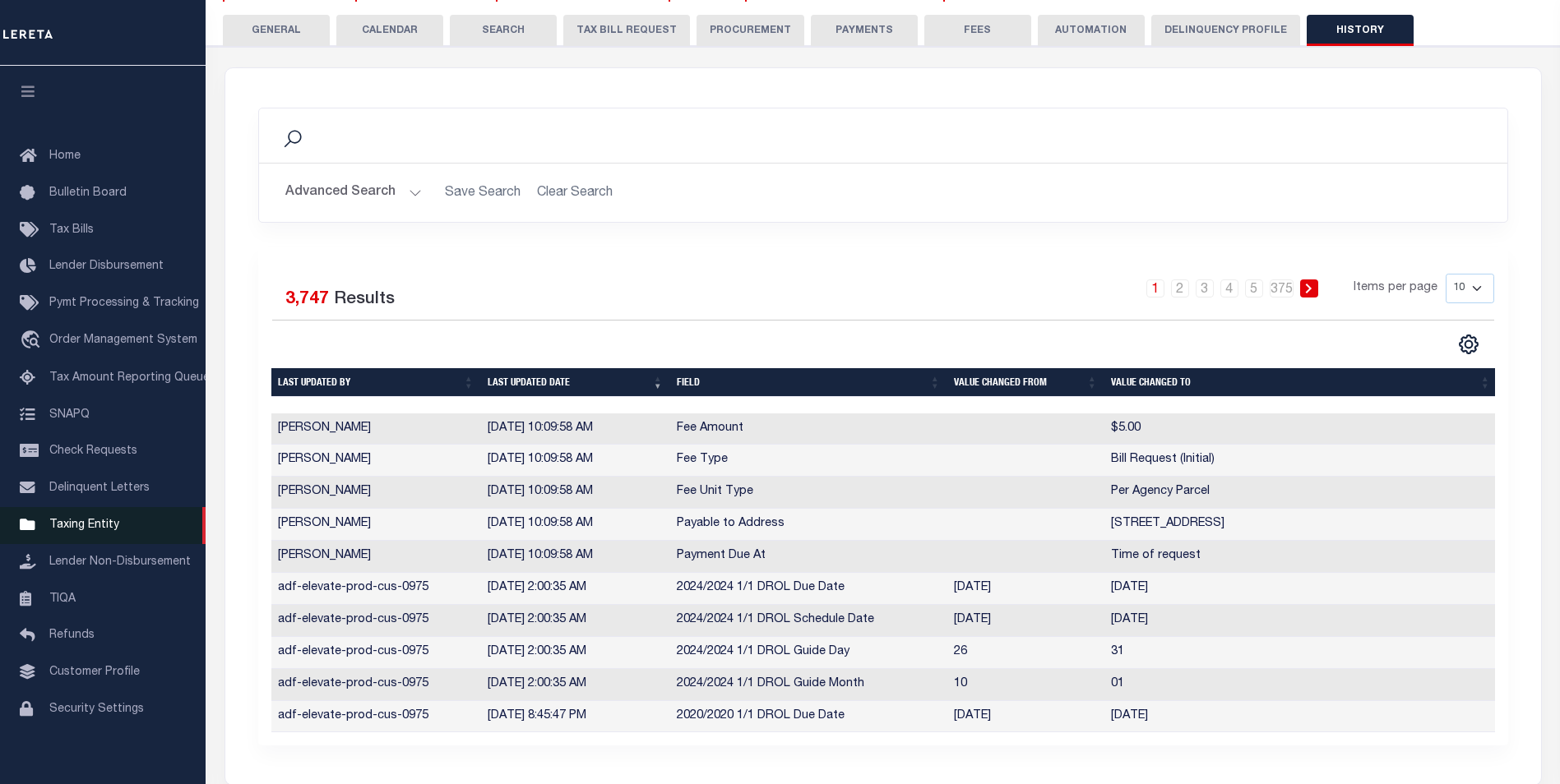
click at [97, 531] on span "Taxing Entity" at bounding box center [84, 525] width 70 height 12
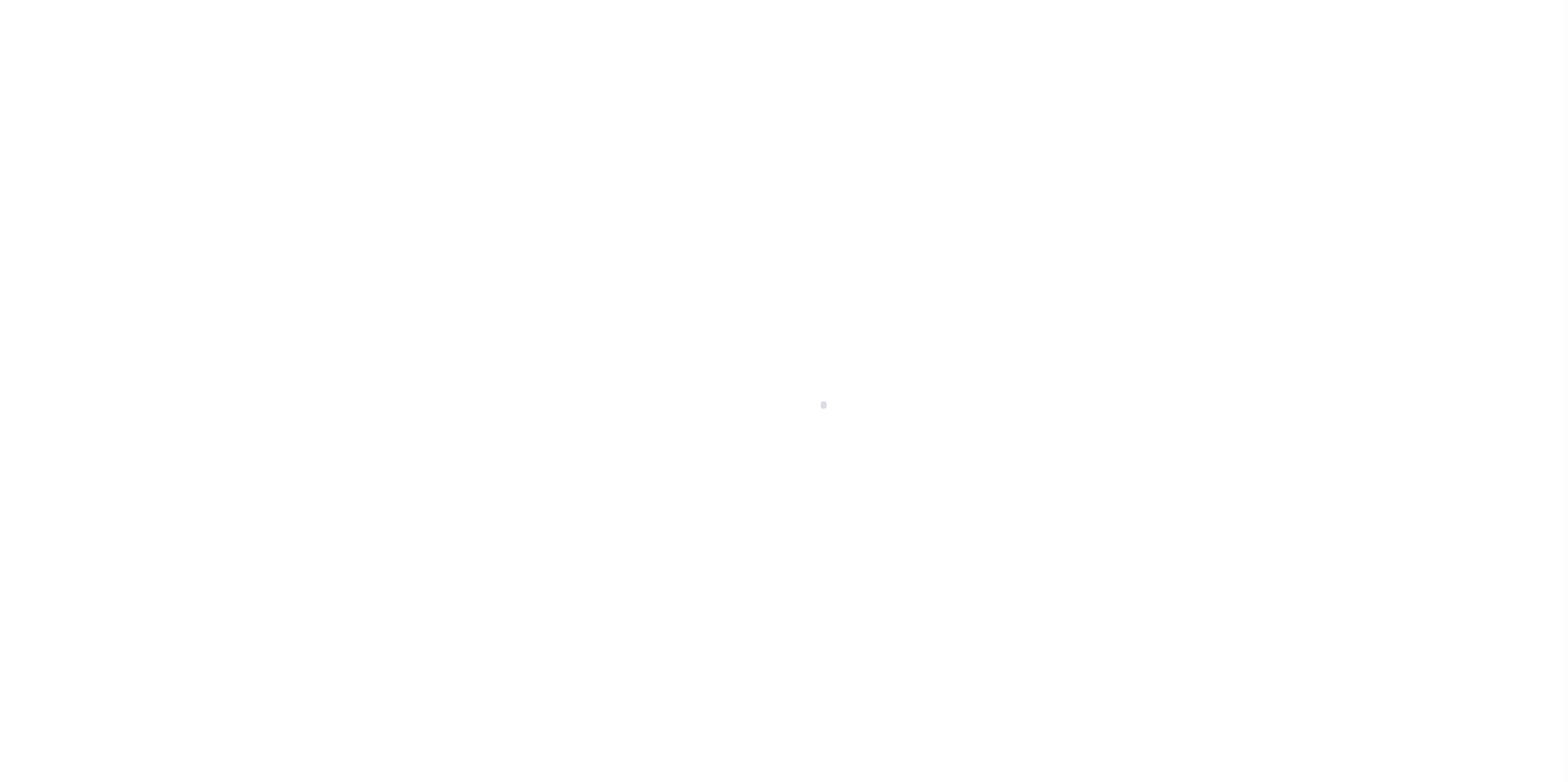
select select
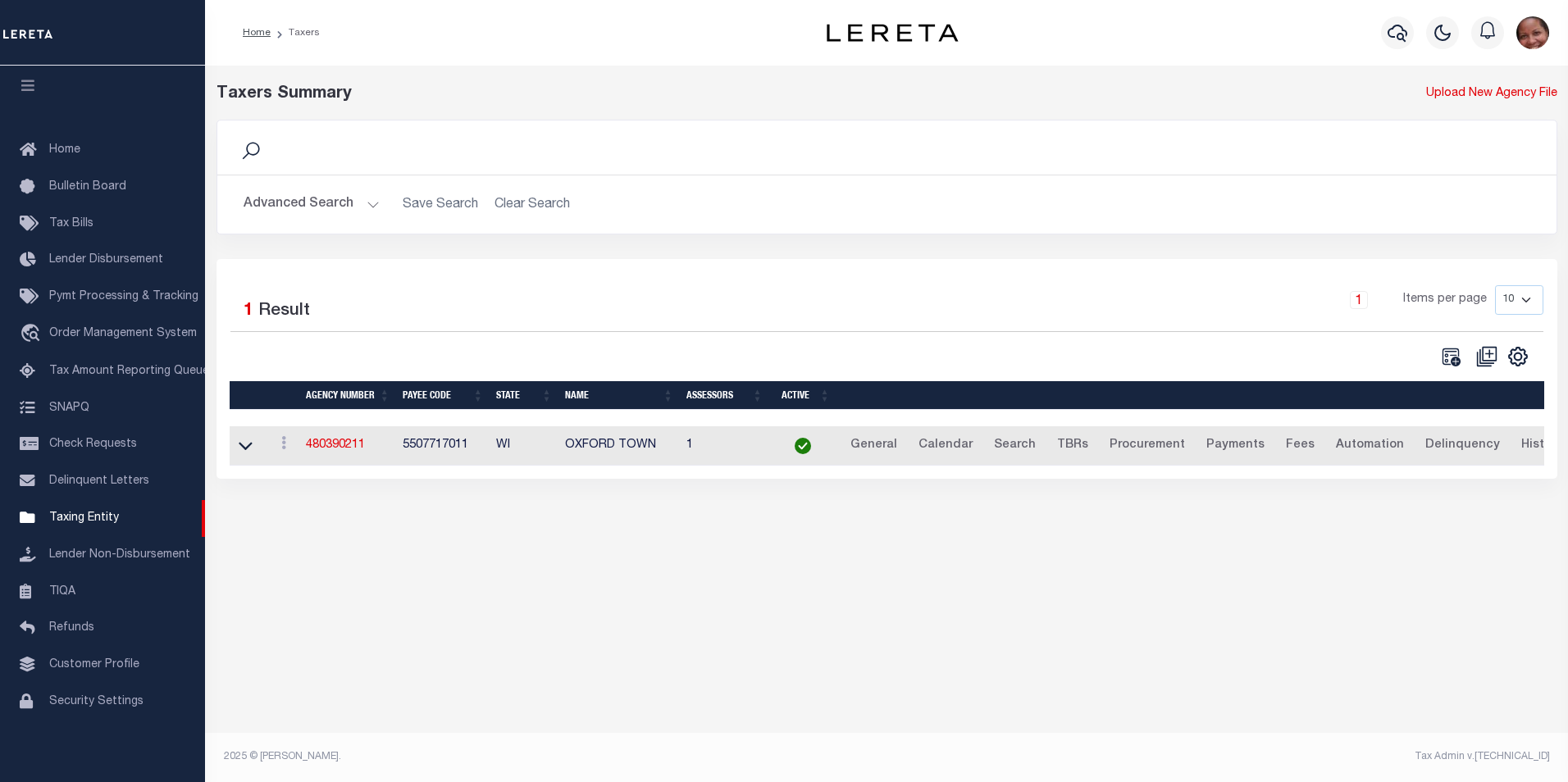
click at [371, 206] on button "Advanced Search" at bounding box center [311, 204] width 136 height 32
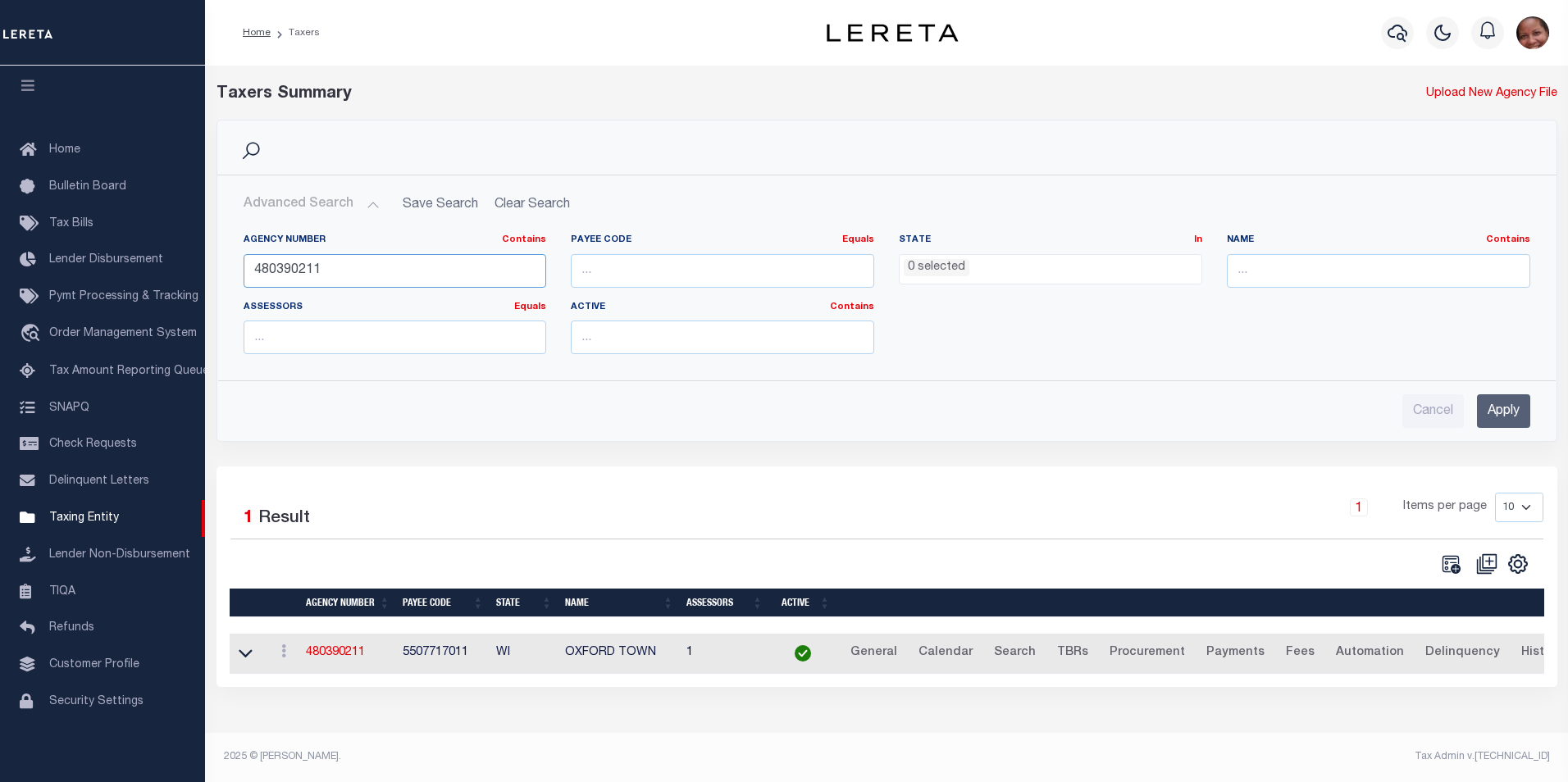
drag, startPoint x: 329, startPoint y: 269, endPoint x: 230, endPoint y: 257, distance: 99.7
click at [230, 257] on div "Agency Number Contains Contains Is 480390211 Payee Code Equals Equals Is Not Eq…" at bounding box center [887, 294] width 1337 height 147
click at [1512, 418] on input "Apply" at bounding box center [1503, 411] width 53 height 33
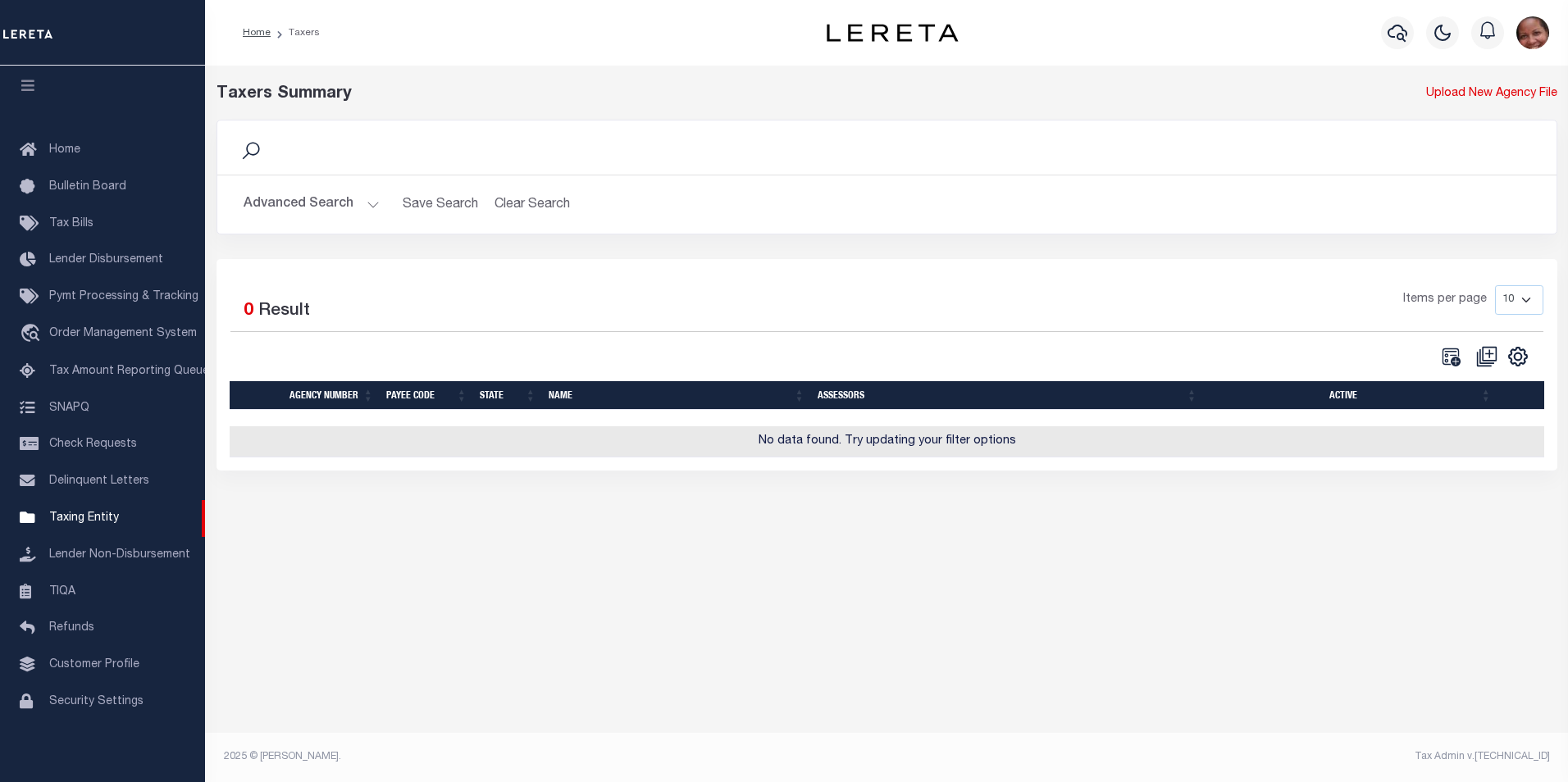
click at [369, 204] on button "Advanced Search" at bounding box center [311, 204] width 136 height 32
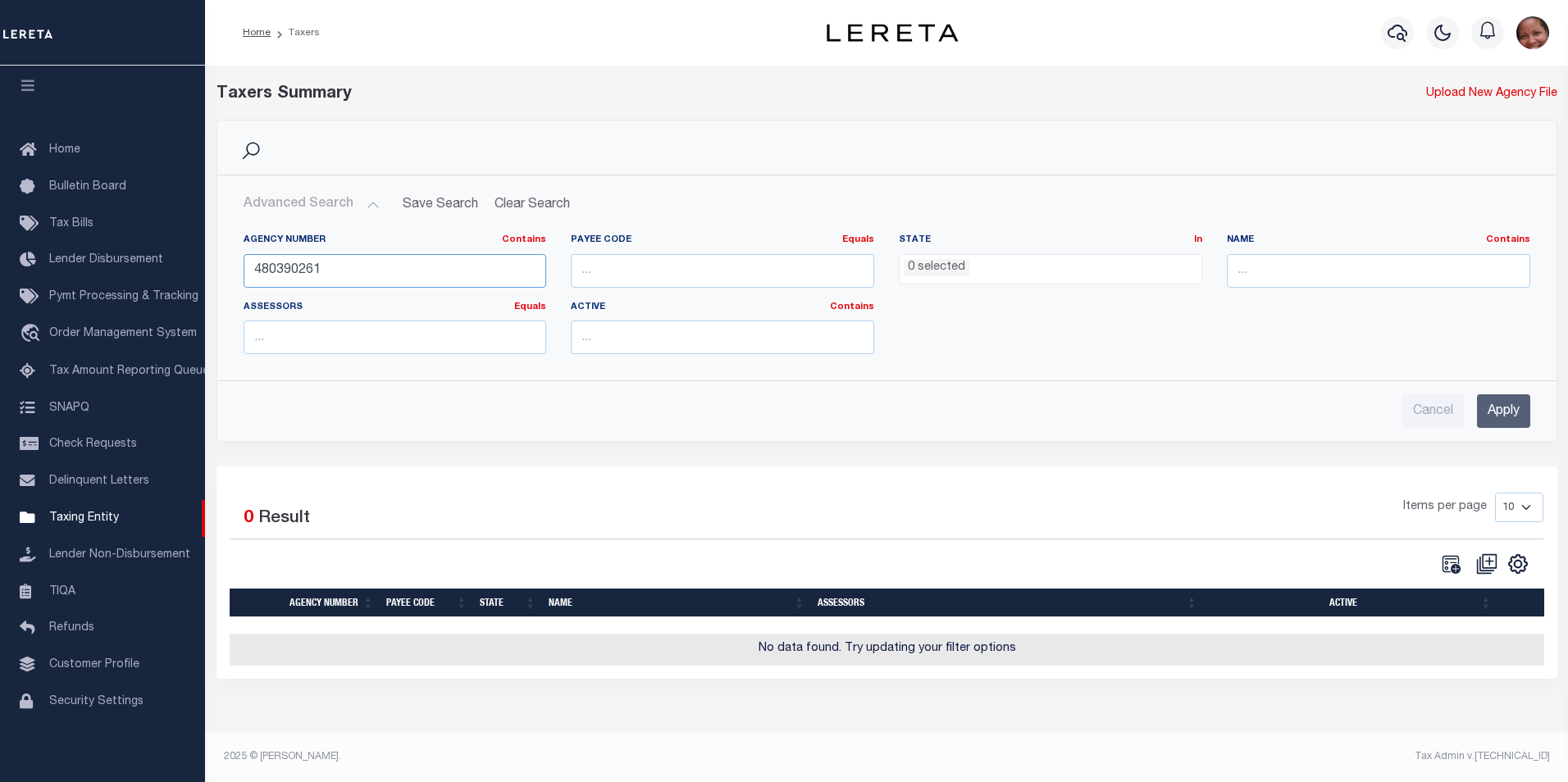
drag, startPoint x: 324, startPoint y: 269, endPoint x: 231, endPoint y: 264, distance: 93.1
click at [231, 264] on div "Agency Number Contains Contains Is 480390261" at bounding box center [396, 267] width 328 height 67
click at [1520, 406] on input "Apply" at bounding box center [1503, 411] width 53 height 33
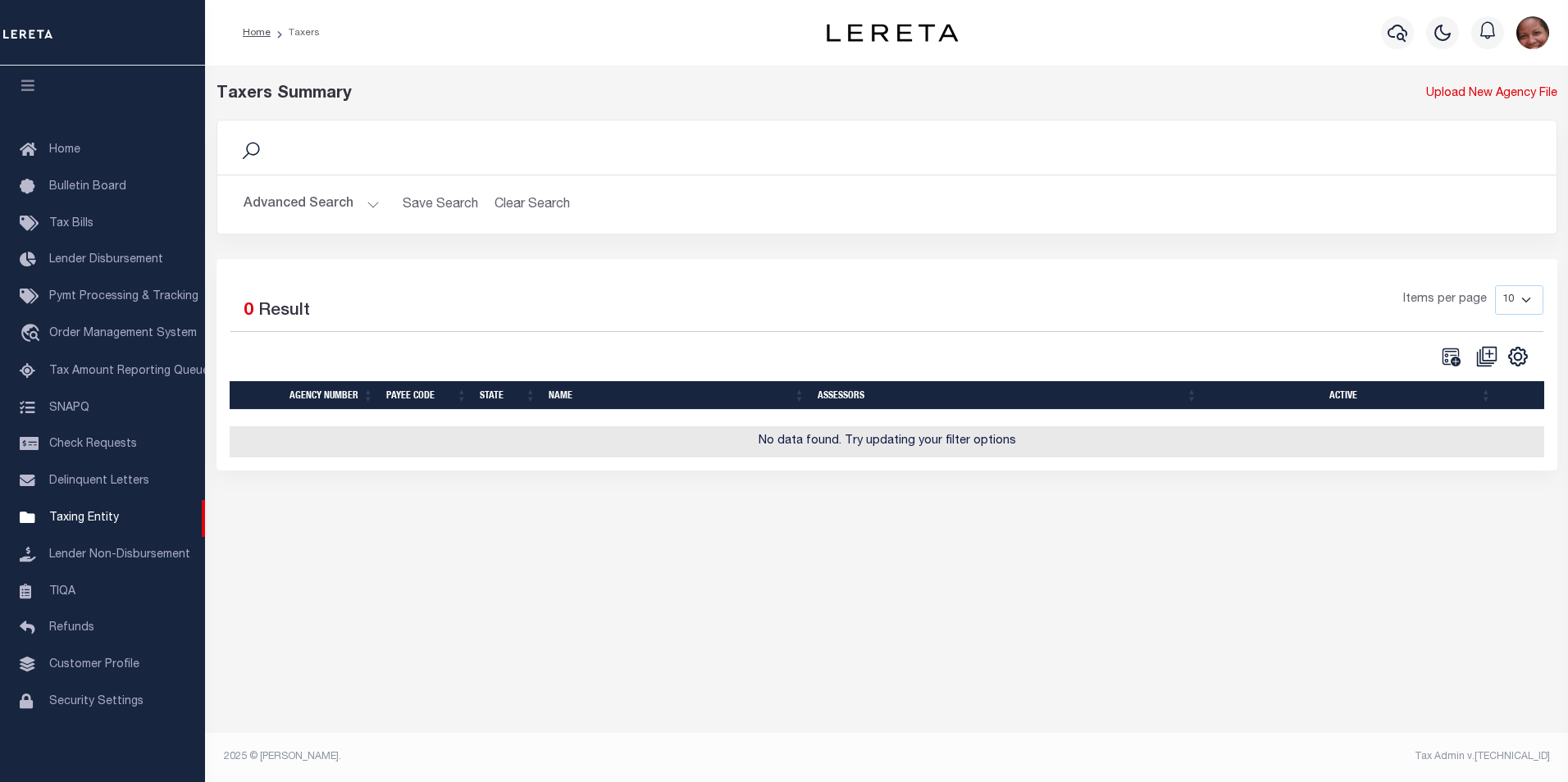
click at [365, 205] on button "Advanced Search" at bounding box center [311, 204] width 136 height 32
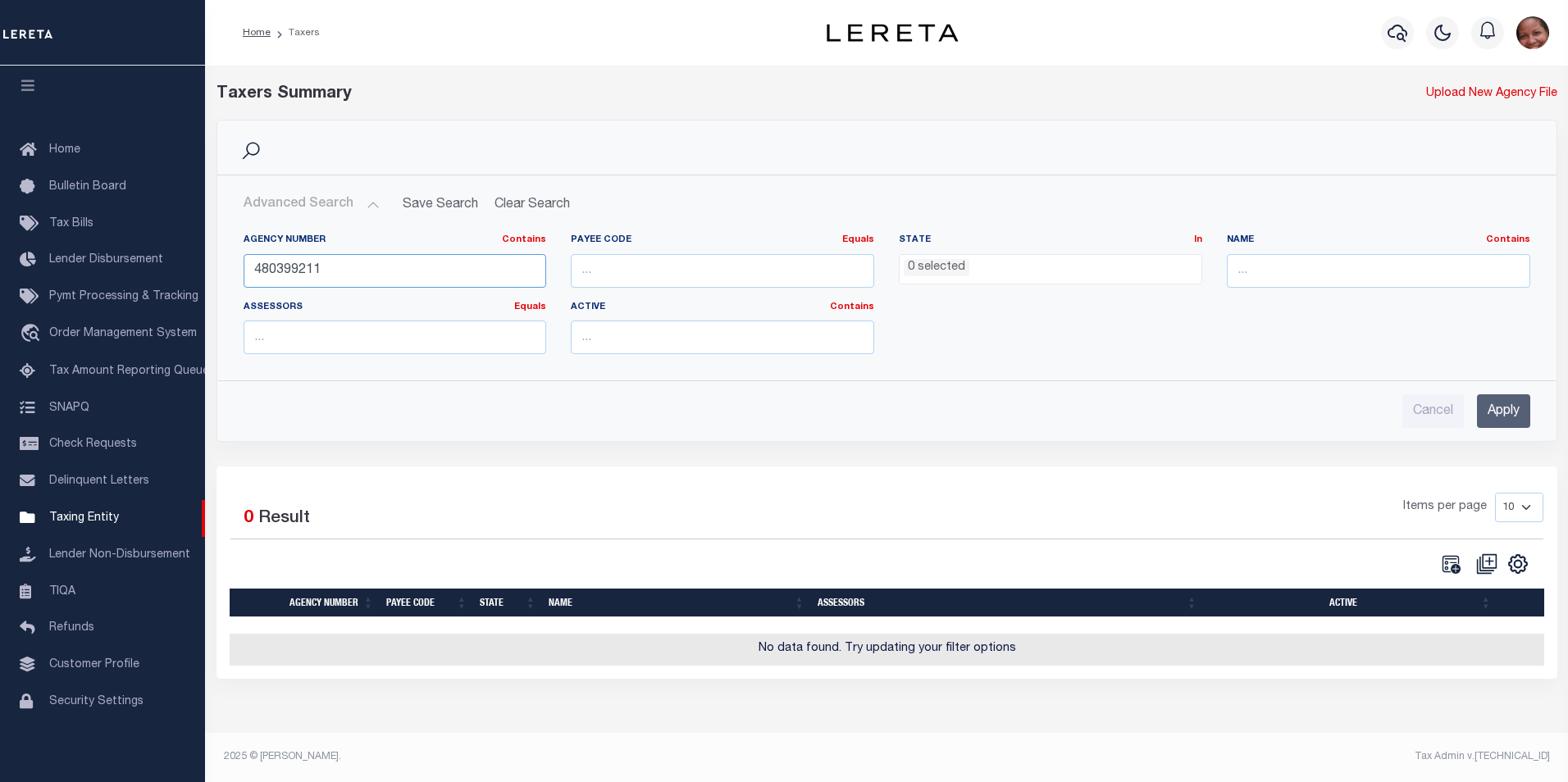
drag, startPoint x: 346, startPoint y: 276, endPoint x: 248, endPoint y: 275, distance: 98.0
click at [248, 275] on input "480399211" at bounding box center [395, 271] width 303 height 33
click at [1506, 406] on input "Apply" at bounding box center [1503, 411] width 53 height 33
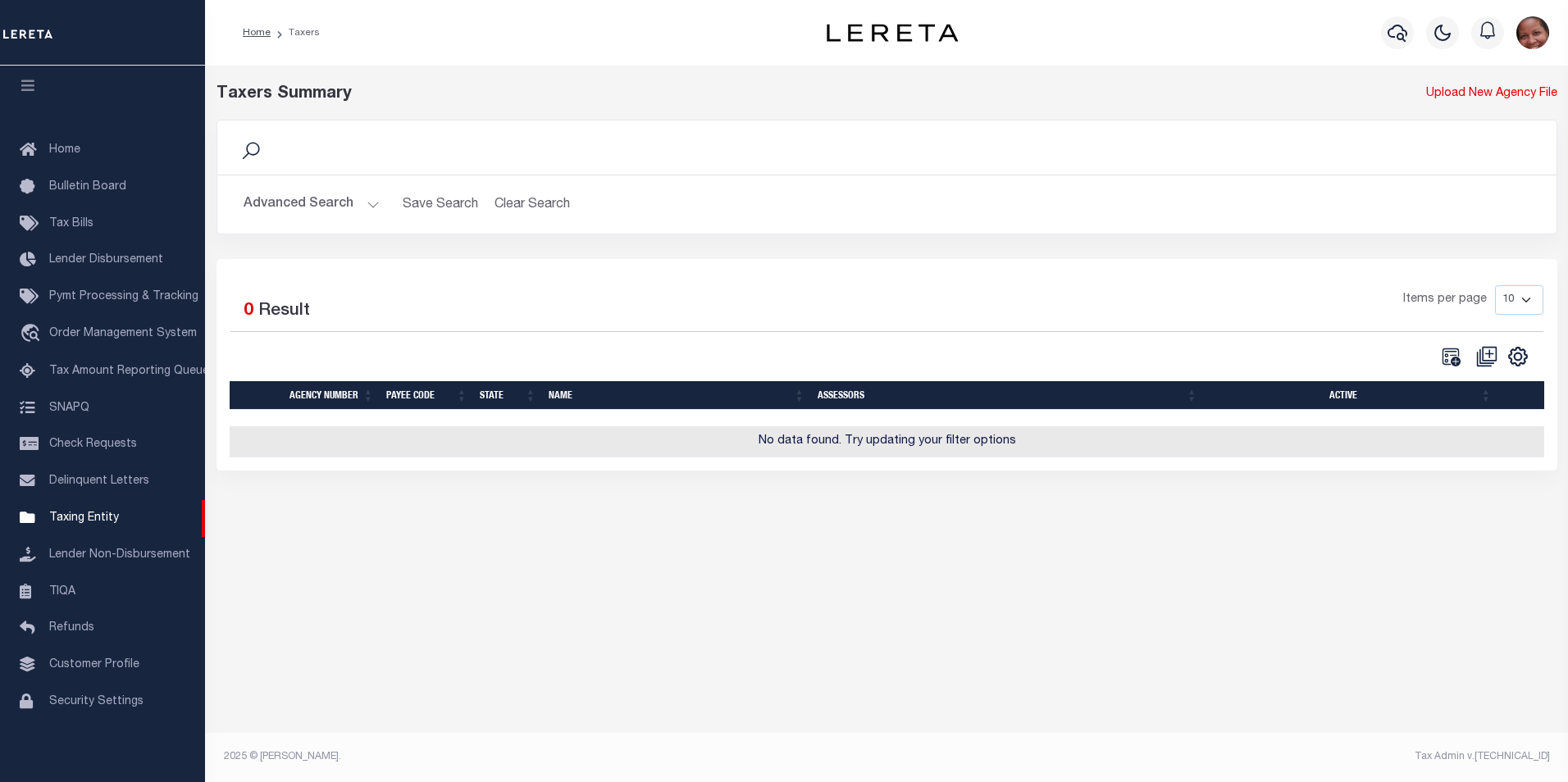
click at [370, 207] on button "Advanced Search" at bounding box center [311, 204] width 136 height 32
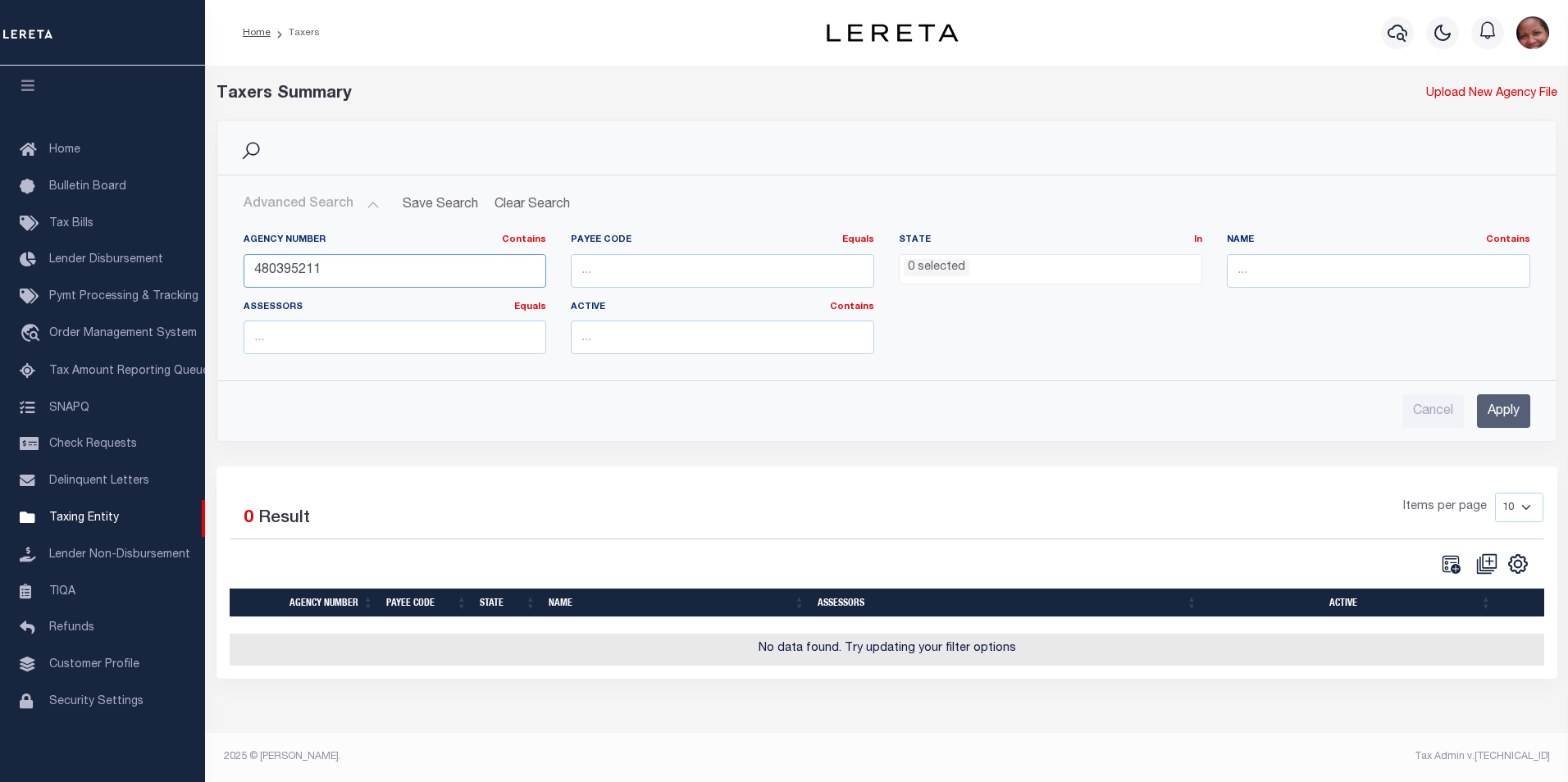
drag, startPoint x: 329, startPoint y: 270, endPoint x: 291, endPoint y: 267, distance: 38.1
click at [291, 267] on input "480395211" at bounding box center [395, 271] width 303 height 33
type input "480390211"
click at [1499, 415] on input "Apply" at bounding box center [1503, 411] width 53 height 33
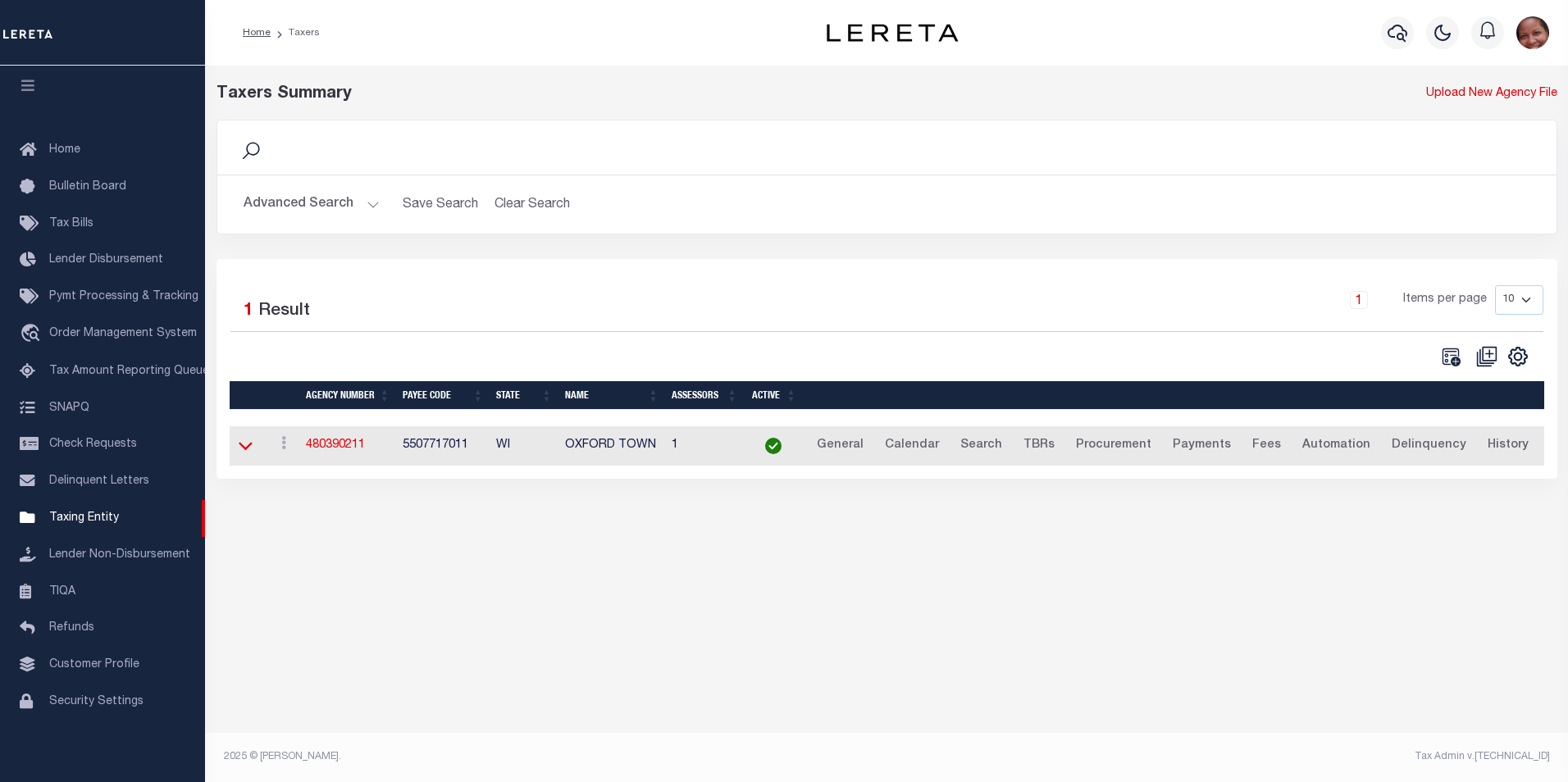
click at [241, 451] on icon at bounding box center [246, 447] width 14 height 8
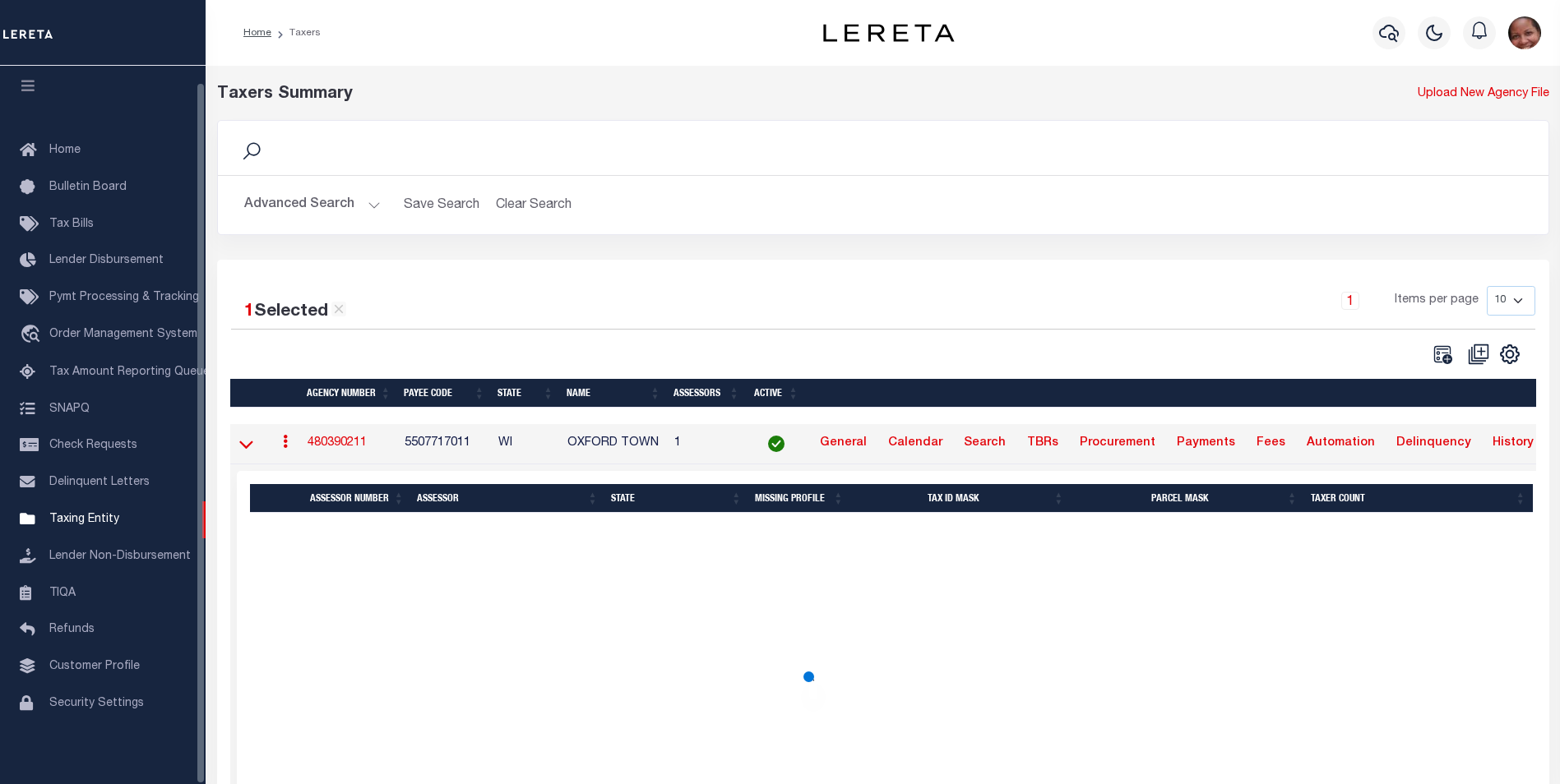
click at [246, 449] on icon at bounding box center [246, 445] width 14 height 8
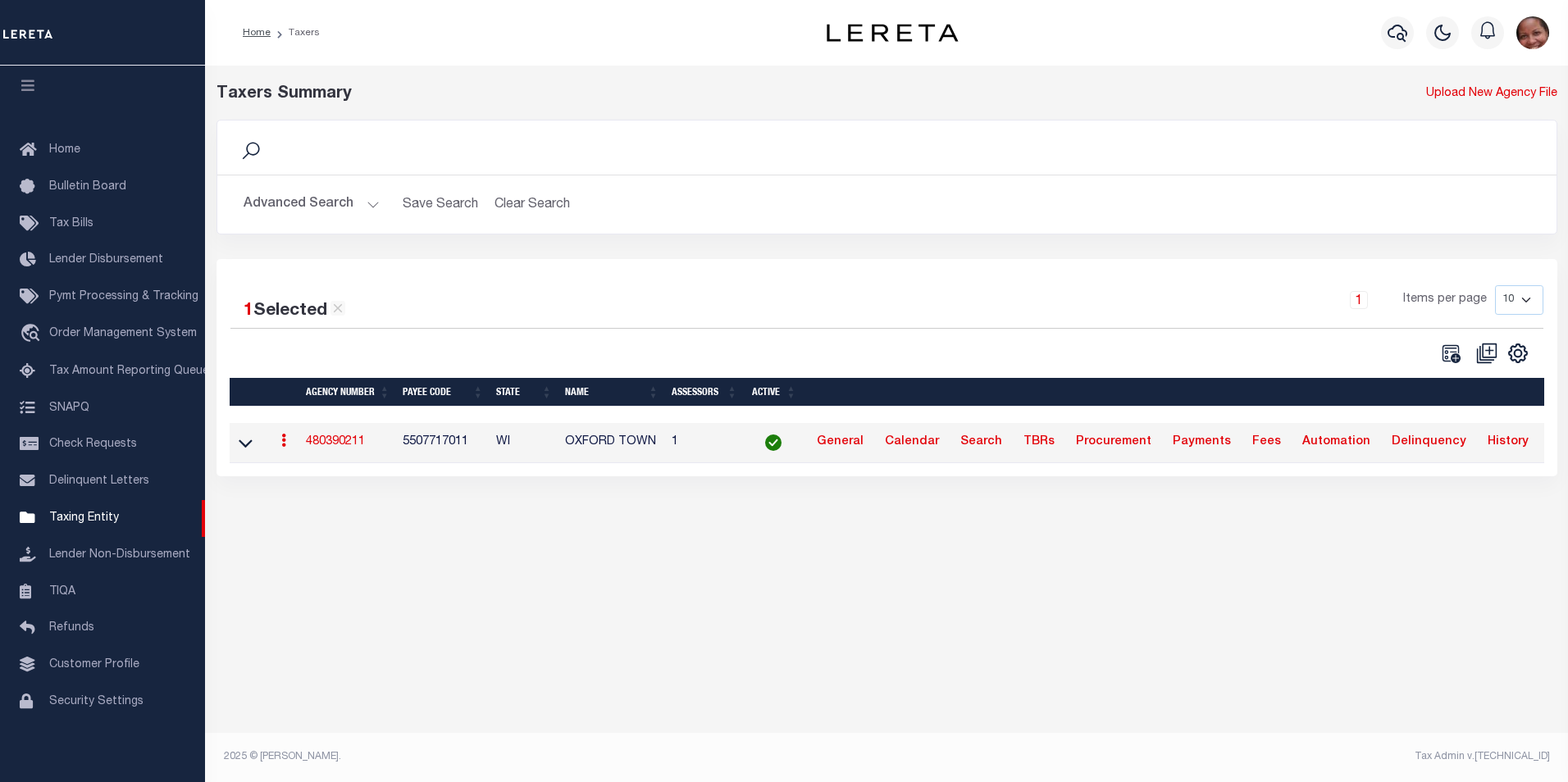
click at [345, 441] on link "480390211" at bounding box center [335, 442] width 59 height 12
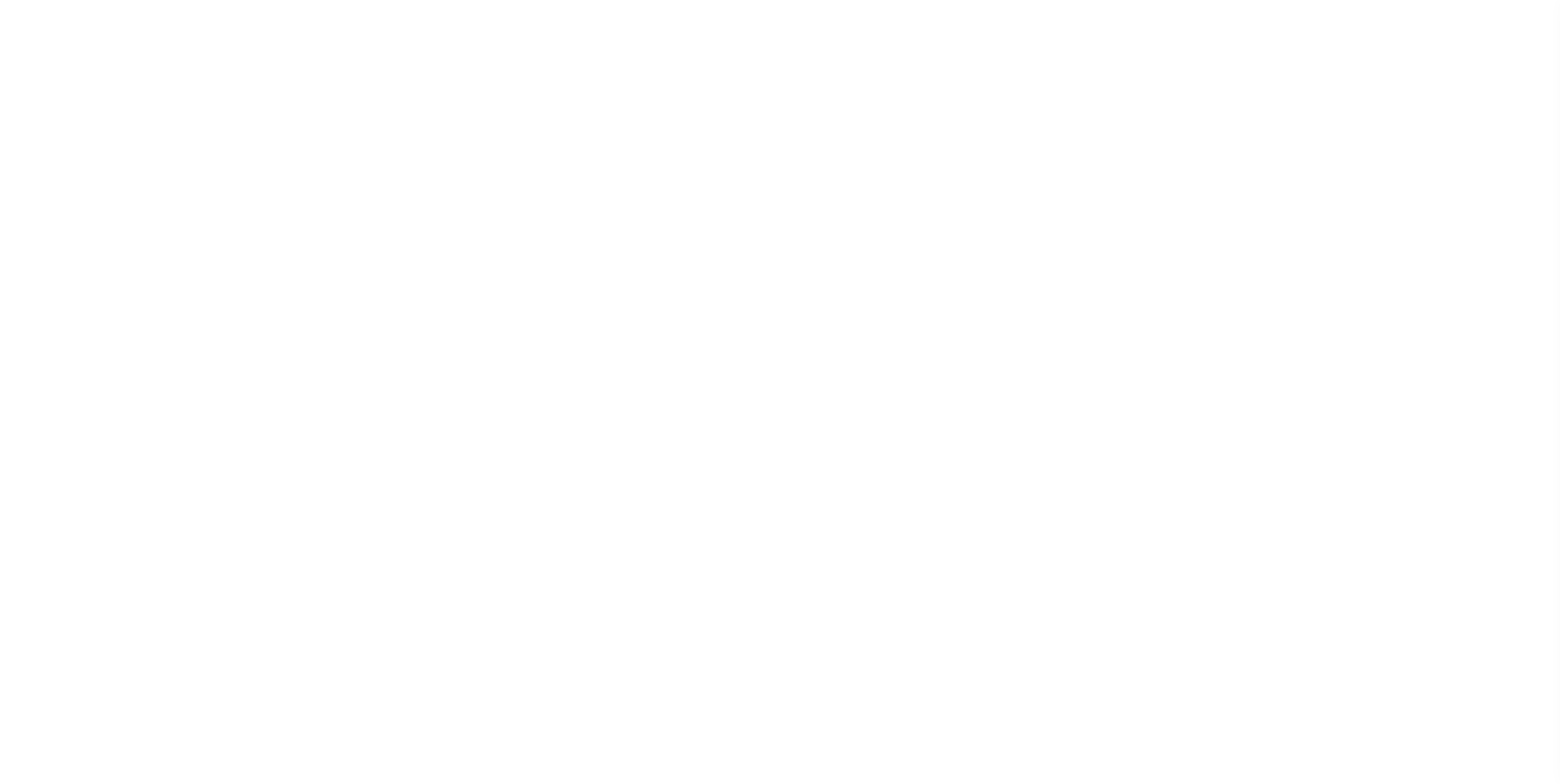
select select
checkbox input "false"
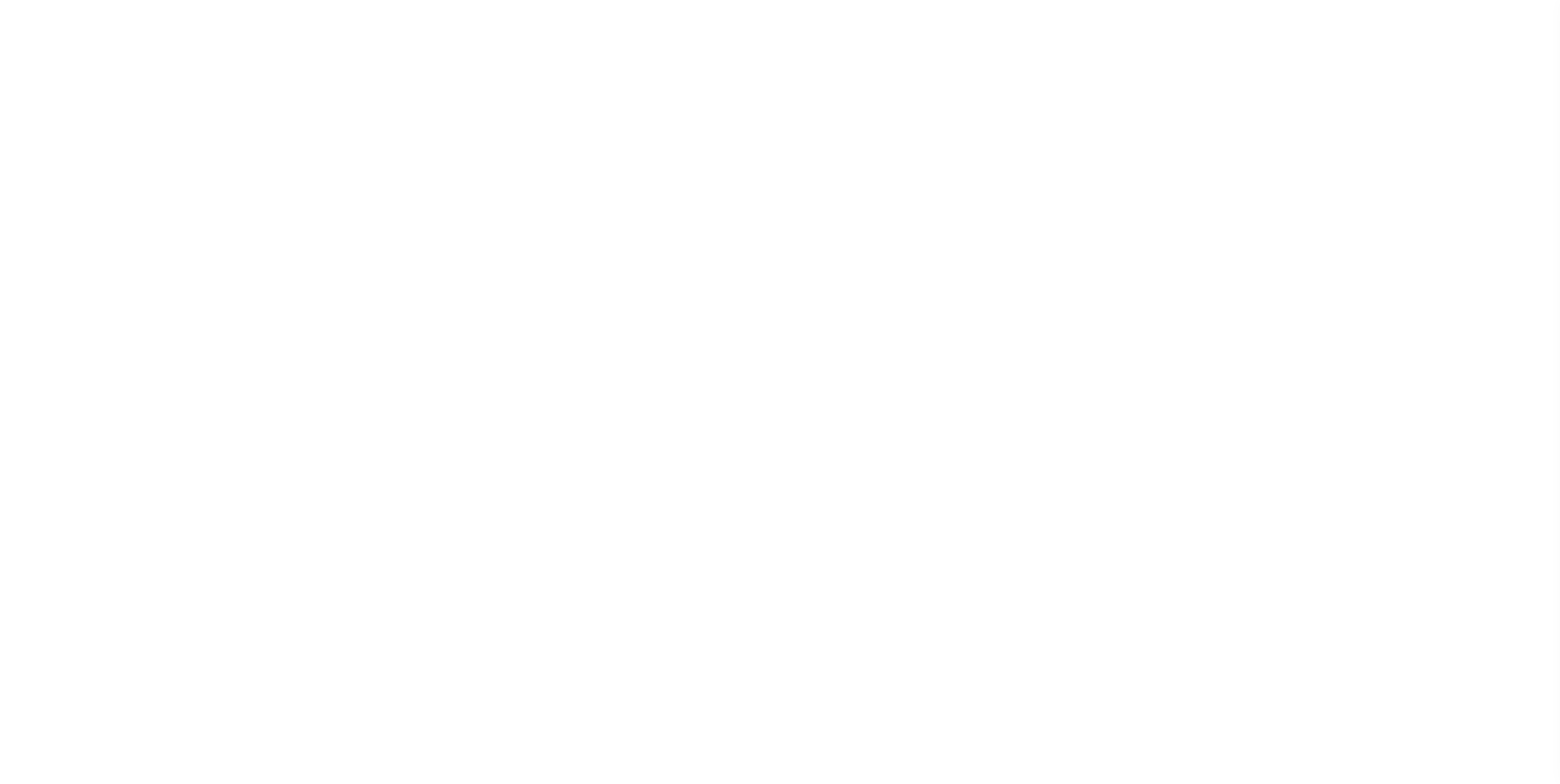
checkbox input "false"
type input "5507717011"
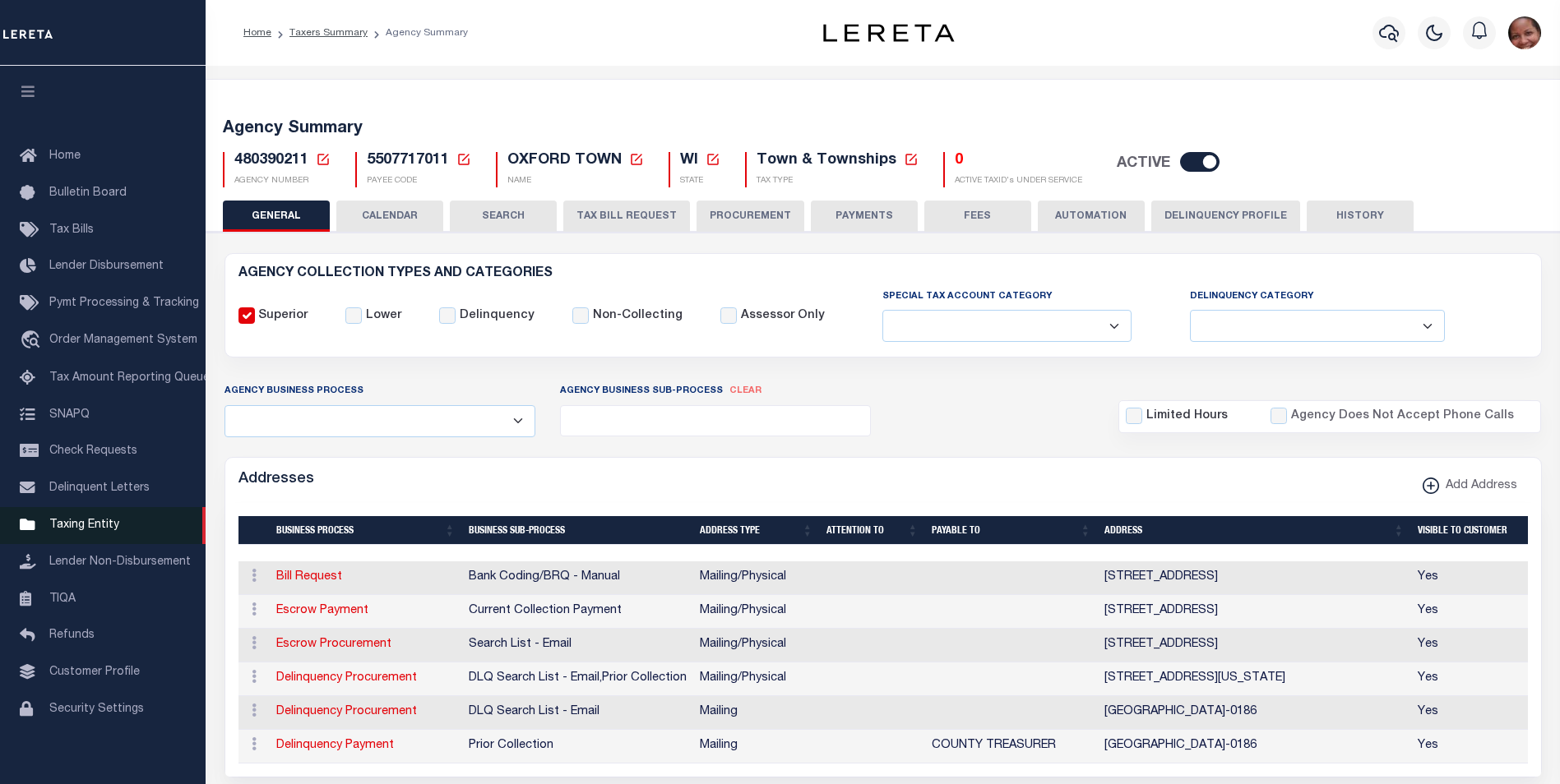
click at [85, 529] on span "Taxing Entity" at bounding box center [84, 525] width 70 height 12
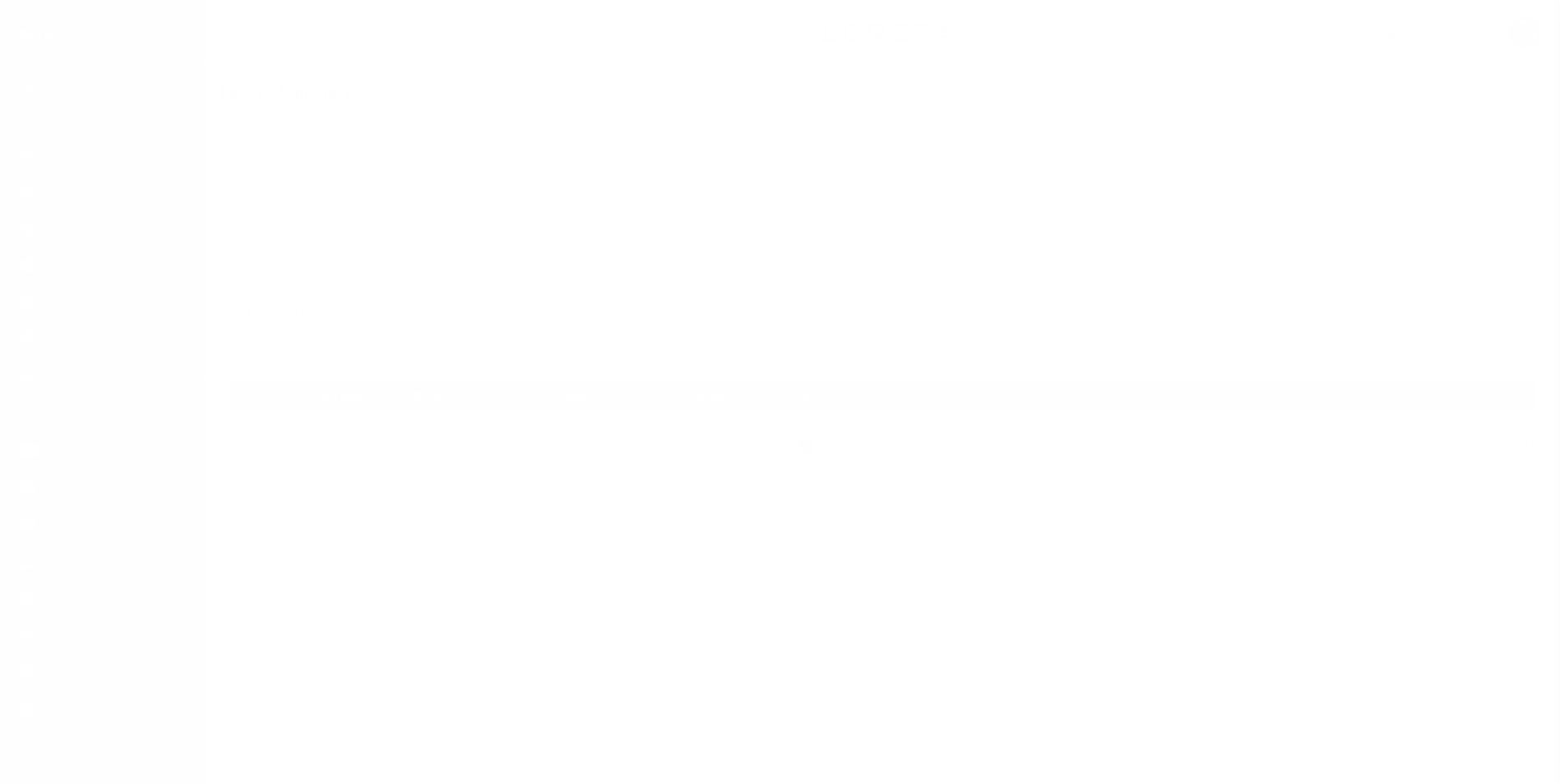
select select
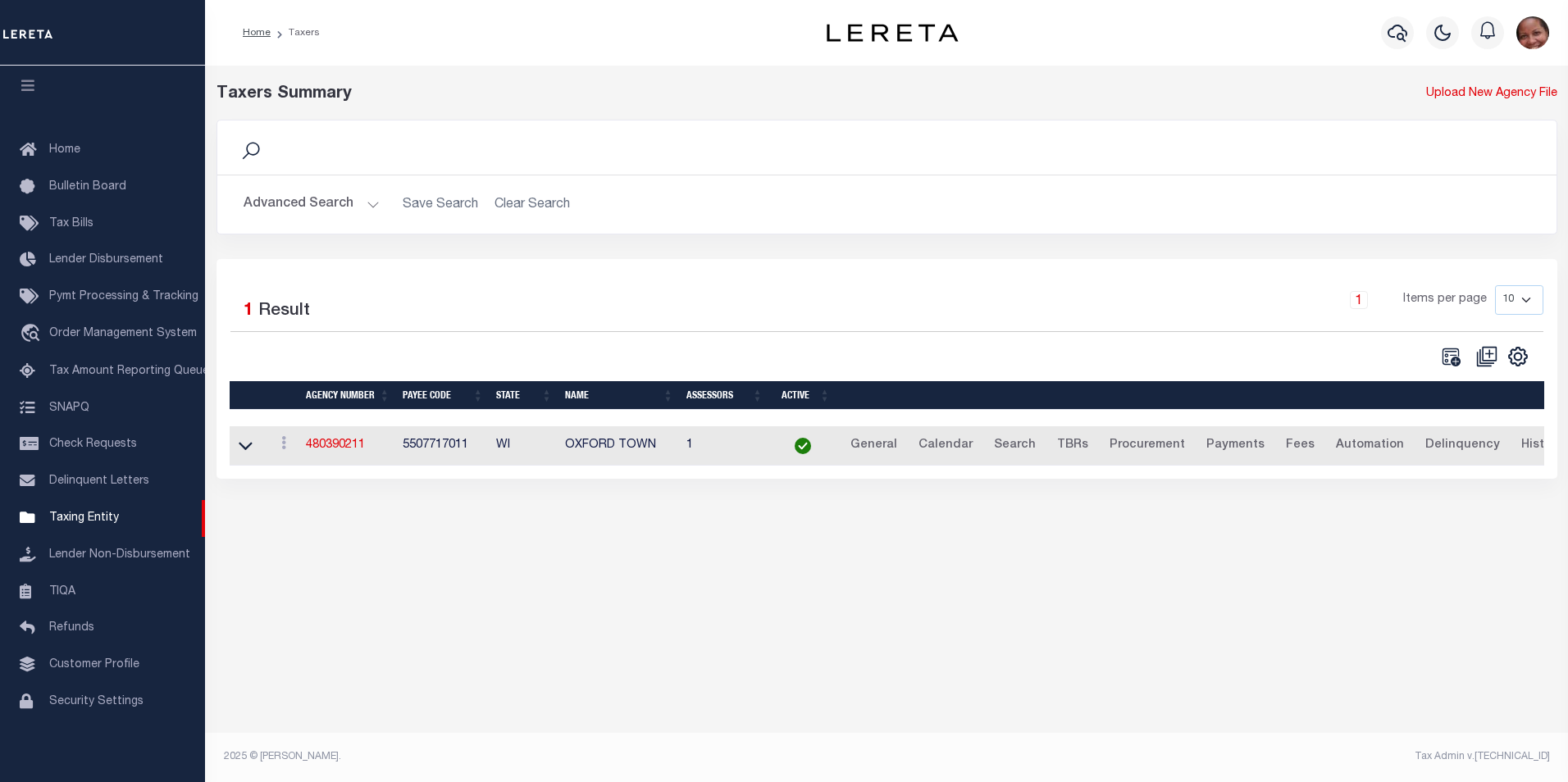
click at [374, 205] on button "Advanced Search" at bounding box center [311, 204] width 136 height 32
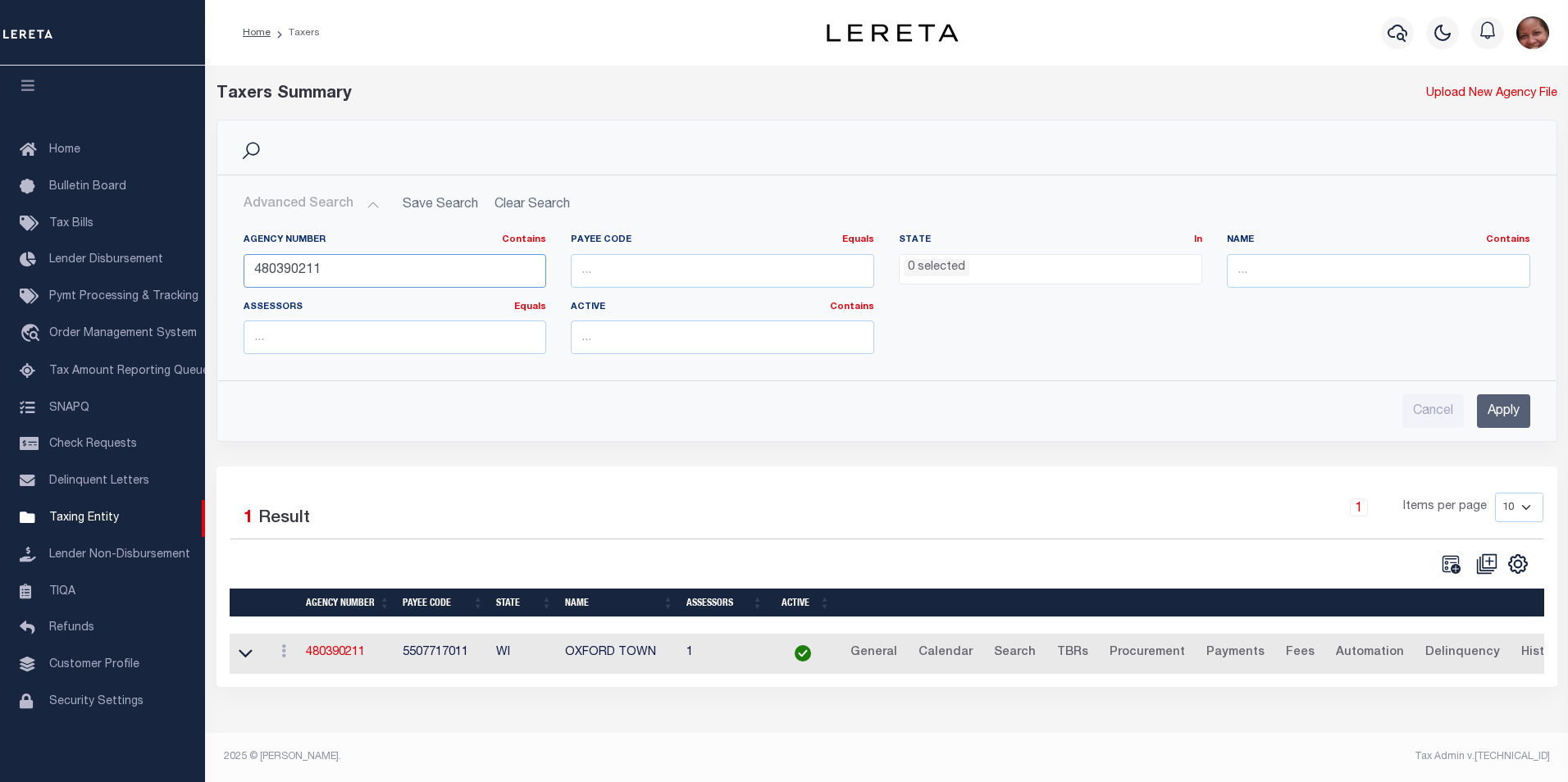
click at [346, 269] on input "480390211" at bounding box center [395, 271] width 303 height 33
drag, startPoint x: 330, startPoint y: 271, endPoint x: 243, endPoint y: 266, distance: 87.1
click at [243, 266] on input "480390211" at bounding box center [395, 271] width 303 height 33
click at [1499, 413] on input "Apply" at bounding box center [1503, 411] width 53 height 33
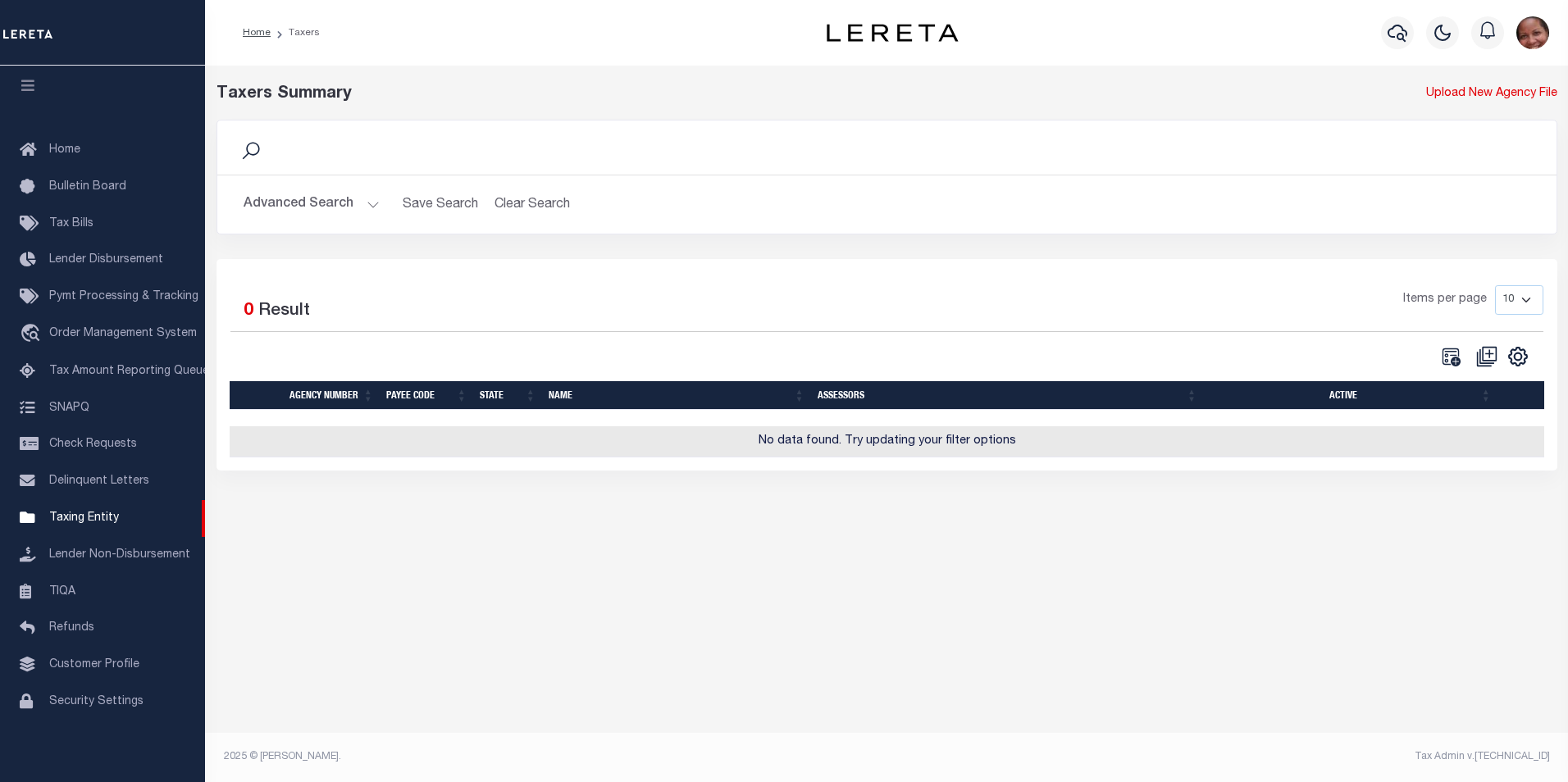
click at [369, 203] on button "Advanced Search" at bounding box center [311, 204] width 136 height 32
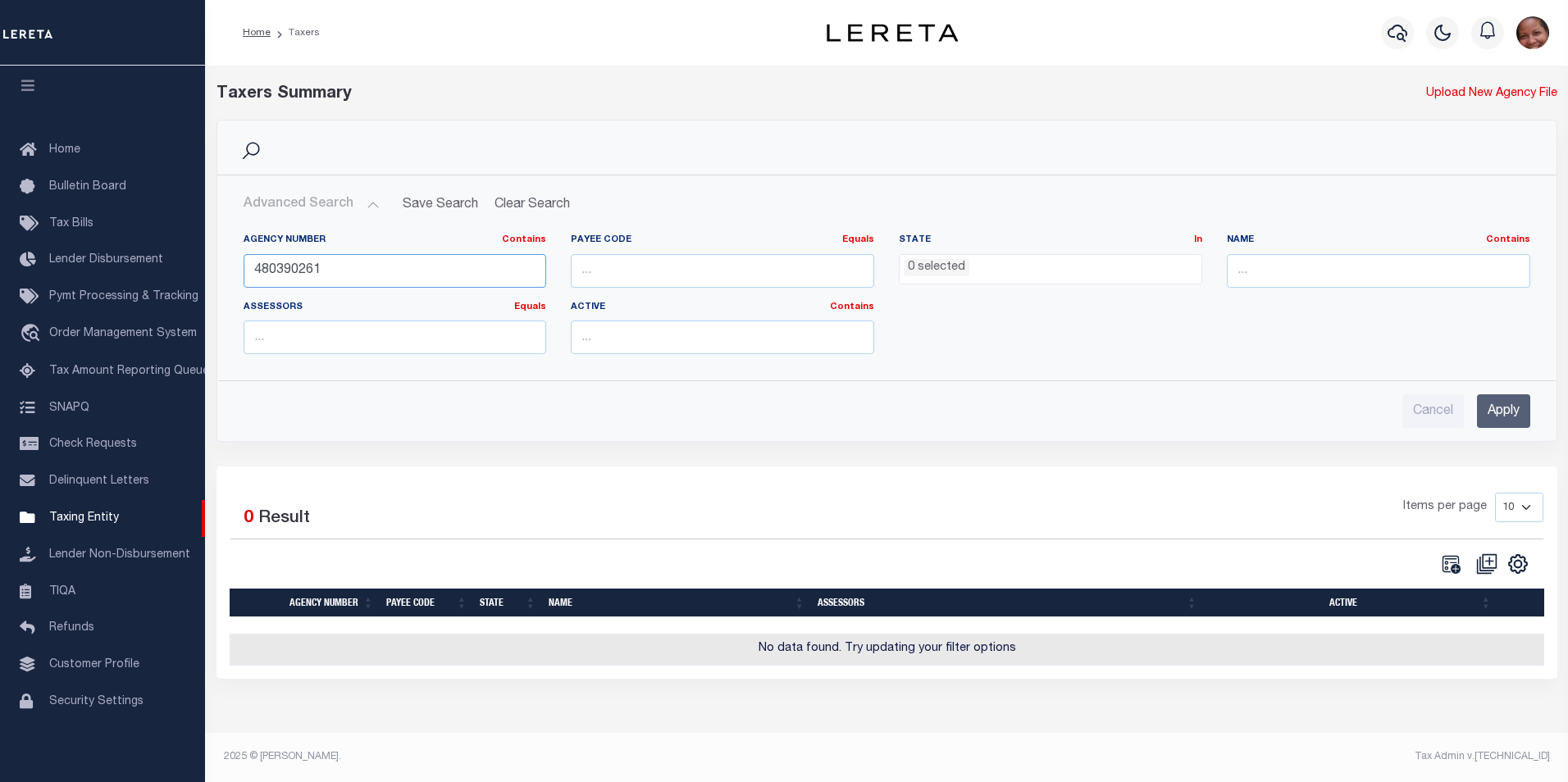
drag, startPoint x: 304, startPoint y: 272, endPoint x: 326, endPoint y: 271, distance: 22.0
click at [326, 271] on input "480390261" at bounding box center [395, 271] width 303 height 33
type input "480390211"
click at [1492, 417] on input "Apply" at bounding box center [1503, 411] width 53 height 33
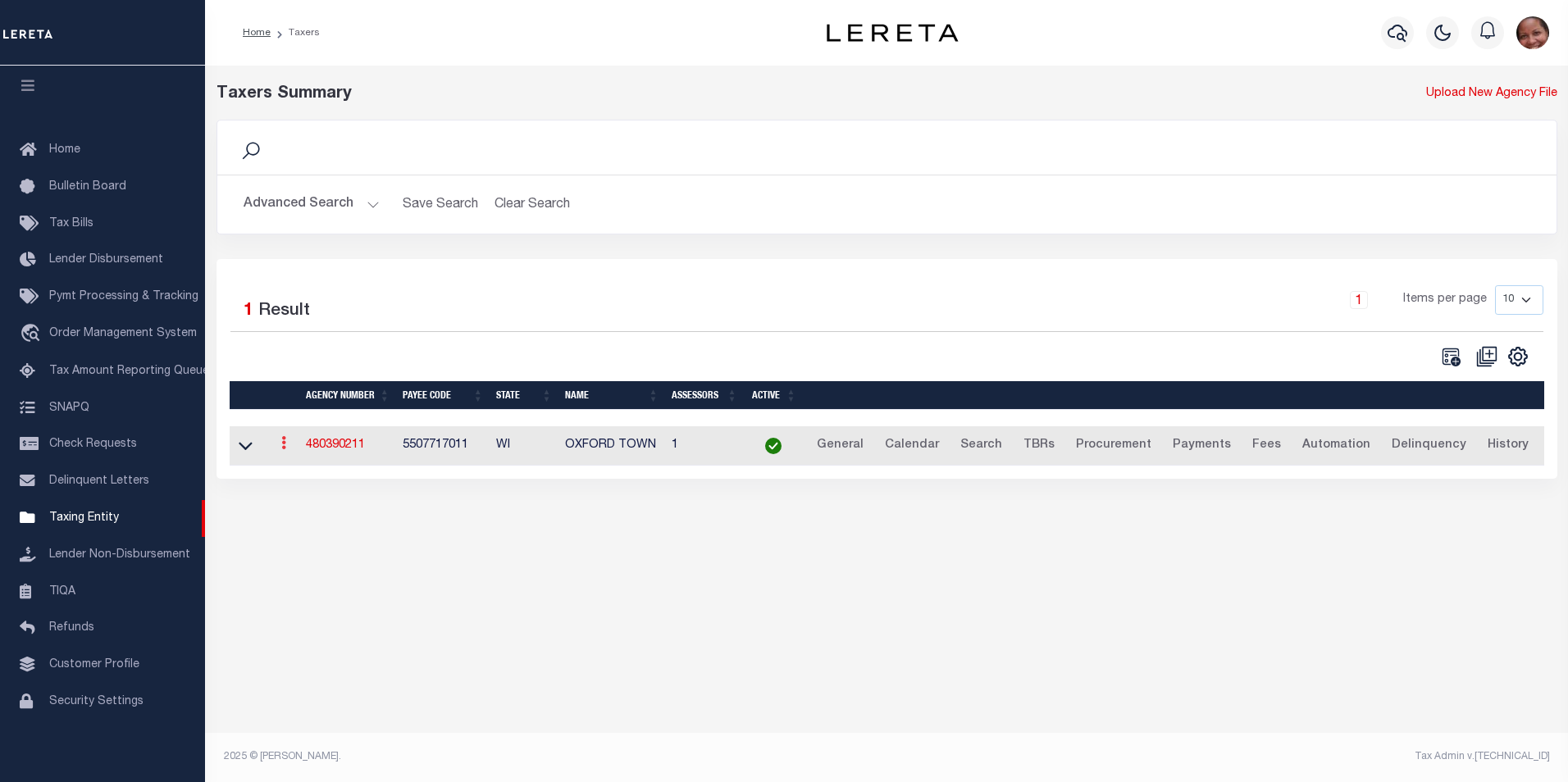
click at [282, 445] on icon at bounding box center [284, 443] width 5 height 13
click at [336, 506] on link "Clone agency" at bounding box center [332, 498] width 114 height 27
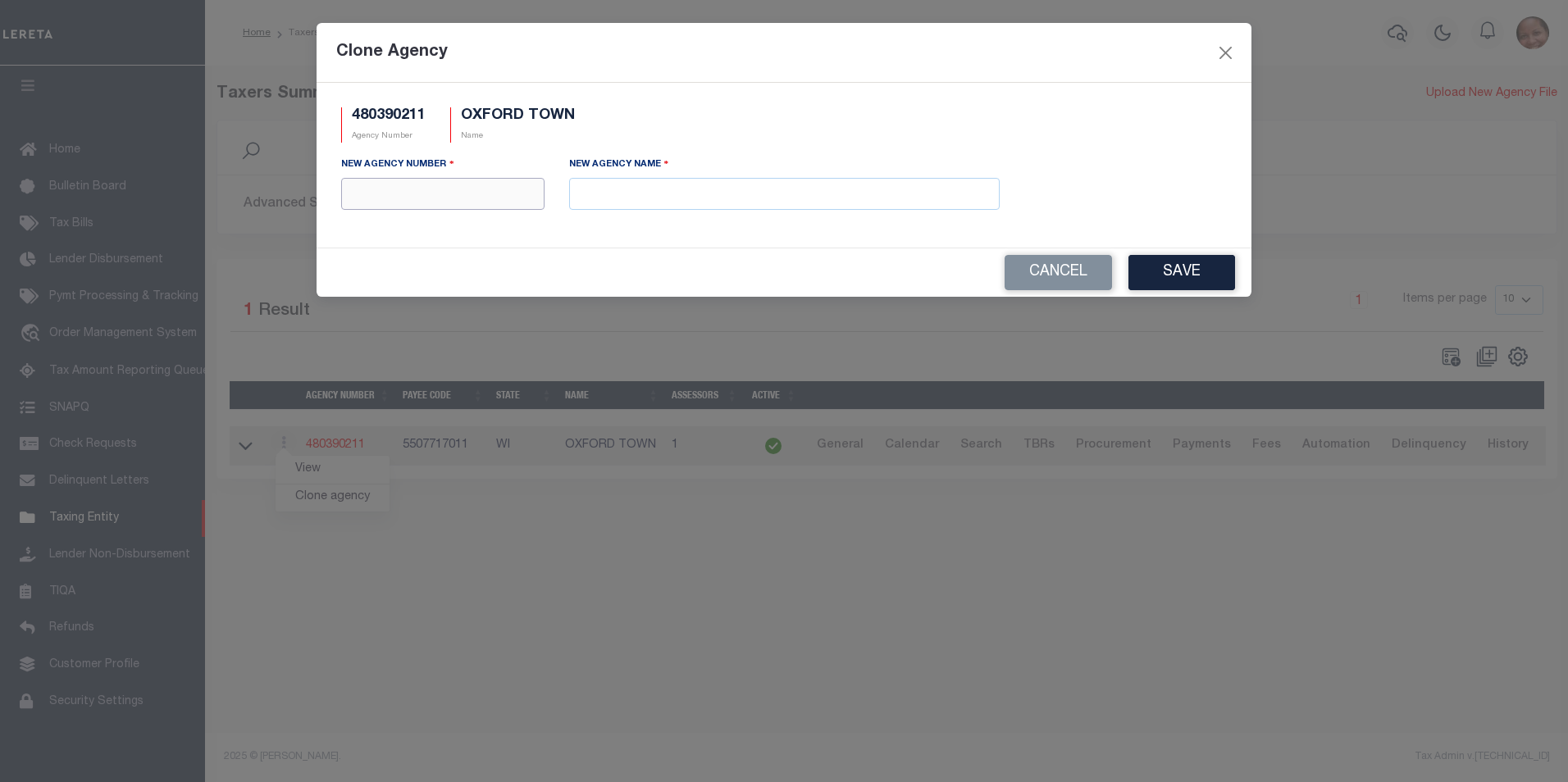
click at [425, 197] on input "text" at bounding box center [443, 194] width 203 height 32
click at [411, 195] on input "text" at bounding box center [443, 194] width 203 height 32
type input "480390261"
click at [609, 192] on input "text" at bounding box center [784, 194] width 431 height 32
paste input "OXFORD TOWN (1ST INSTALL)"
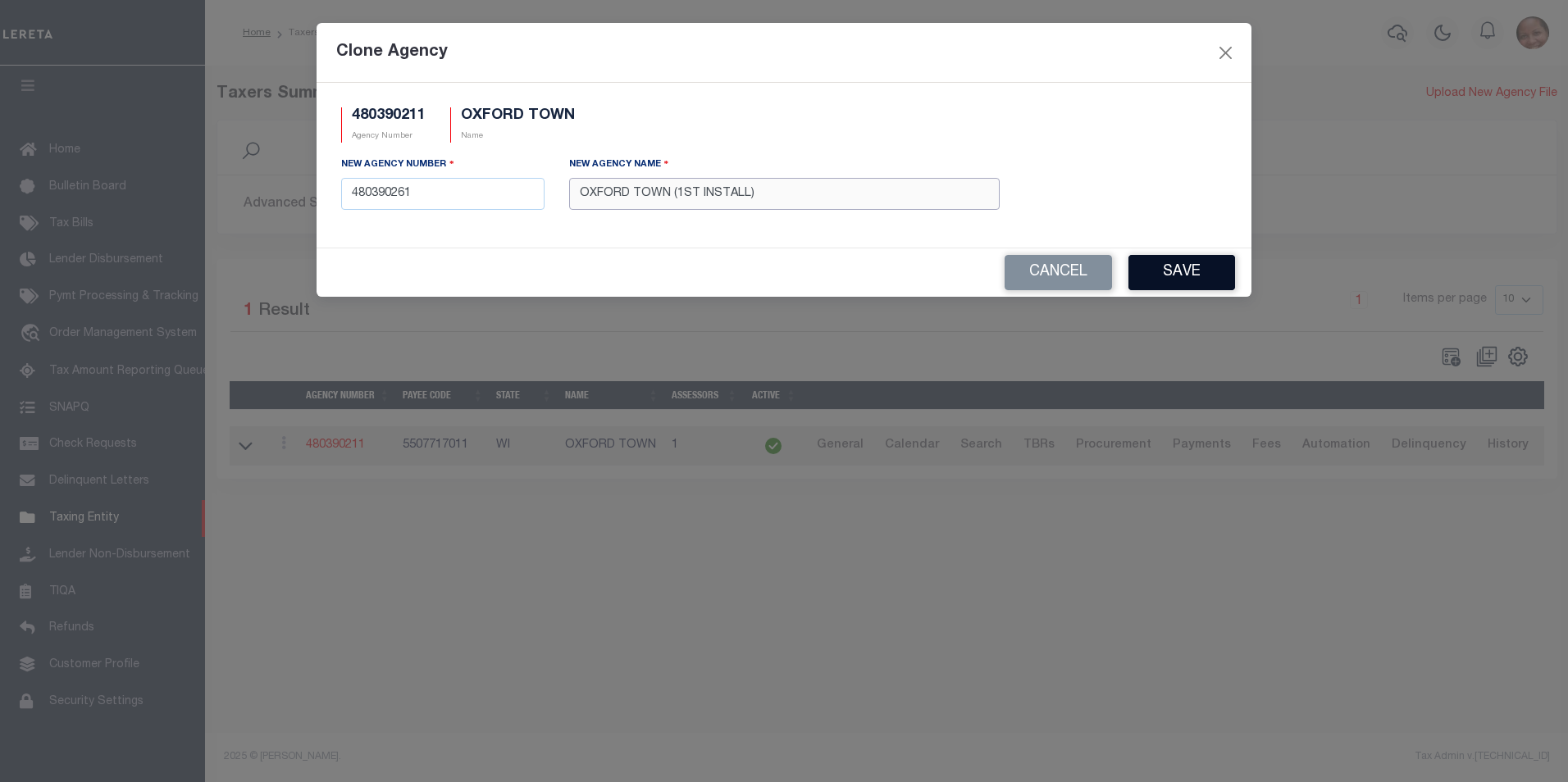
type input "OXFORD TOWN (1ST INSTALL)"
click at [1200, 271] on button "Save" at bounding box center [1182, 272] width 107 height 35
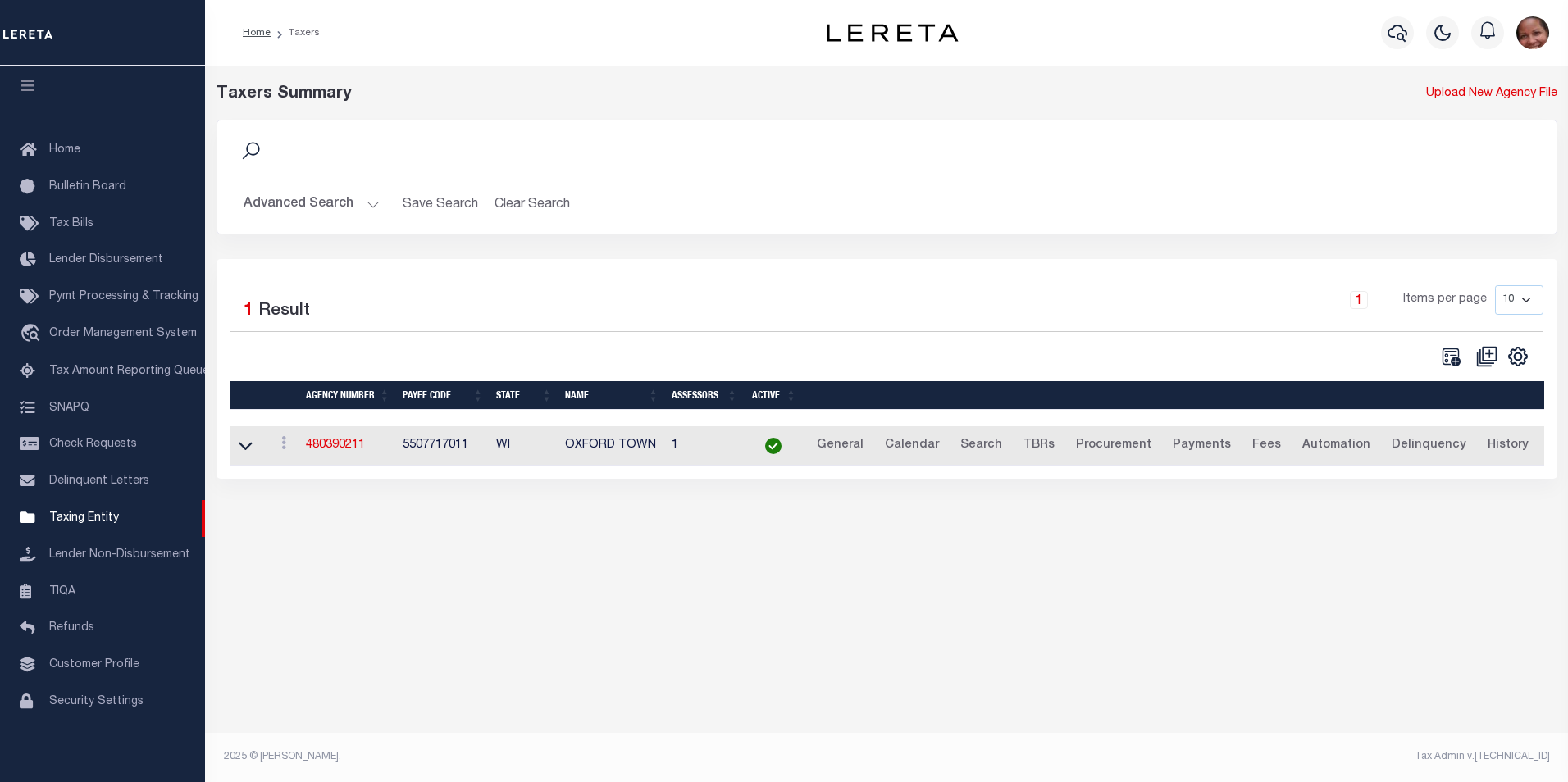
click at [375, 203] on button "Advanced Search" at bounding box center [311, 204] width 136 height 32
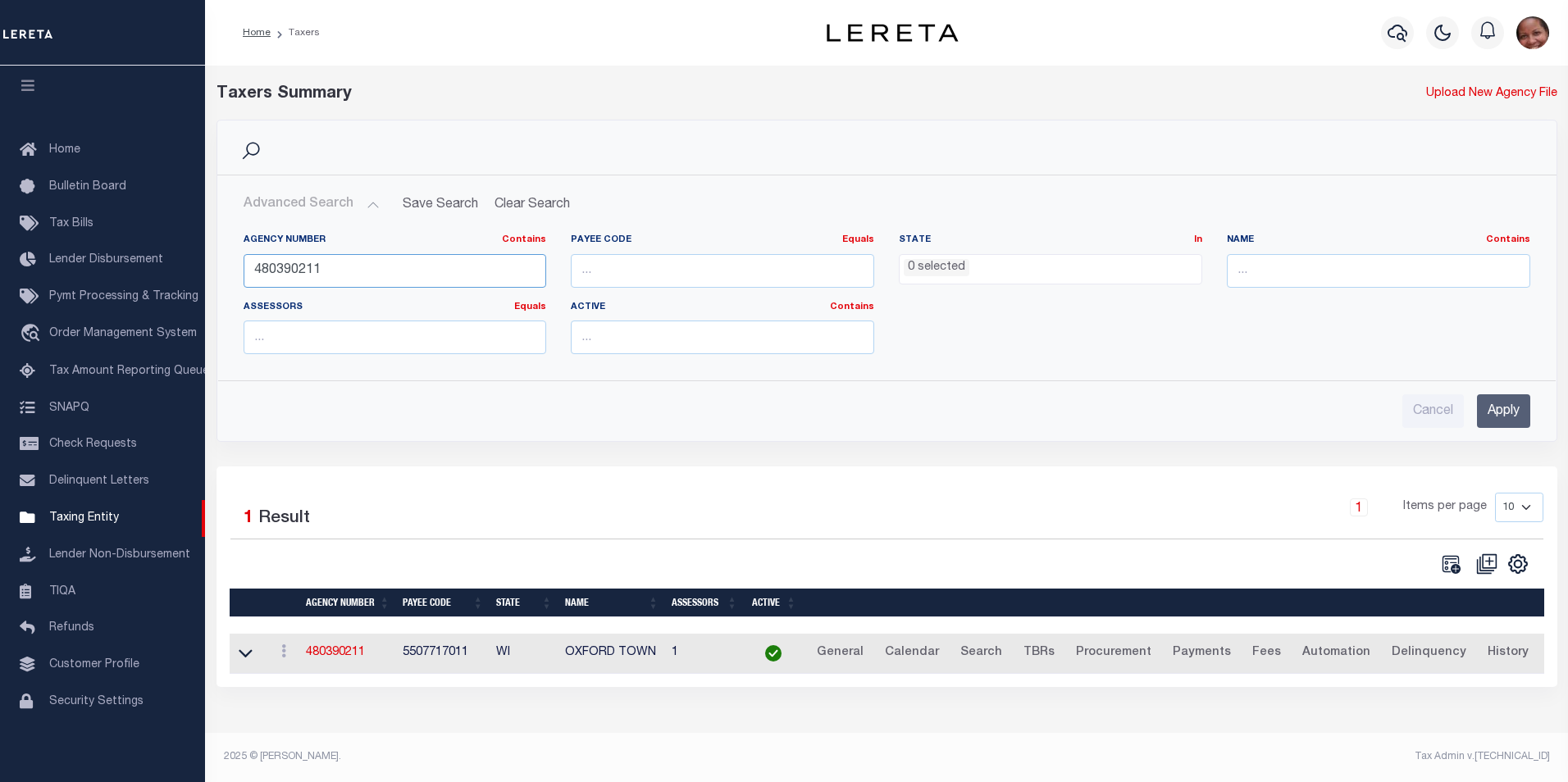
drag, startPoint x: 330, startPoint y: 271, endPoint x: 231, endPoint y: 265, distance: 99.2
click at [231, 265] on div "Agency Number Contains Contains Is 480390211" at bounding box center [396, 267] width 328 height 67
type input "480390261"
click at [1501, 412] on input "Apply" at bounding box center [1503, 411] width 53 height 33
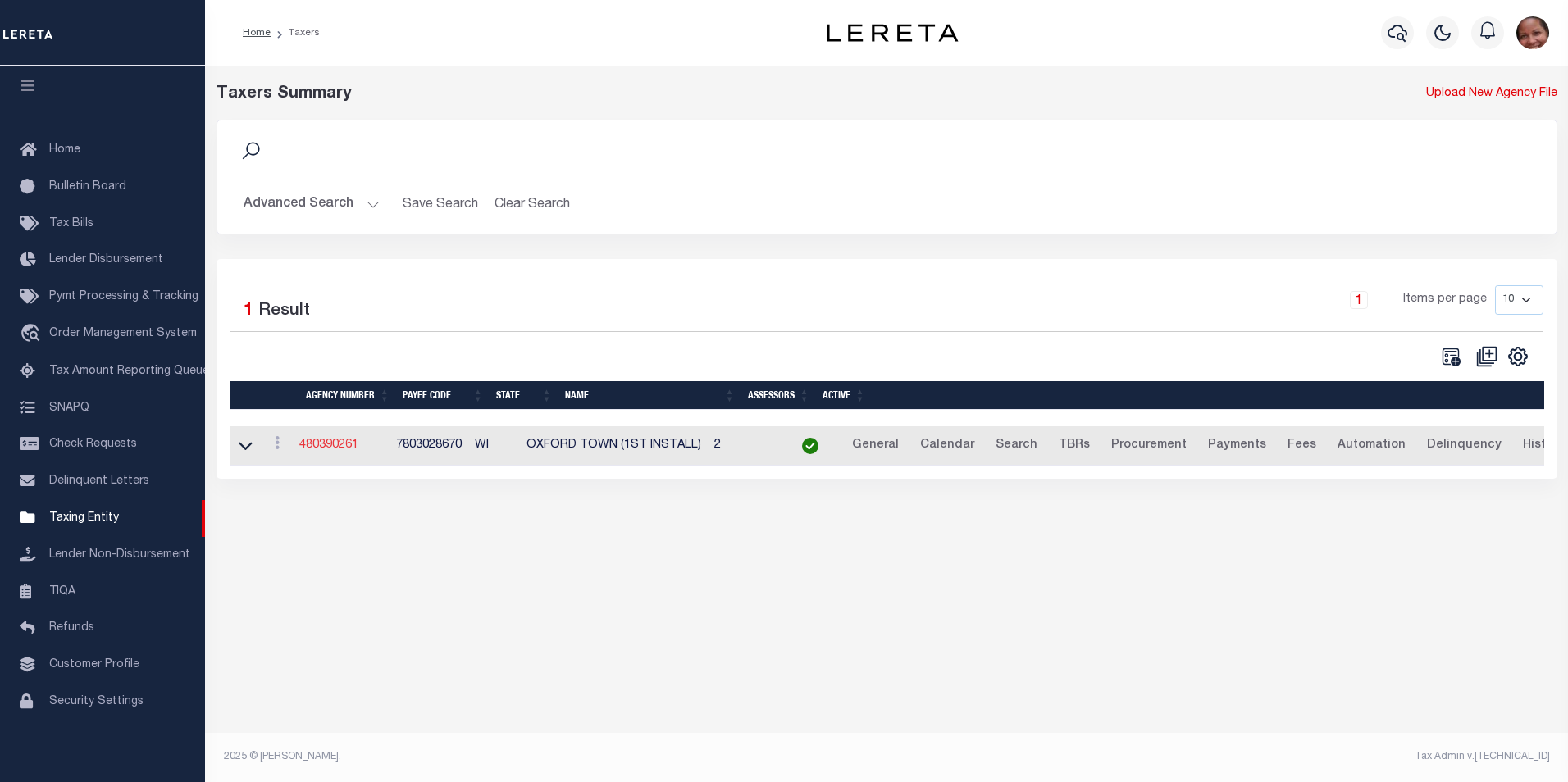
click at [347, 442] on link "480390261" at bounding box center [328, 446] width 59 height 12
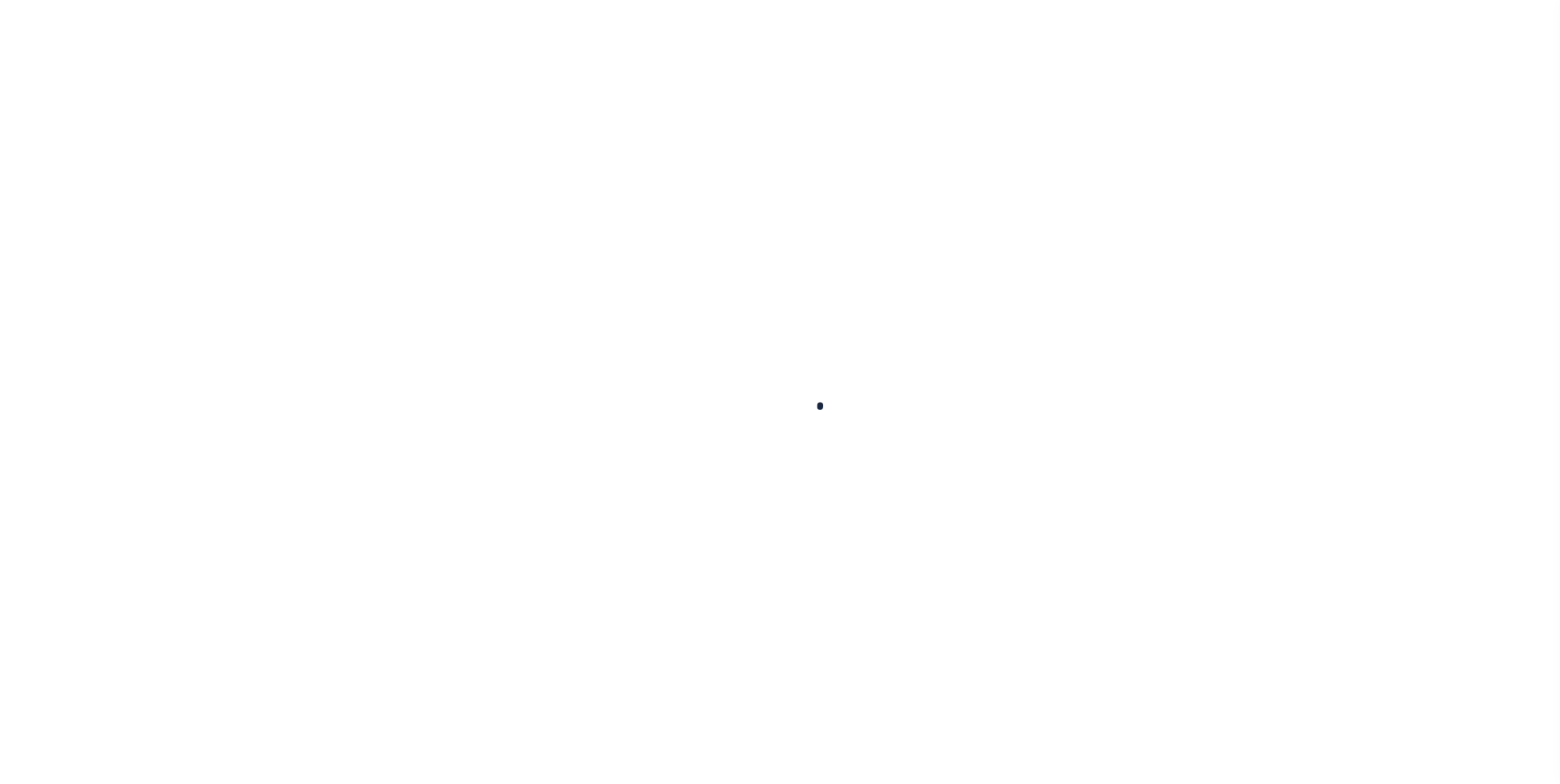
select select
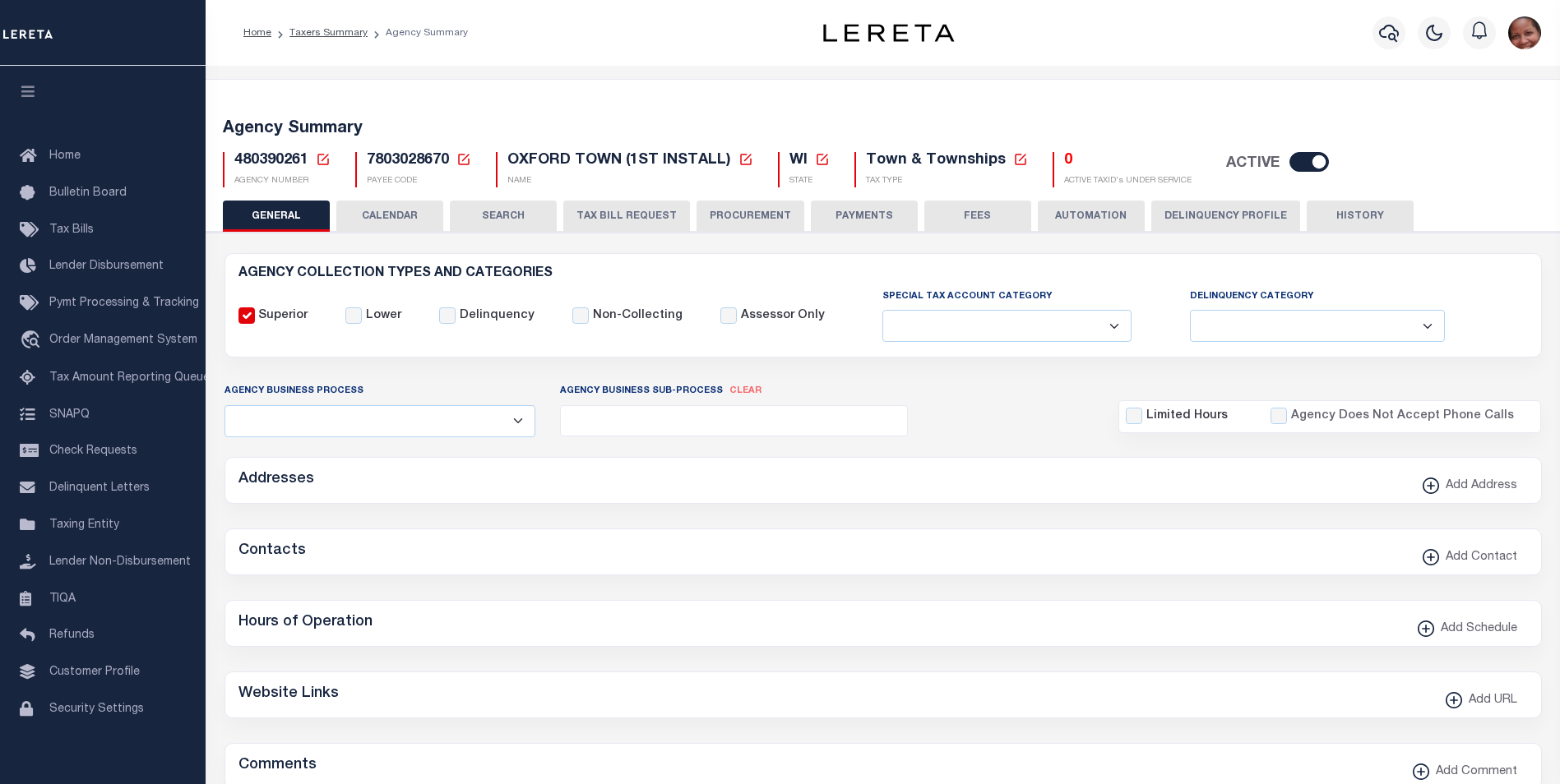
checkbox input "false"
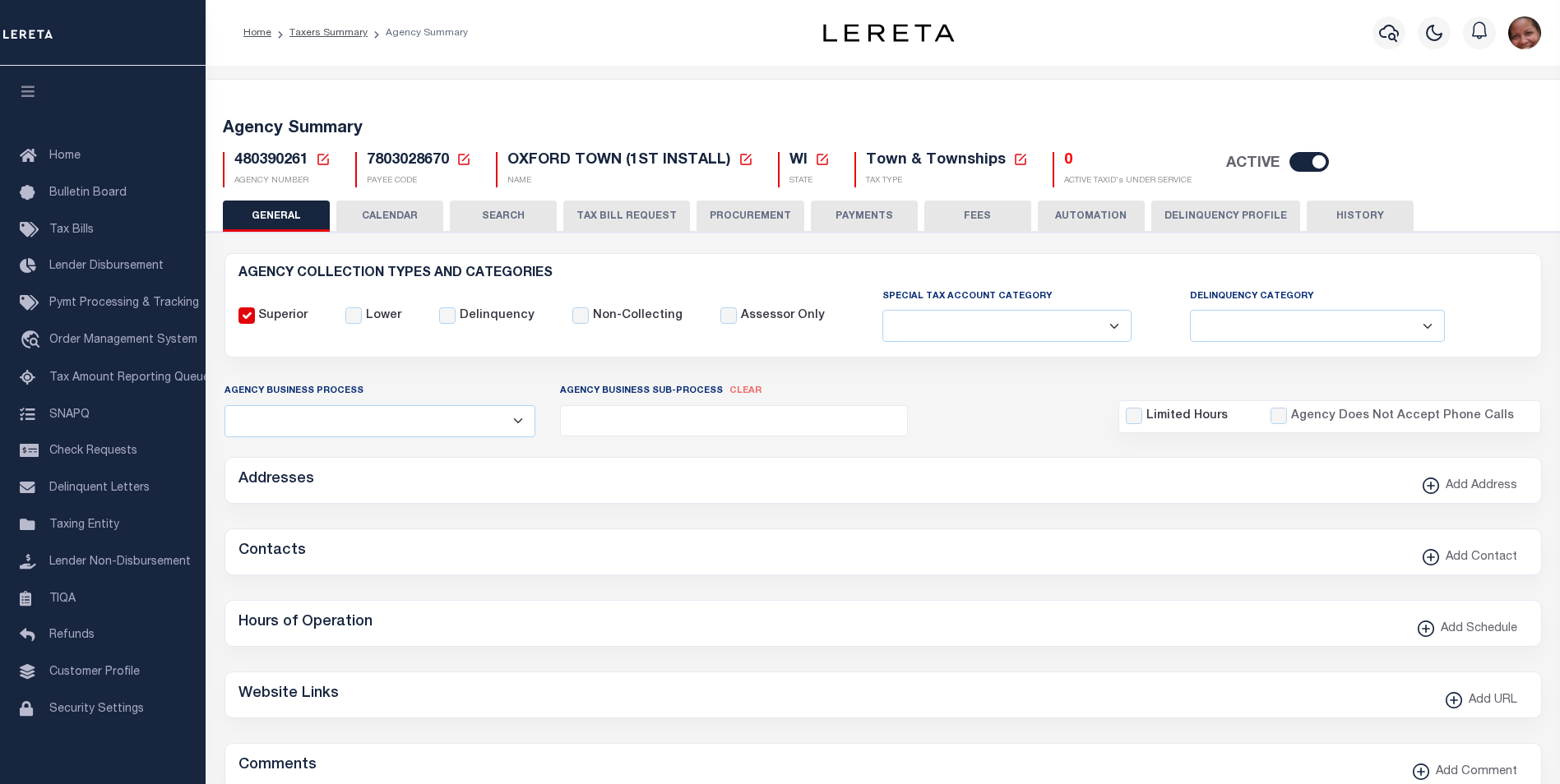
type input "5507717011"
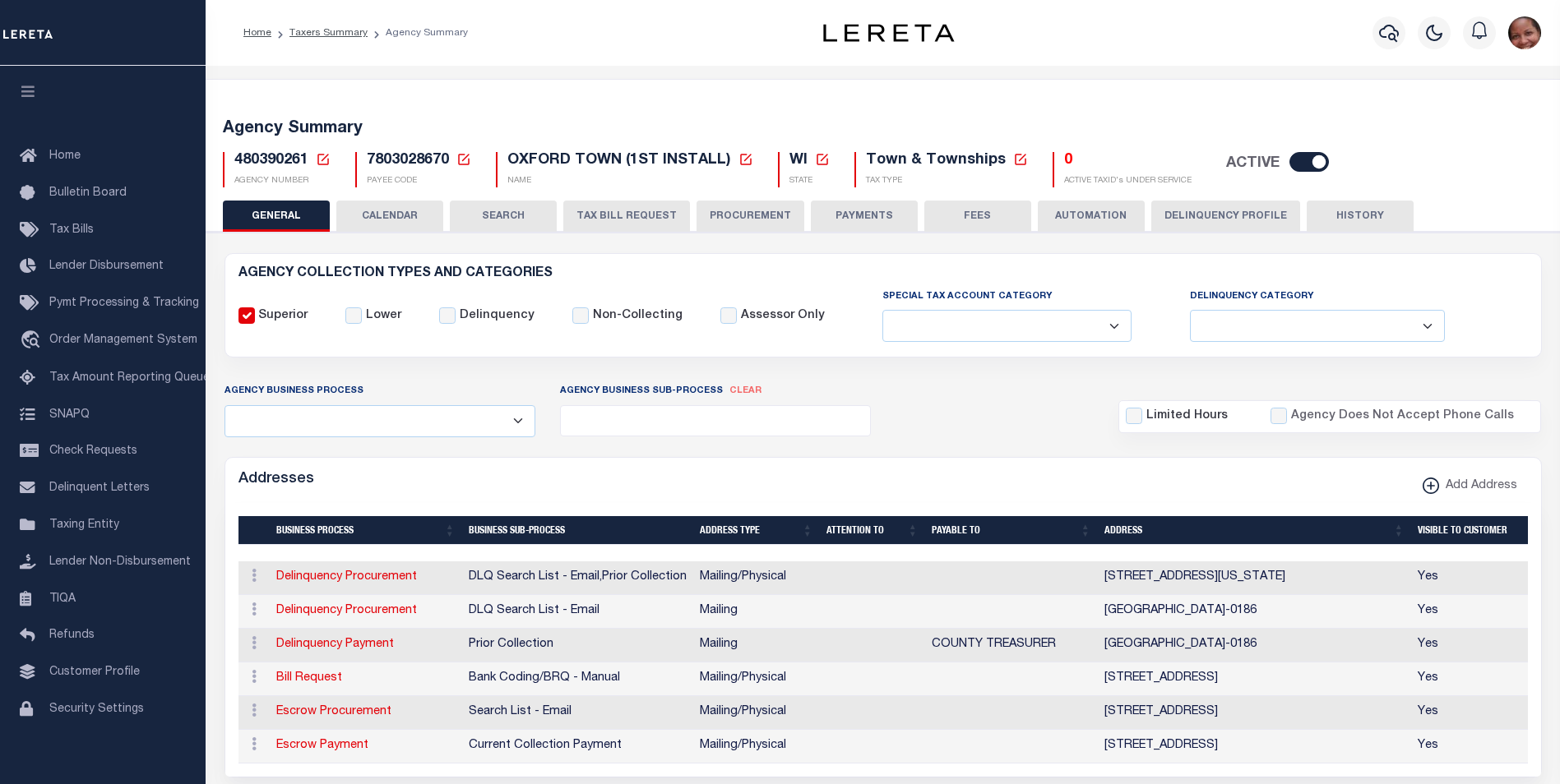
click at [413, 213] on button "CALENDAR" at bounding box center [390, 215] width 107 height 31
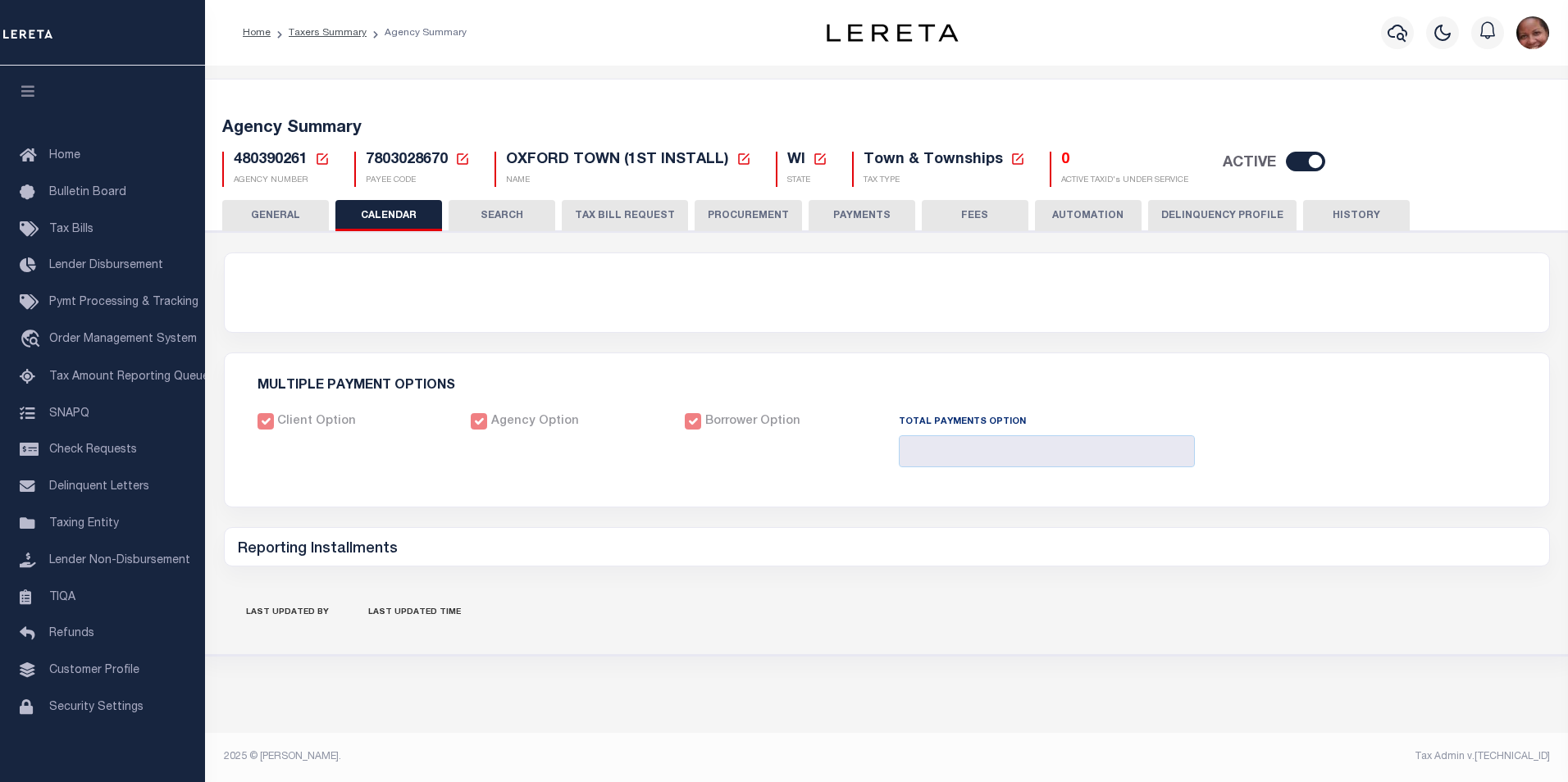
click at [290, 211] on button "GENERAL" at bounding box center [276, 215] width 107 height 31
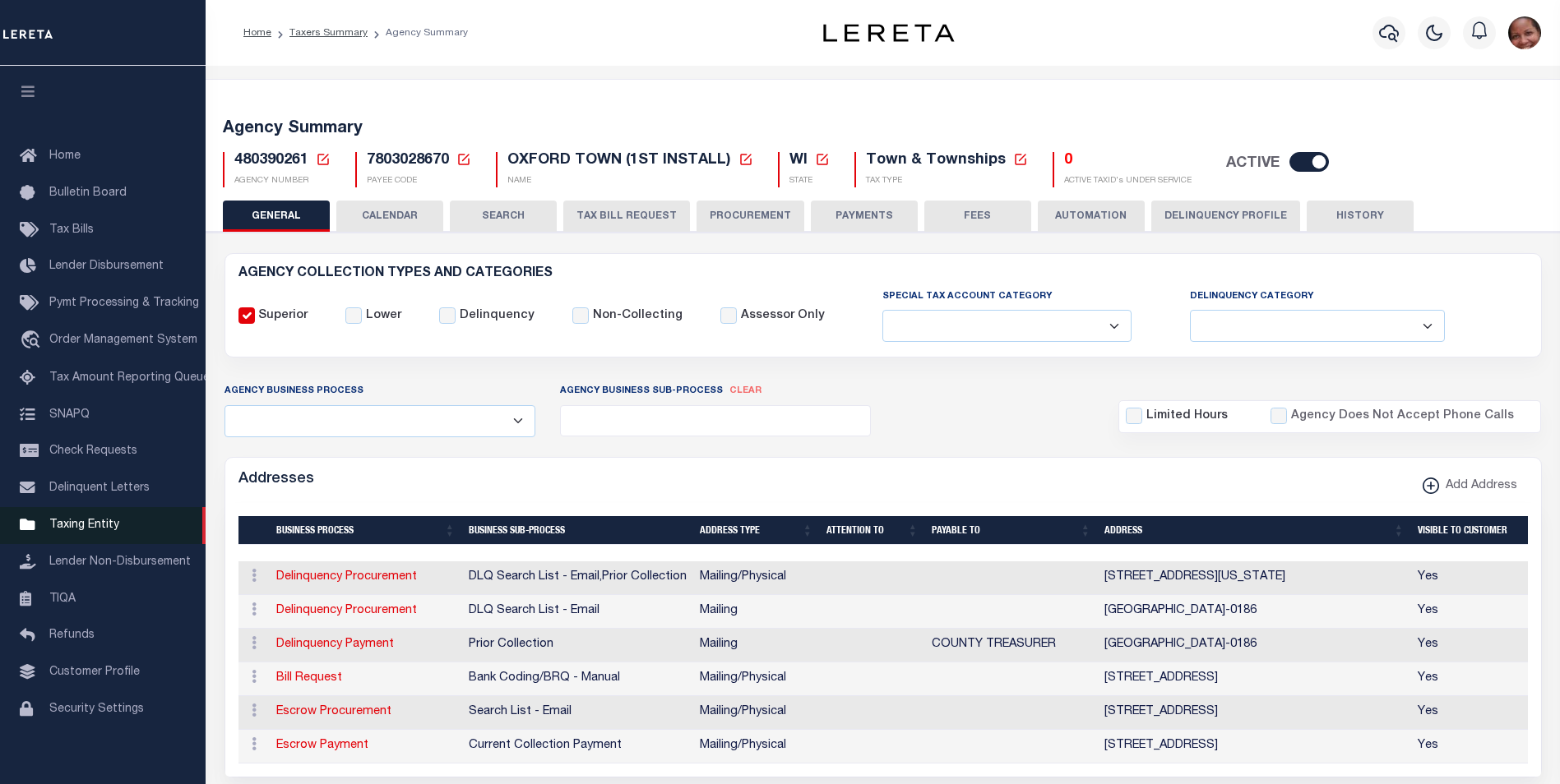
click at [96, 528] on span "Taxing Entity" at bounding box center [84, 525] width 70 height 12
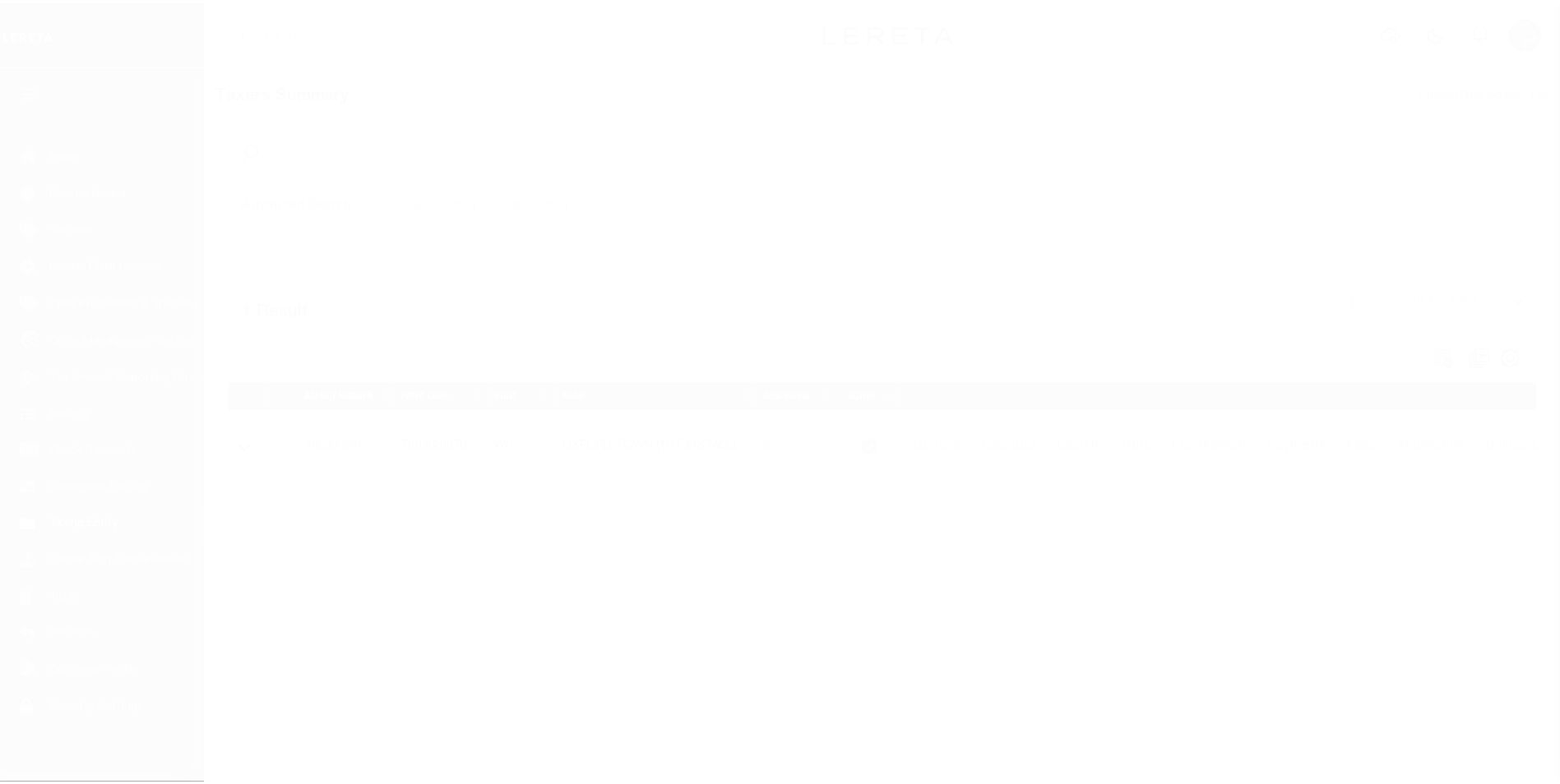
scroll to position [17, 0]
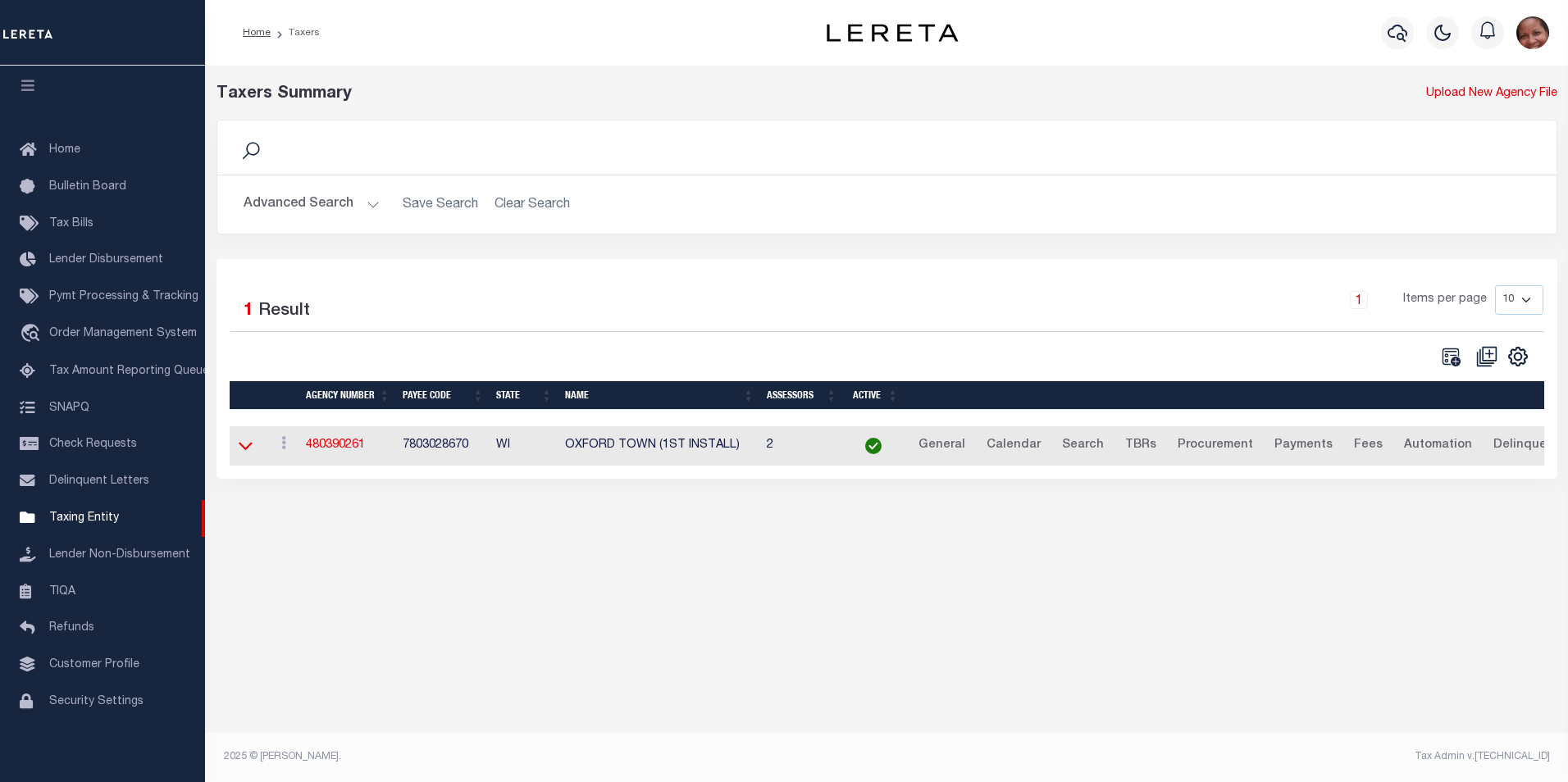
click at [244, 451] on icon at bounding box center [246, 447] width 14 height 8
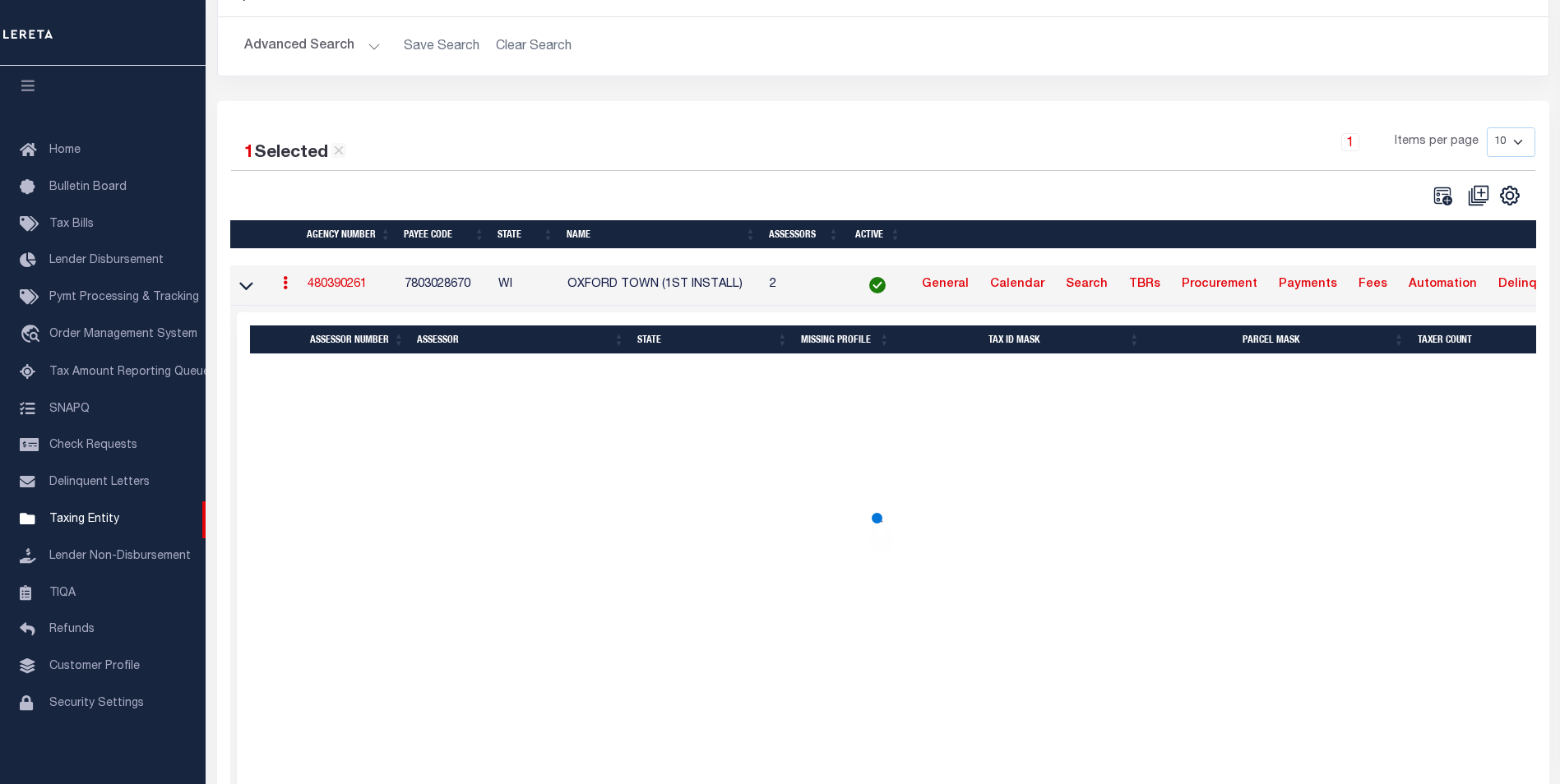
scroll to position [157, 0]
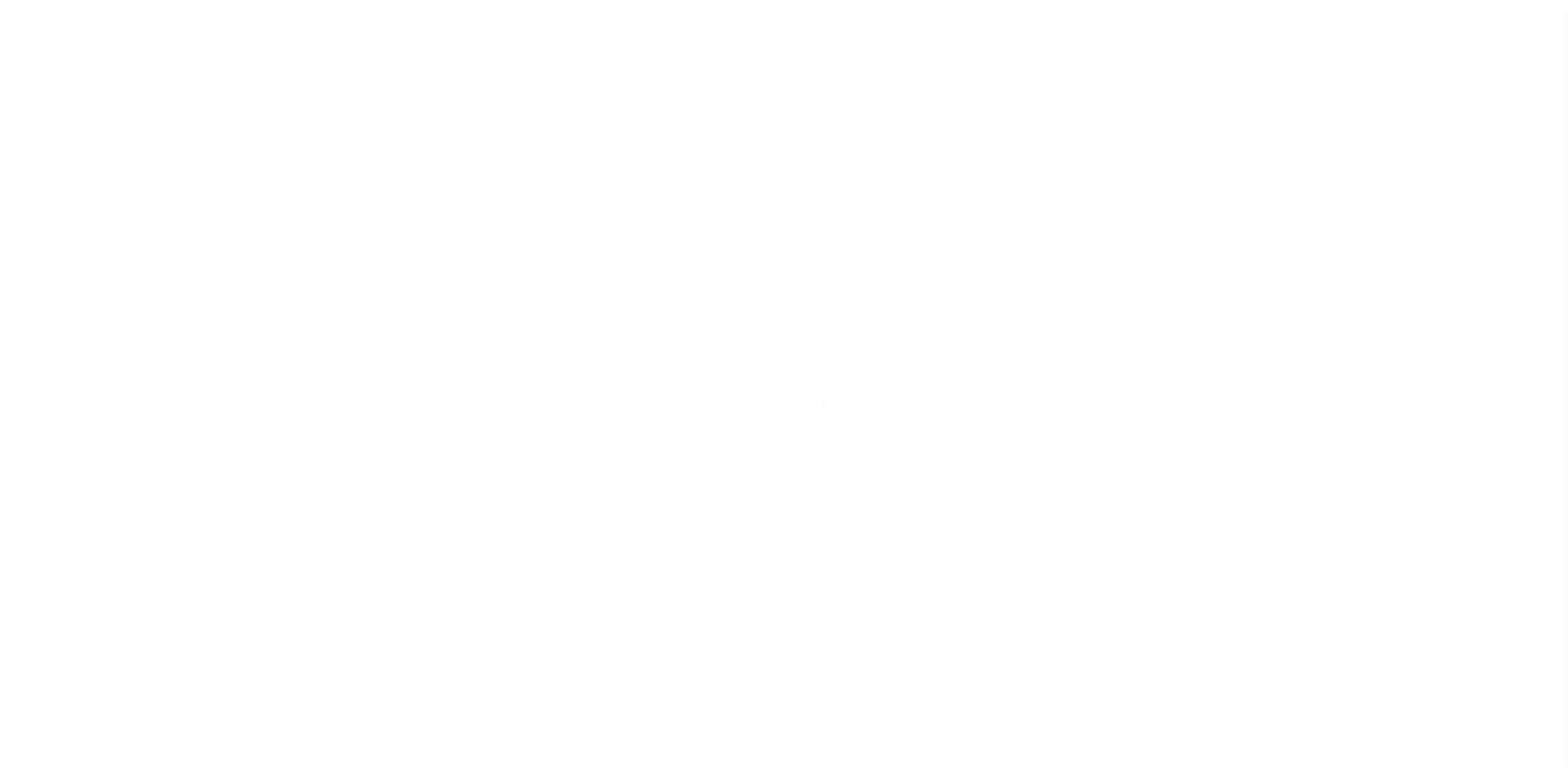
scroll to position [17, 0]
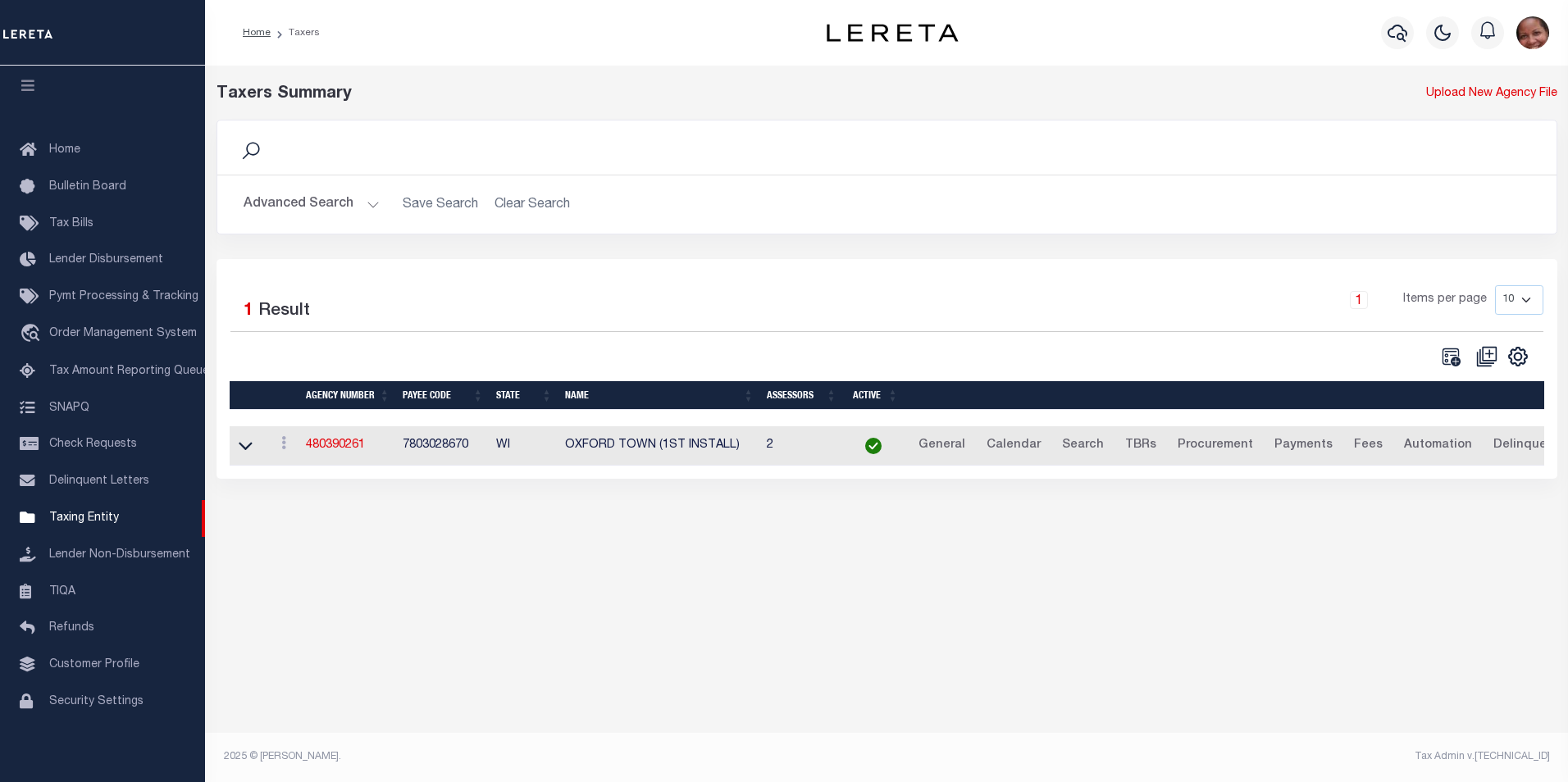
click at [1540, 37] on img "button" at bounding box center [1532, 32] width 32 height 32
click at [1474, 122] on span "Sign out" at bounding box center [1468, 117] width 47 height 12
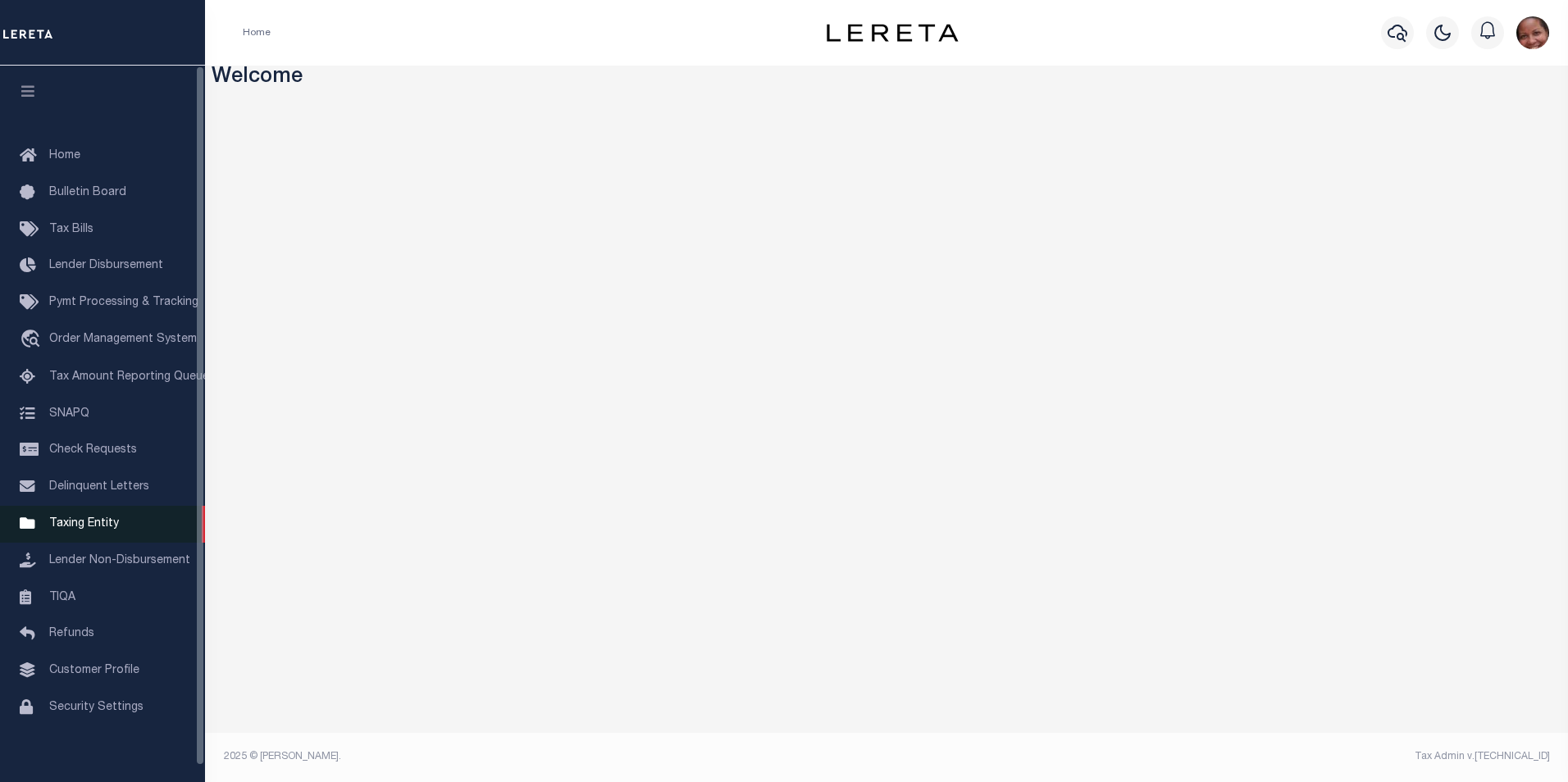
click at [74, 530] on span "Taxing Entity" at bounding box center [84, 524] width 70 height 12
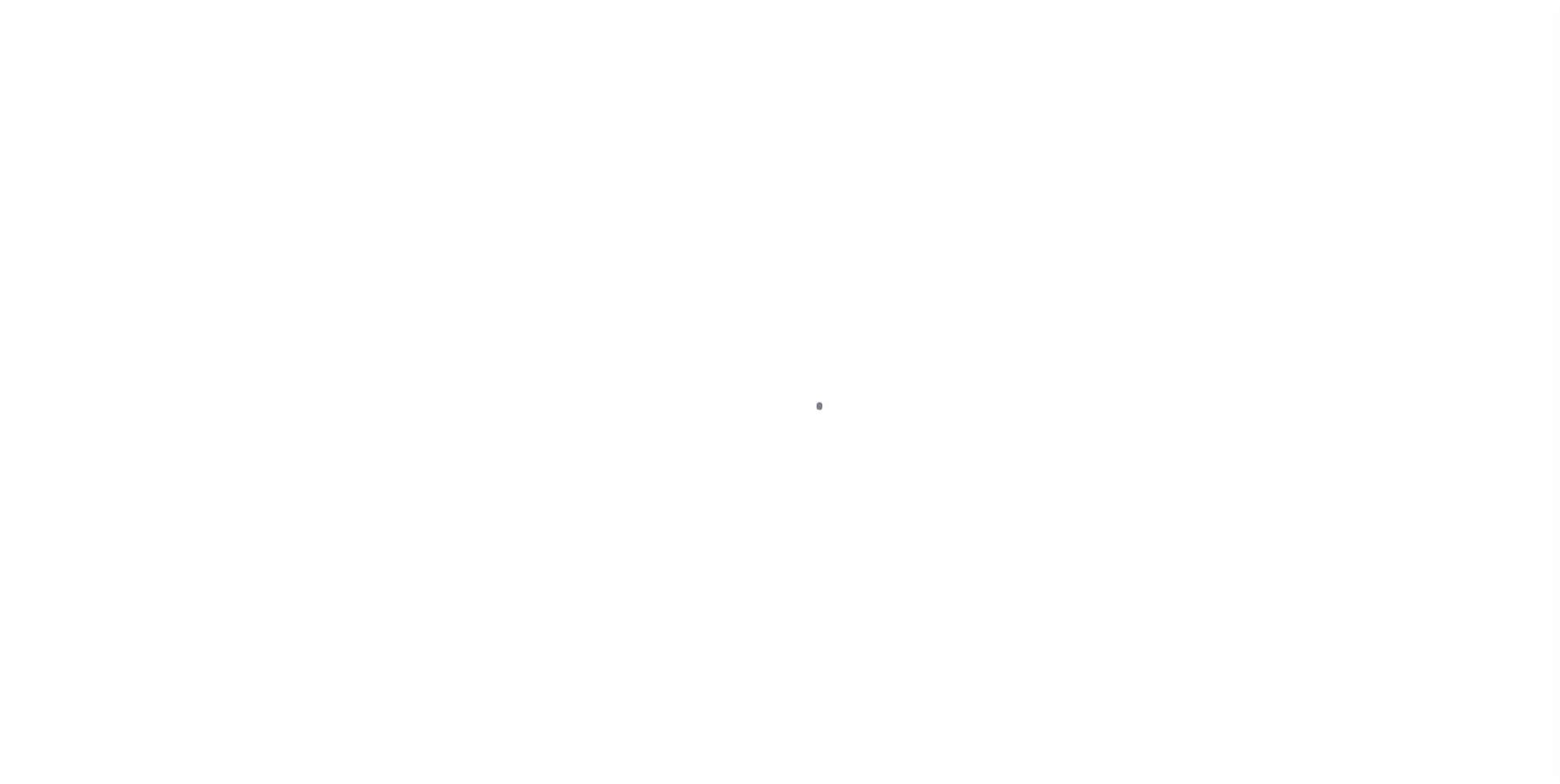
scroll to position [9, 0]
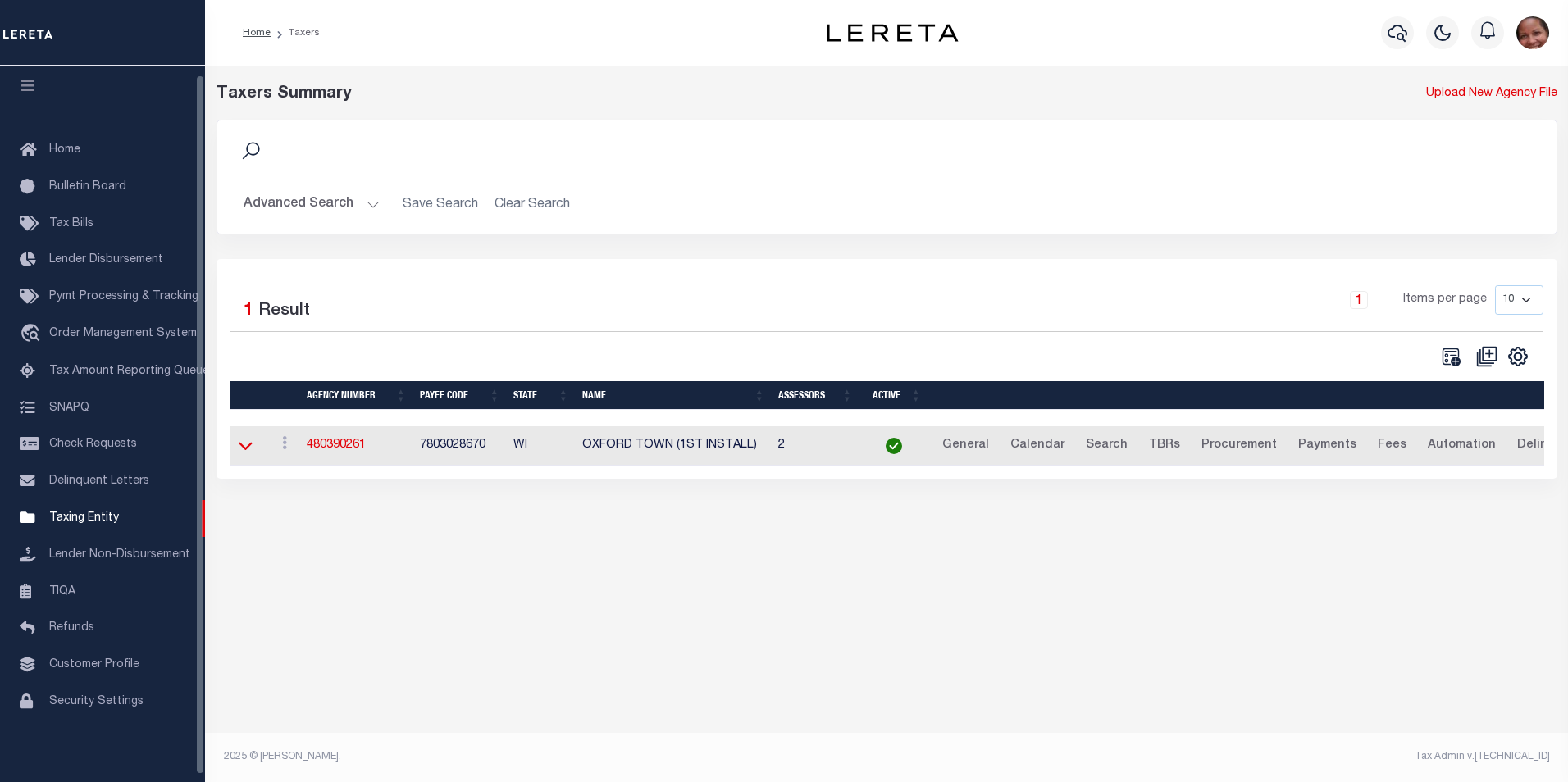
click at [242, 450] on icon at bounding box center [246, 447] width 14 height 8
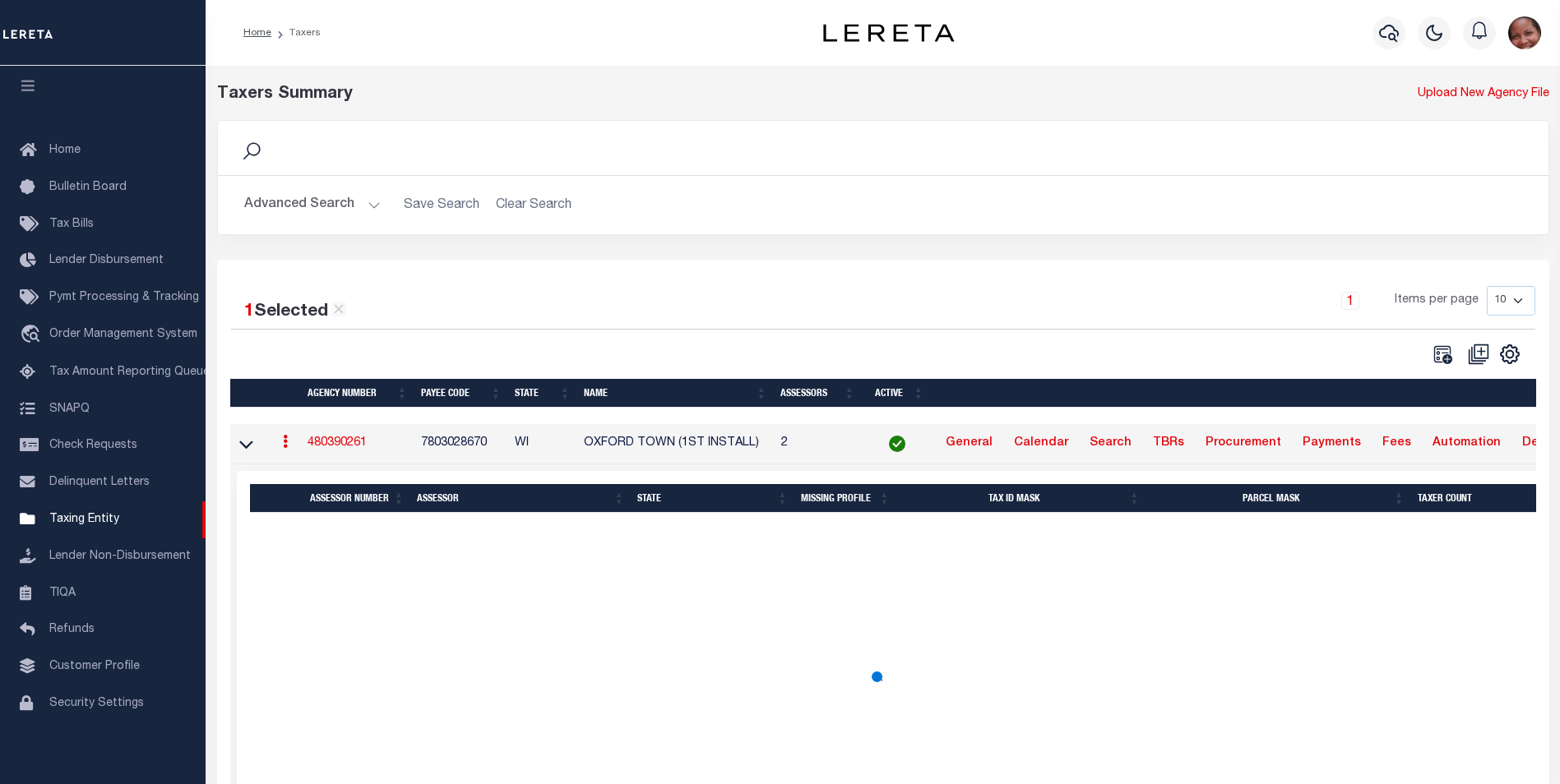
click at [414, 293] on div "1 Selected 1 Result" at bounding box center [385, 306] width 307 height 39
click at [372, 204] on button "Advanced Search" at bounding box center [311, 205] width 136 height 32
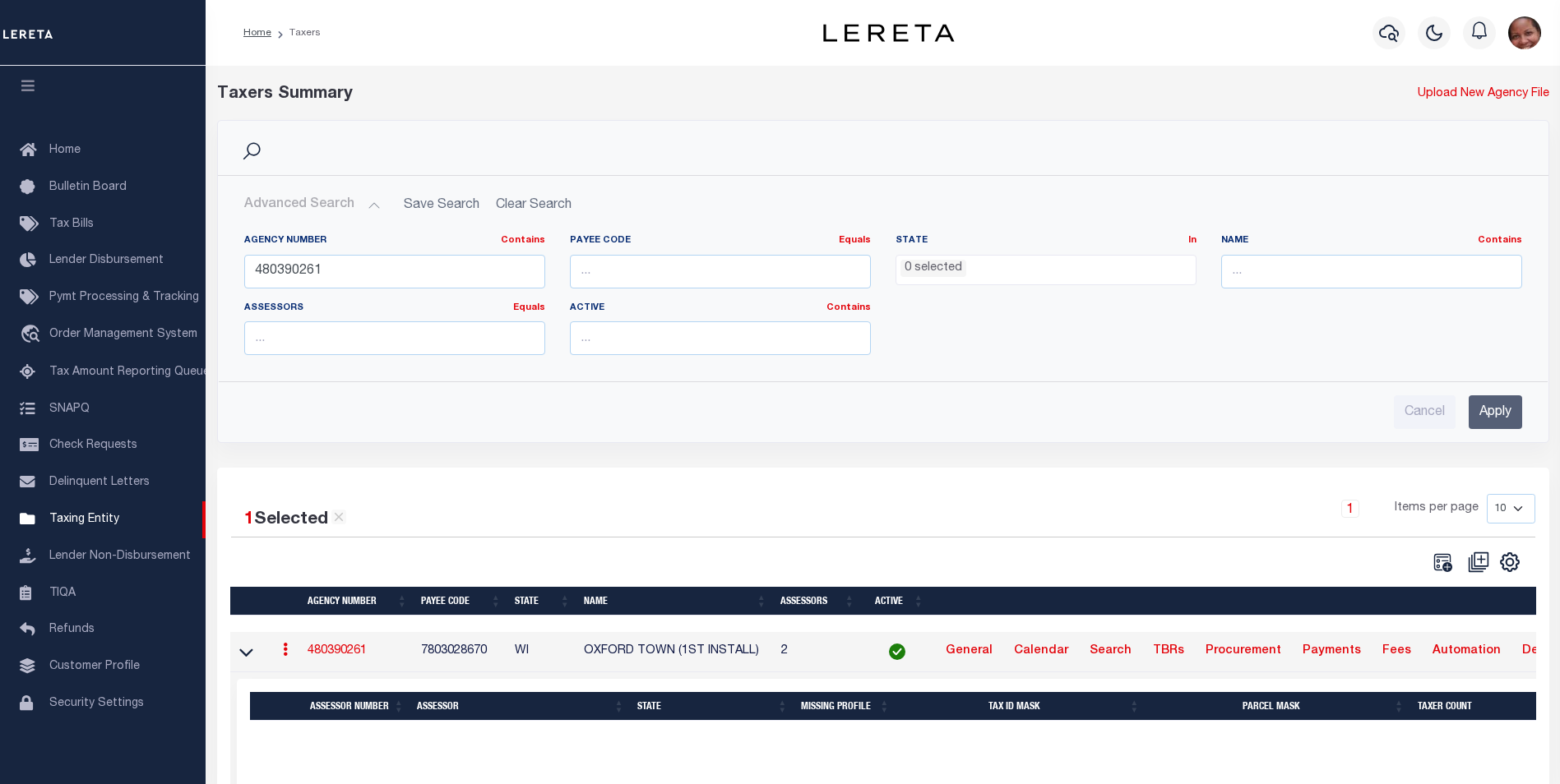
click at [372, 204] on button "Advanced Search" at bounding box center [311, 205] width 136 height 32
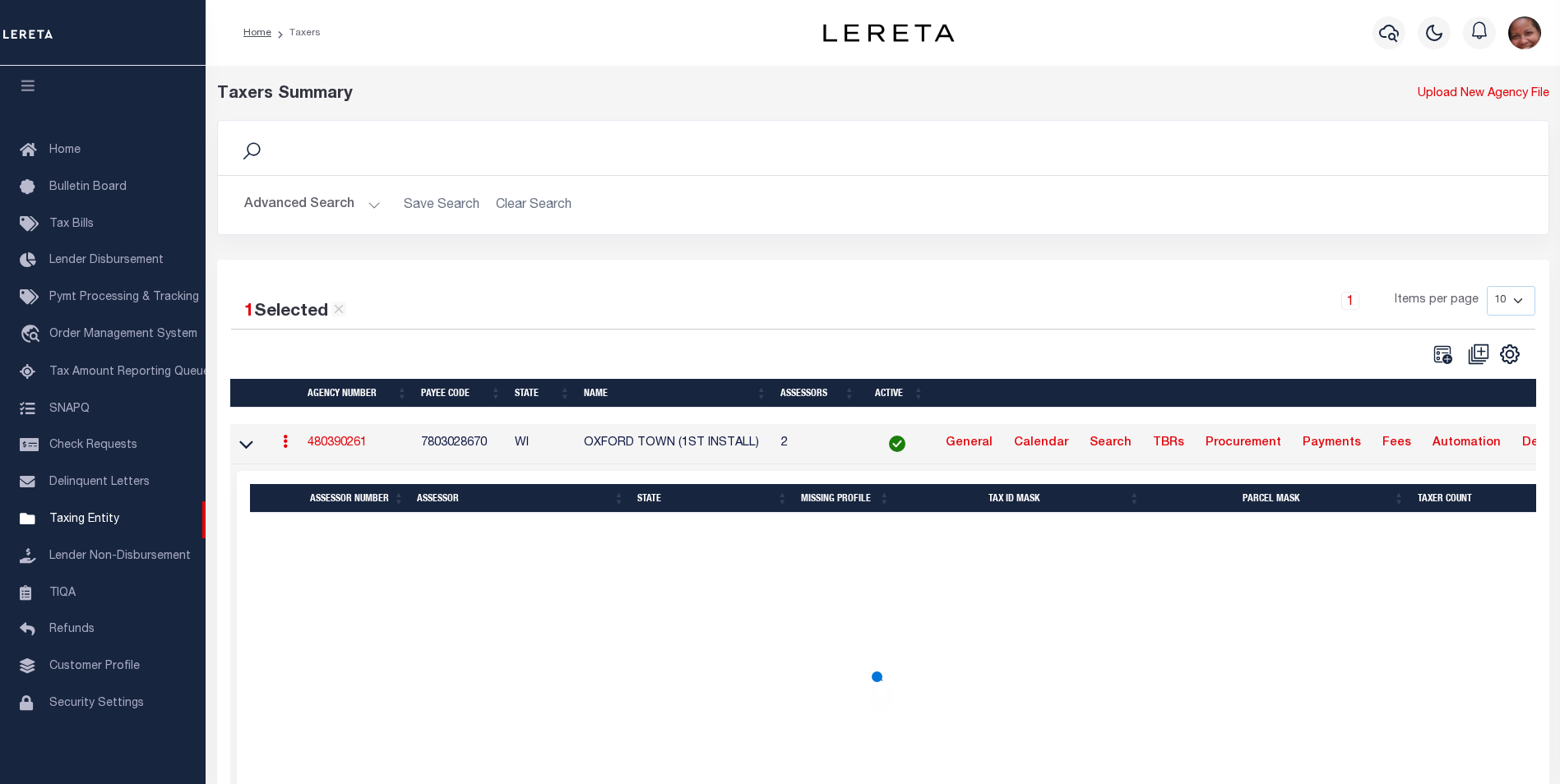
click at [286, 448] on icon at bounding box center [286, 442] width 5 height 13
click at [308, 472] on link "View" at bounding box center [334, 468] width 114 height 27
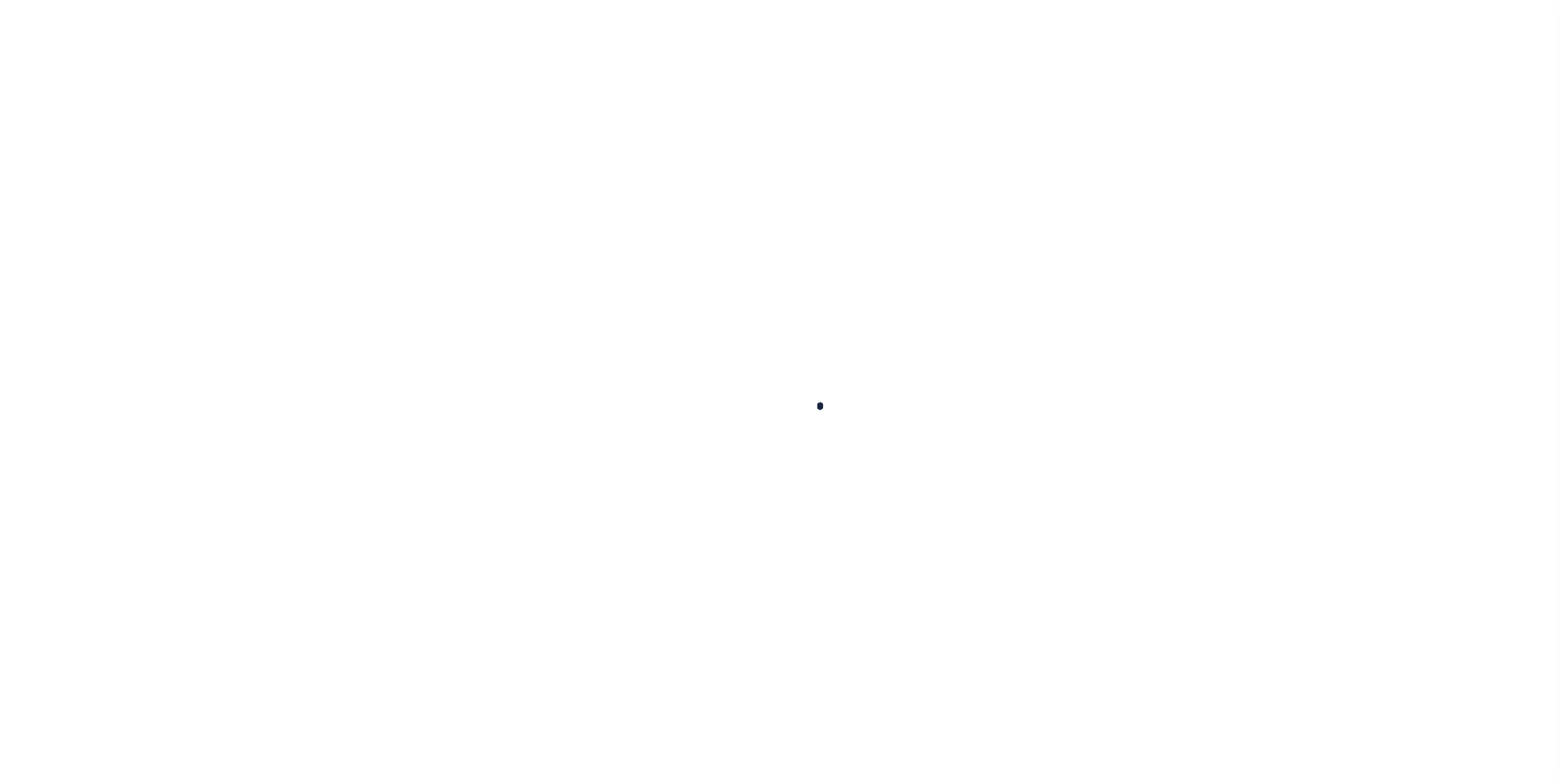
select select
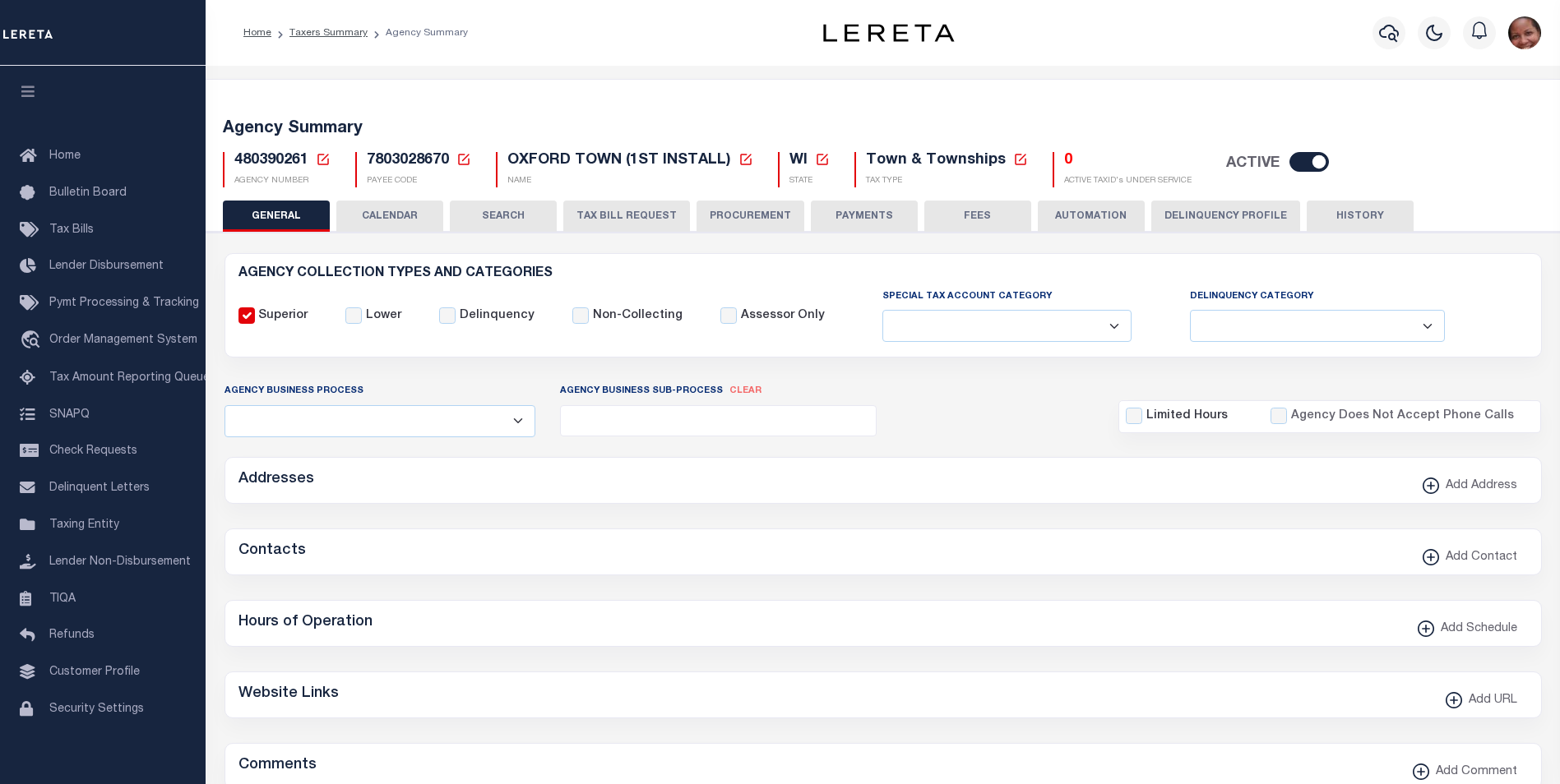
checkbox input "false"
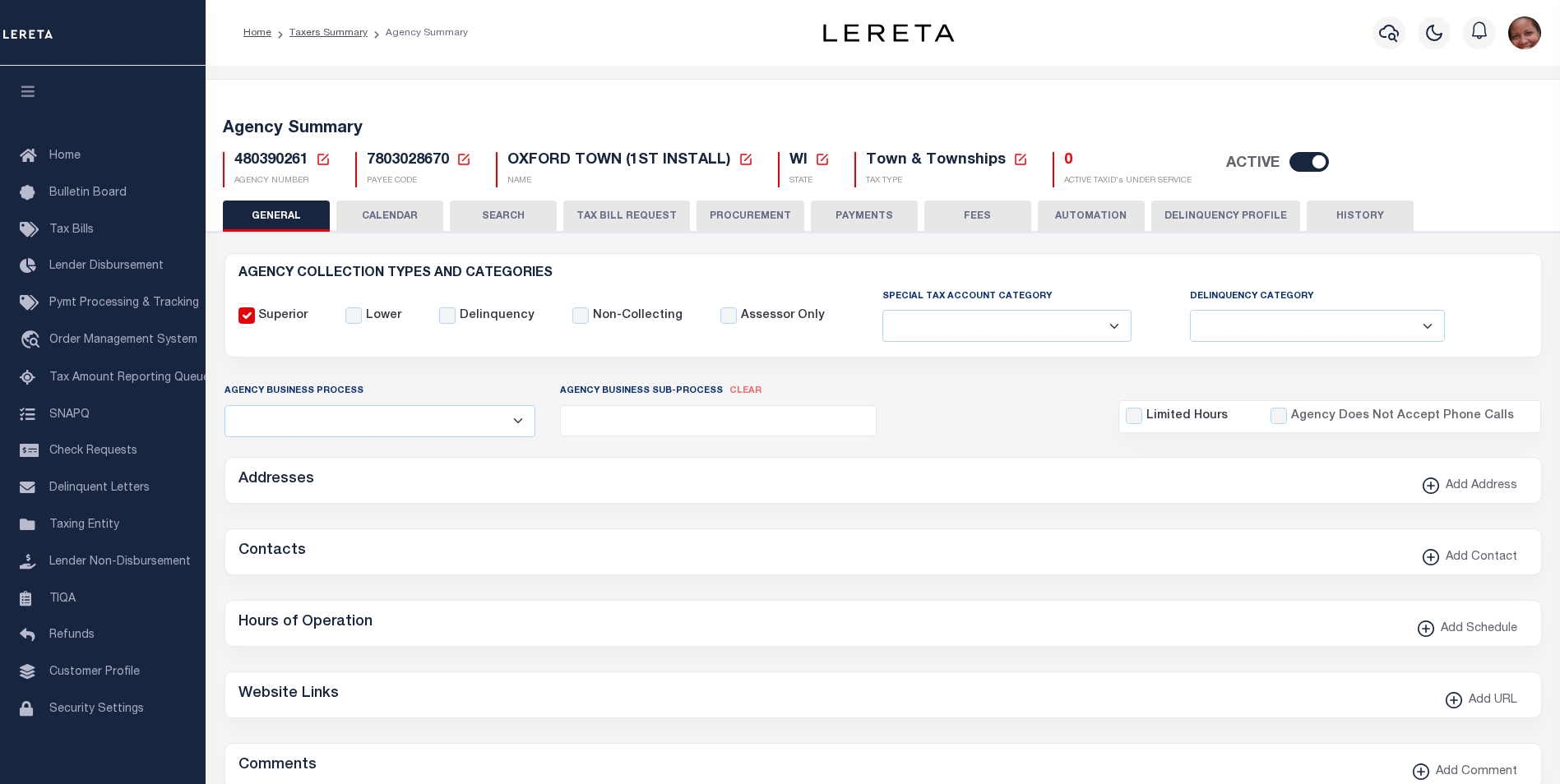
type input "5507717011"
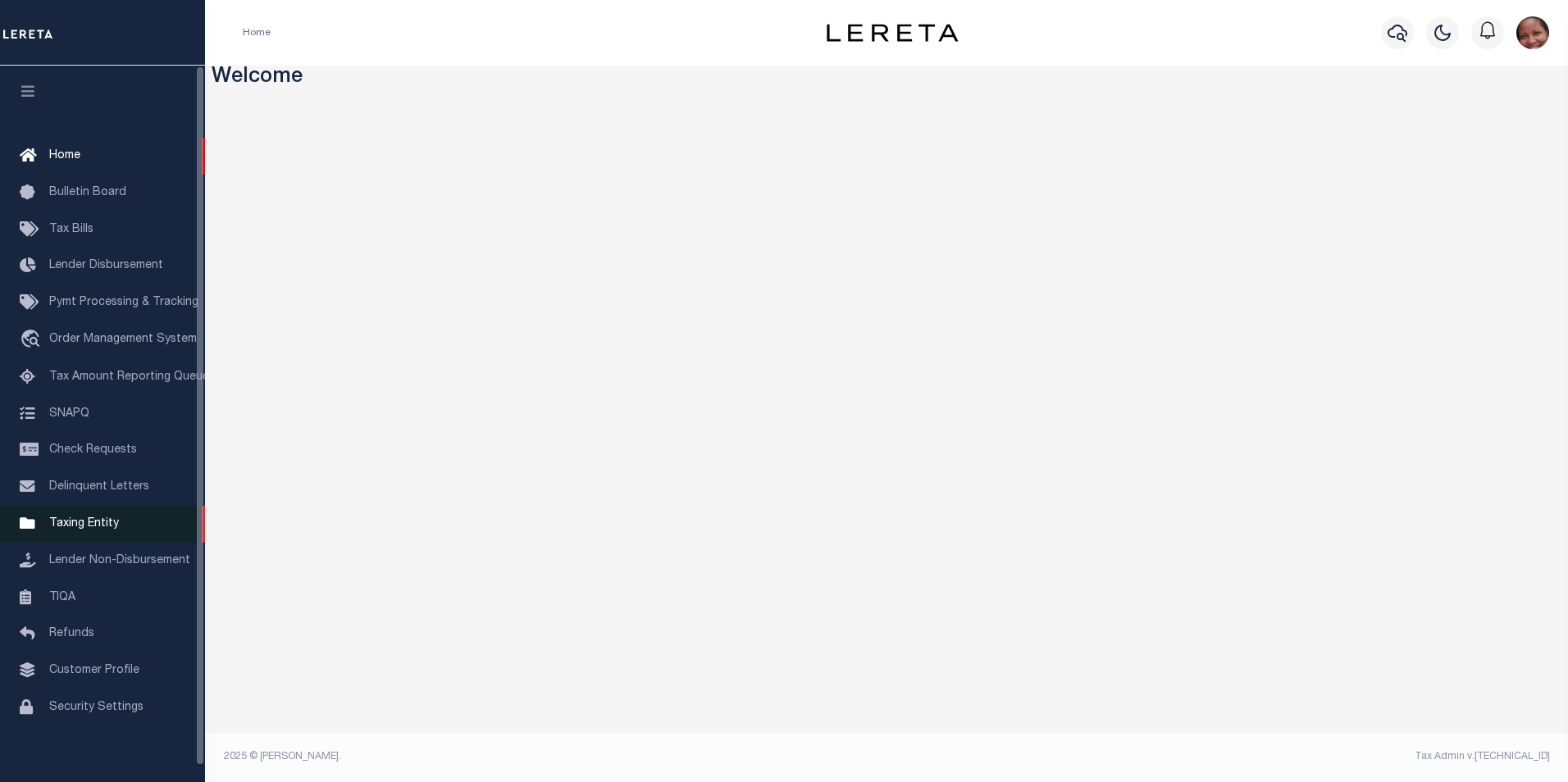
click at [90, 530] on span "Taxing Entity" at bounding box center [84, 524] width 70 height 12
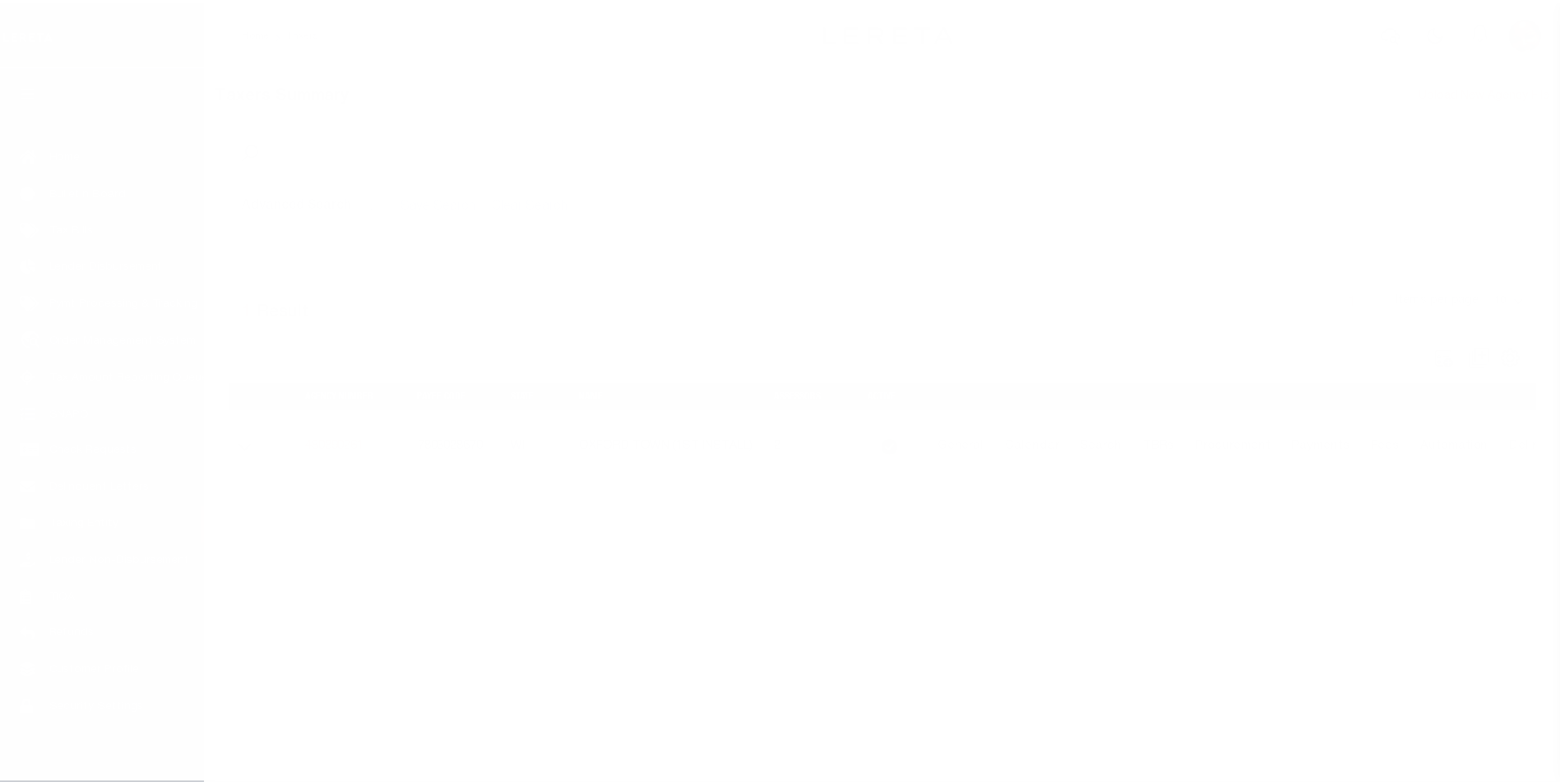
scroll to position [17, 0]
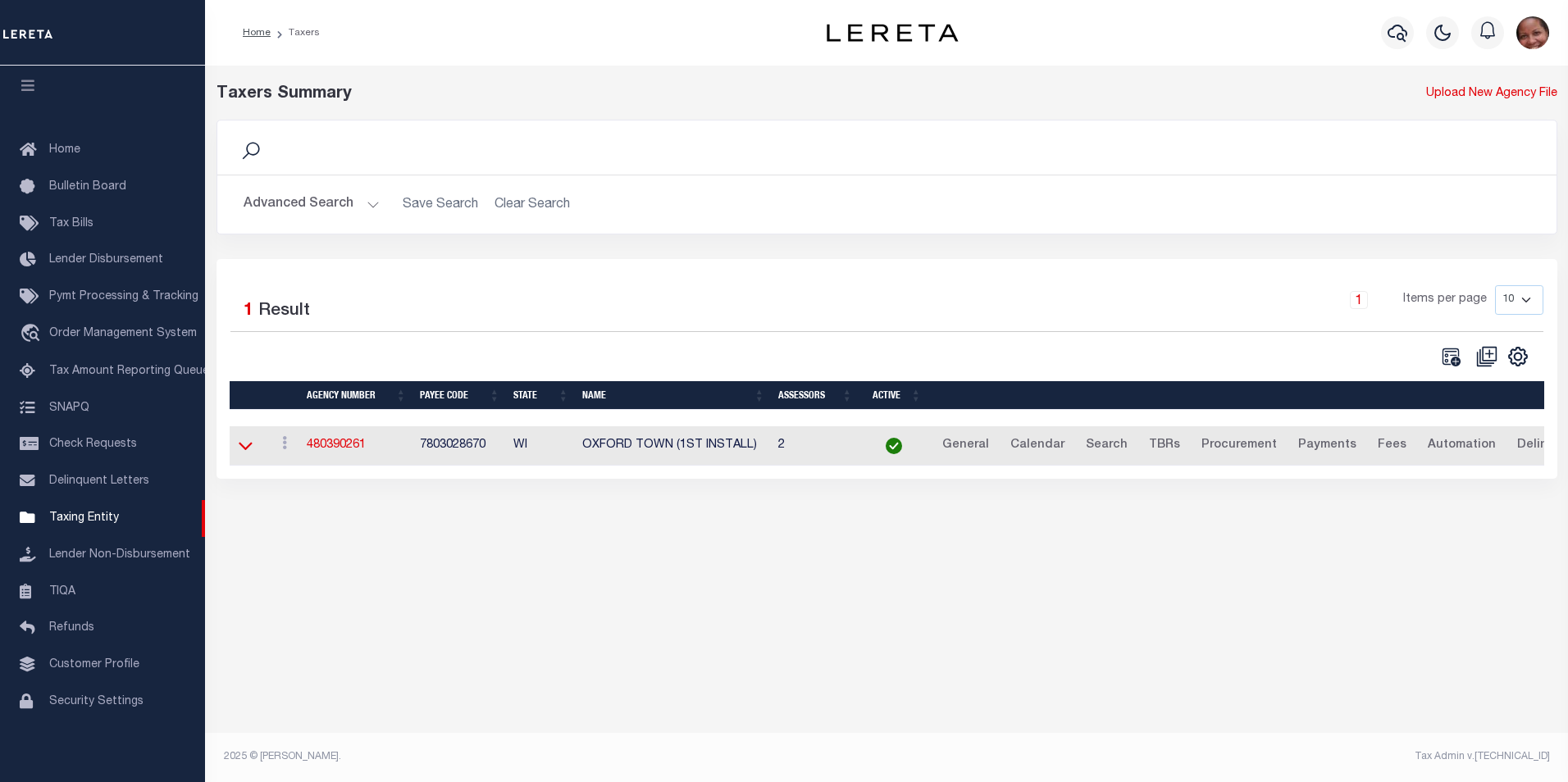
click at [243, 451] on icon at bounding box center [246, 447] width 14 height 8
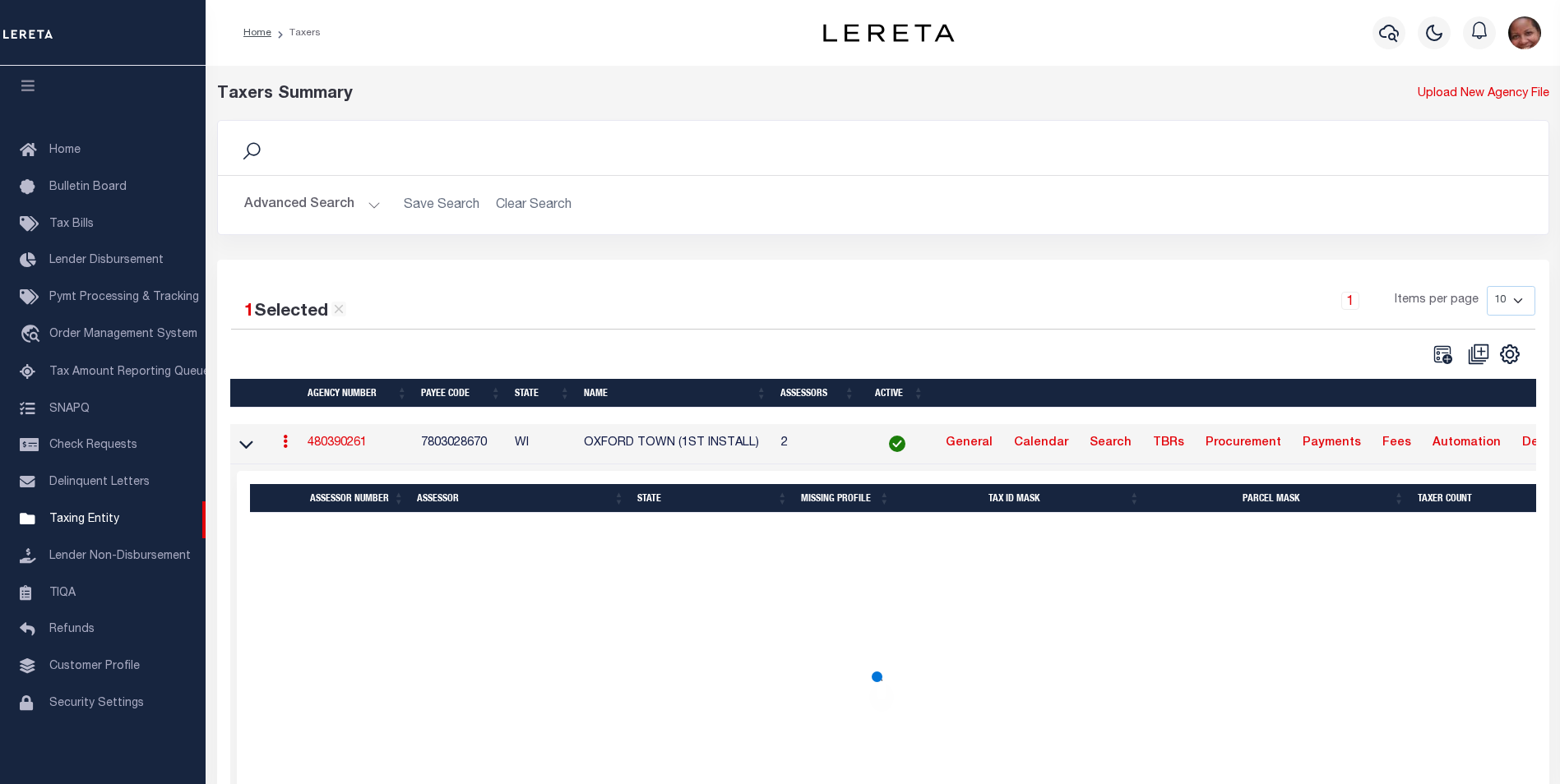
click at [489, 443] on td "7803028670" at bounding box center [461, 444] width 94 height 40
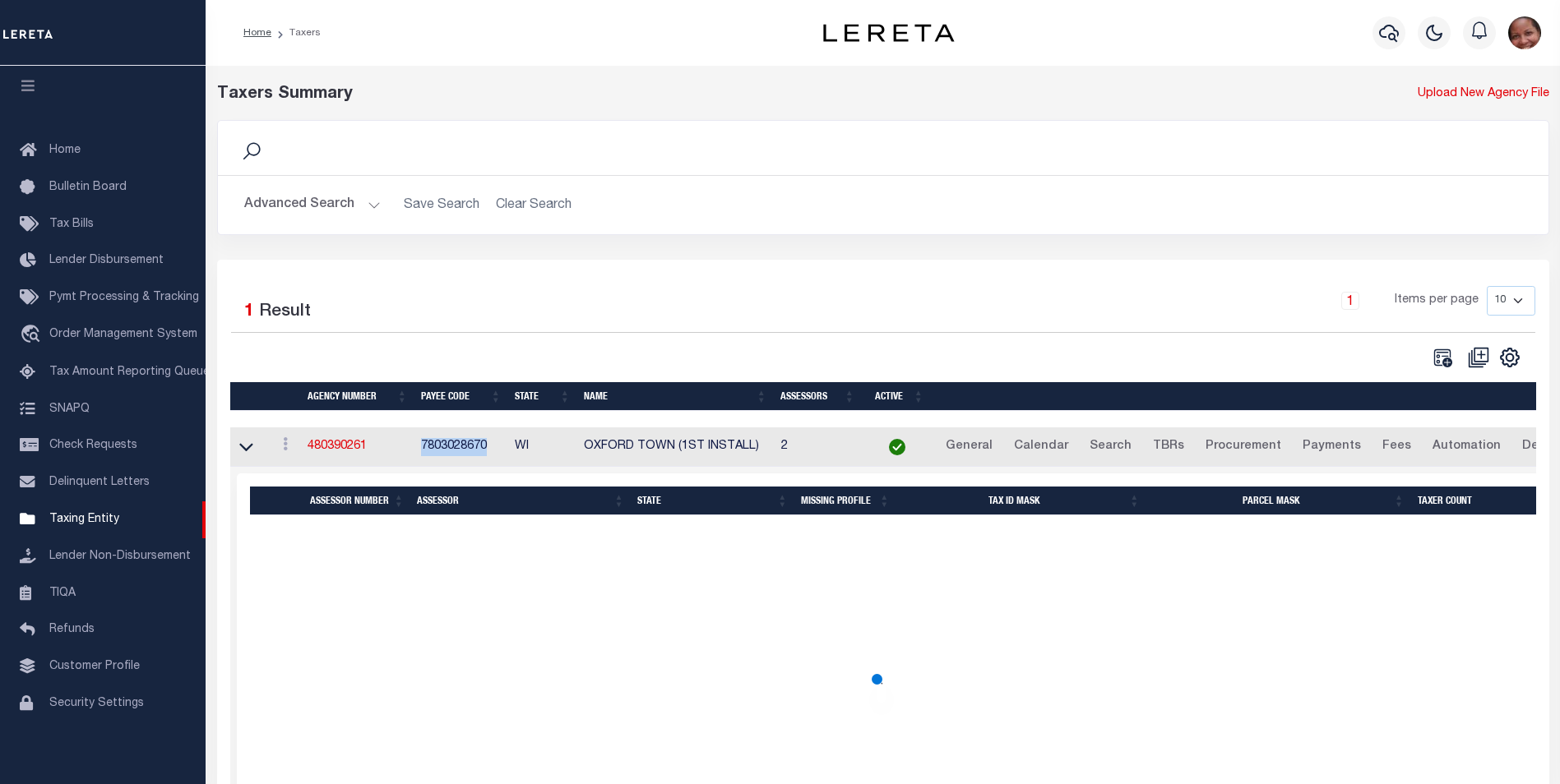
drag, startPoint x: 487, startPoint y: 449, endPoint x: 418, endPoint y: 449, distance: 69.0
click at [418, 449] on td "7803028670" at bounding box center [461, 448] width 94 height 40
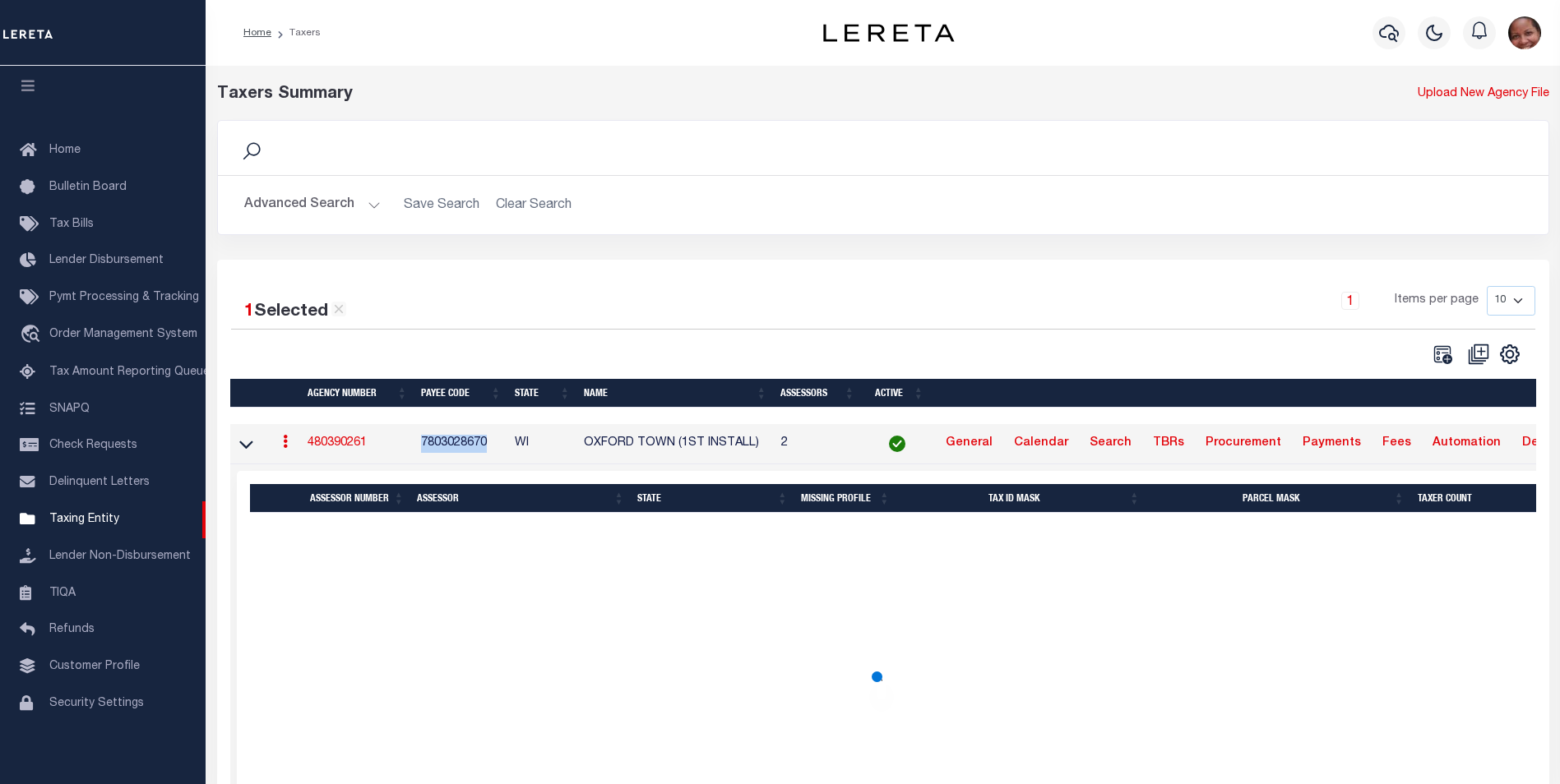
copy td "7803028670"
click at [369, 206] on button "Advanced Search" at bounding box center [311, 205] width 136 height 32
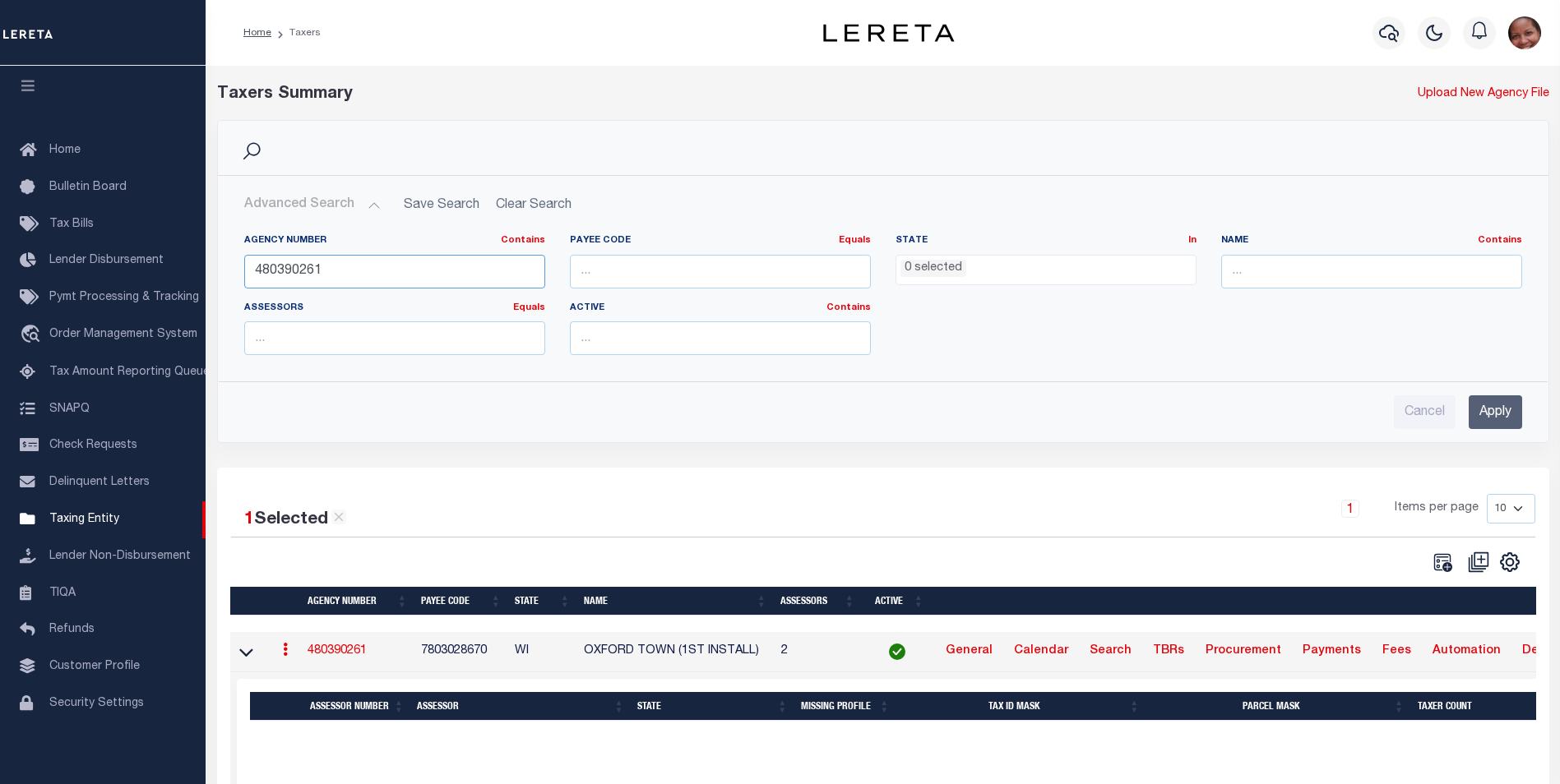
drag, startPoint x: 378, startPoint y: 276, endPoint x: 228, endPoint y: 275, distance: 150.0
click at [228, 275] on div "Agency Number Contains Contains Is 480390261 Payee Code Equals Equals Is Not Eq…" at bounding box center [883, 295] width 1329 height 147
click at [590, 276] on input "number" at bounding box center [720, 271] width 301 height 33
paste input "7803028670"
type input "7803028670"
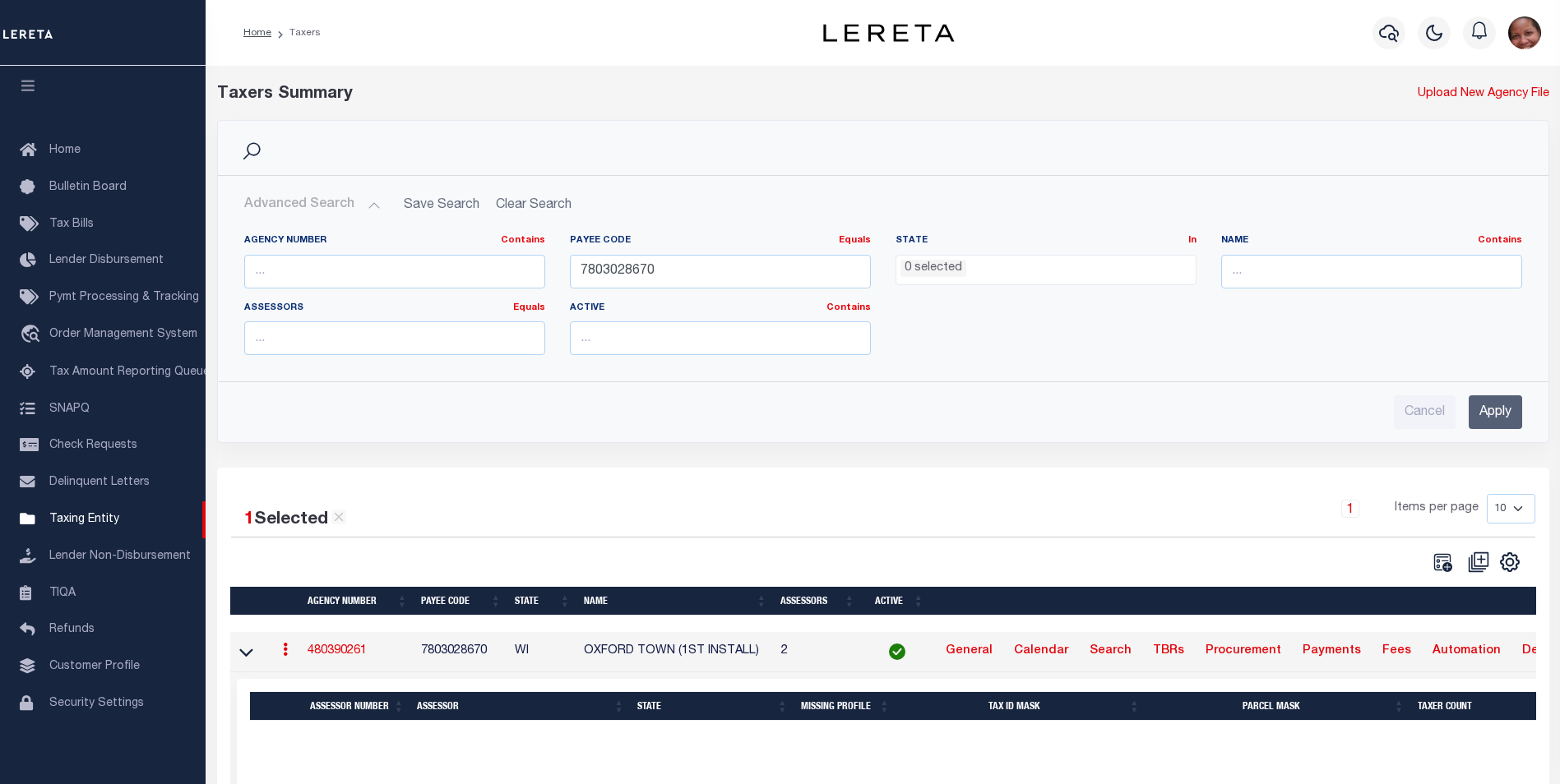
click at [1497, 417] on input "Apply" at bounding box center [1496, 412] width 53 height 33
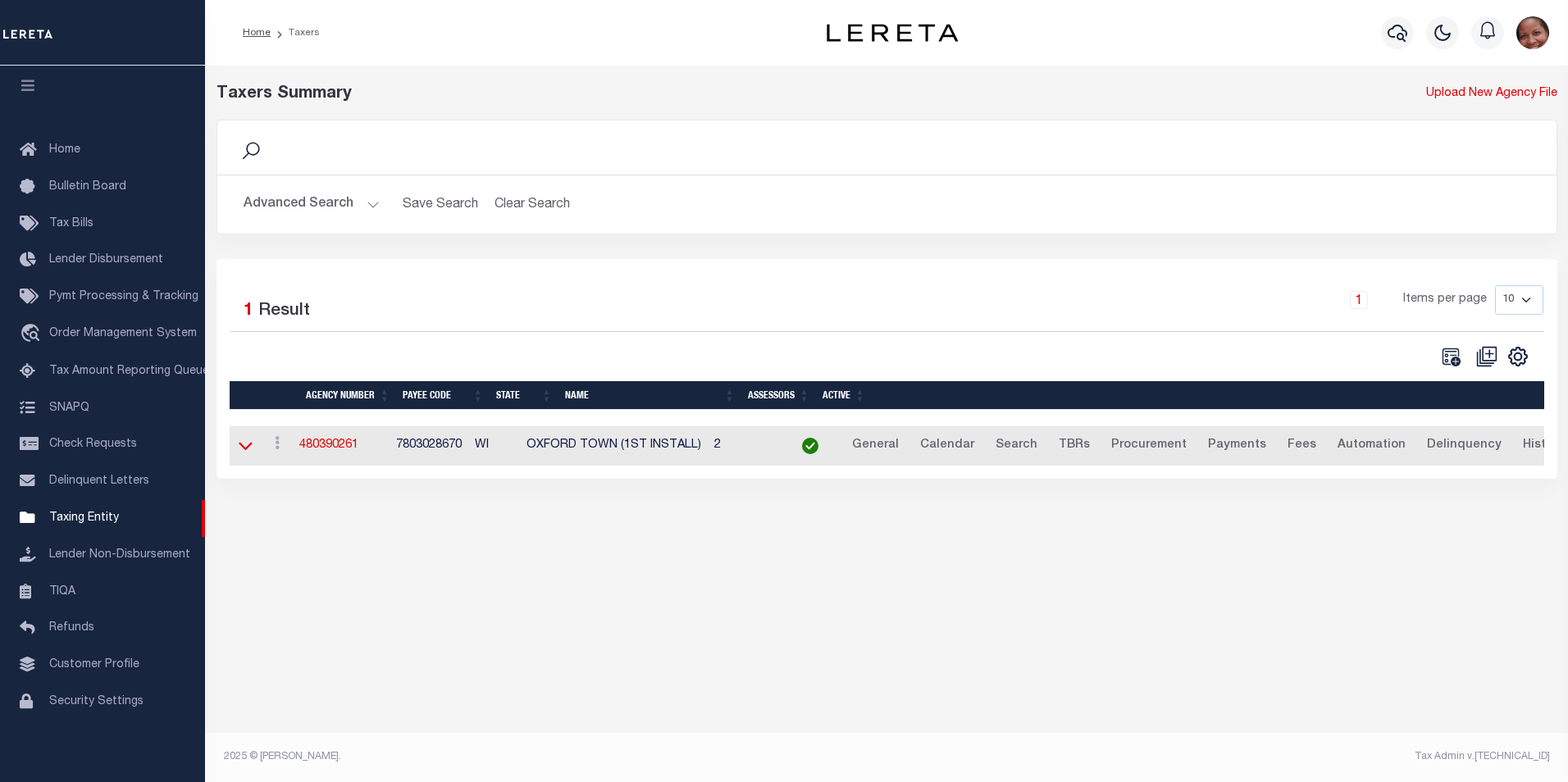
click at [243, 451] on icon at bounding box center [246, 447] width 14 height 8
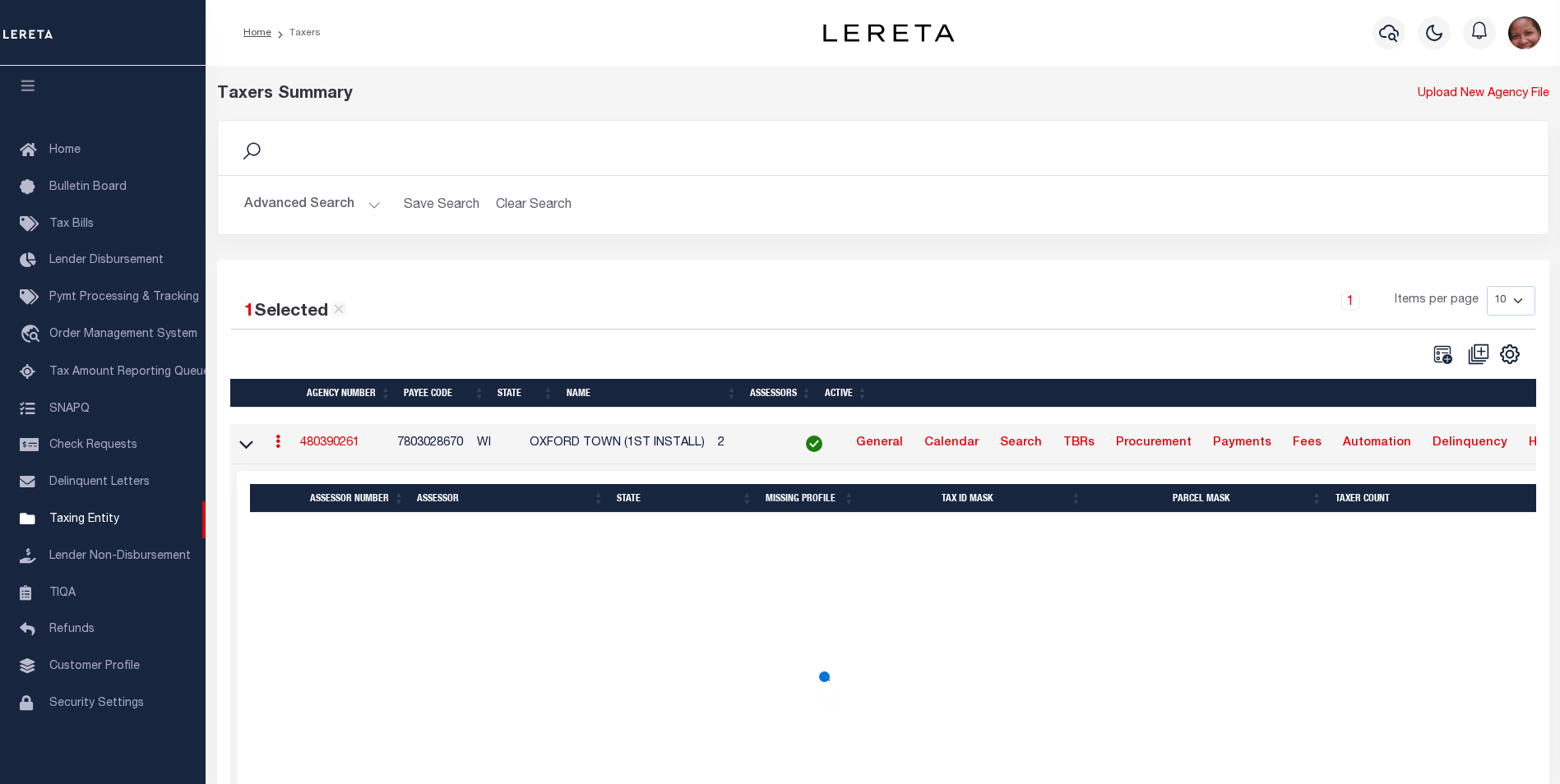
click at [374, 210] on button "Advanced Search" at bounding box center [311, 205] width 136 height 32
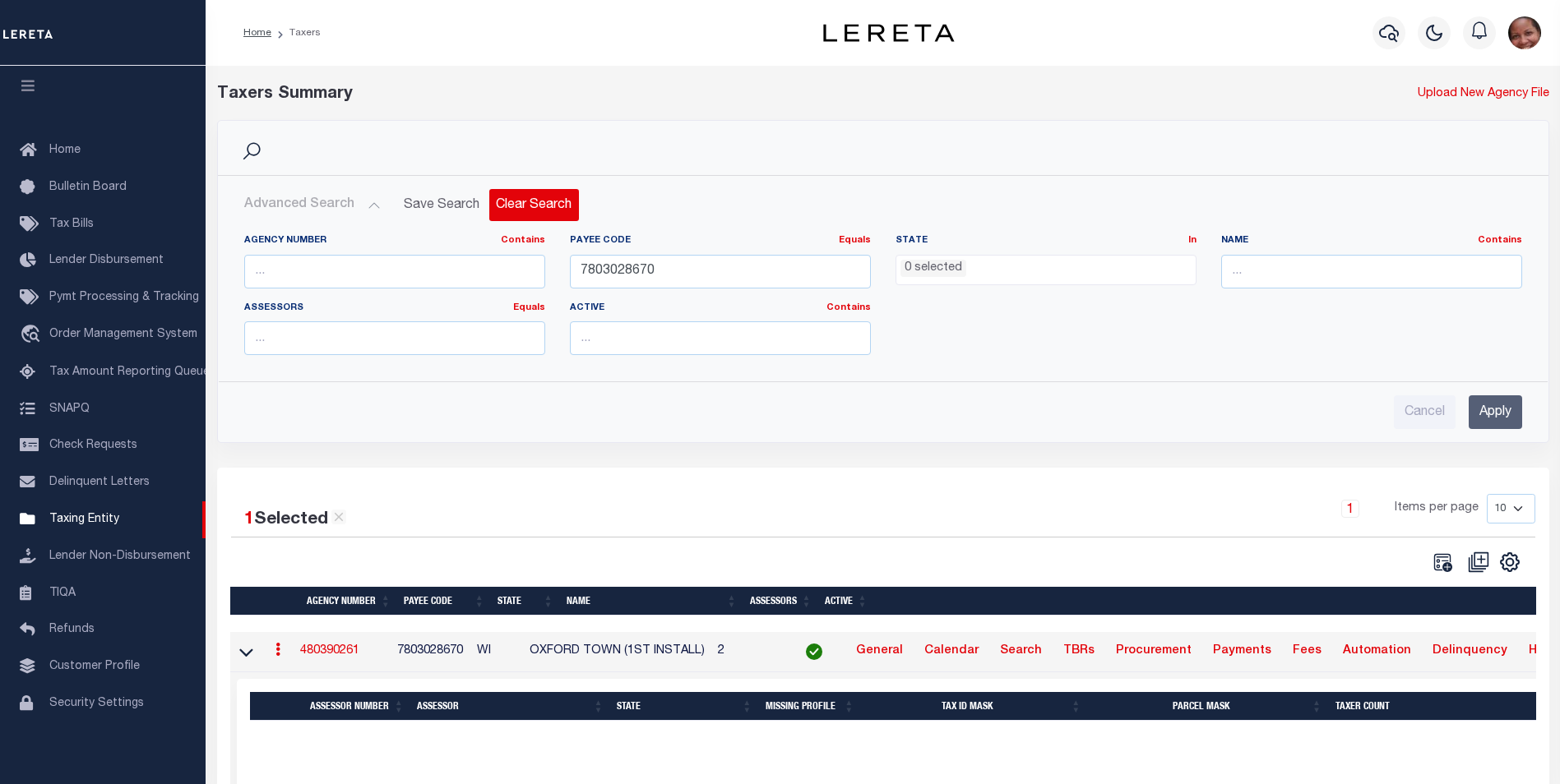
click at [527, 206] on button "Clear Search" at bounding box center [534, 205] width 89 height 32
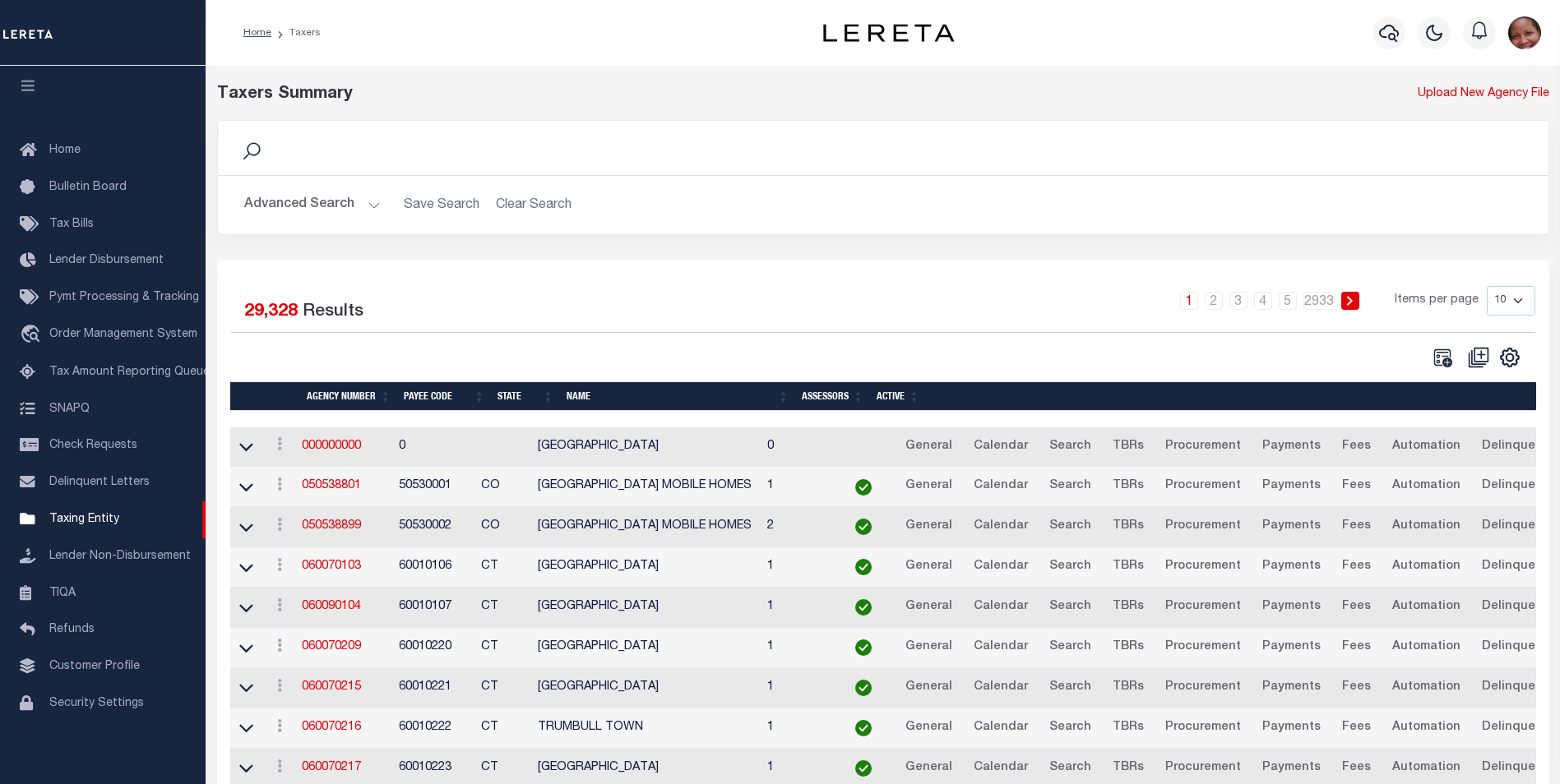
click at [370, 207] on button "Advanced Search" at bounding box center [311, 205] width 136 height 32
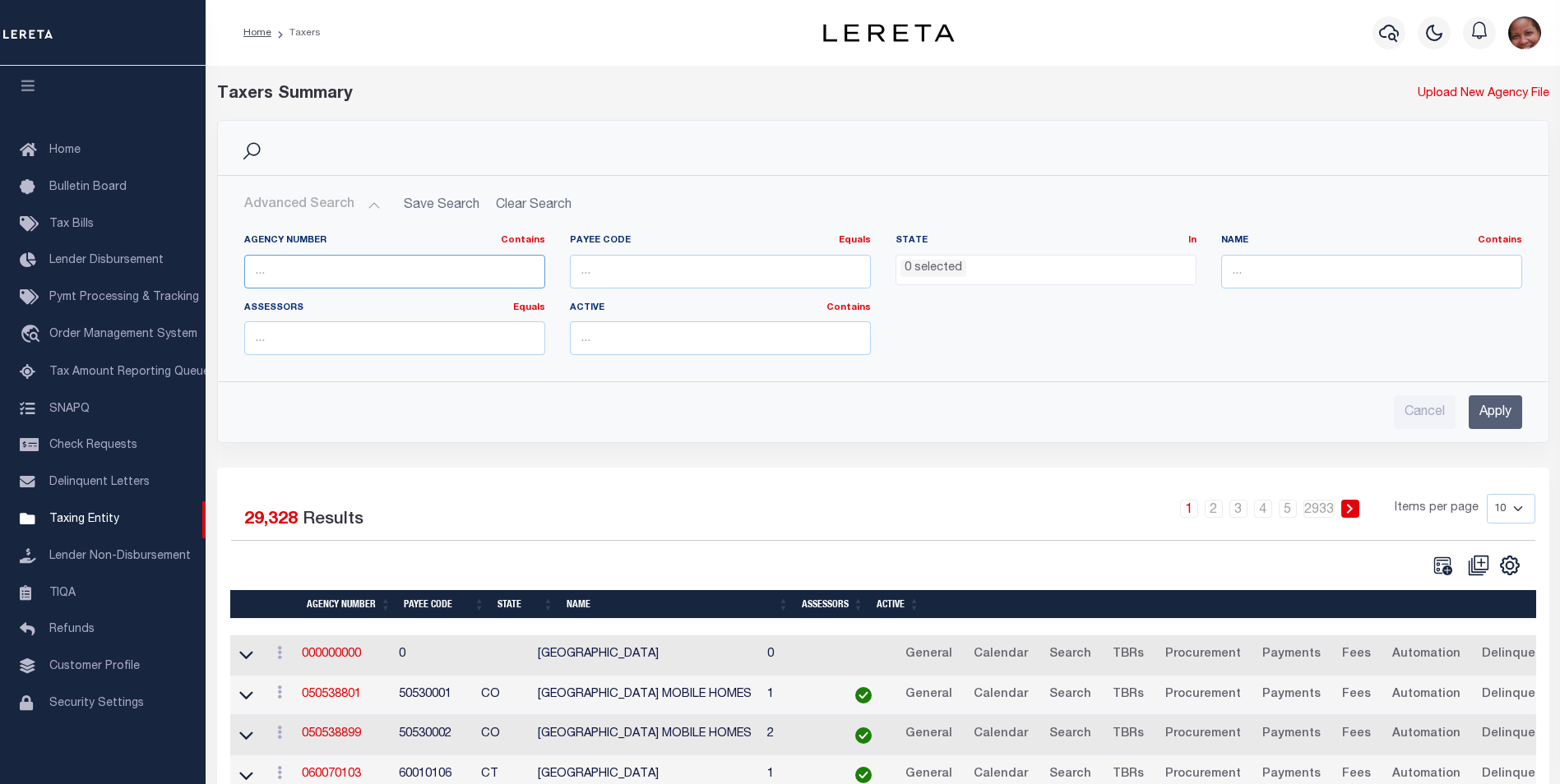
click at [327, 268] on input "text" at bounding box center [394, 271] width 301 height 33
click at [289, 272] on input "480360261" at bounding box center [394, 271] width 301 height 33
type input "480390261"
click at [1502, 417] on input "Apply" at bounding box center [1496, 412] width 53 height 33
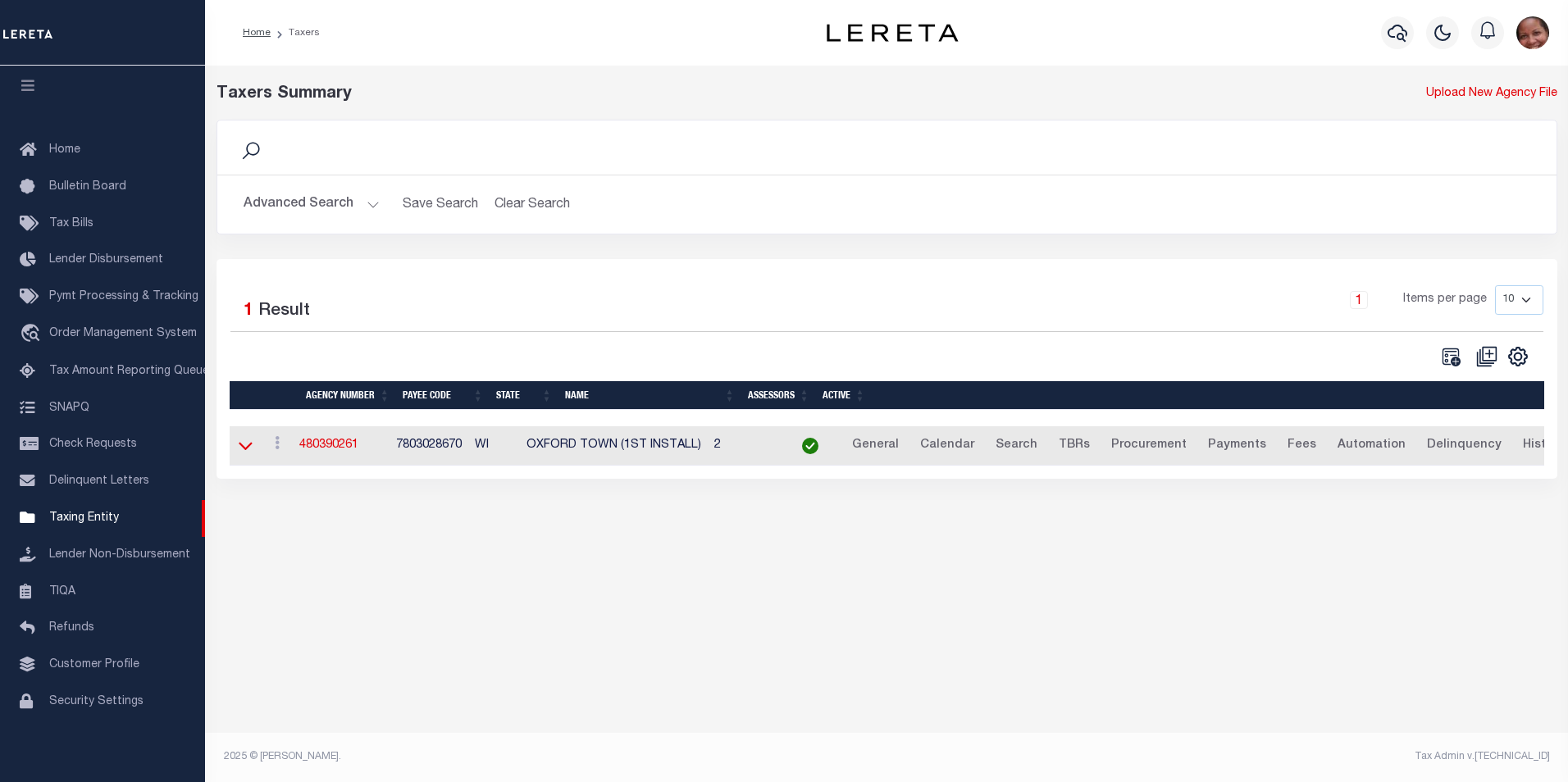
click at [246, 450] on icon at bounding box center [246, 446] width 14 height 17
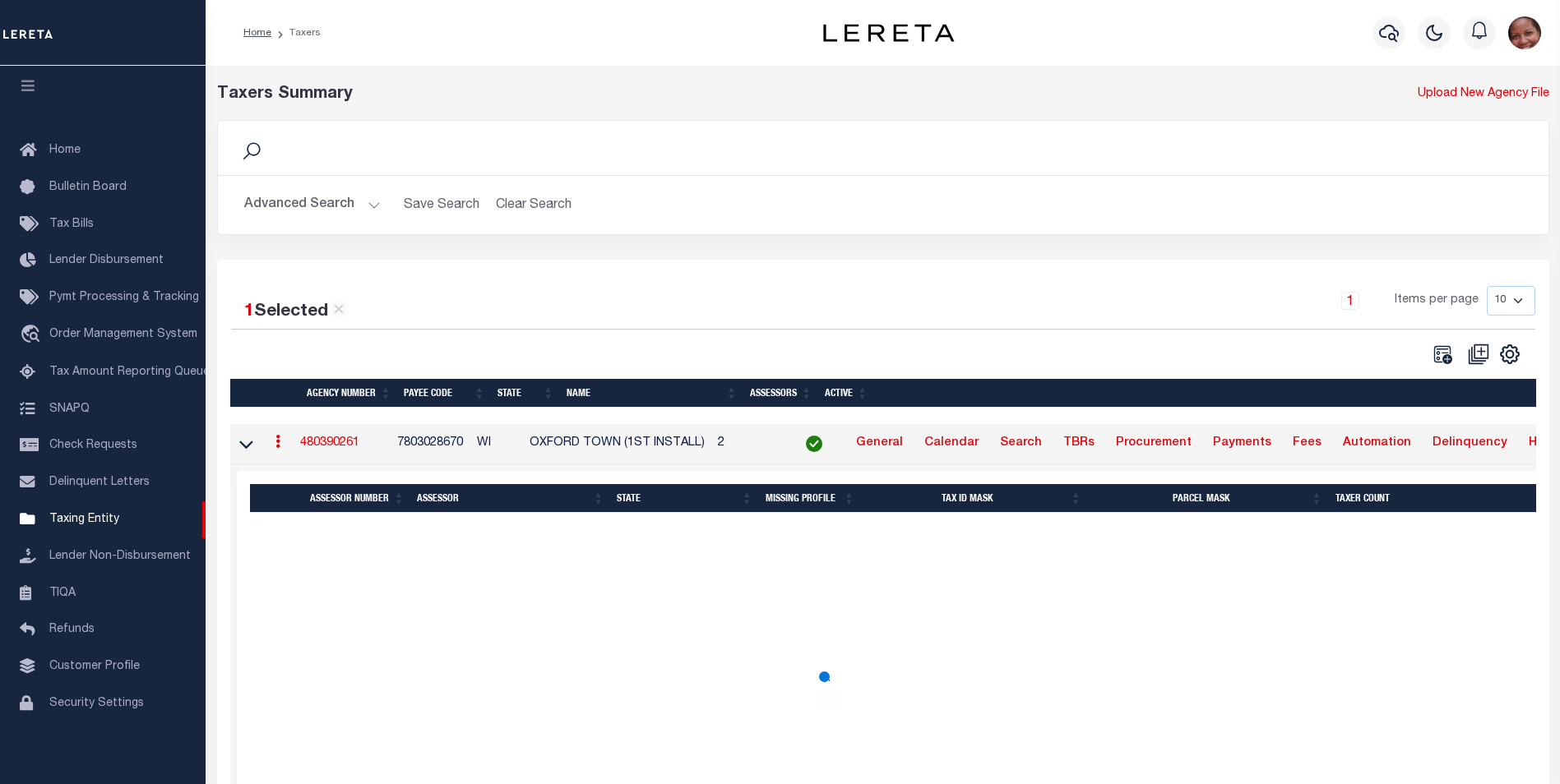
click at [1532, 34] on img "button" at bounding box center [1524, 33] width 33 height 33
click at [1464, 119] on span "Sign out" at bounding box center [1460, 117] width 47 height 12
